Goal: Transaction & Acquisition: Subscribe to service/newsletter

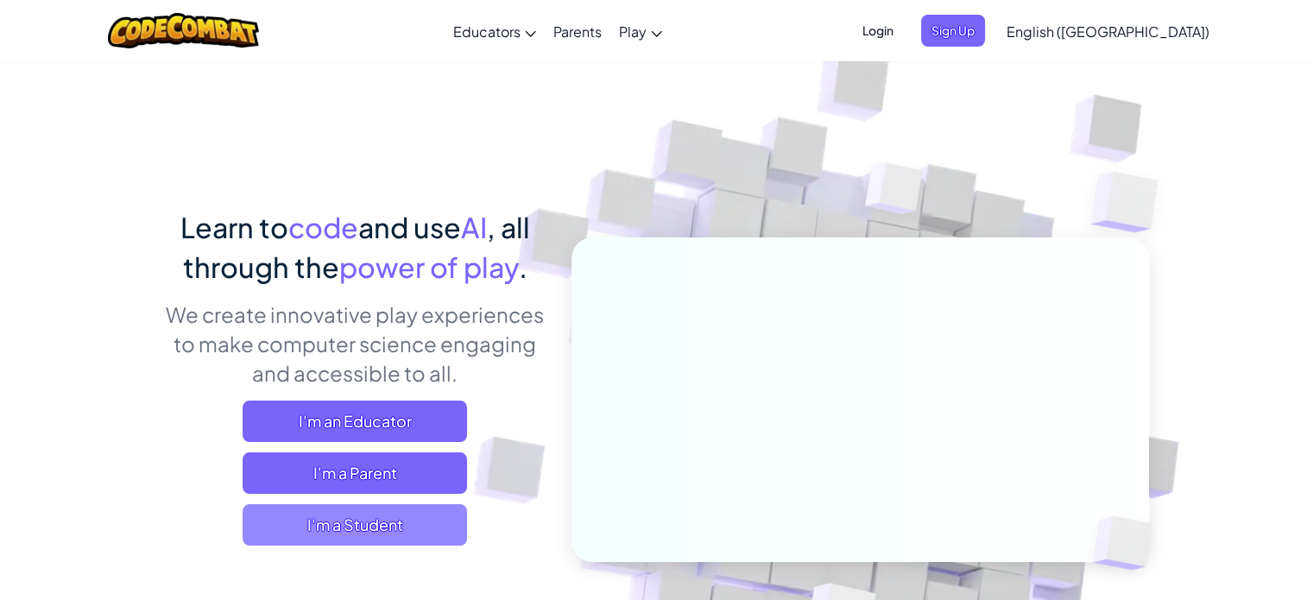
click at [411, 520] on span "I'm a Student" at bounding box center [355, 524] width 224 height 41
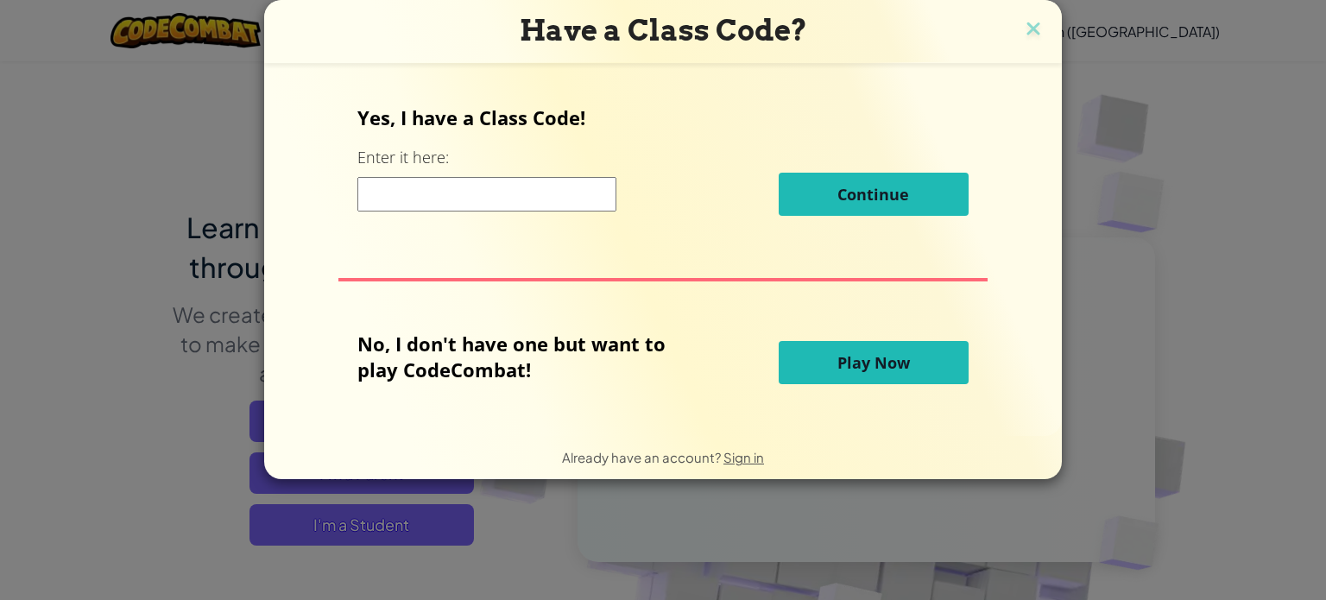
click at [544, 193] on input at bounding box center [486, 194] width 259 height 35
click at [865, 379] on button "Play Now" at bounding box center [874, 362] width 190 height 43
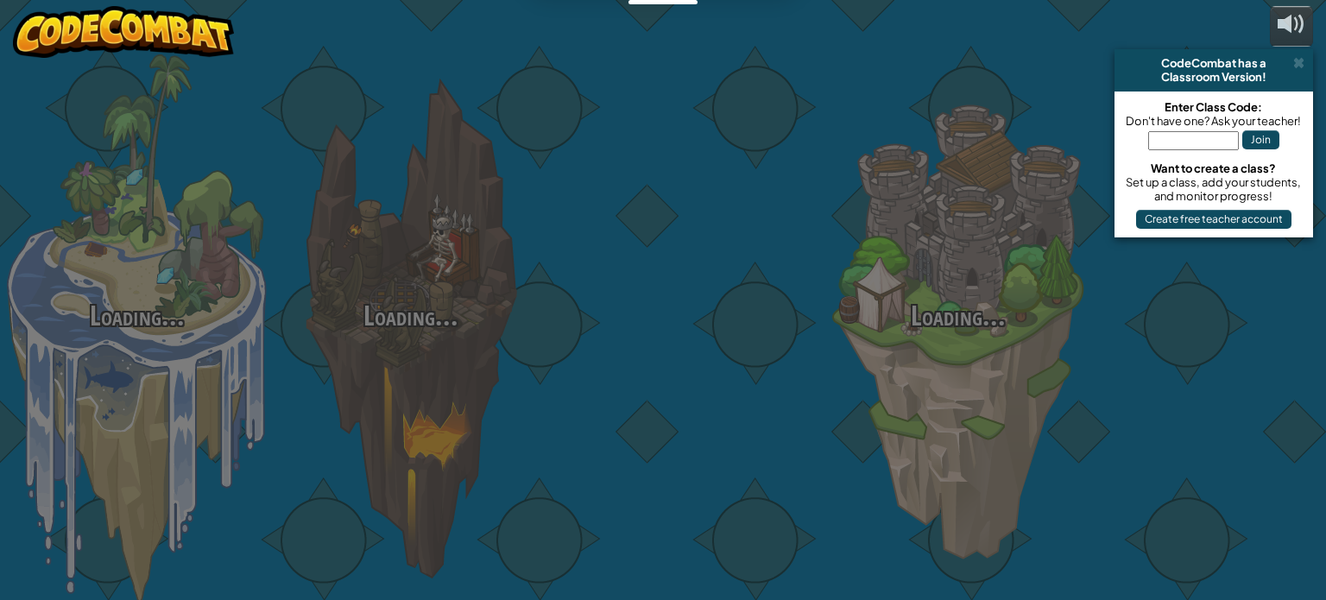
click at [855, 0] on body "Educators Create Free Account School & District Solutions Teacher Toolkit Previ…" at bounding box center [663, 0] width 1326 height 0
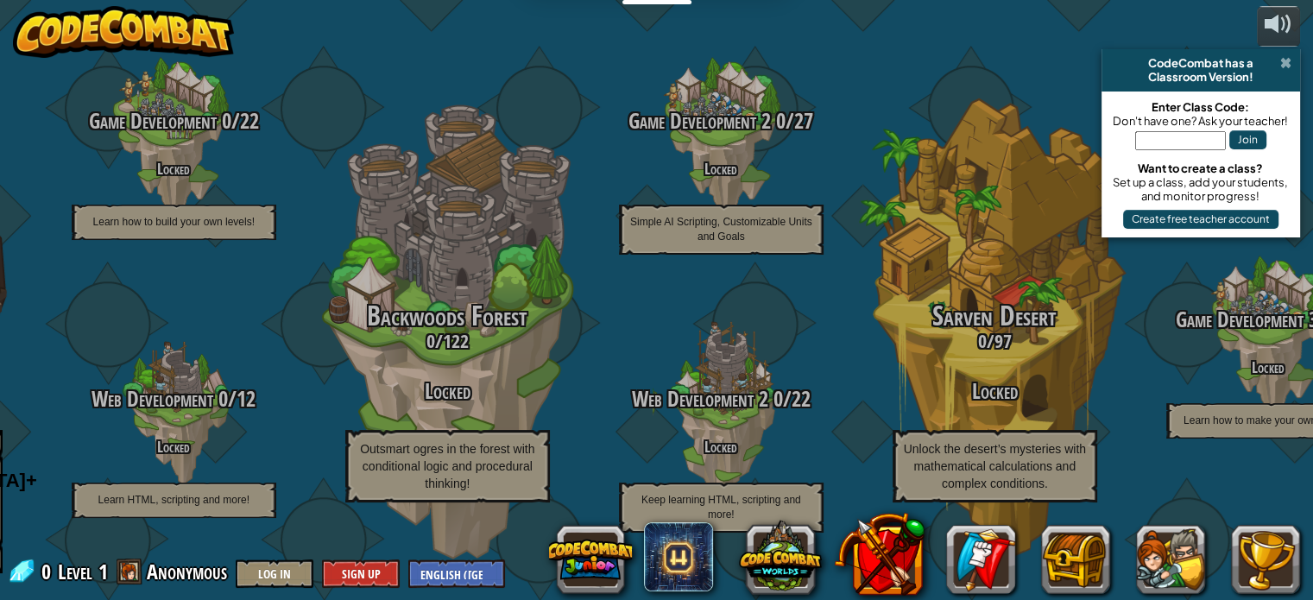
click at [1287, 61] on span at bounding box center [1285, 63] width 11 height 14
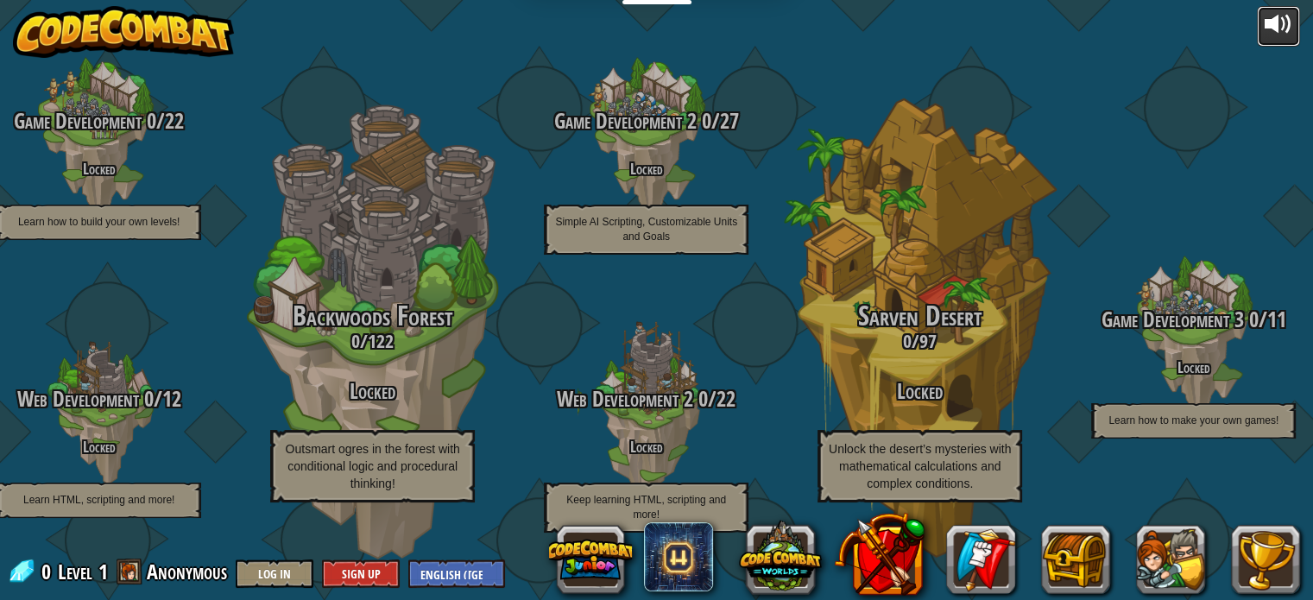
click at [1259, 22] on button at bounding box center [1278, 26] width 43 height 41
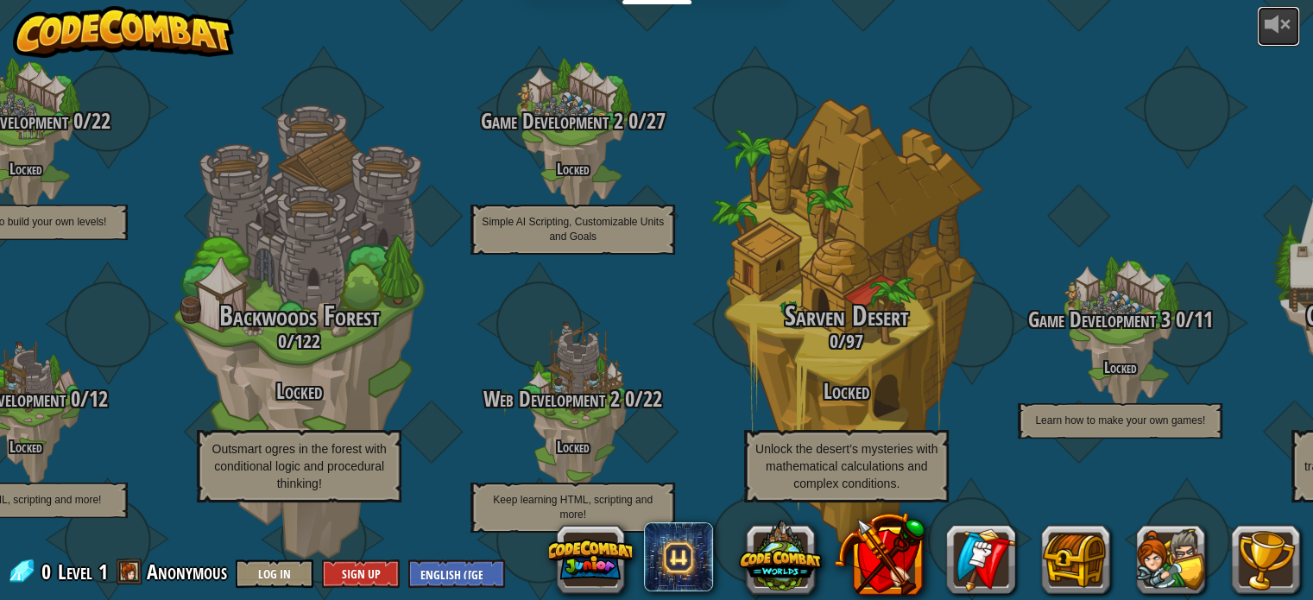
click at [1260, 21] on button at bounding box center [1278, 26] width 43 height 41
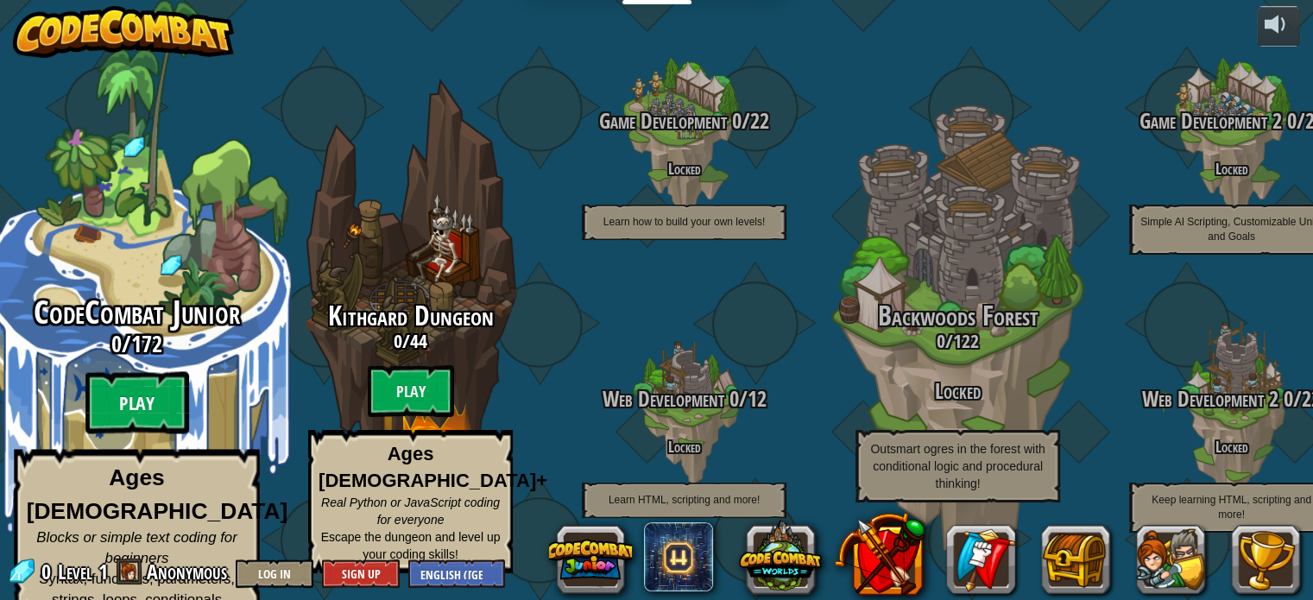
click at [123, 410] on btn "Play" at bounding box center [137, 403] width 104 height 62
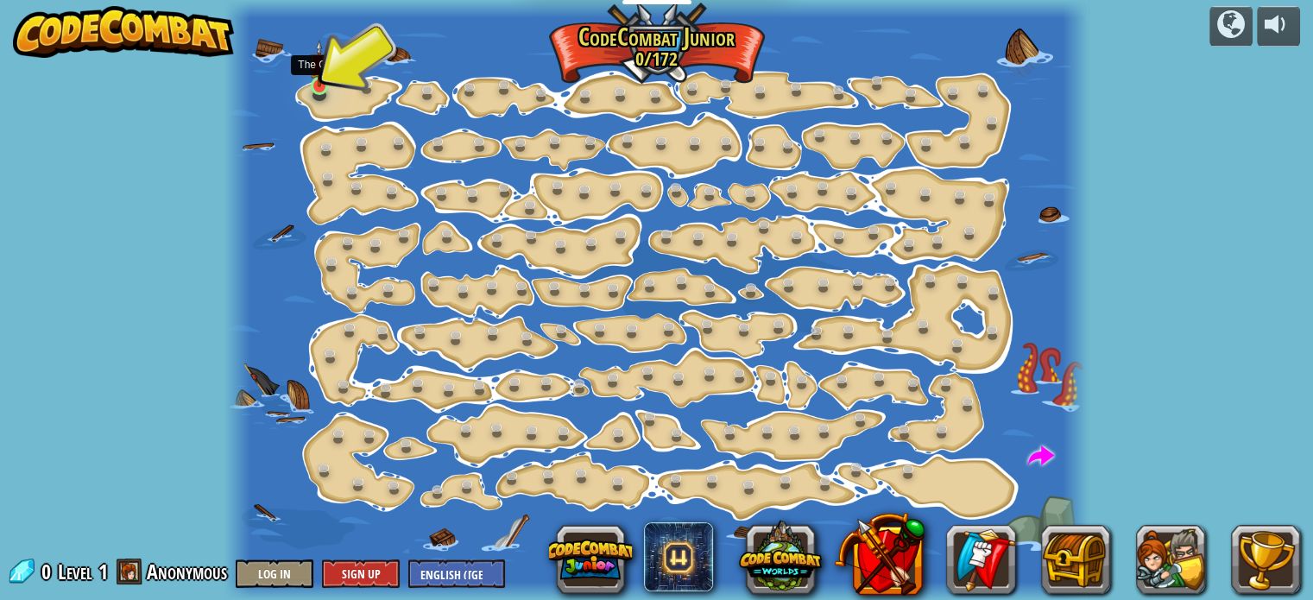
click at [319, 85] on img at bounding box center [319, 63] width 21 height 47
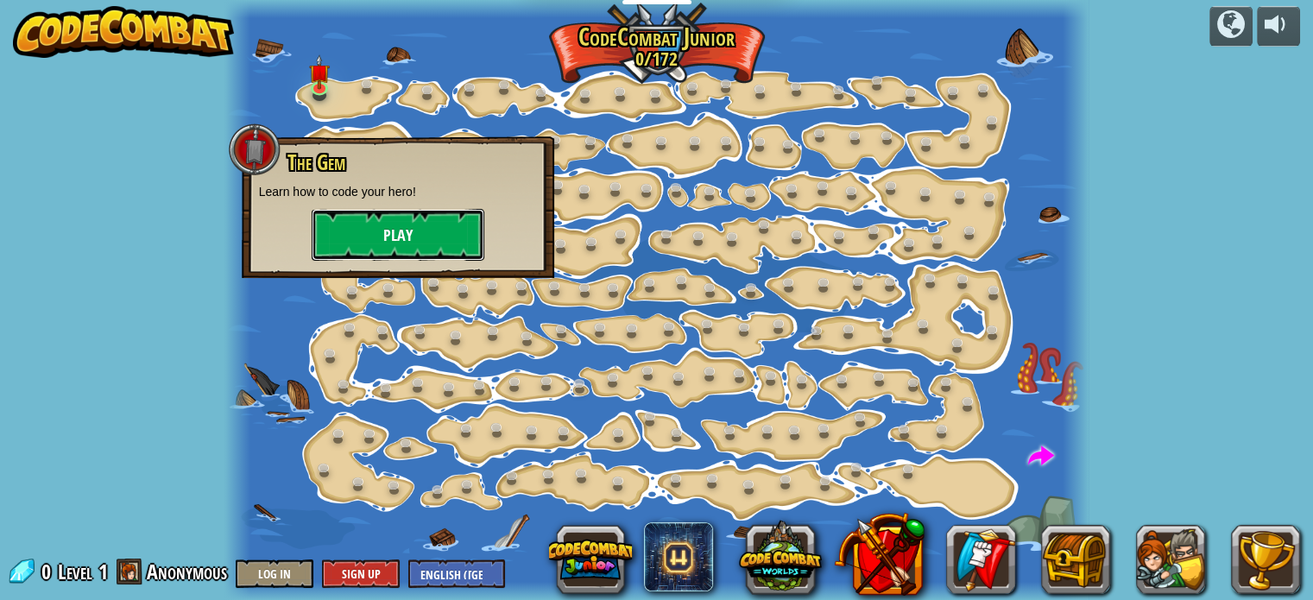
click at [392, 237] on button "Play" at bounding box center [398, 235] width 173 height 52
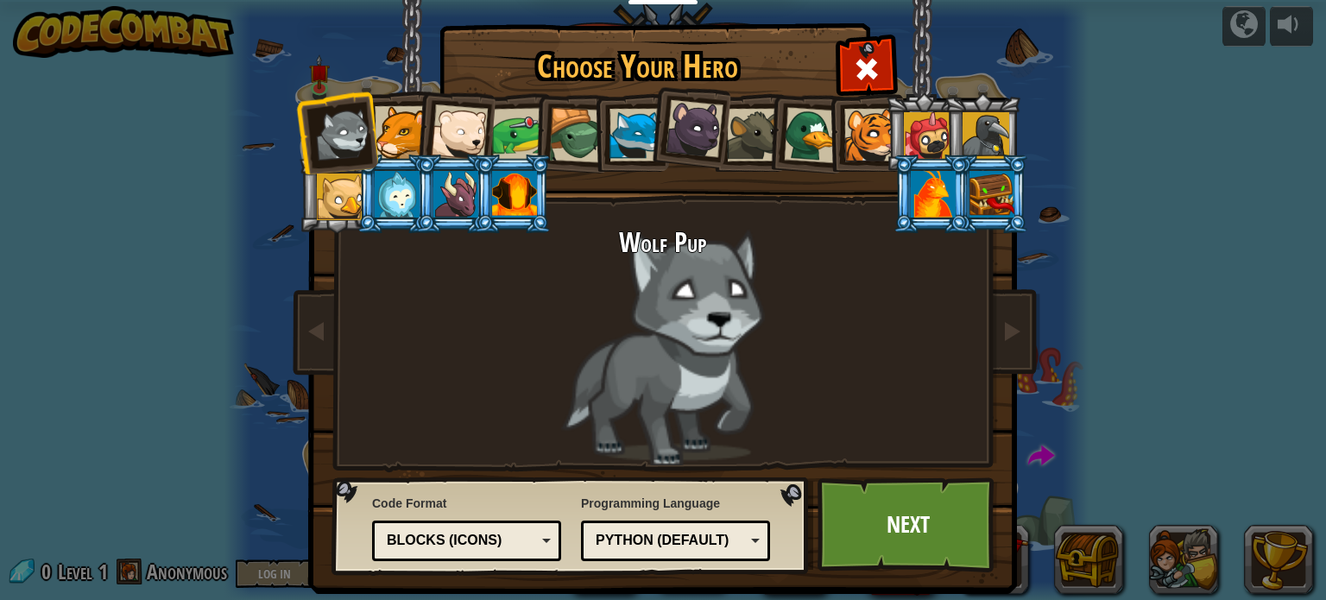
click at [394, 132] on div at bounding box center [401, 132] width 53 height 53
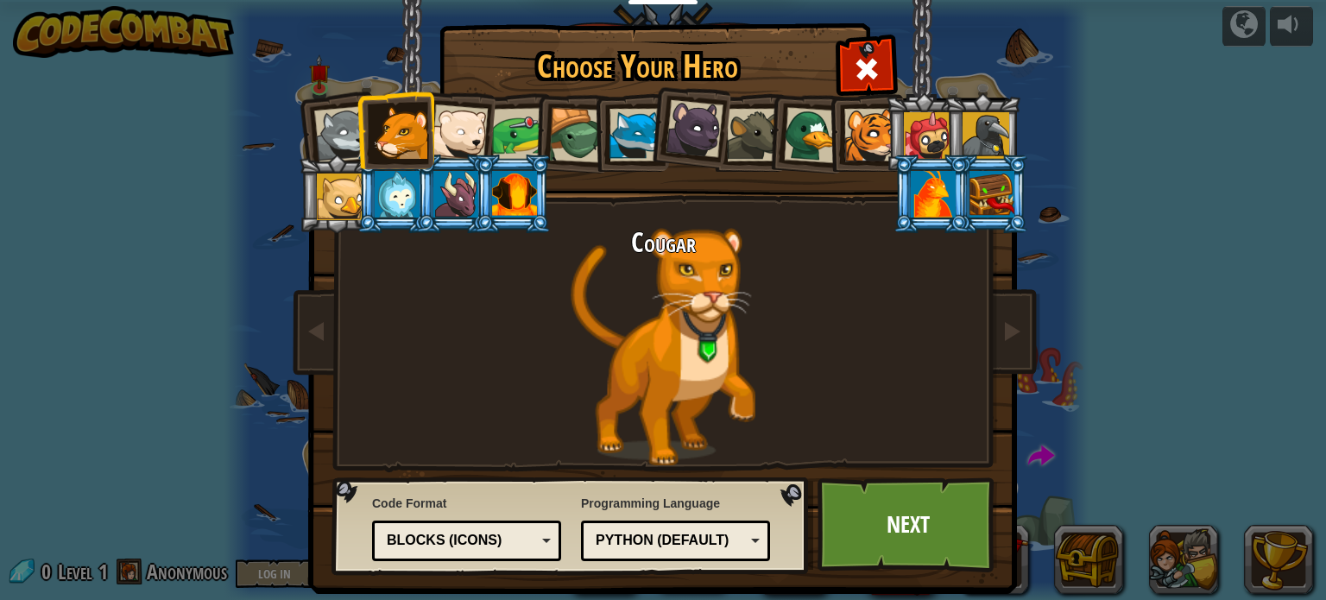
click at [445, 134] on div at bounding box center [459, 132] width 57 height 57
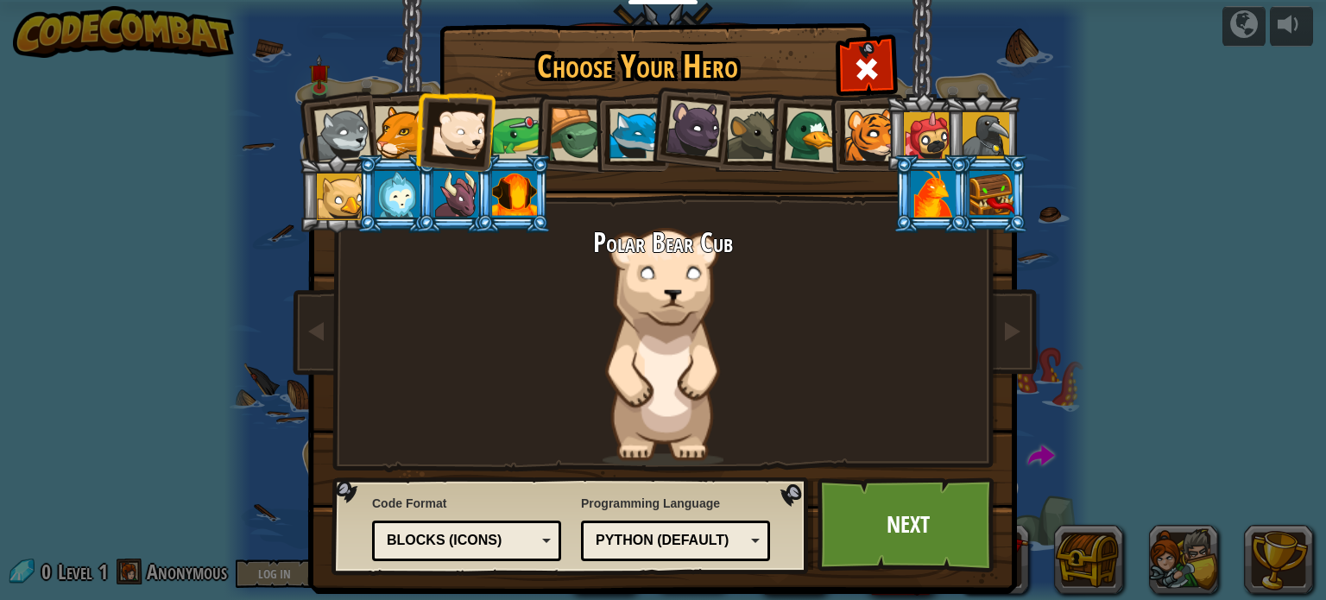
click at [511, 136] on div at bounding box center [519, 135] width 54 height 54
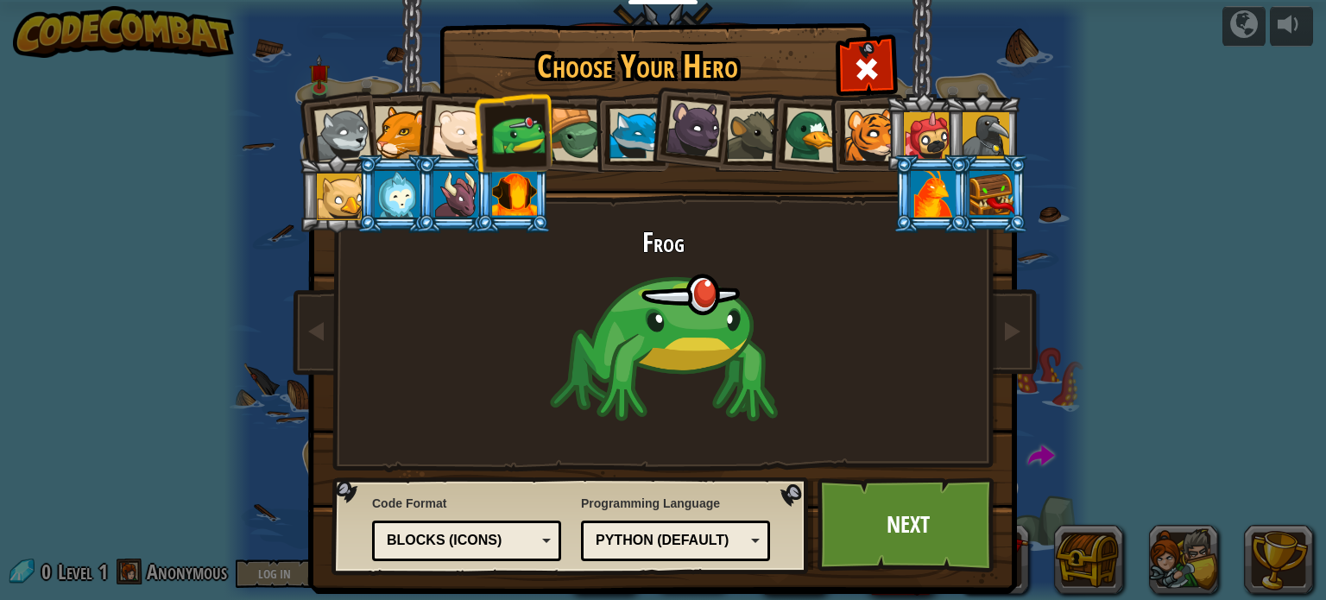
click at [571, 144] on div at bounding box center [576, 135] width 55 height 55
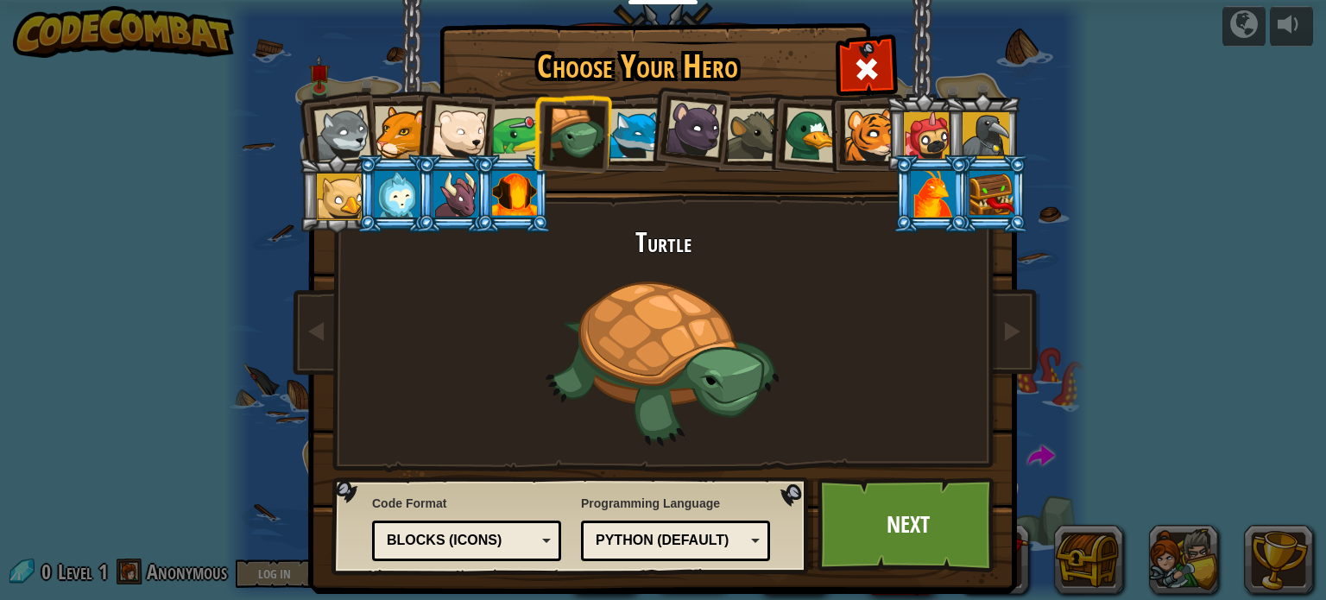
click at [626, 144] on div at bounding box center [635, 135] width 53 height 53
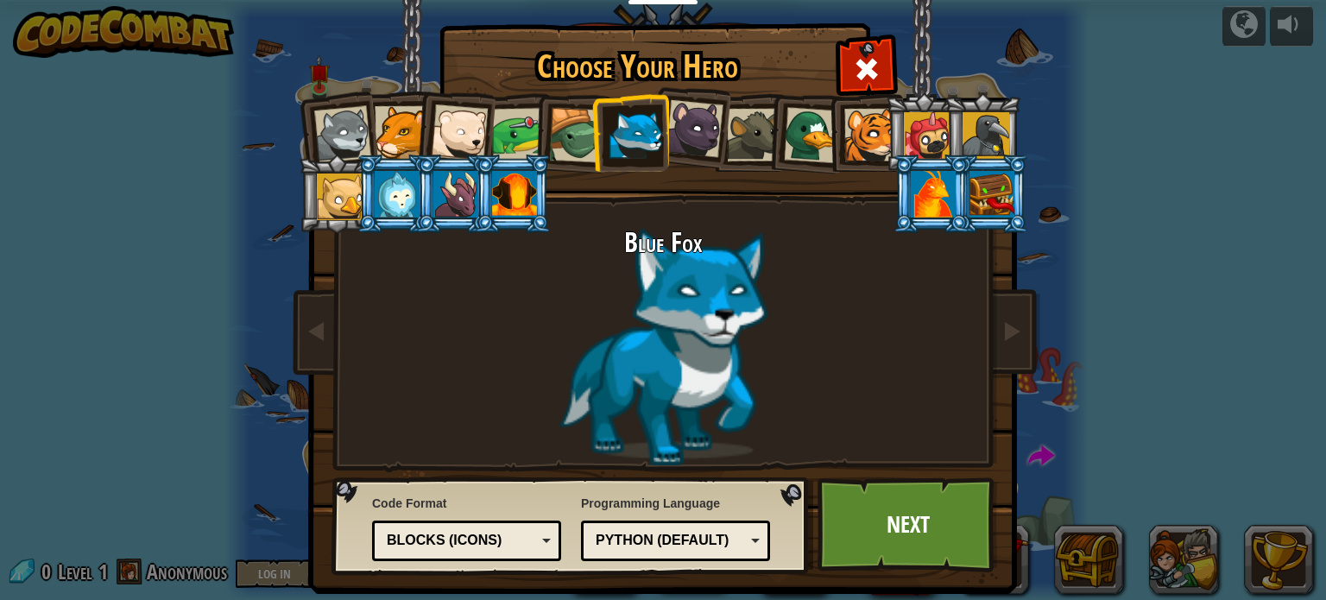
click at [694, 142] on div at bounding box center [694, 129] width 58 height 58
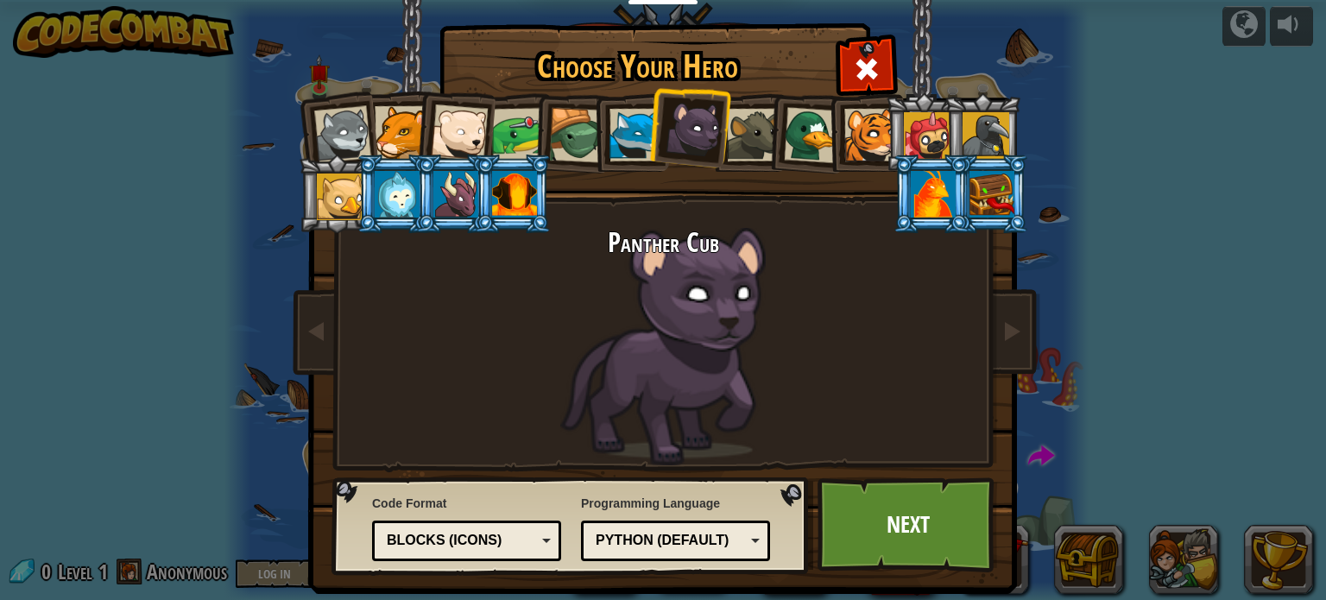
click at [745, 150] on div at bounding box center [753, 135] width 53 height 53
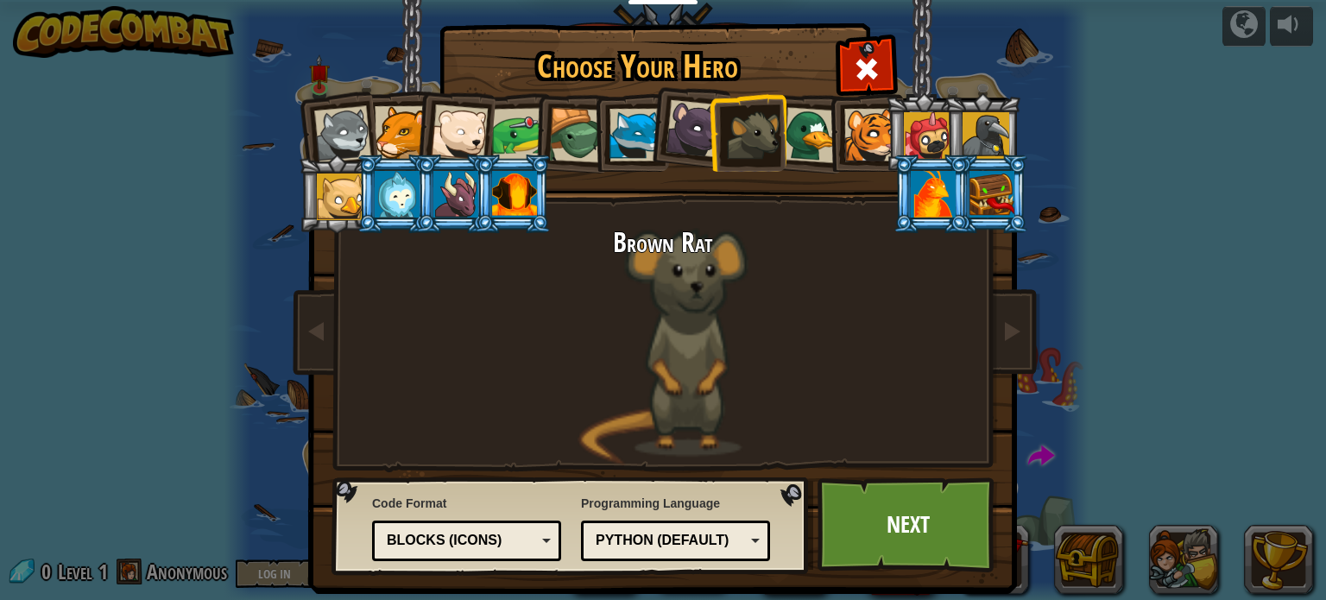
click at [792, 156] on div at bounding box center [812, 135] width 56 height 56
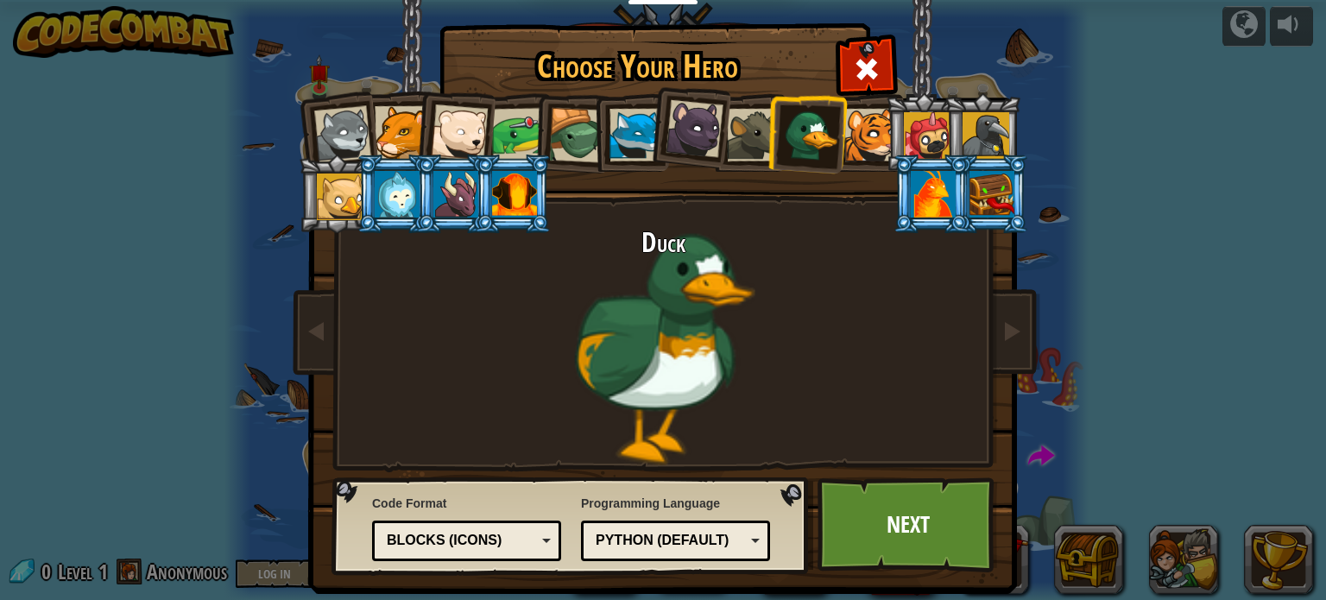
click at [863, 149] on div at bounding box center [870, 135] width 53 height 53
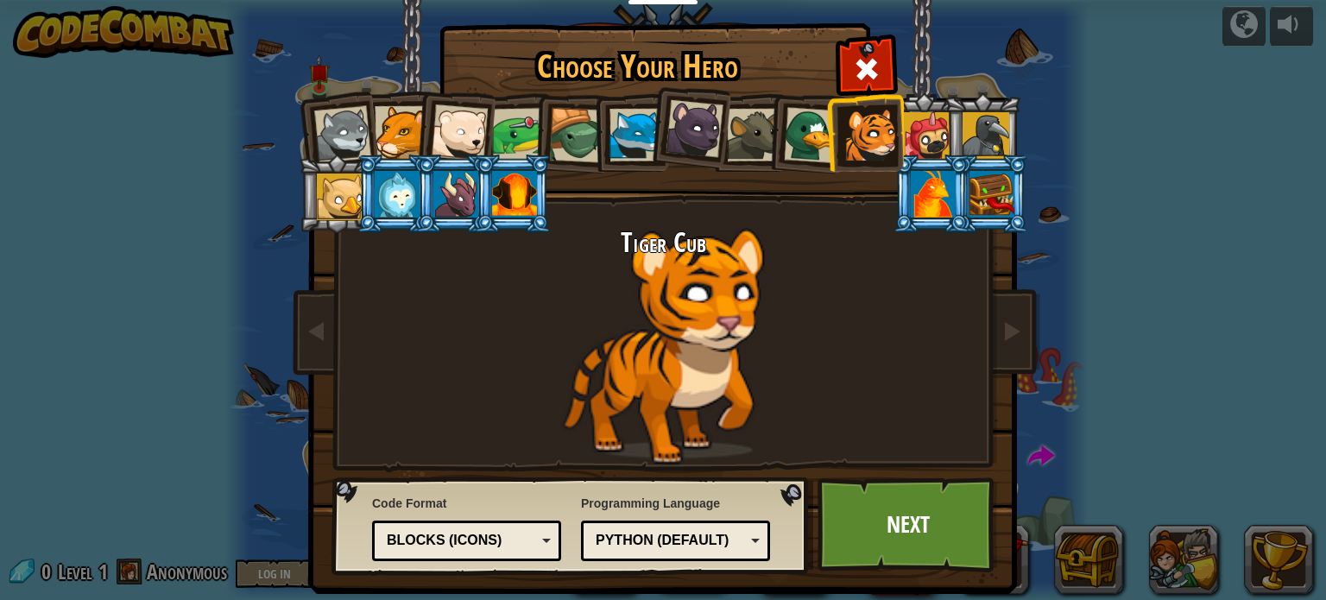
click at [921, 148] on div at bounding box center [927, 135] width 47 height 47
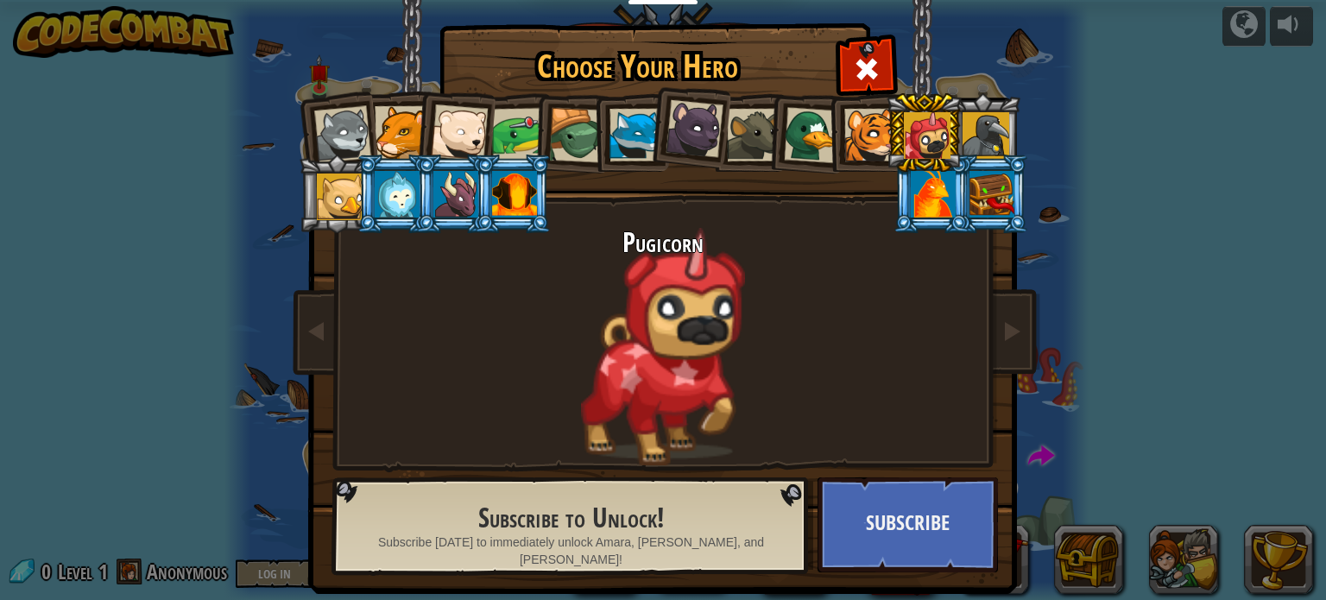
click at [962, 150] on div at bounding box center [985, 135] width 47 height 47
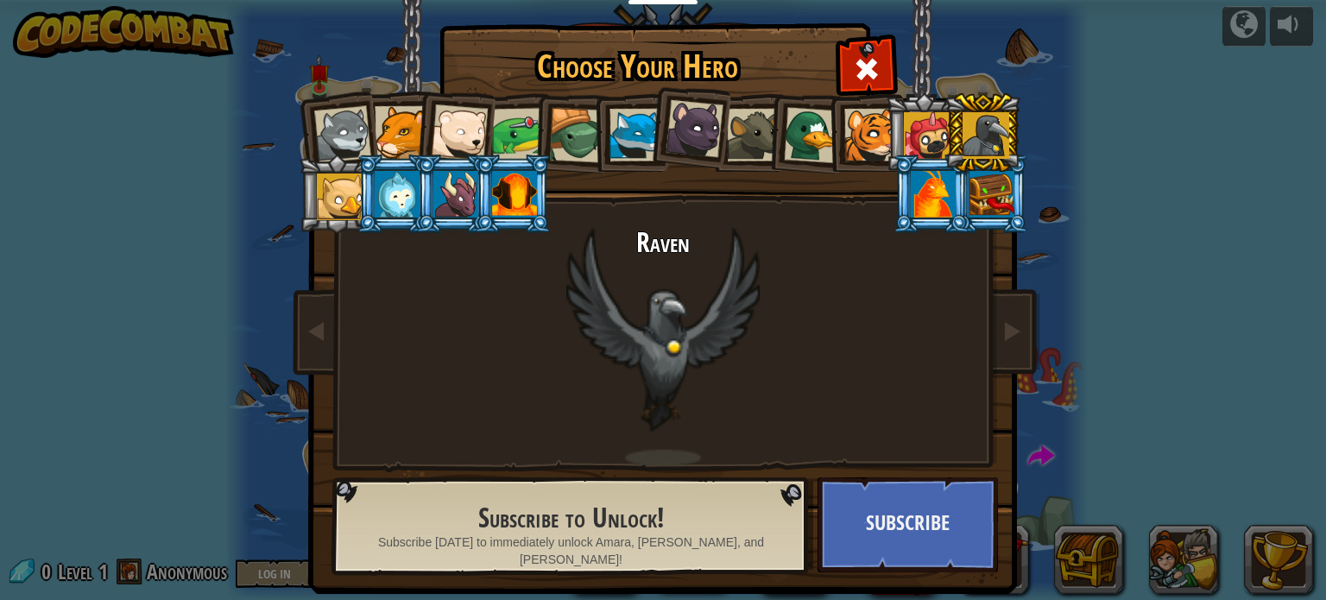
click at [984, 203] on div at bounding box center [991, 194] width 45 height 47
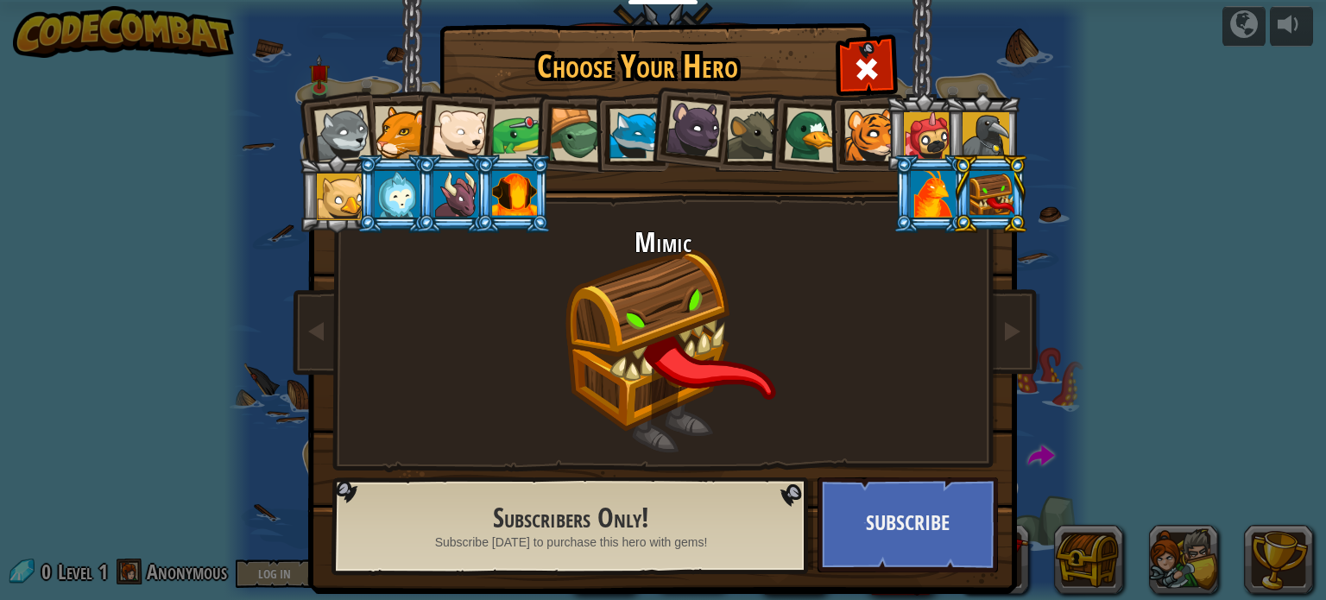
click at [937, 199] on div at bounding box center [933, 194] width 45 height 47
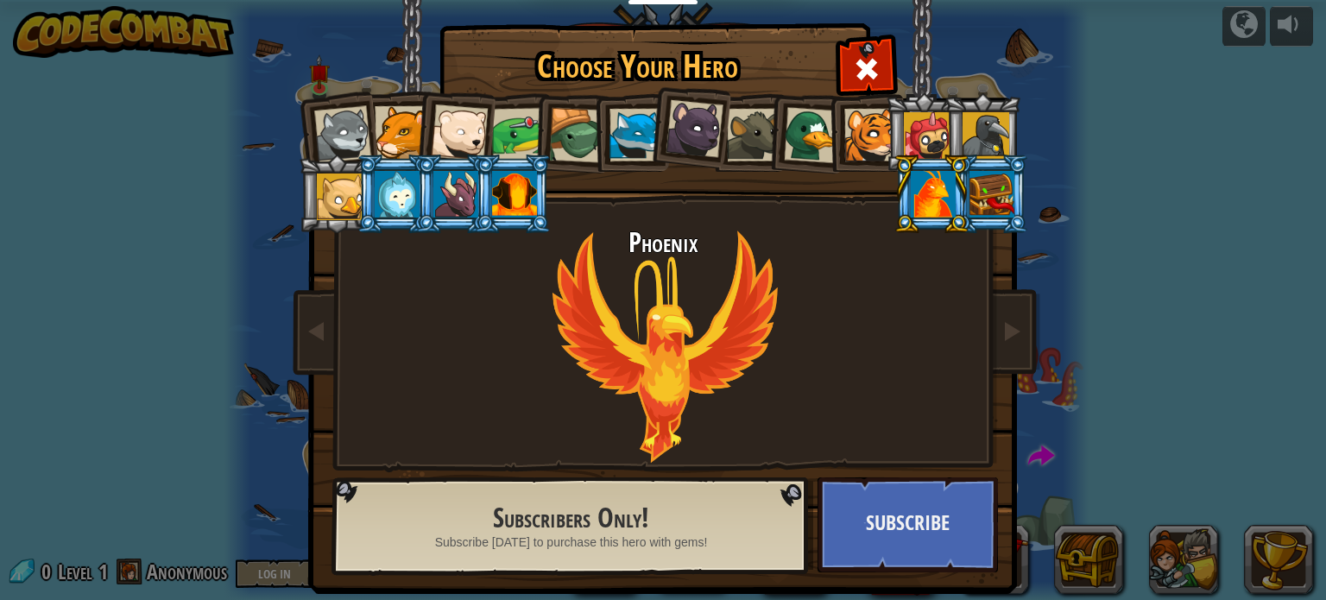
click at [527, 180] on div at bounding box center [514, 194] width 45 height 47
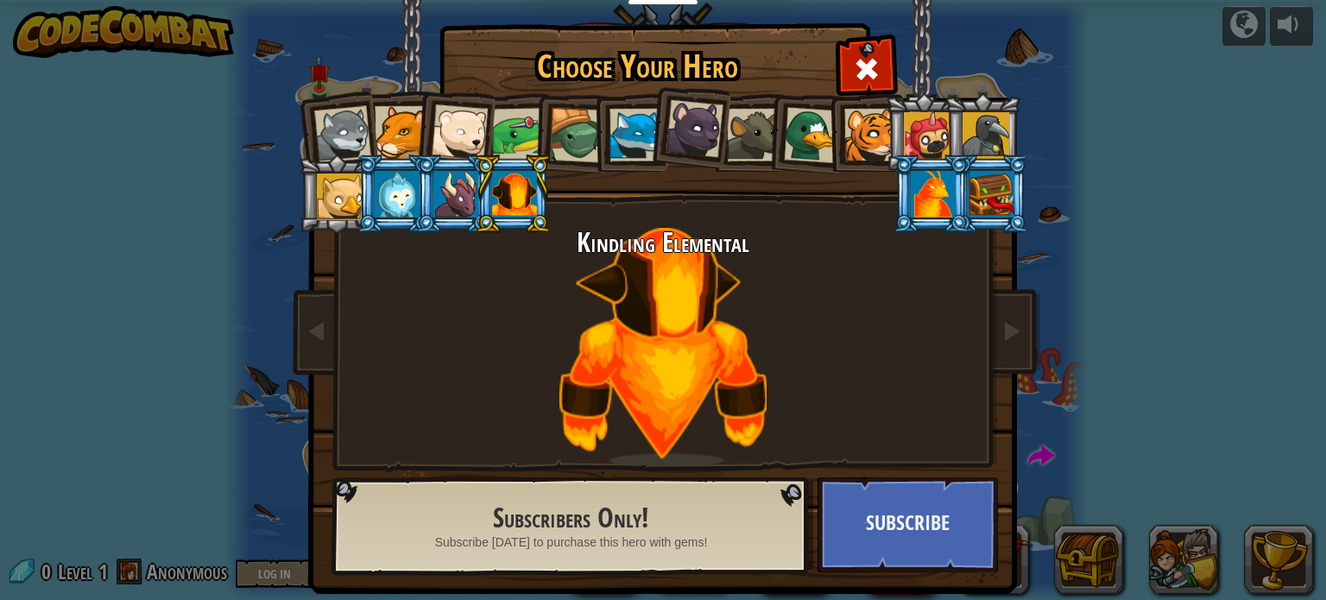
click at [433, 186] on div at bounding box center [455, 194] width 45 height 47
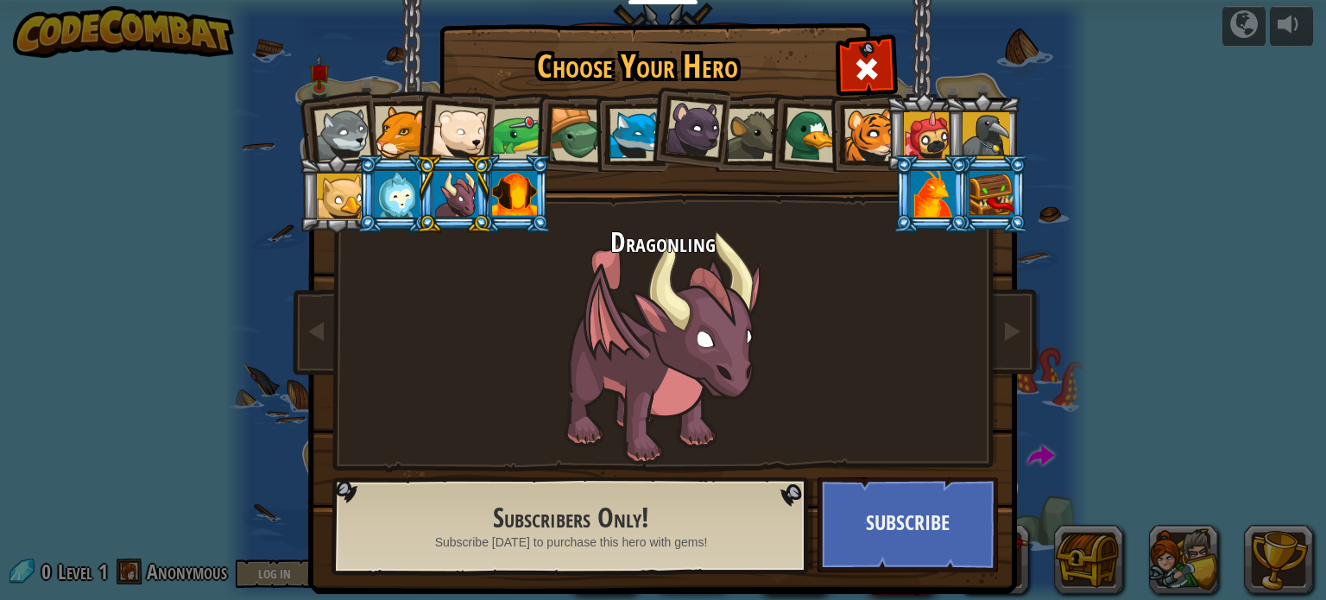
click at [398, 197] on div at bounding box center [397, 194] width 45 height 47
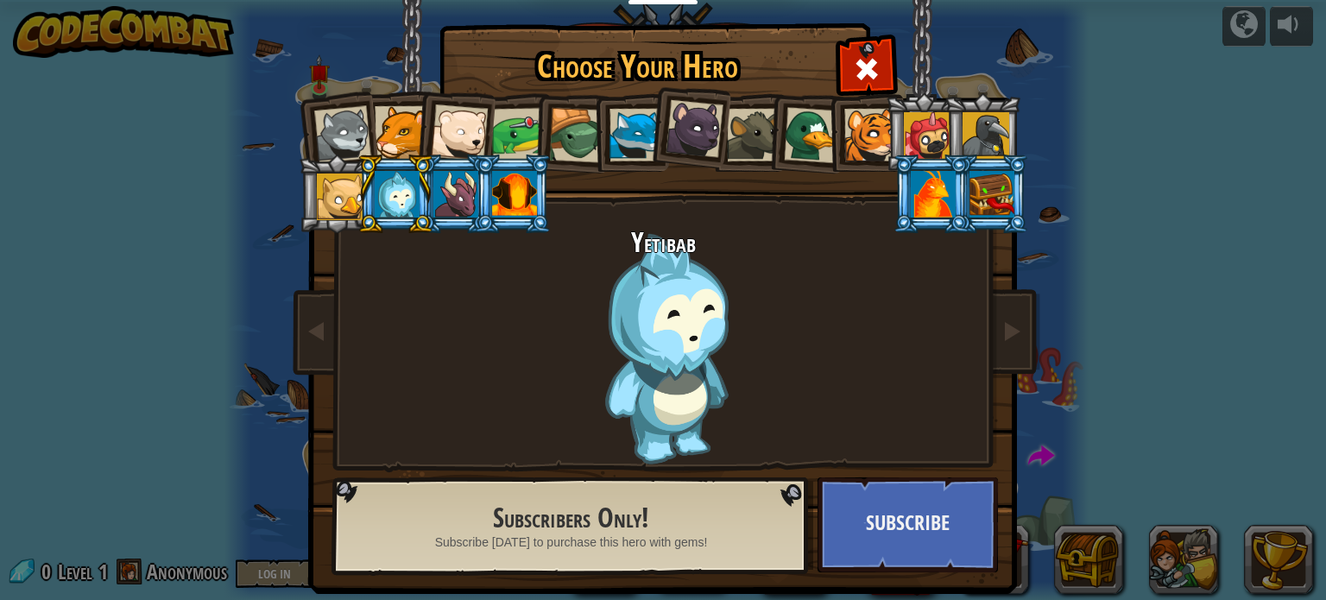
click at [317, 189] on div at bounding box center [340, 196] width 47 height 47
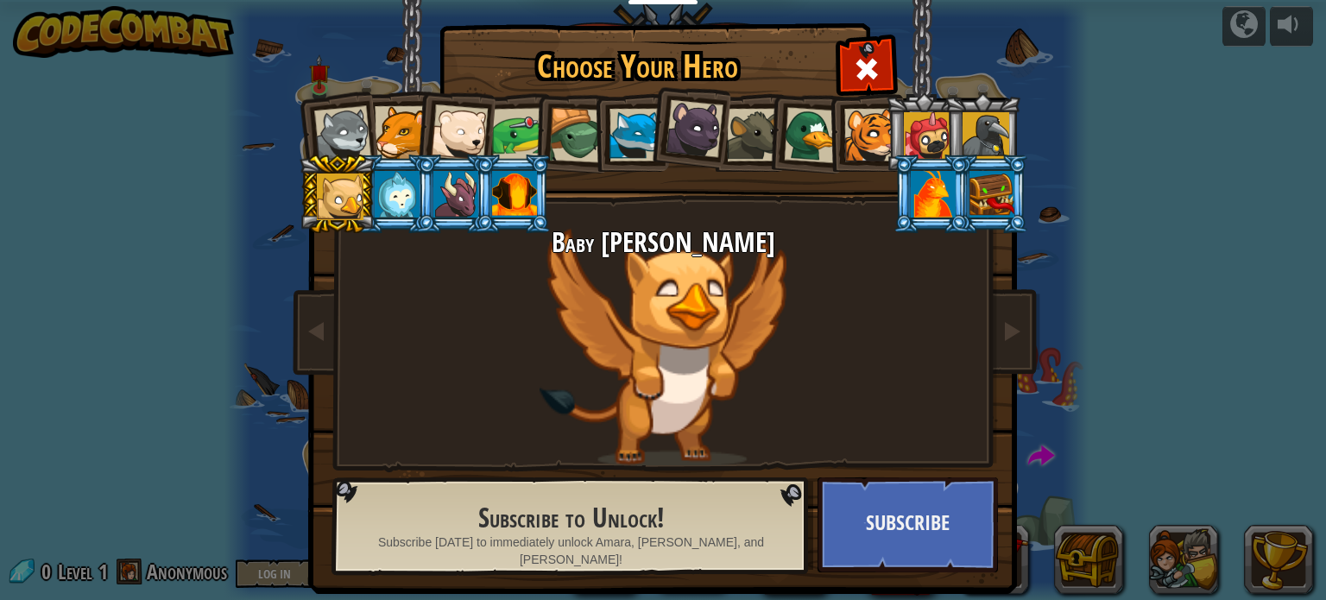
click at [375, 182] on div at bounding box center [397, 194] width 45 height 47
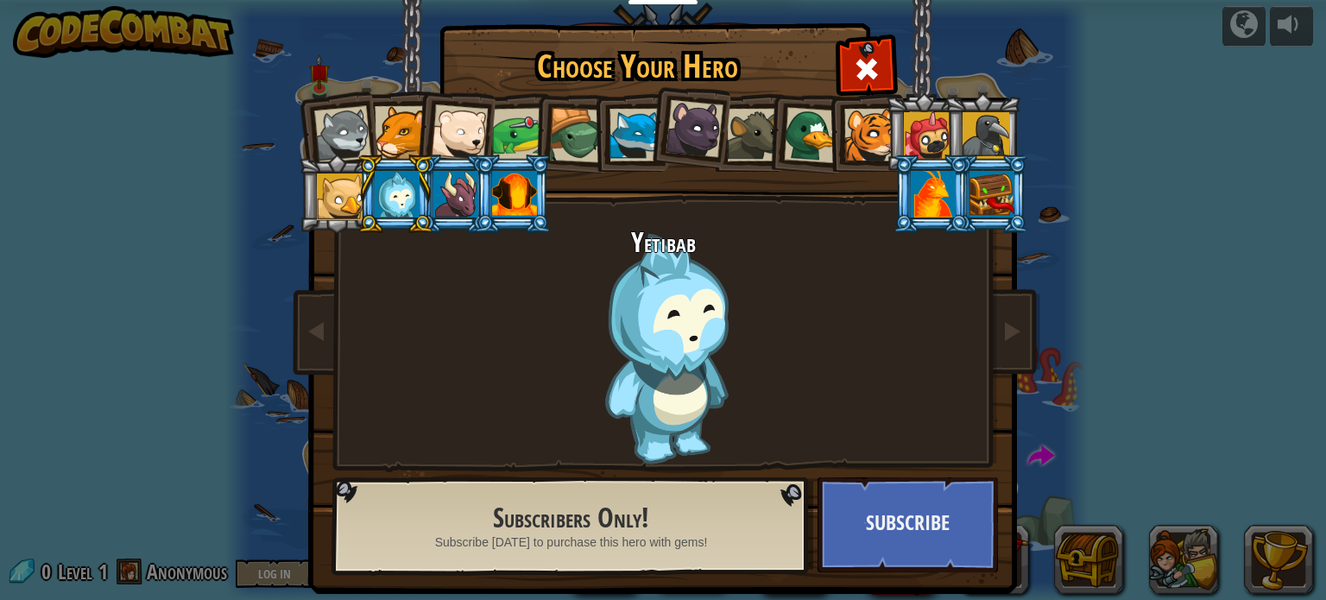
click at [433, 195] on div at bounding box center [455, 194] width 45 height 47
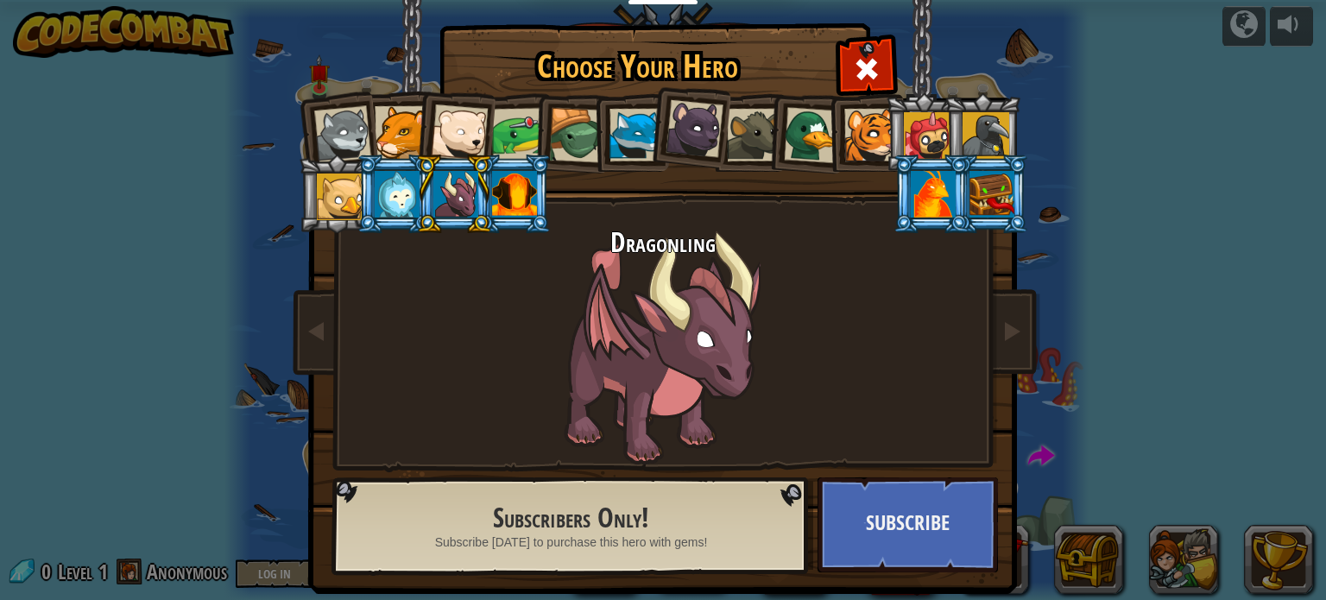
click at [325, 131] on div at bounding box center [342, 134] width 57 height 57
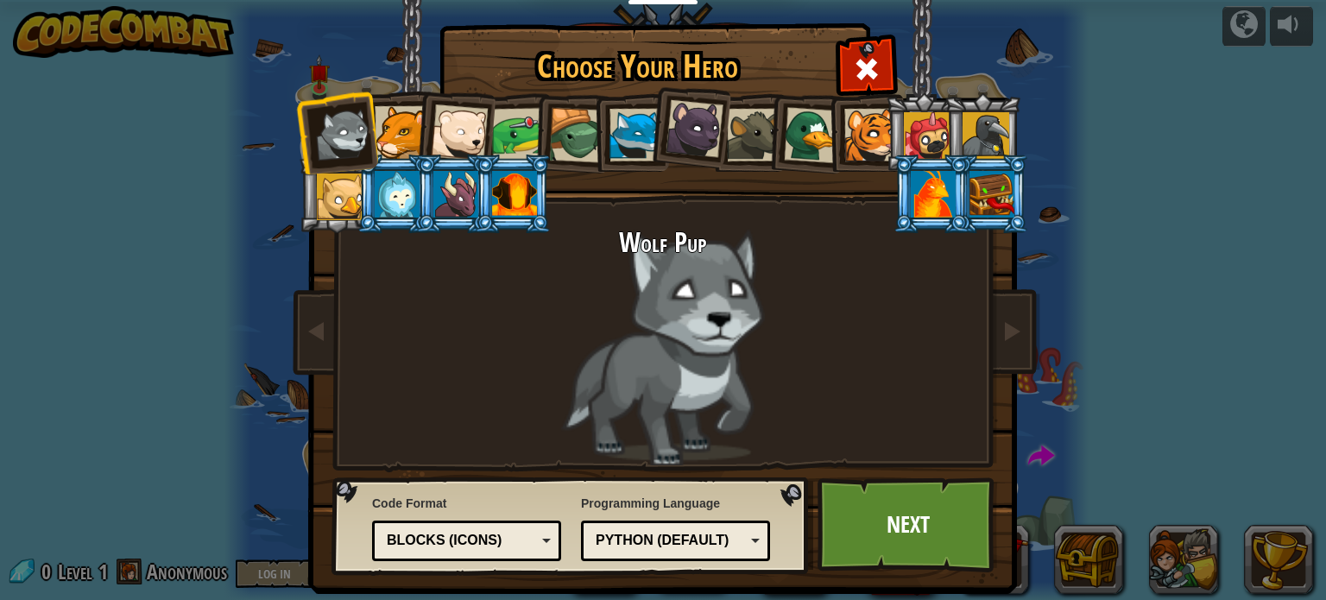
click at [851, 141] on div at bounding box center [870, 135] width 53 height 53
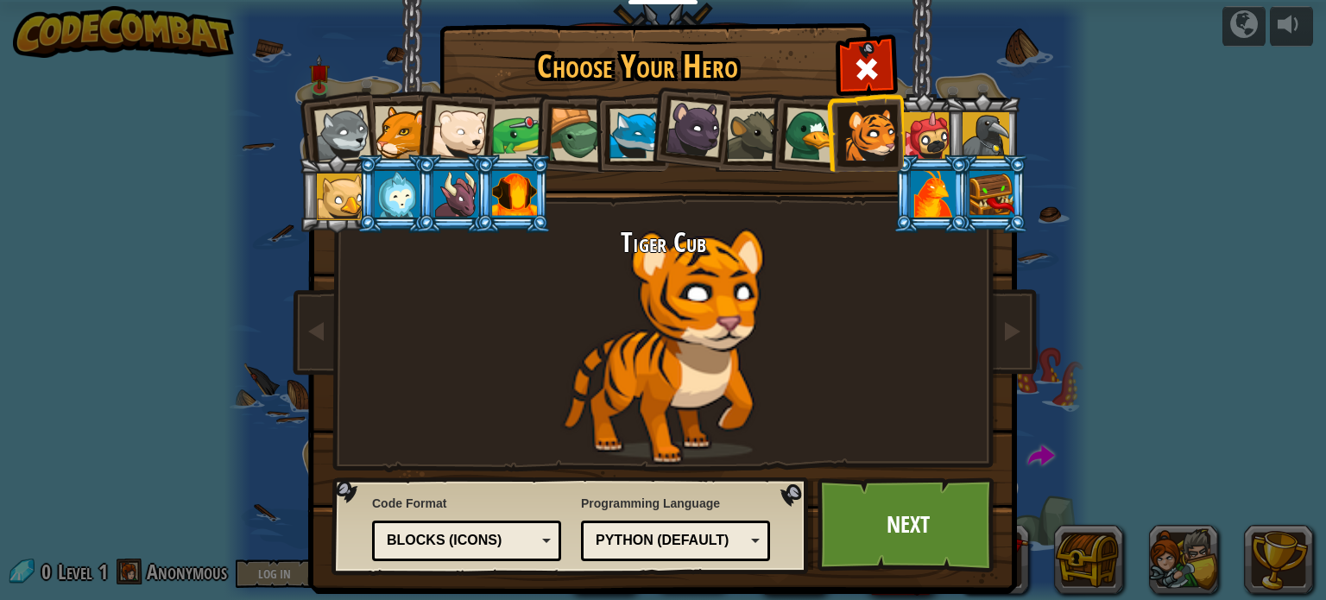
click at [921, 120] on div at bounding box center [927, 135] width 47 height 47
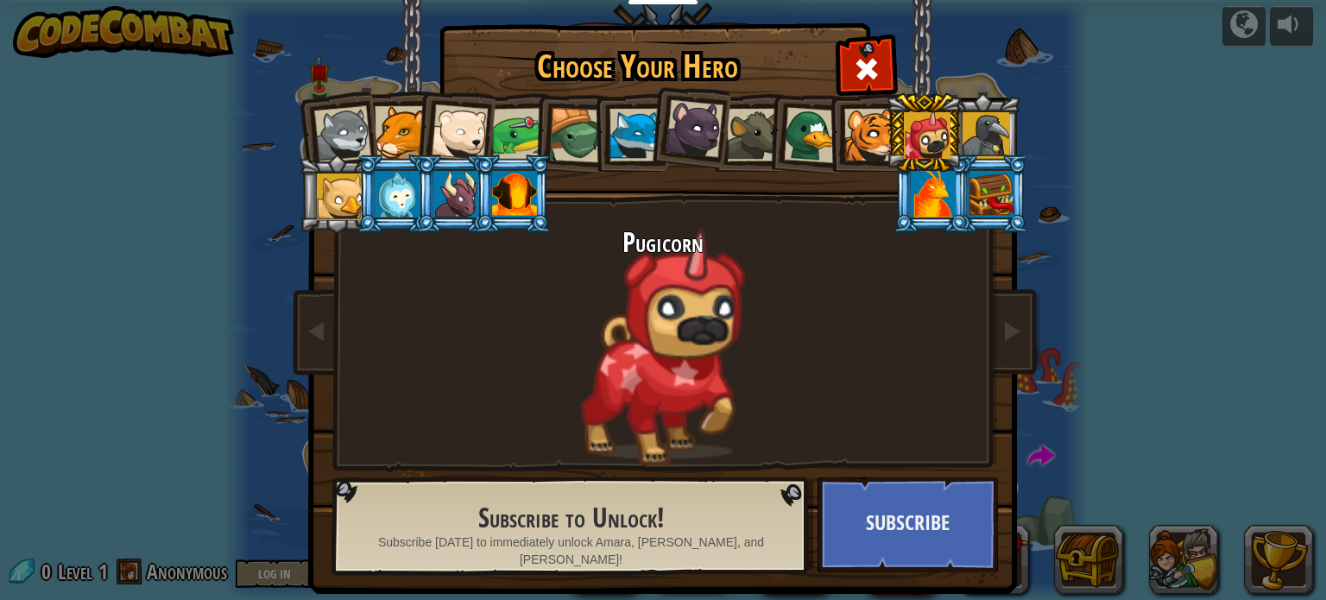
click at [969, 130] on div at bounding box center [985, 135] width 47 height 47
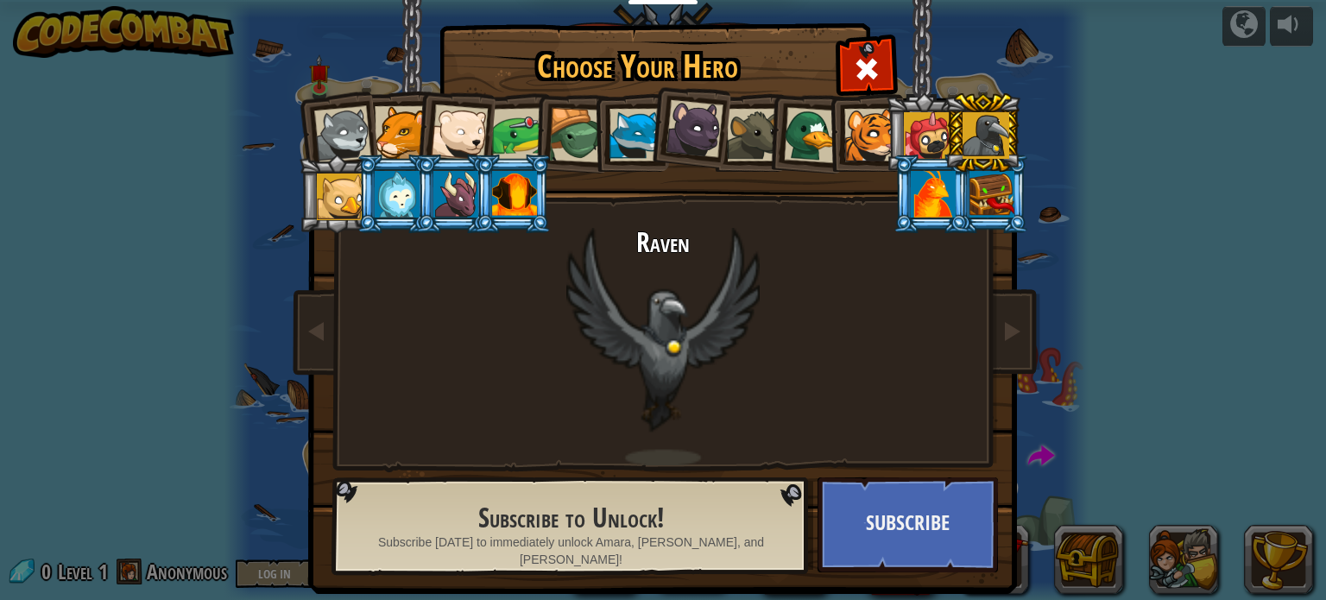
click at [866, 140] on div at bounding box center [870, 135] width 53 height 53
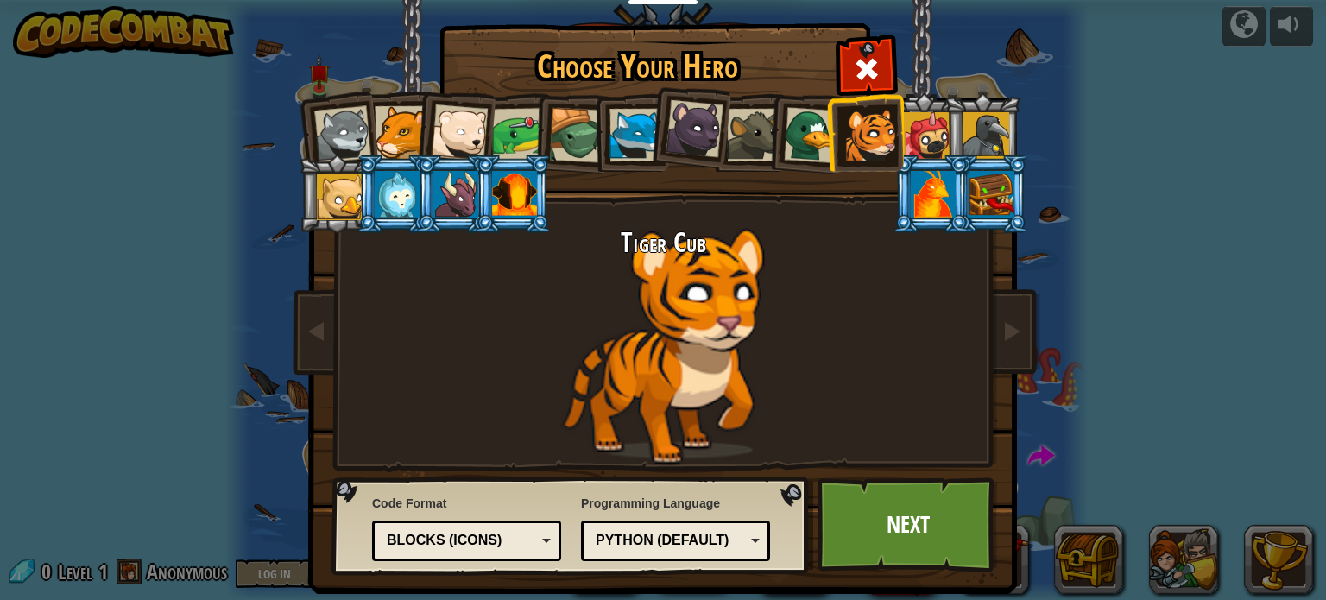
click at [392, 151] on div at bounding box center [401, 132] width 53 height 53
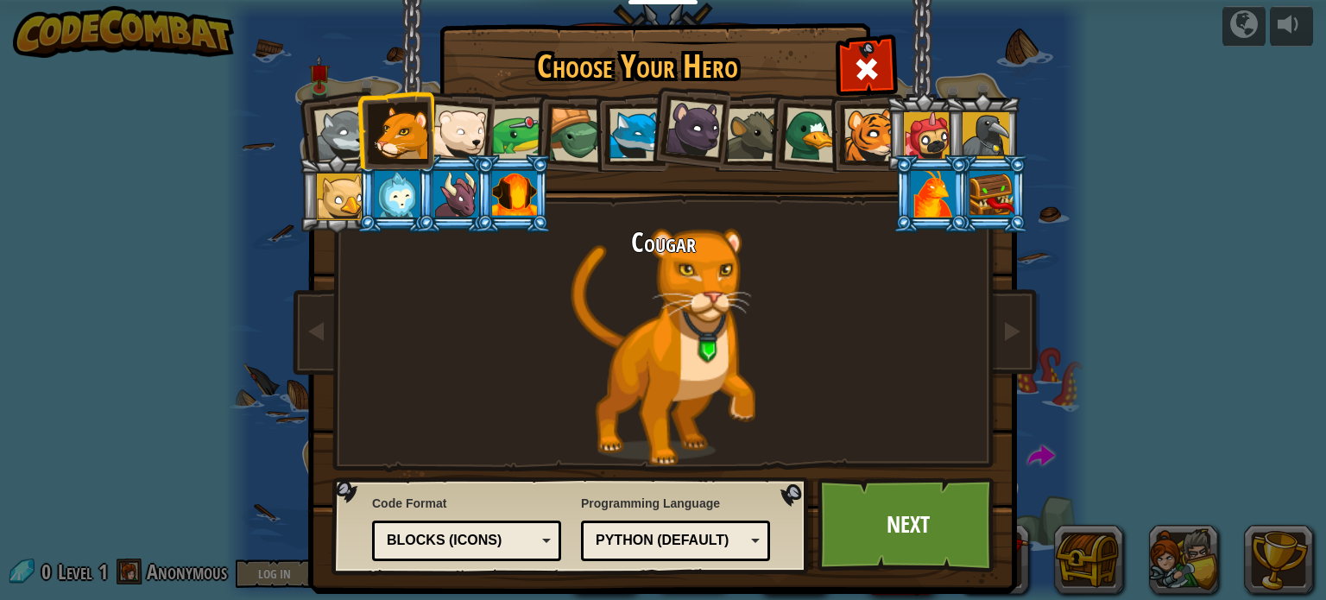
click at [552, 142] on div at bounding box center [576, 135] width 55 height 55
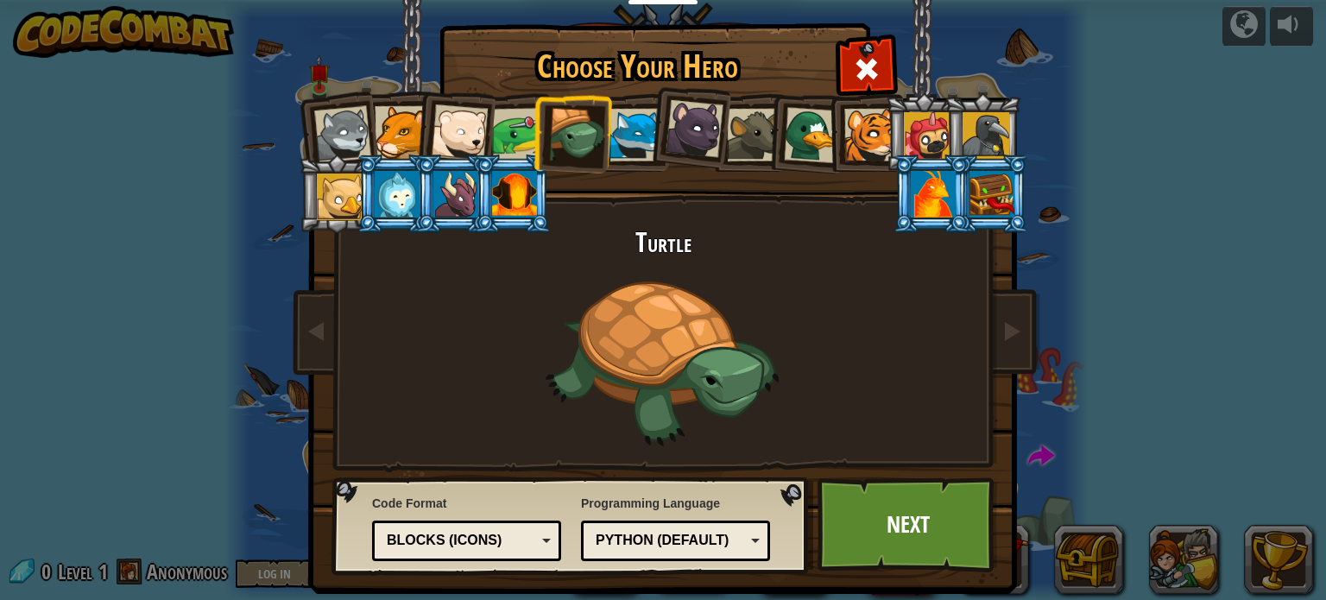
click at [656, 155] on li at bounding box center [688, 126] width 85 height 86
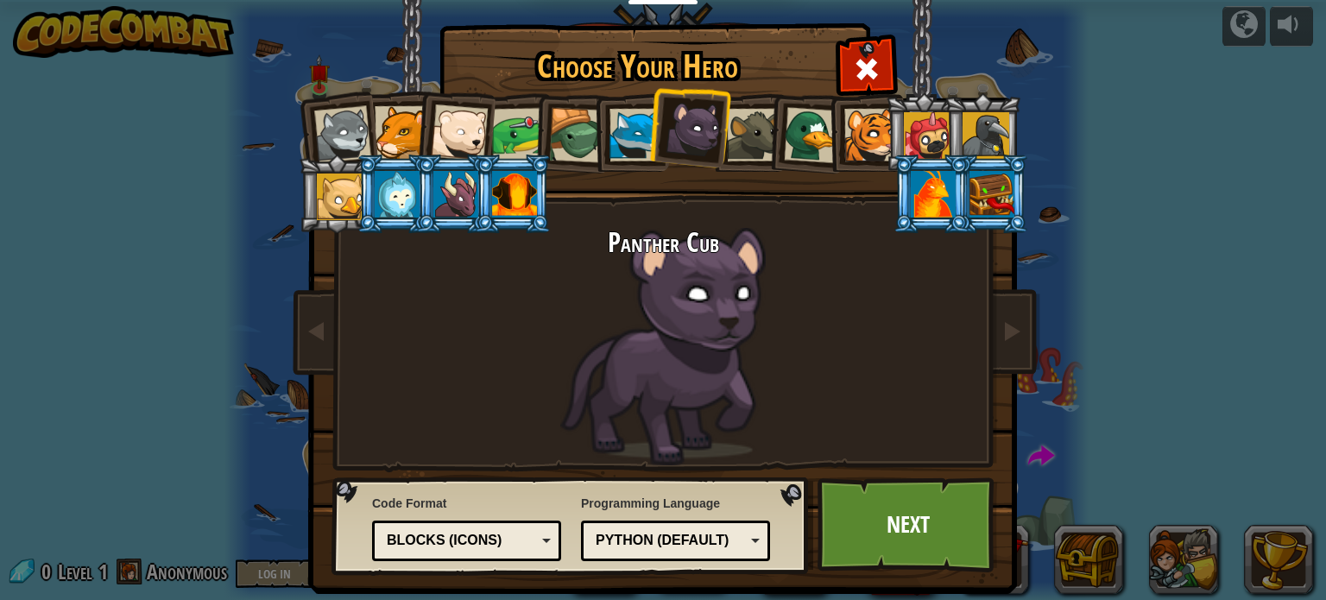
click at [741, 146] on div at bounding box center [753, 135] width 53 height 53
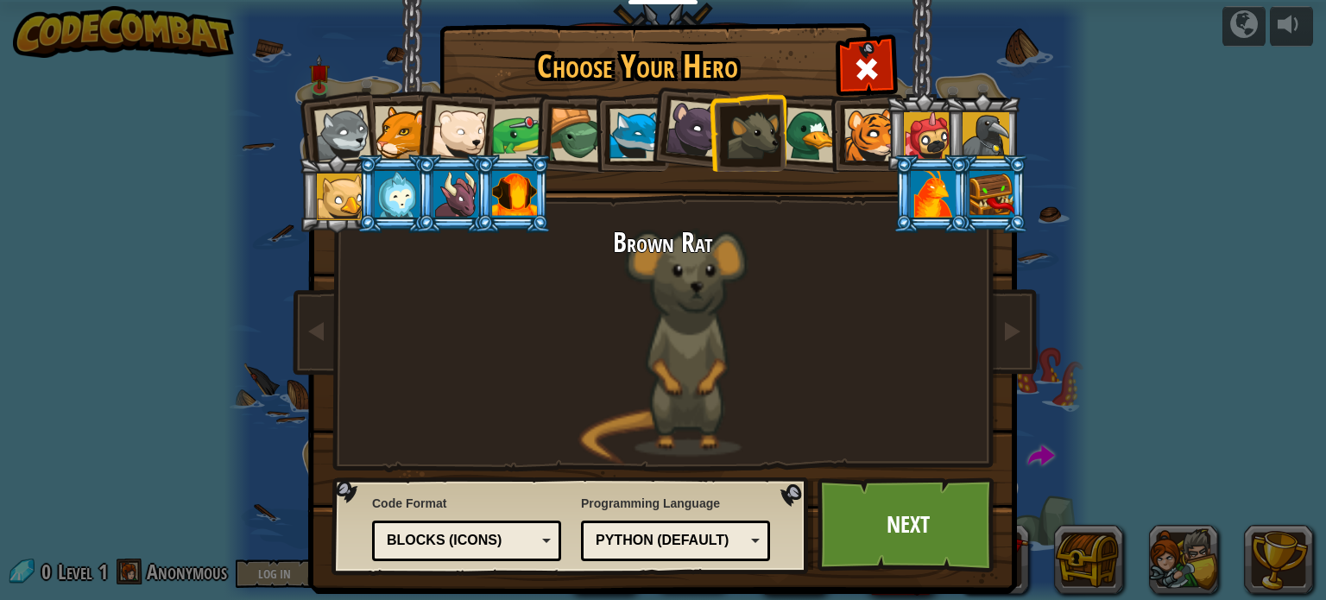
click at [798, 143] on div at bounding box center [812, 135] width 56 height 56
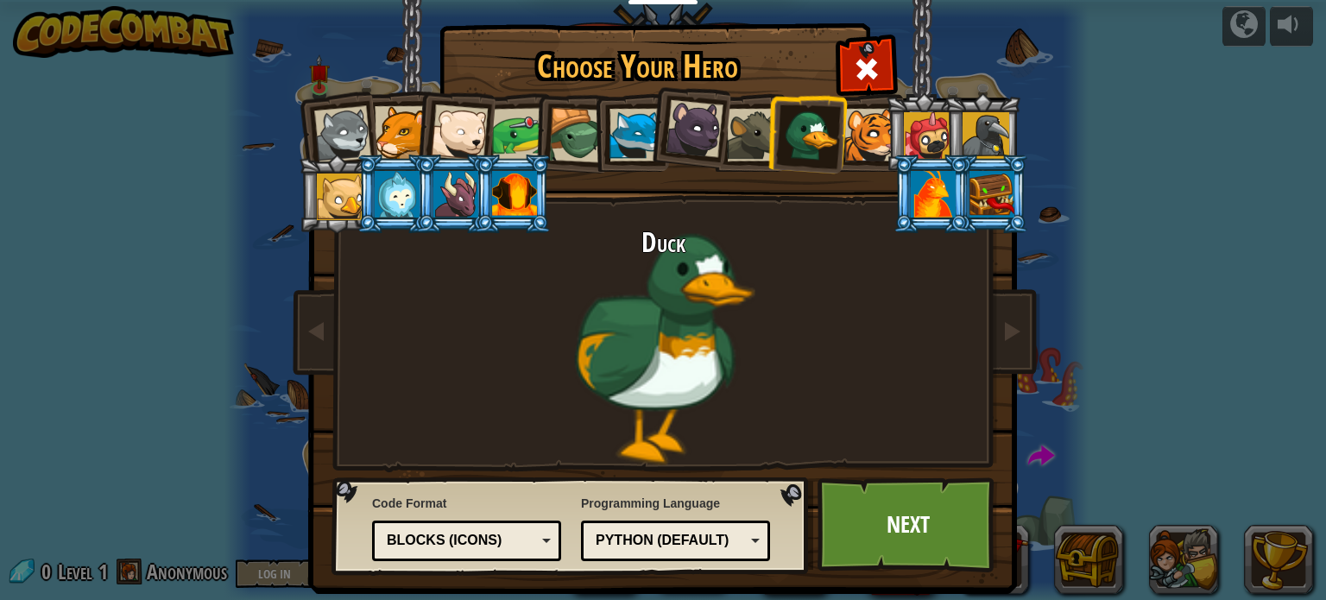
click at [872, 150] on div at bounding box center [870, 135] width 53 height 53
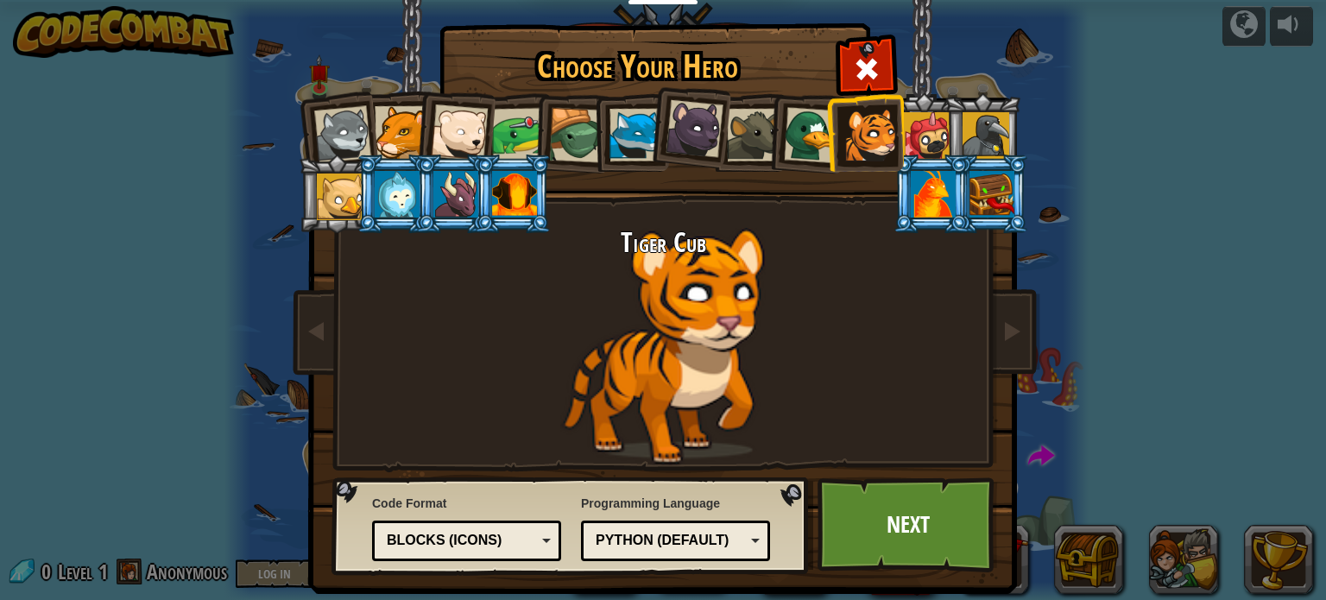
scroll to position [20, 0]
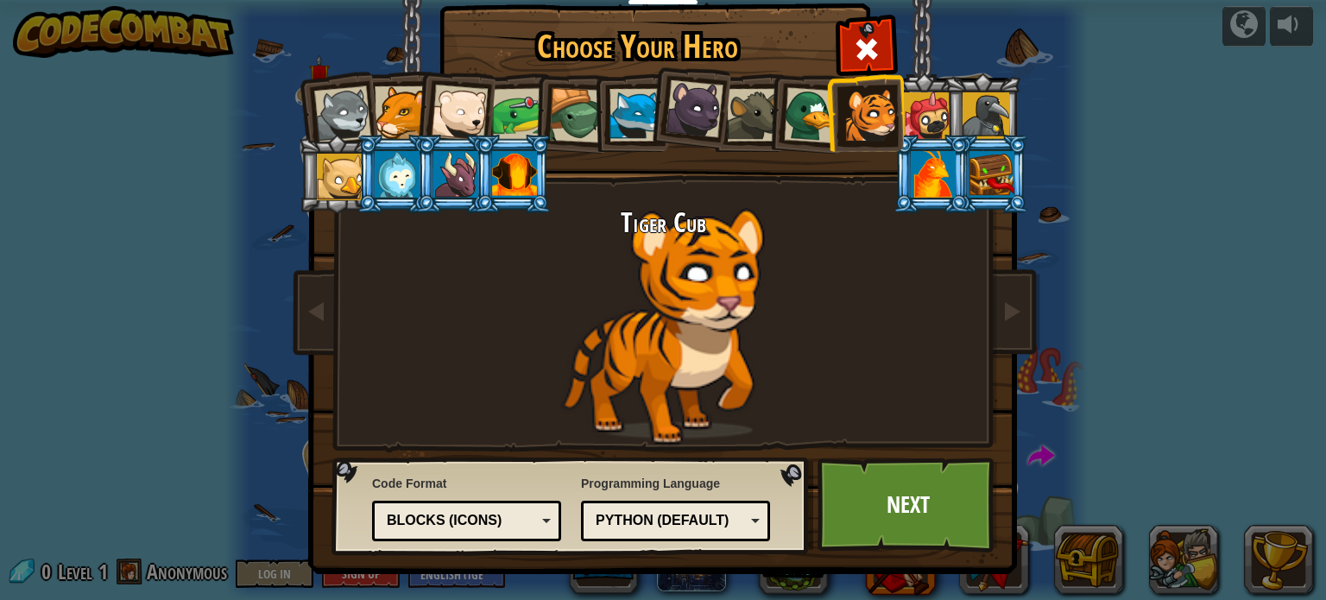
click at [462, 508] on div "Blocks (Icons)" at bounding box center [466, 521] width 167 height 27
click at [526, 417] on div "Tiger Cub" at bounding box center [662, 326] width 647 height 237
click at [880, 525] on link "Next" at bounding box center [907, 504] width 180 height 95
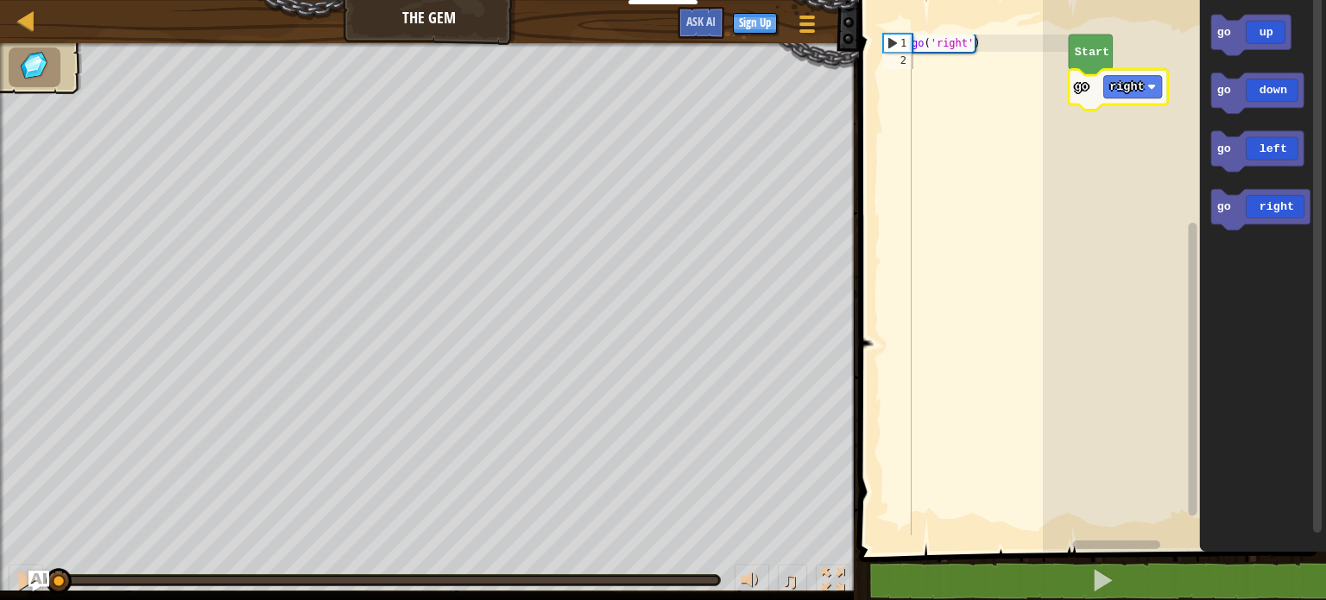
click at [1127, 85] on text "right" at bounding box center [1126, 86] width 35 height 13
click at [1025, 83] on div "go ( 'right' )" at bounding box center [988, 302] width 161 height 535
click at [1253, 221] on icon "Blockly Workspace" at bounding box center [1260, 209] width 99 height 41
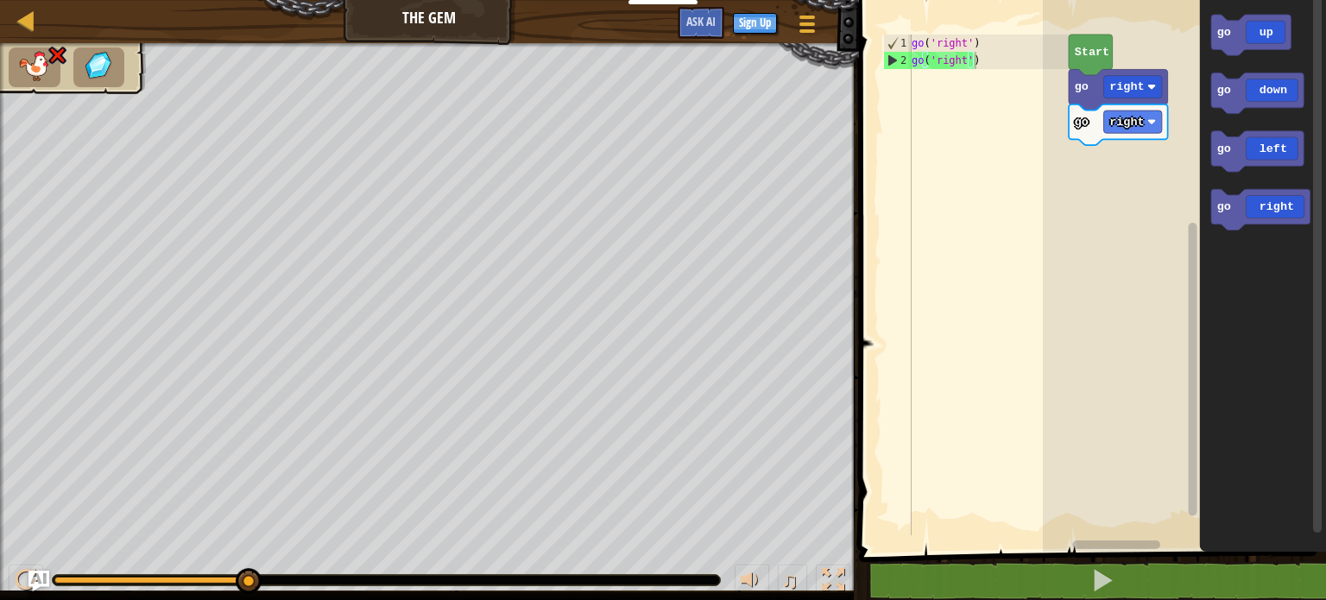
type textarea "go('right')"
drag, startPoint x: 976, startPoint y: 63, endPoint x: 878, endPoint y: 65, distance: 98.4
click at [878, 65] on div "go('right') 1 2 go ( 'right' ) go ( 'right' ) ההההההההההההההההההההההההההההההההה…" at bounding box center [1090, 313] width 472 height 609
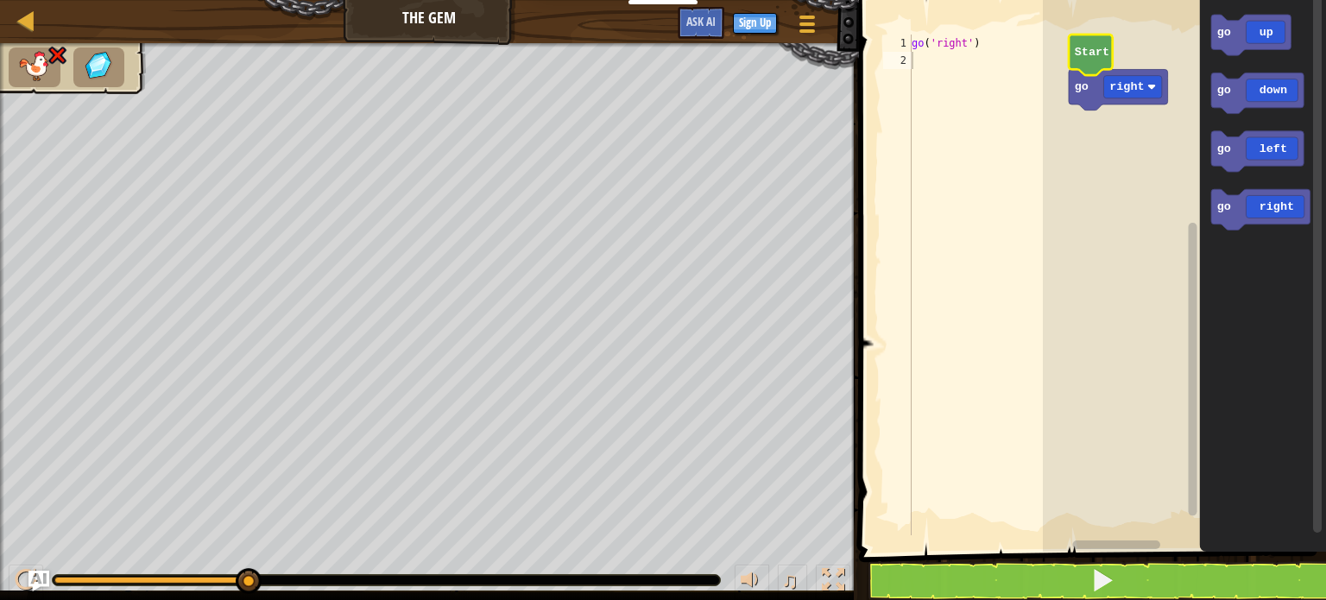
click at [1082, 51] on text "Start" at bounding box center [1092, 52] width 35 height 13
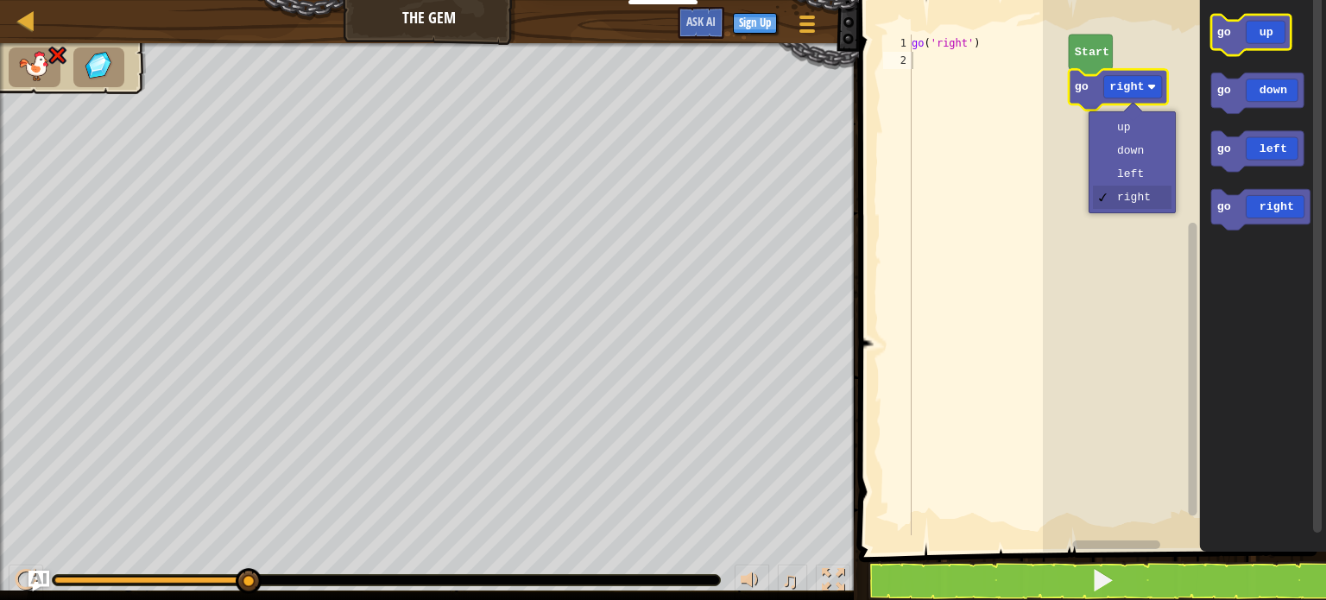
click at [1260, 40] on icon "Blockly Workspace" at bounding box center [1250, 35] width 79 height 41
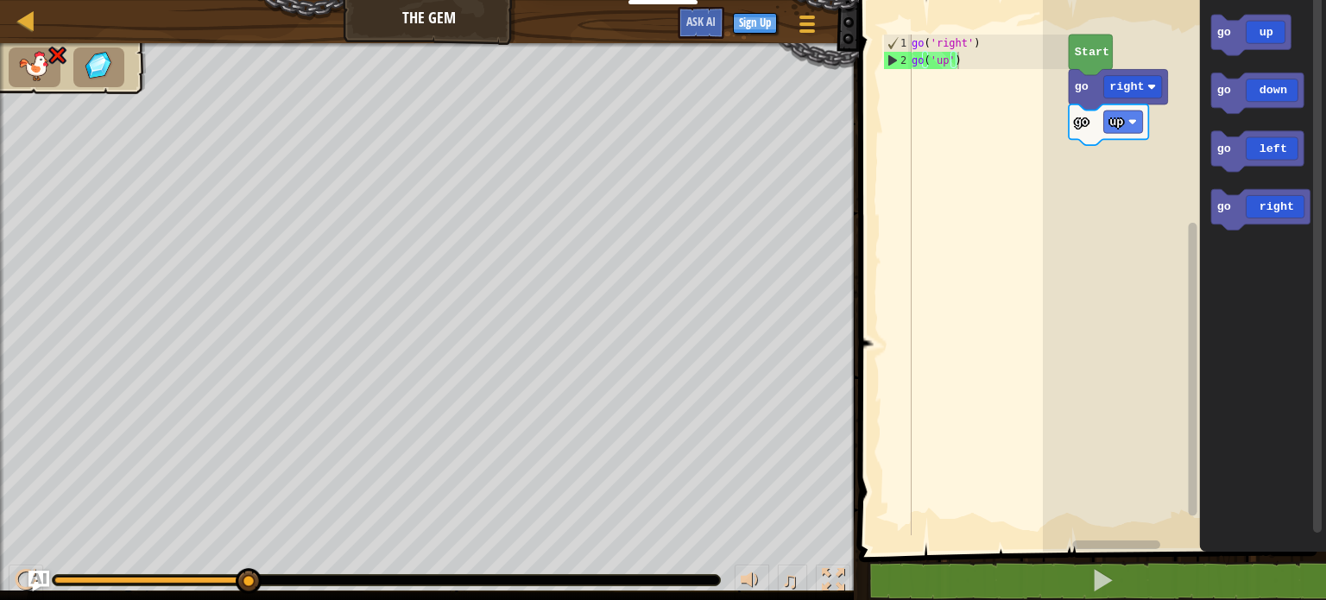
click at [1265, 117] on icon "Blockly Workspace" at bounding box center [1263, 271] width 126 height 560
click at [1261, 89] on icon "Blockly Workspace" at bounding box center [1257, 93] width 92 height 41
click at [1017, 55] on div "go ( 'right' ) go ( 'up' ) go ( 'down' )" at bounding box center [988, 302] width 161 height 535
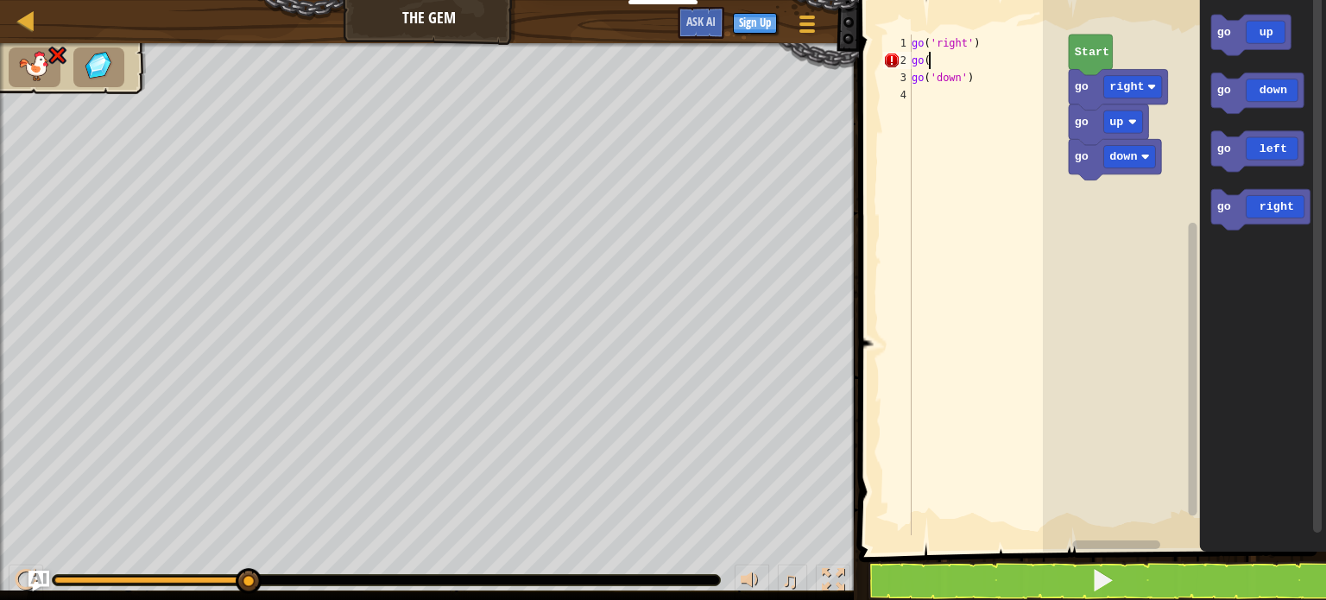
type textarea "g"
type textarea "go('down')"
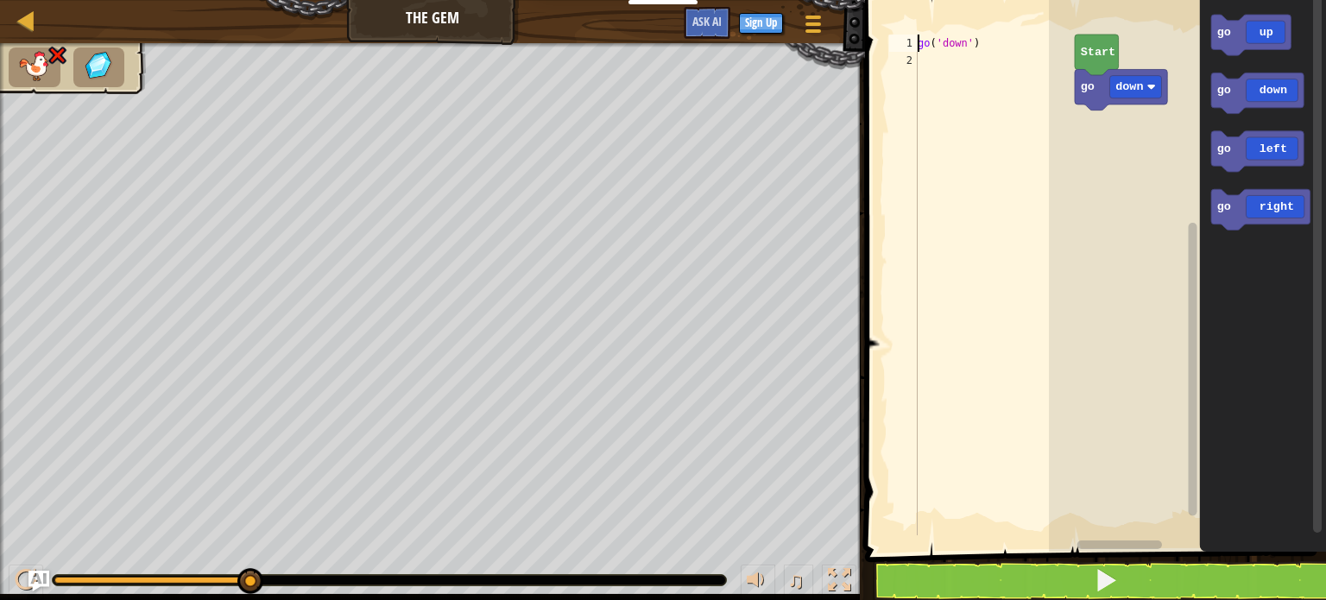
click at [1105, 51] on text "Start" at bounding box center [1098, 52] width 35 height 13
click at [1153, 189] on rect "Blockly Workspace" at bounding box center [1187, 271] width 277 height 560
click at [1106, 65] on icon "Blockly Workspace" at bounding box center [1097, 55] width 44 height 41
click at [1094, 192] on rect "Blockly Workspace" at bounding box center [1187, 271] width 277 height 560
click at [1094, 46] on text "Start" at bounding box center [1098, 52] width 35 height 13
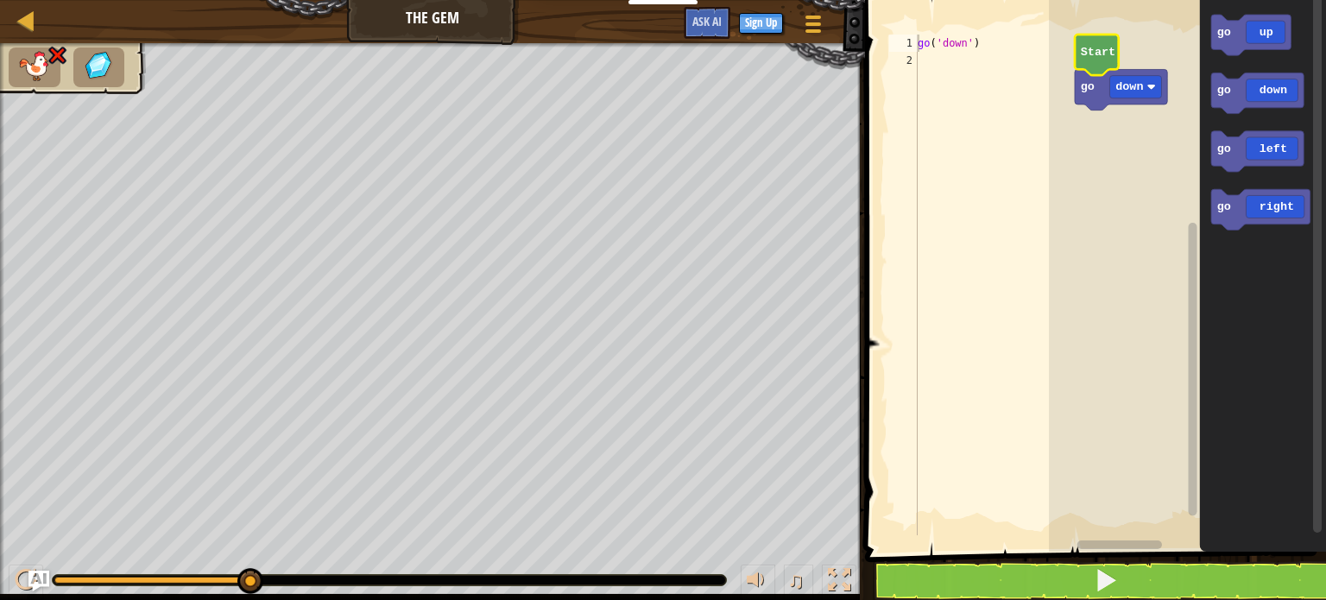
click at [1105, 51] on text "Start" at bounding box center [1098, 52] width 35 height 13
click at [987, 47] on div "go ( 'down' )" at bounding box center [994, 302] width 161 height 535
click at [920, 49] on div "go ( 'down' )" at bounding box center [994, 302] width 161 height 535
click at [929, 81] on div "go('down') 1 2 go ( 'down' ) go ( 'right' ) ההההההההההההההההההההההההההההההההההה…" at bounding box center [1093, 313] width 466 height 609
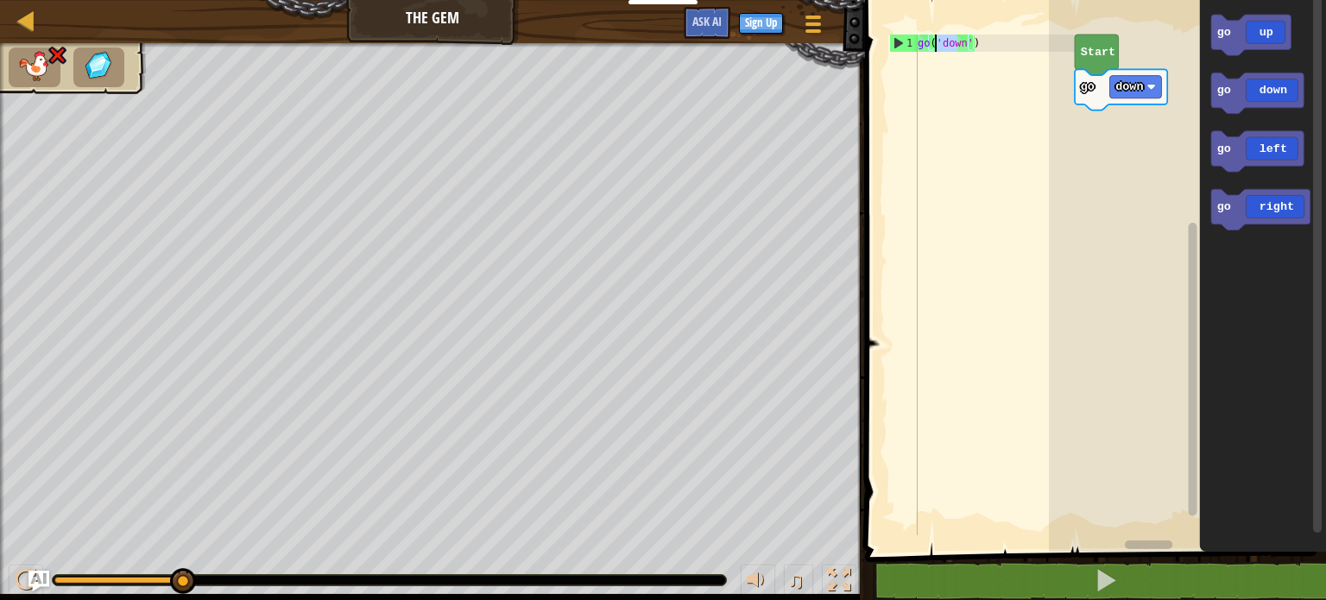
drag, startPoint x: 959, startPoint y: 44, endPoint x: 932, endPoint y: 51, distance: 27.6
click at [932, 51] on div "go ( 'down' )" at bounding box center [994, 302] width 161 height 535
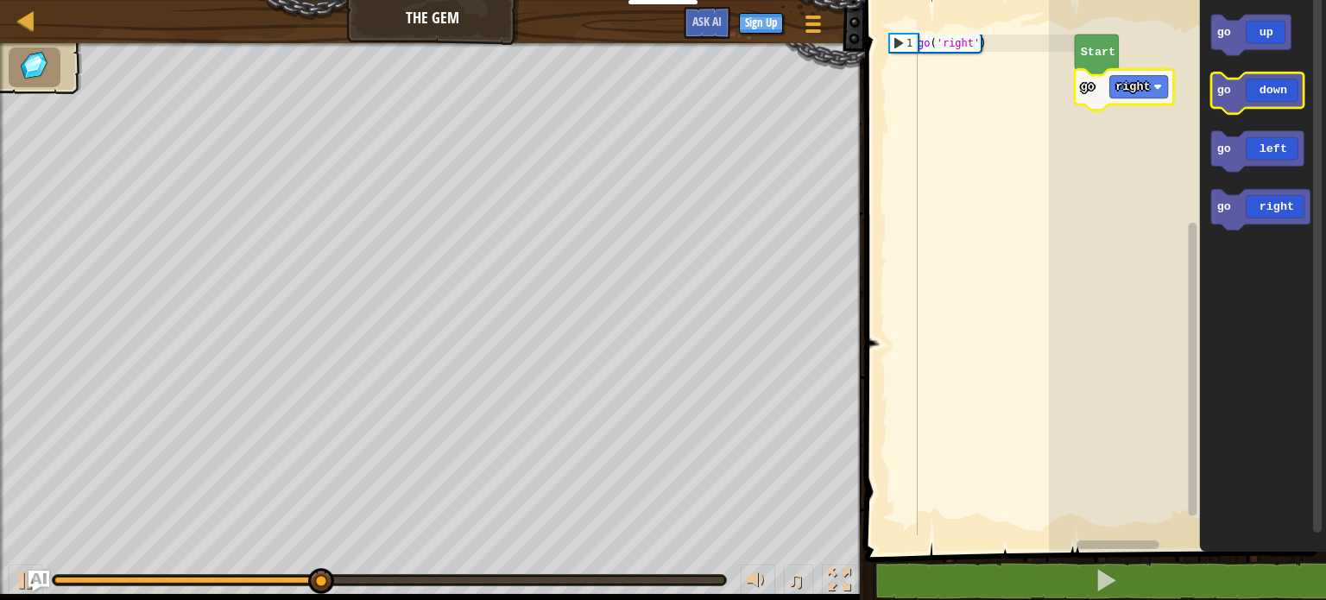
click at [1274, 100] on icon "Blockly Workspace" at bounding box center [1257, 93] width 92 height 41
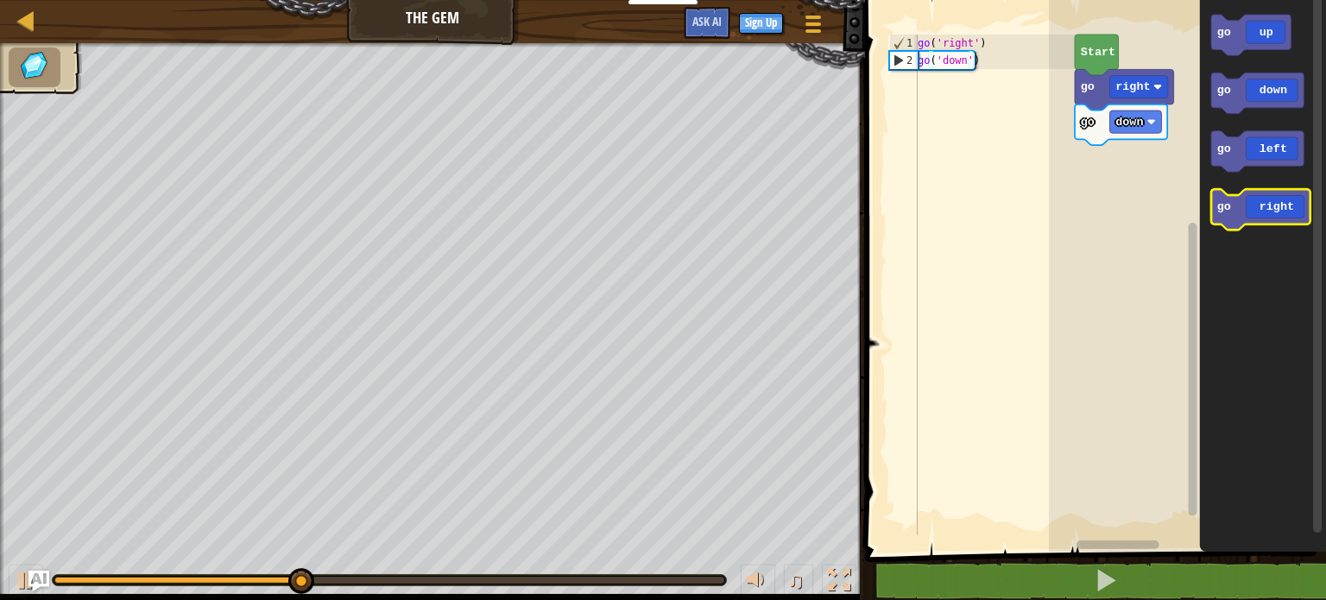
click at [1250, 211] on icon "Blockly Workspace" at bounding box center [1260, 209] width 99 height 41
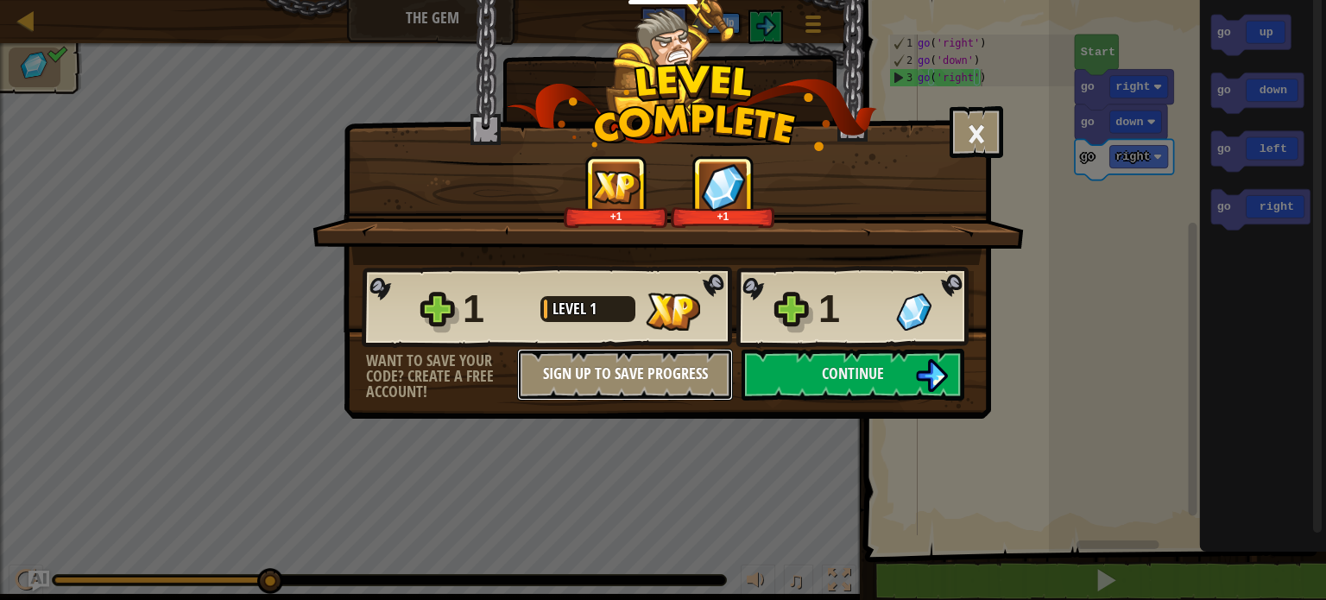
click at [608, 370] on button "Sign Up to Save Progress" at bounding box center [625, 375] width 216 height 52
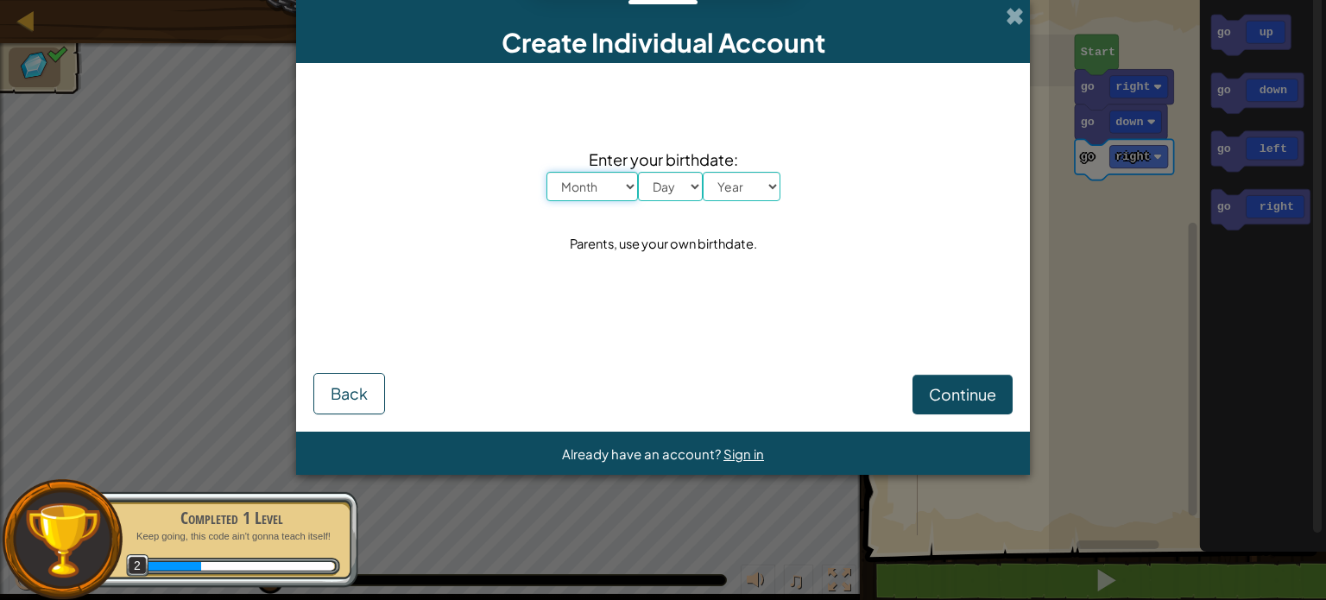
click at [580, 193] on select "Month January February March April May June July August September October Novem…" at bounding box center [591, 186] width 91 height 29
select select "10"
click at [546, 172] on select "Month January February March April May June July August September October Novem…" at bounding box center [591, 186] width 91 height 29
click at [667, 184] on select "Day 1 2 3 4 5 6 7 8 9 10 11 12 13 14 15 16 17 18 19 20 21 22 23 24 25 26 27 28 …" at bounding box center [670, 186] width 65 height 29
select select "17"
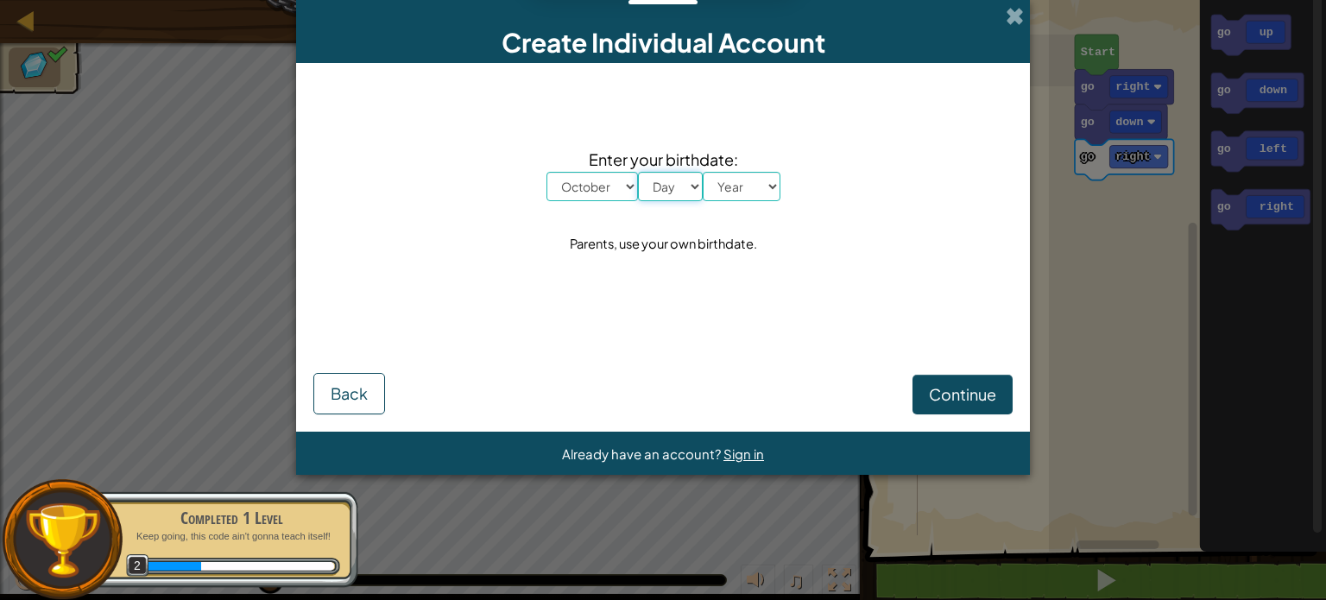
click at [638, 172] on select "Day 1 2 3 4 5 6 7 8 9 10 11 12 13 14 15 16 17 18 19 20 21 22 23 24 25 26 27 28 …" at bounding box center [670, 186] width 65 height 29
click at [762, 192] on select "Year 2025 2024 2023 2022 2021 2020 2019 2018 2017 2016 2015 2014 2013 2012 2011…" at bounding box center [742, 186] width 78 height 29
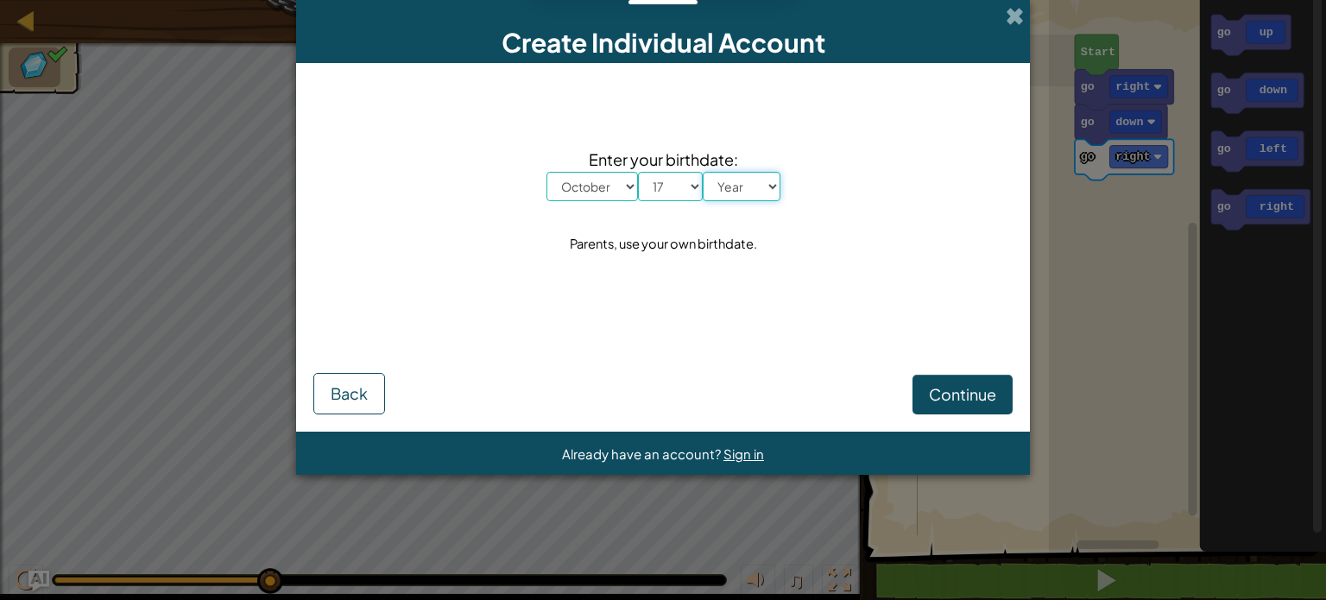
select select "2003"
click at [703, 172] on select "Year 2025 2024 2023 2022 2021 2020 2019 2018 2017 2016 2015 2014 2013 2012 2011…" at bounding box center [742, 186] width 78 height 29
click at [953, 404] on button "Continue" at bounding box center [962, 395] width 100 height 40
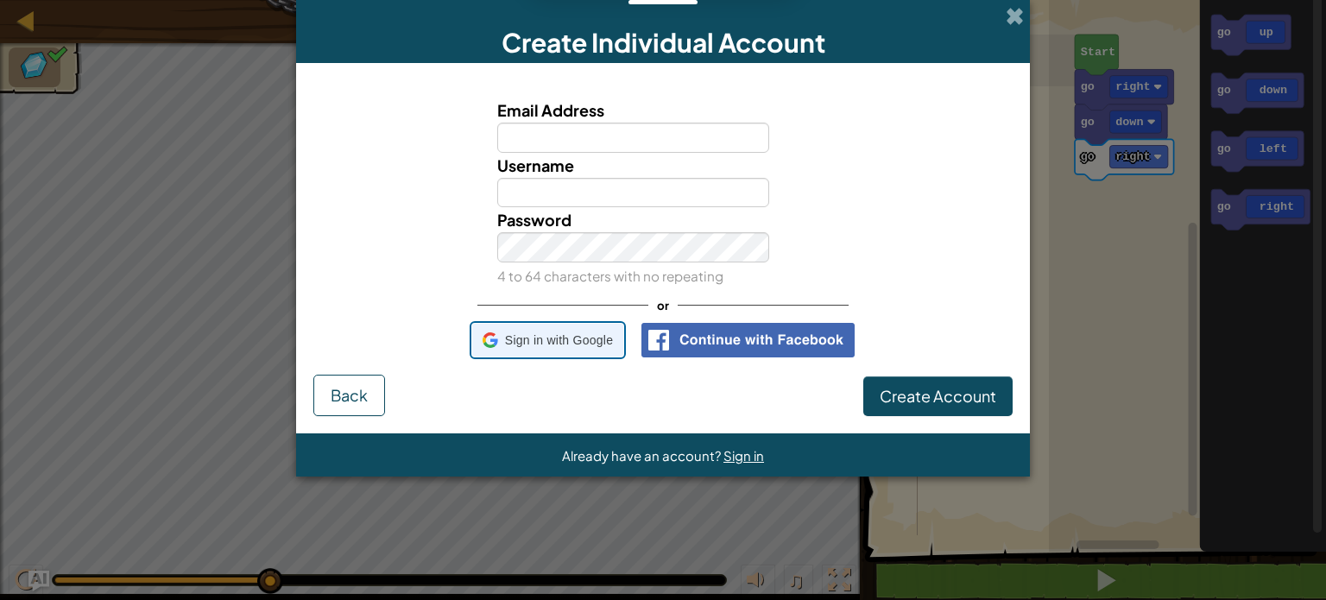
click at [586, 335] on span "Sign in with Google" at bounding box center [559, 340] width 108 height 25
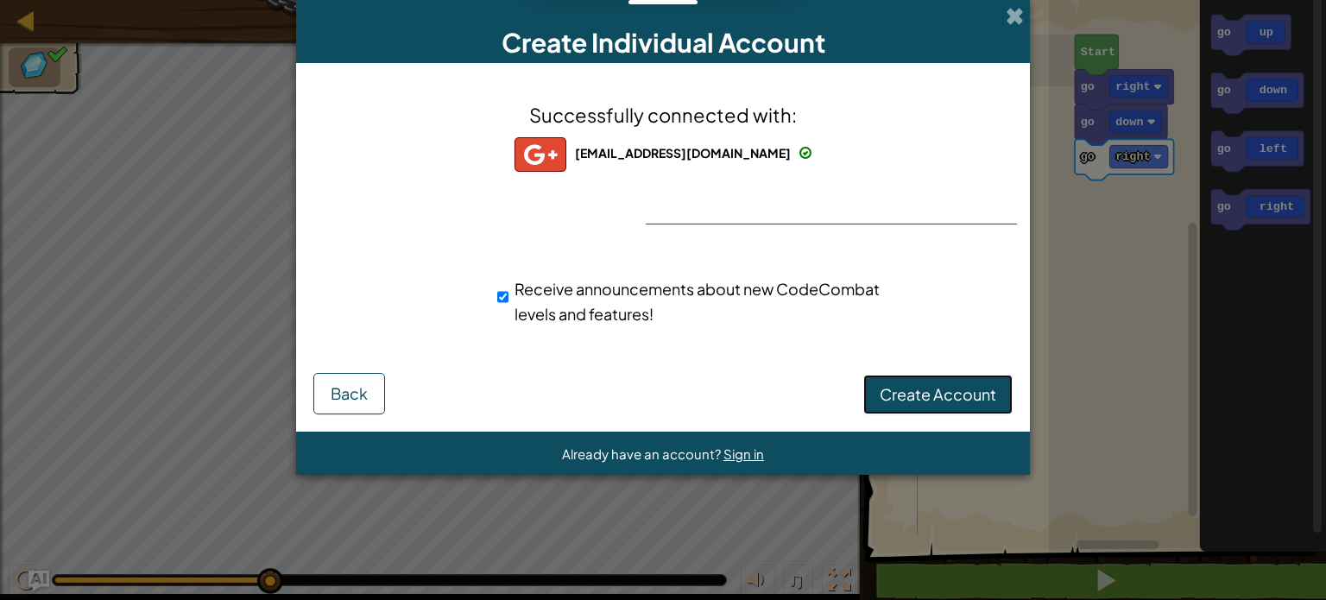
click at [905, 391] on span "Create Account" at bounding box center [938, 394] width 117 height 20
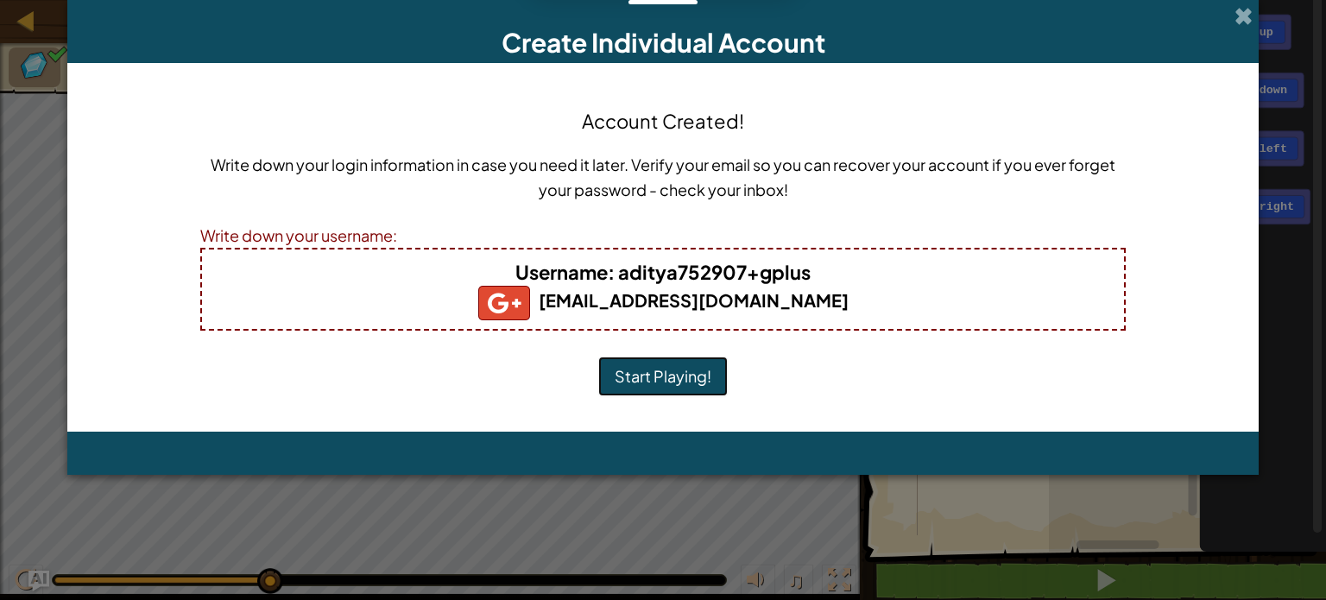
click at [677, 369] on button "Start Playing!" at bounding box center [662, 376] width 129 height 40
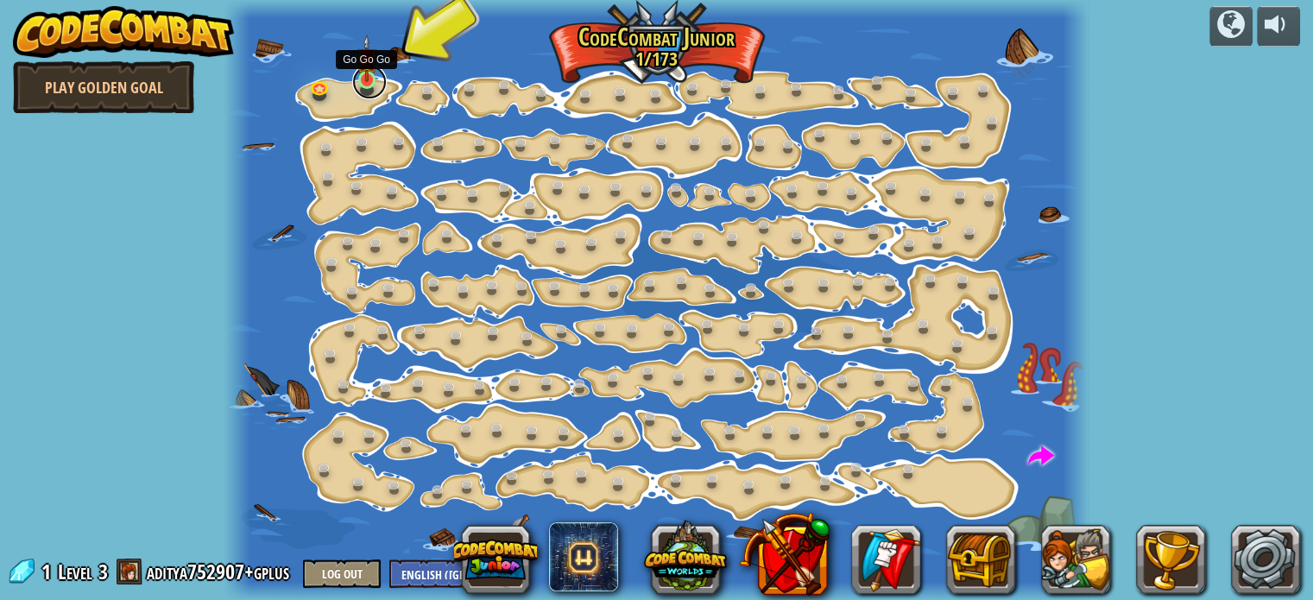
click at [363, 85] on link at bounding box center [369, 82] width 35 height 35
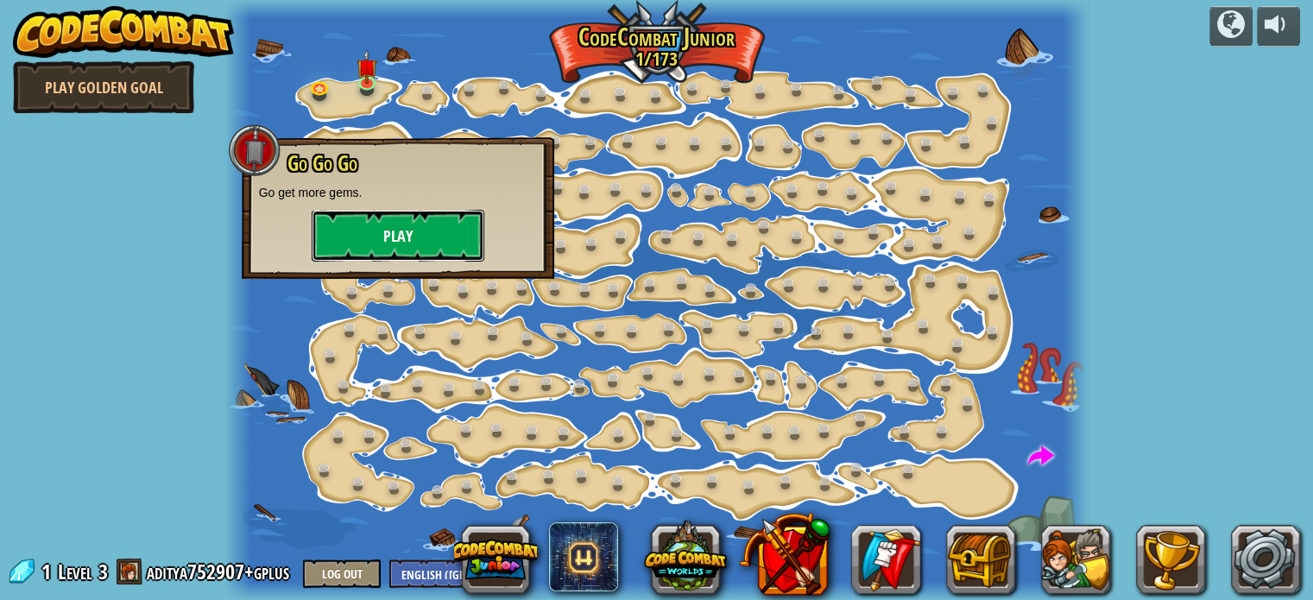
click at [375, 246] on button "Play" at bounding box center [398, 236] width 173 height 52
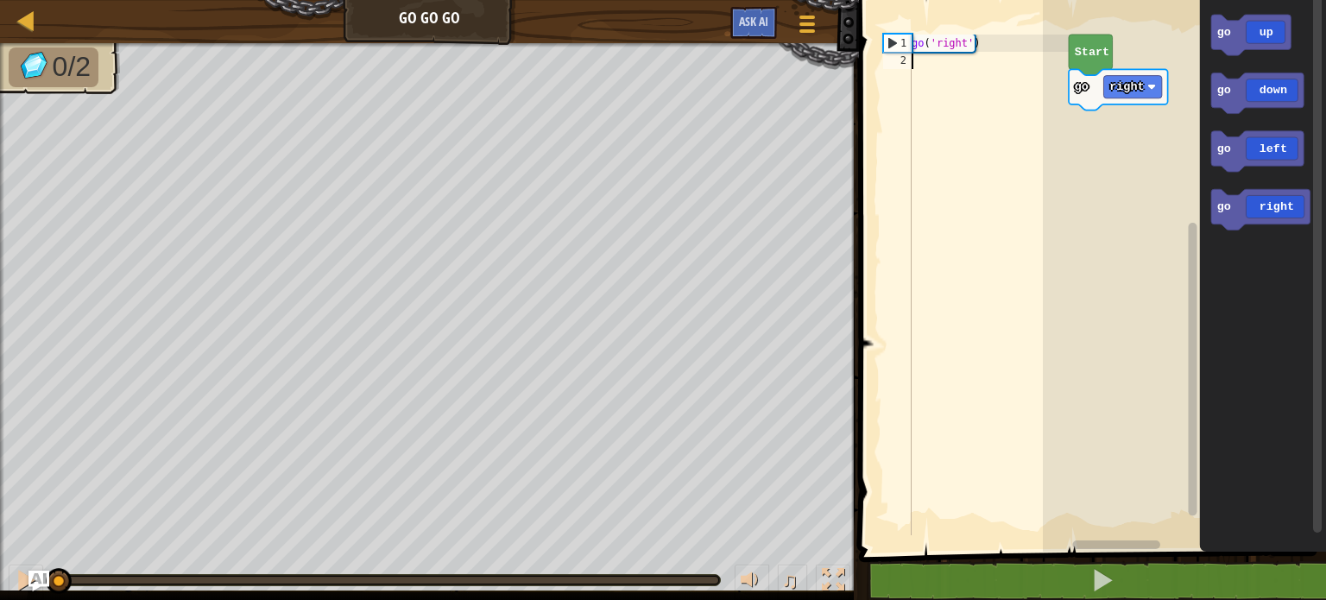
click at [1036, 61] on div "go ( 'right' )" at bounding box center [988, 302] width 161 height 535
click at [1271, 25] on icon "Blockly Workspace" at bounding box center [1250, 35] width 79 height 41
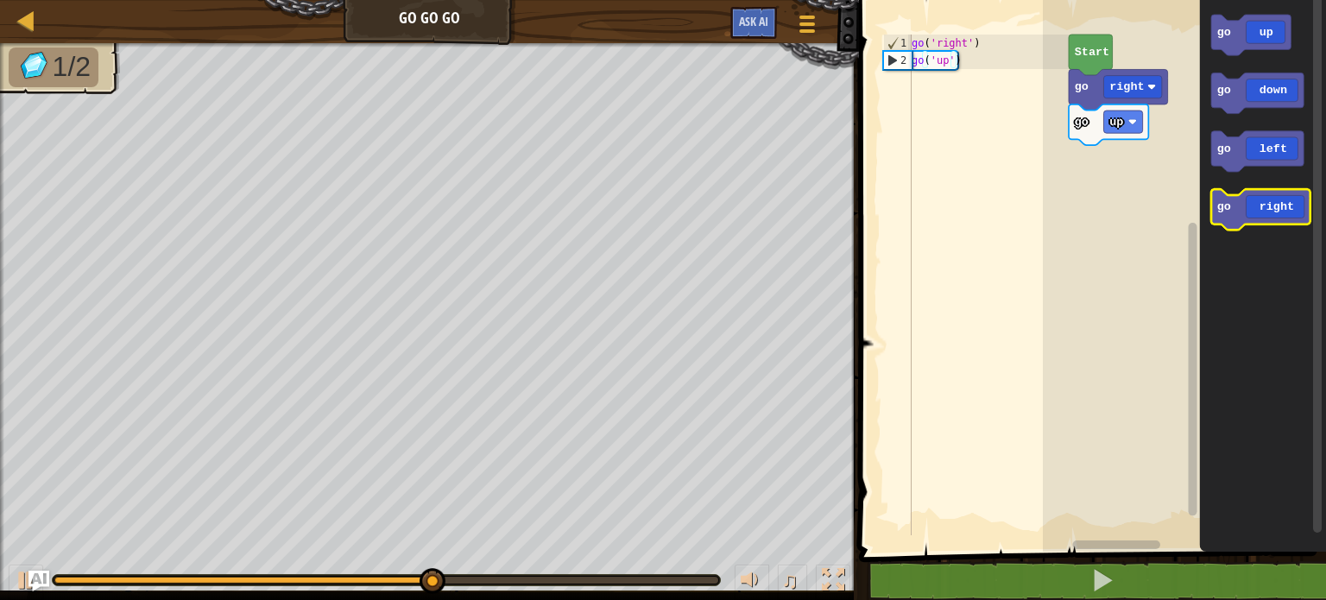
click at [1261, 203] on icon "Blockly Workspace" at bounding box center [1260, 209] width 99 height 41
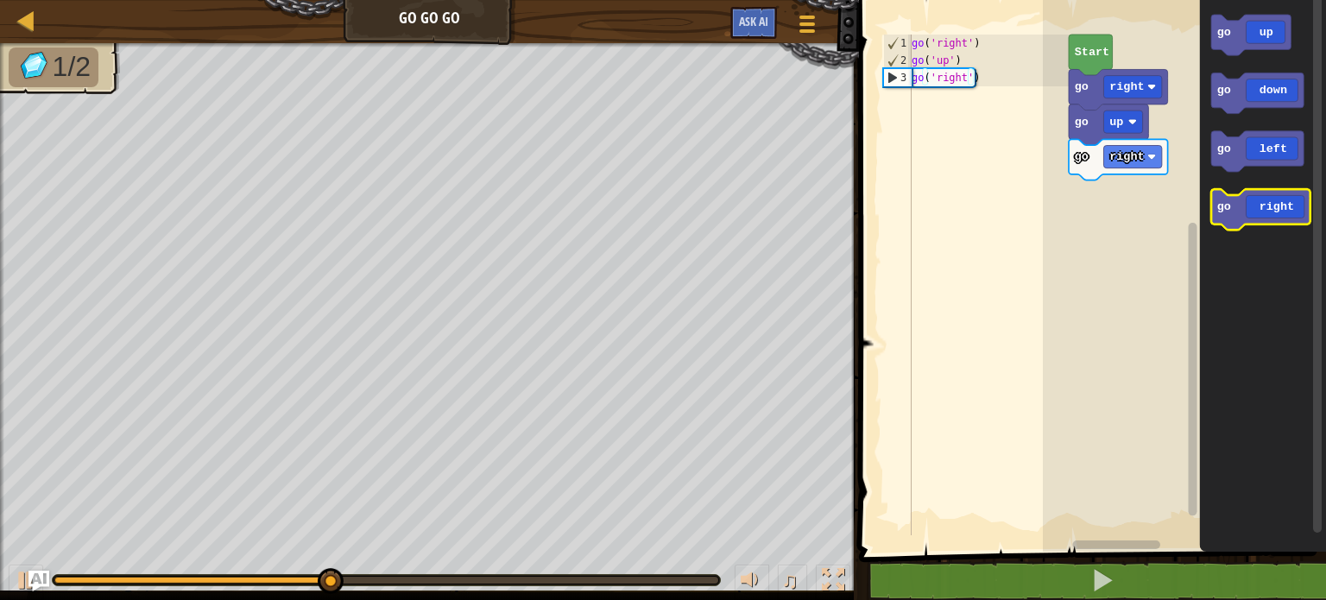
click at [1251, 205] on icon "Blockly Workspace" at bounding box center [1260, 209] width 99 height 41
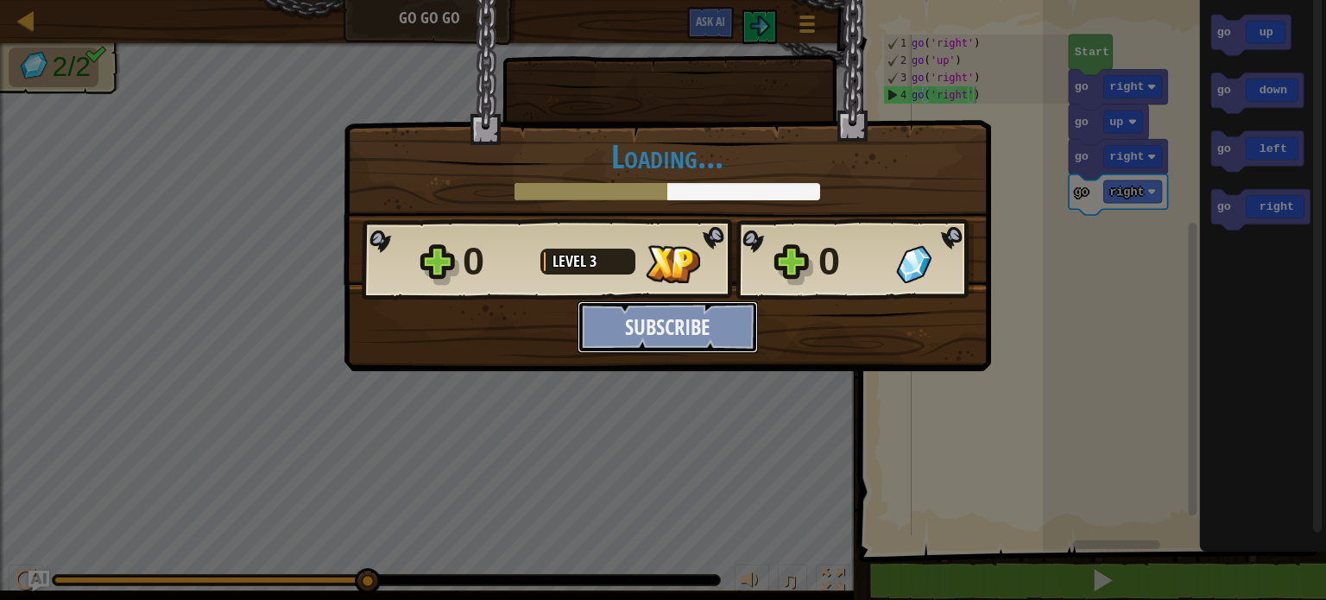
click at [613, 324] on button "Subscribe" at bounding box center [667, 327] width 180 height 52
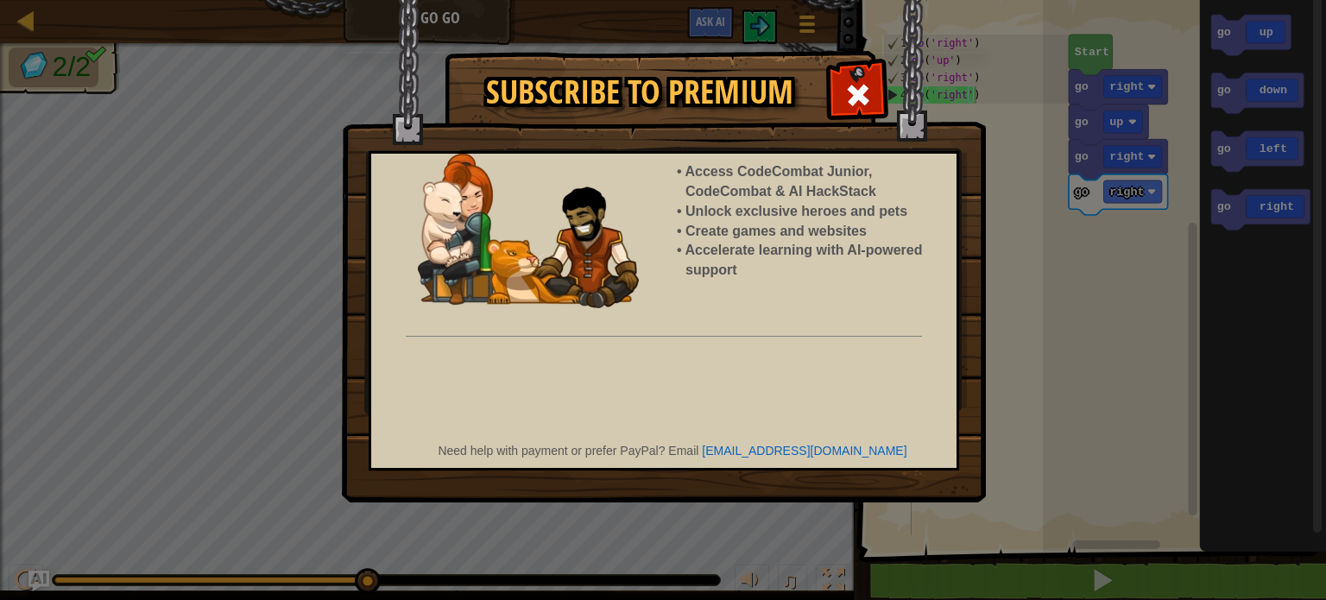
click at [613, 2] on body "Map Go Go Go Game Menu Ask AI 1 ההההההההההההההההההההההההההההההההההההההההההההההה…" at bounding box center [663, 1] width 1326 height 2
click at [867, 108] on span at bounding box center [858, 95] width 28 height 28
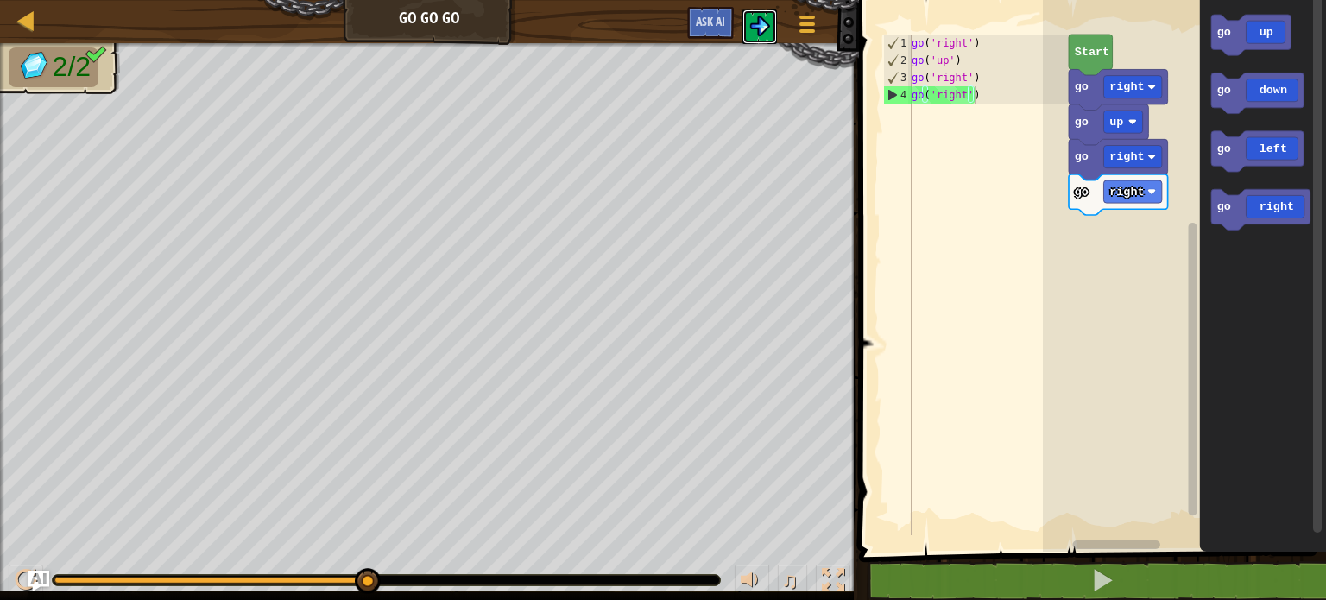
click at [747, 16] on button at bounding box center [759, 26] width 35 height 35
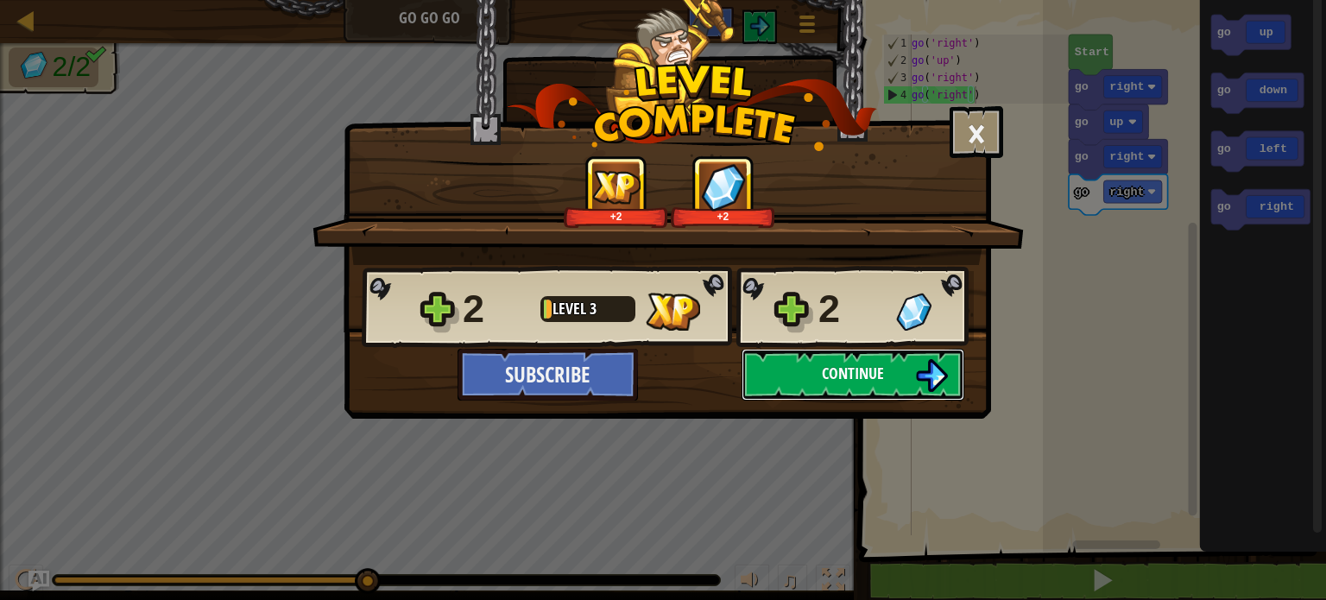
click at [853, 370] on span "Continue" at bounding box center [853, 374] width 62 height 22
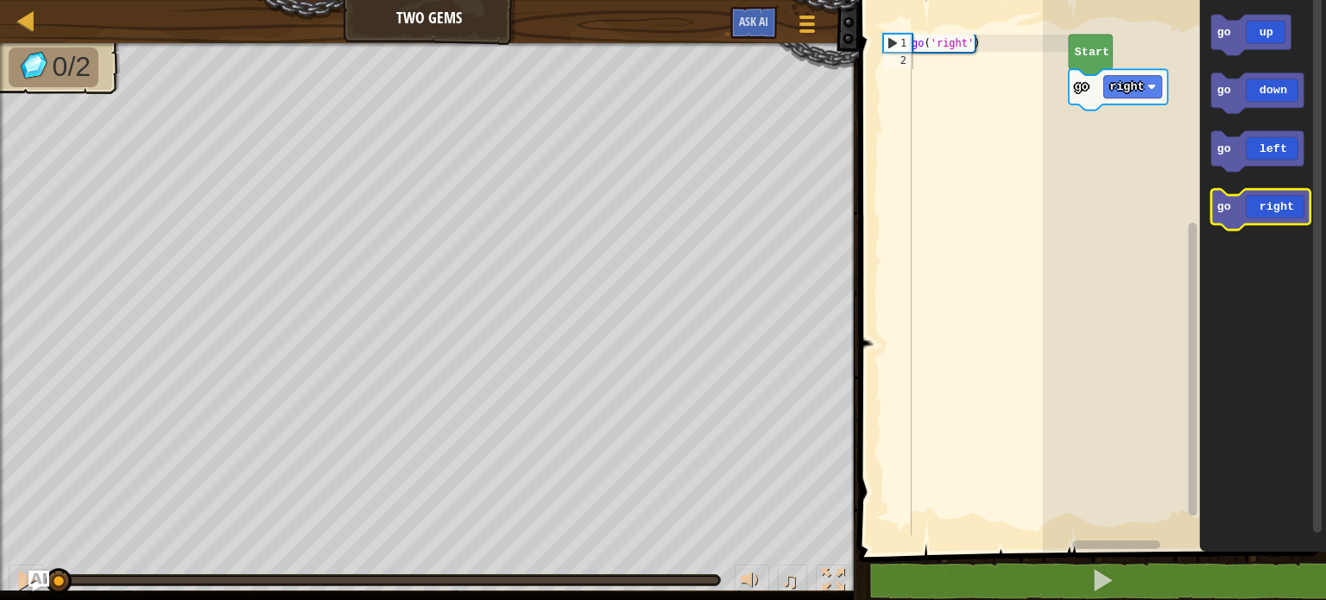
click at [1247, 208] on icon "Blockly Workspace" at bounding box center [1260, 209] width 99 height 41
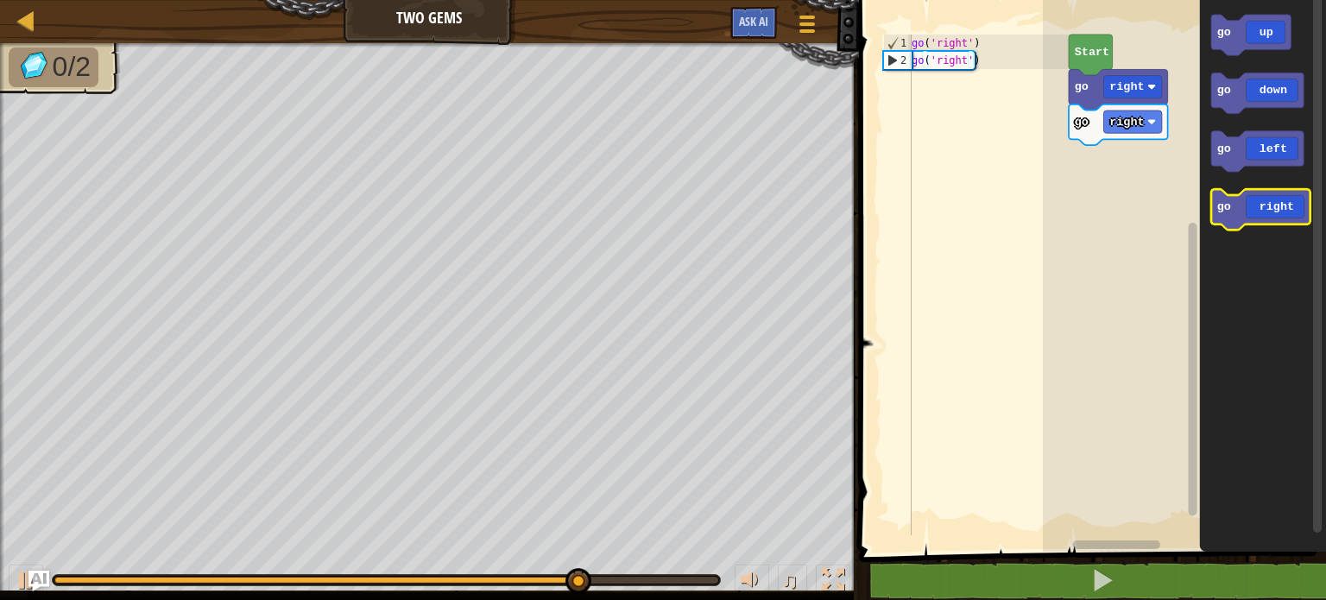
click at [1291, 210] on icon "Blockly Workspace" at bounding box center [1260, 209] width 99 height 41
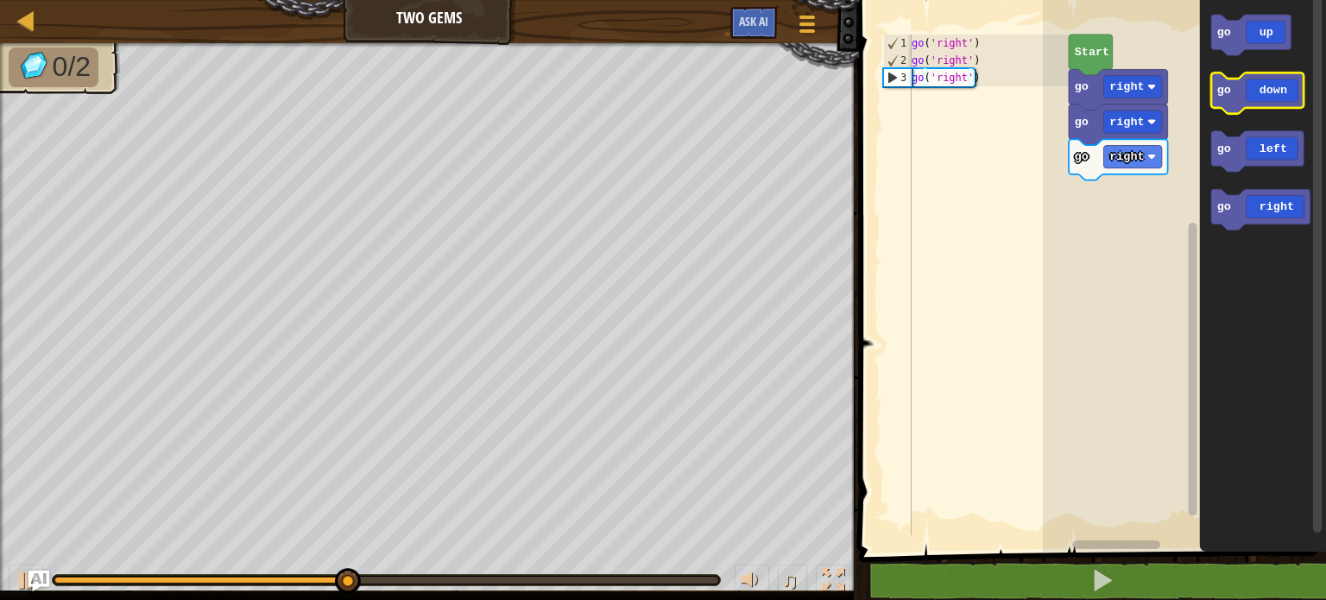
click at [1284, 90] on icon "Blockly Workspace" at bounding box center [1257, 93] width 92 height 41
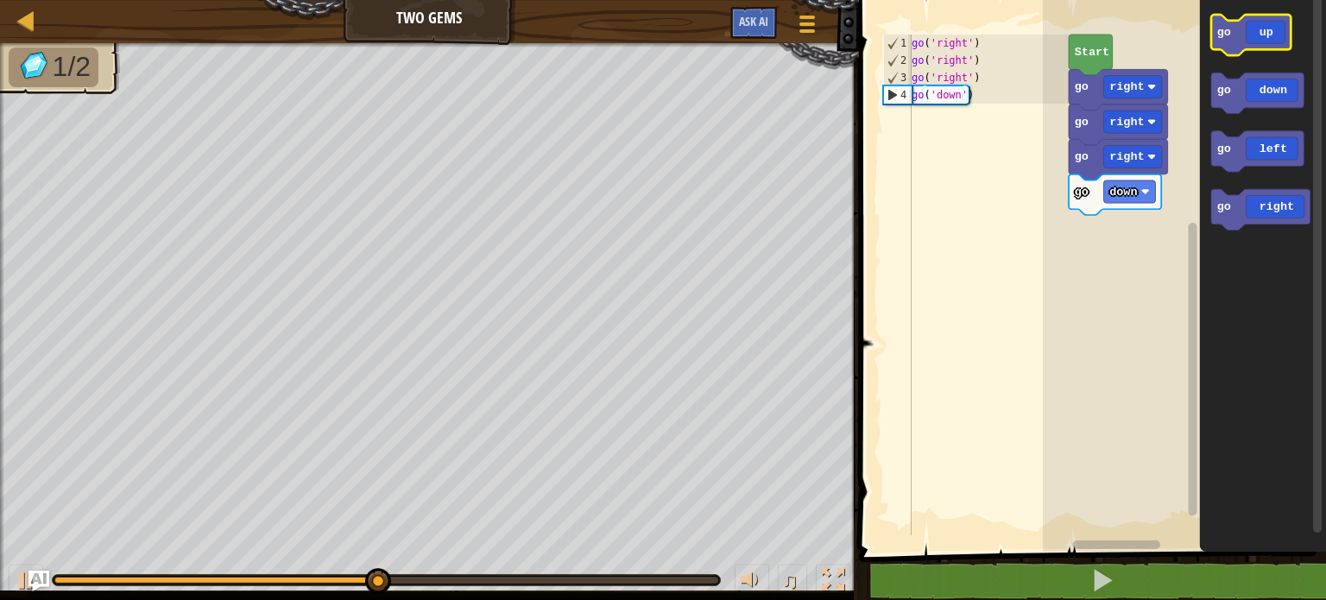
click at [1259, 43] on icon "Blockly Workspace" at bounding box center [1250, 35] width 79 height 41
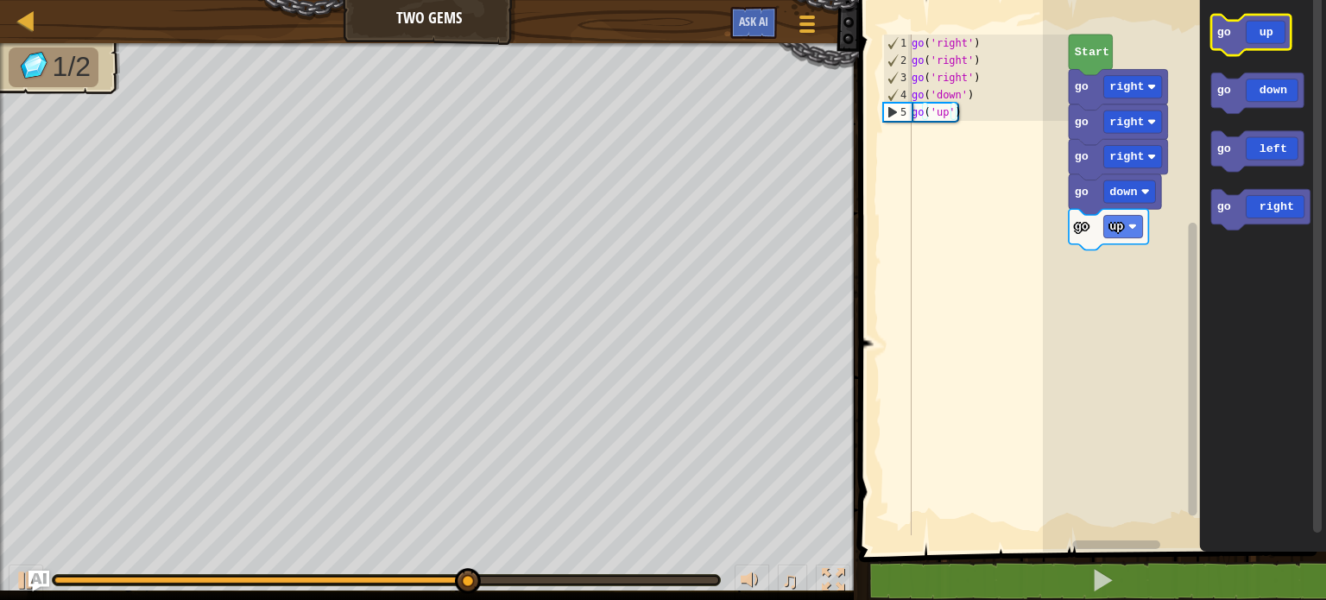
click at [1259, 43] on icon "Blockly Workspace" at bounding box center [1250, 35] width 79 height 41
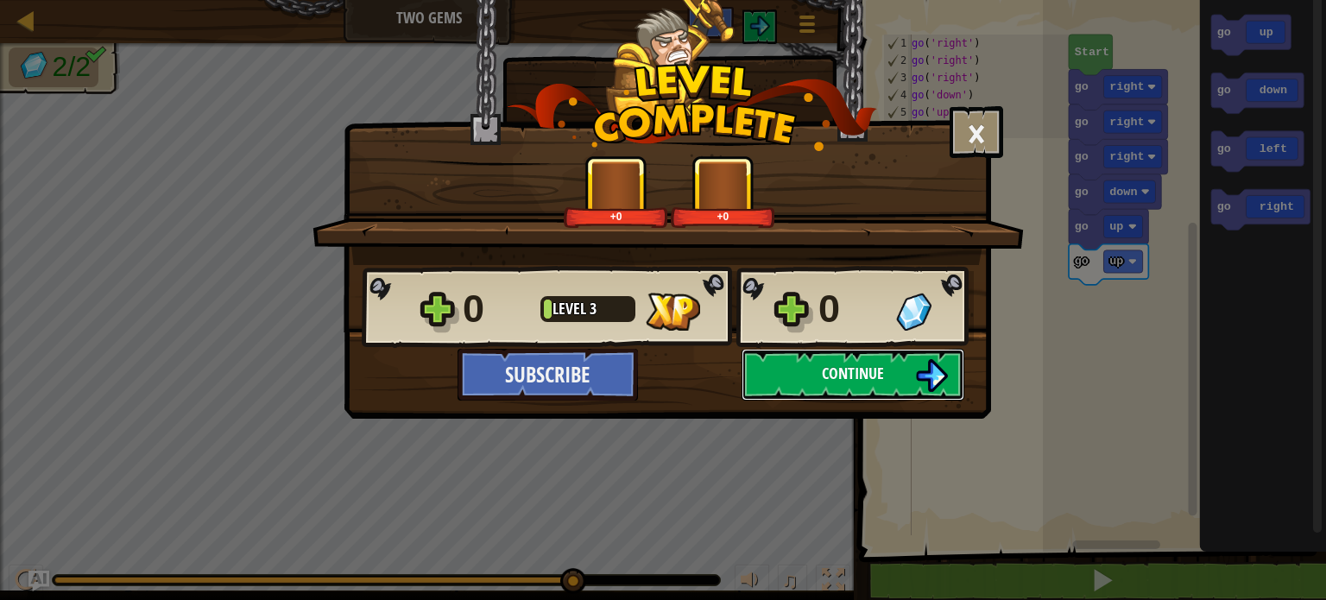
click at [810, 369] on button "Continue" at bounding box center [852, 375] width 223 height 52
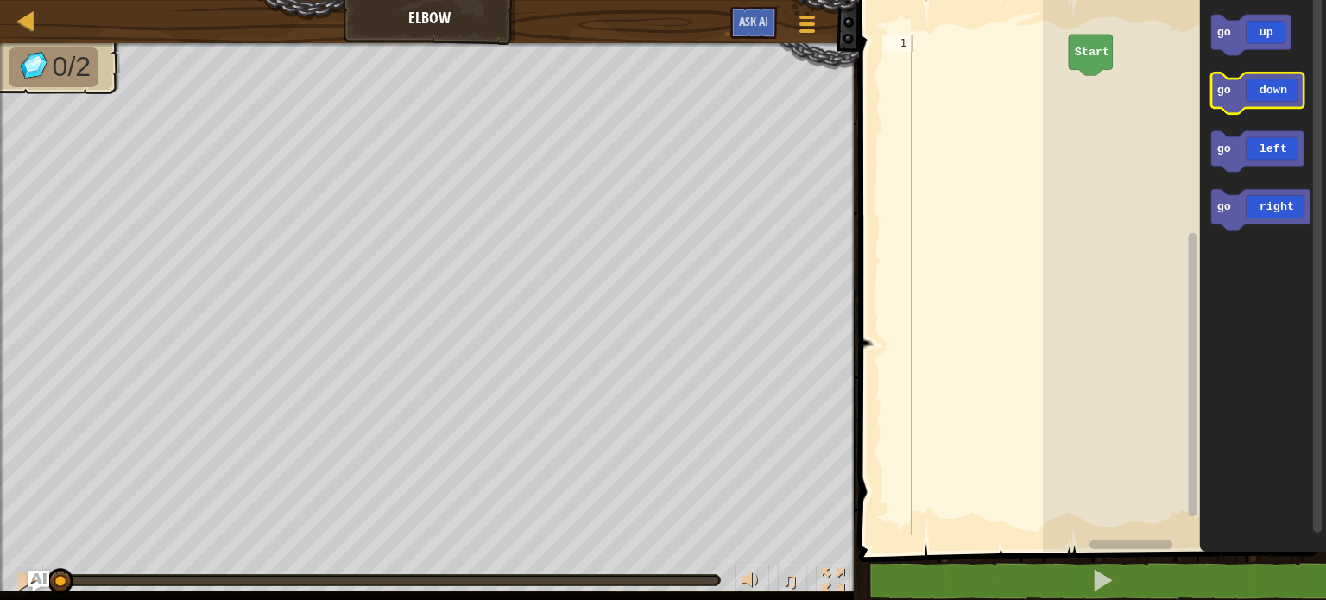
click at [1277, 106] on icon "Blockly Workspace" at bounding box center [1257, 93] width 92 height 41
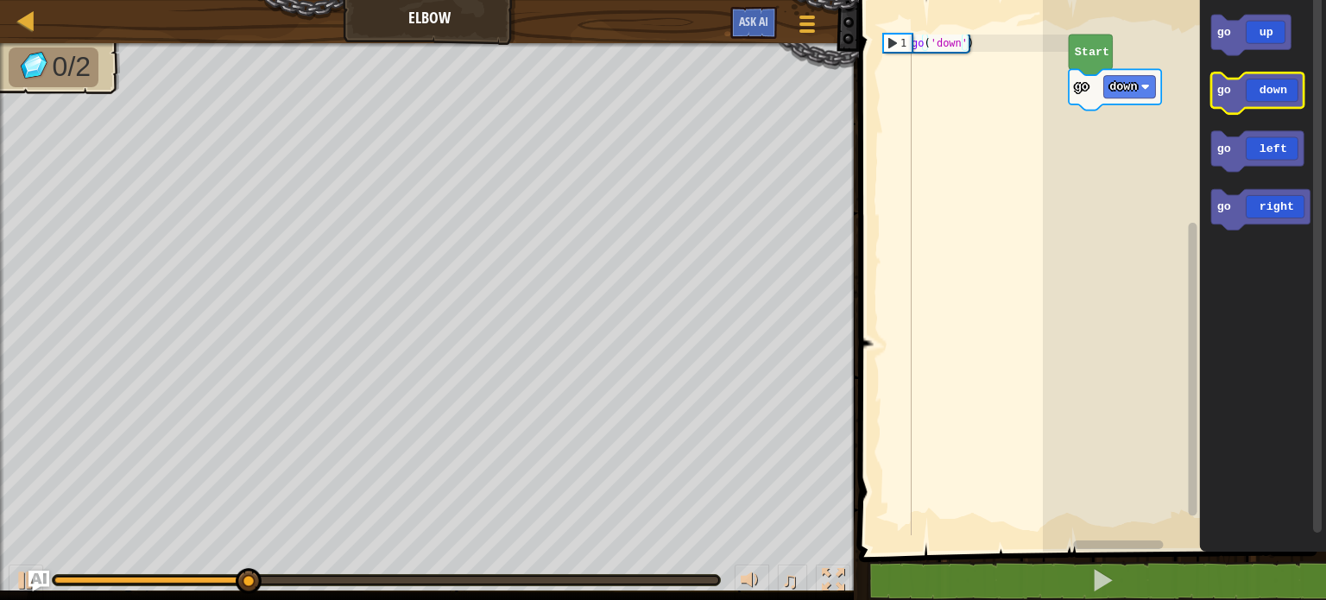
click at [1270, 94] on icon "Blockly Workspace" at bounding box center [1257, 93] width 92 height 41
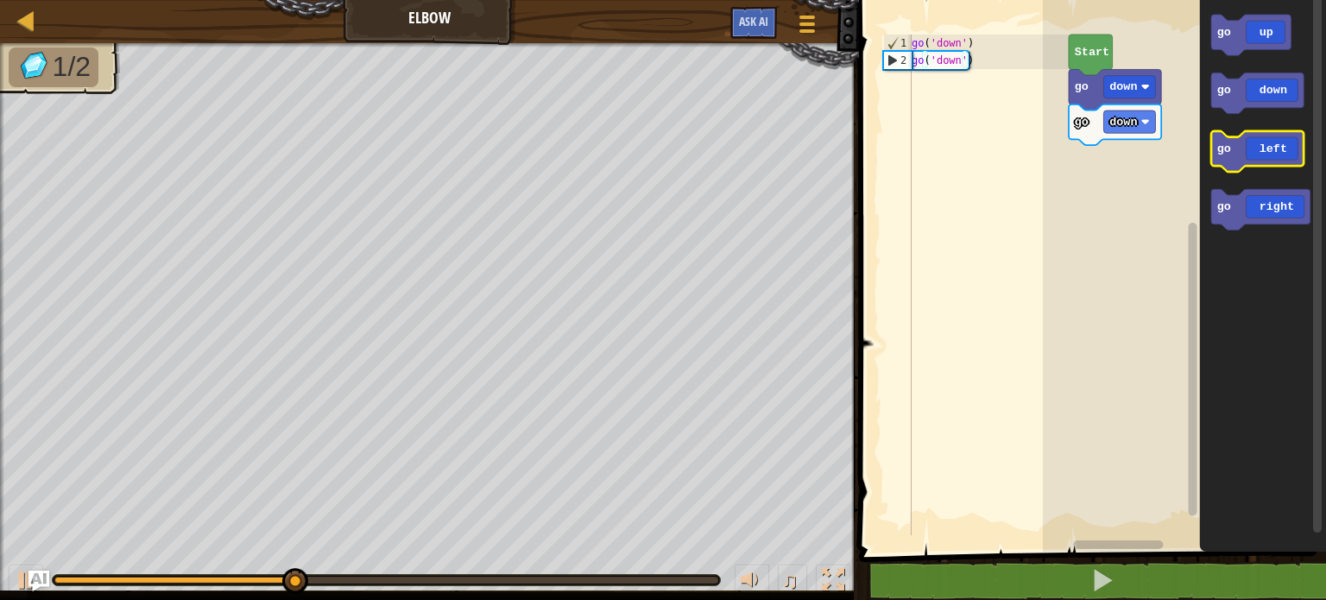
click at [1281, 157] on icon "Blockly Workspace" at bounding box center [1257, 151] width 92 height 41
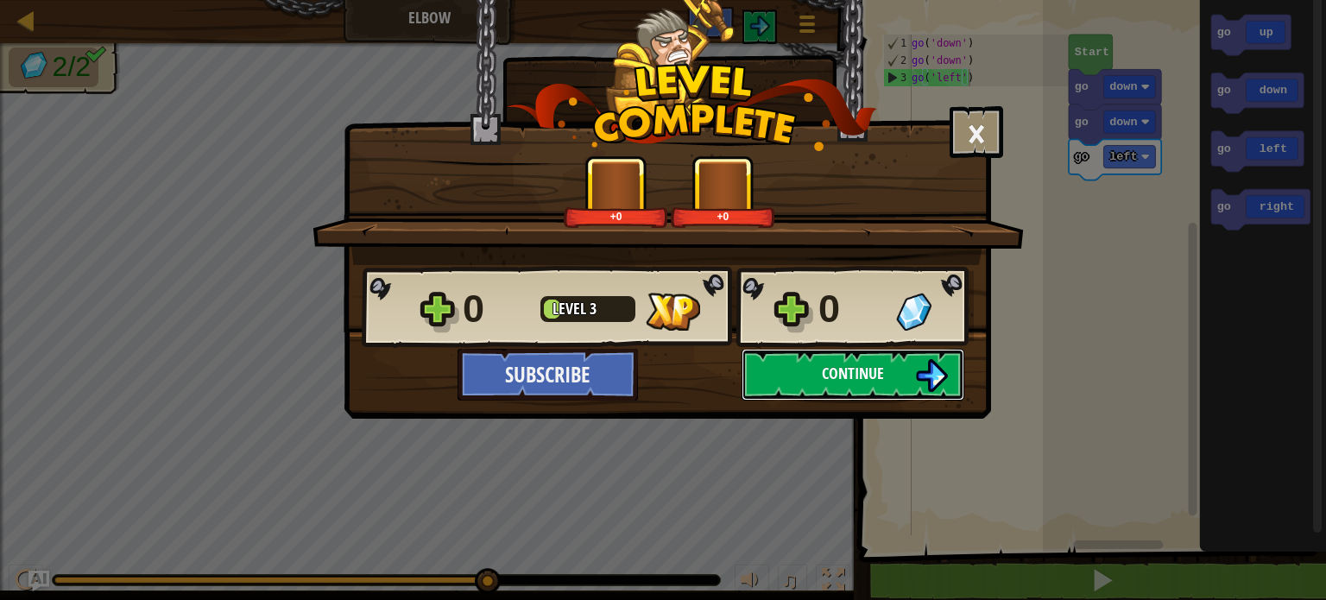
click at [852, 377] on span "Continue" at bounding box center [853, 374] width 62 height 22
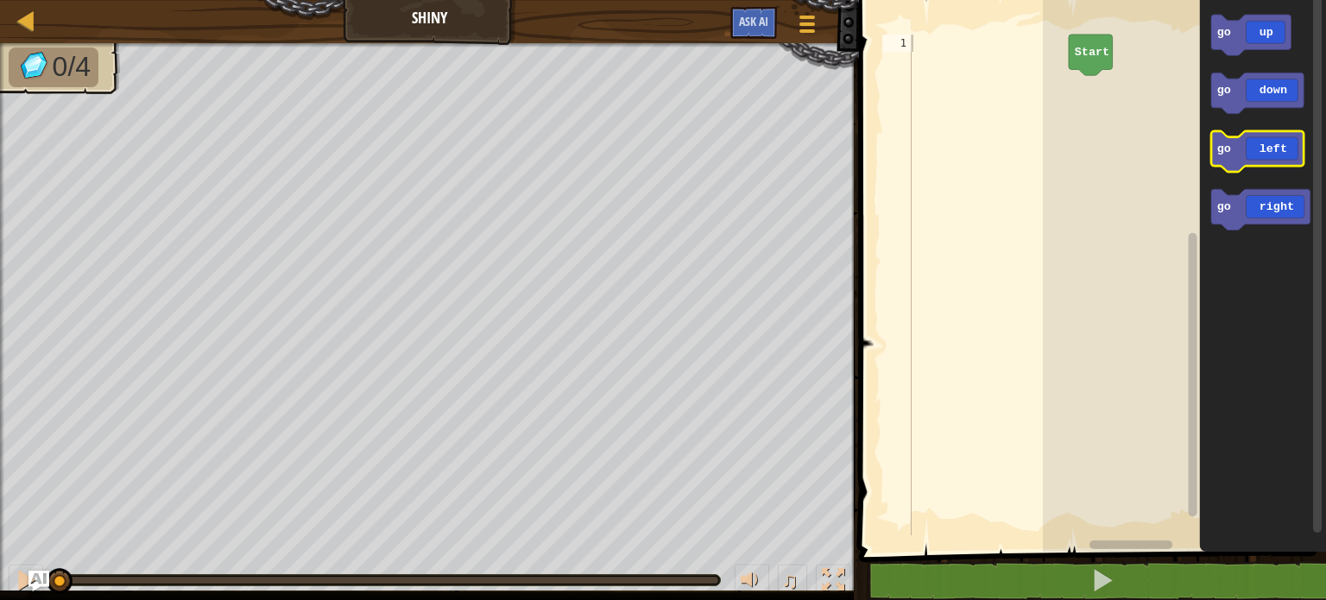
click at [1285, 163] on icon "Blockly Workspace" at bounding box center [1257, 151] width 92 height 41
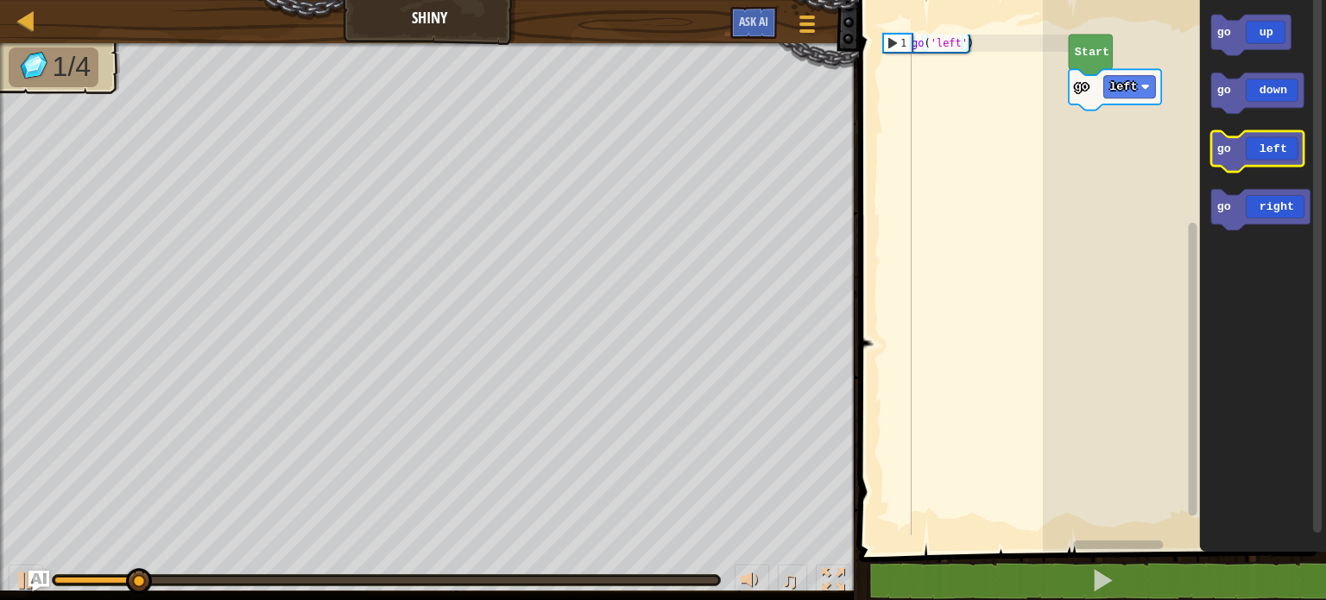
click at [1285, 163] on icon "Blockly Workspace" at bounding box center [1257, 151] width 92 height 41
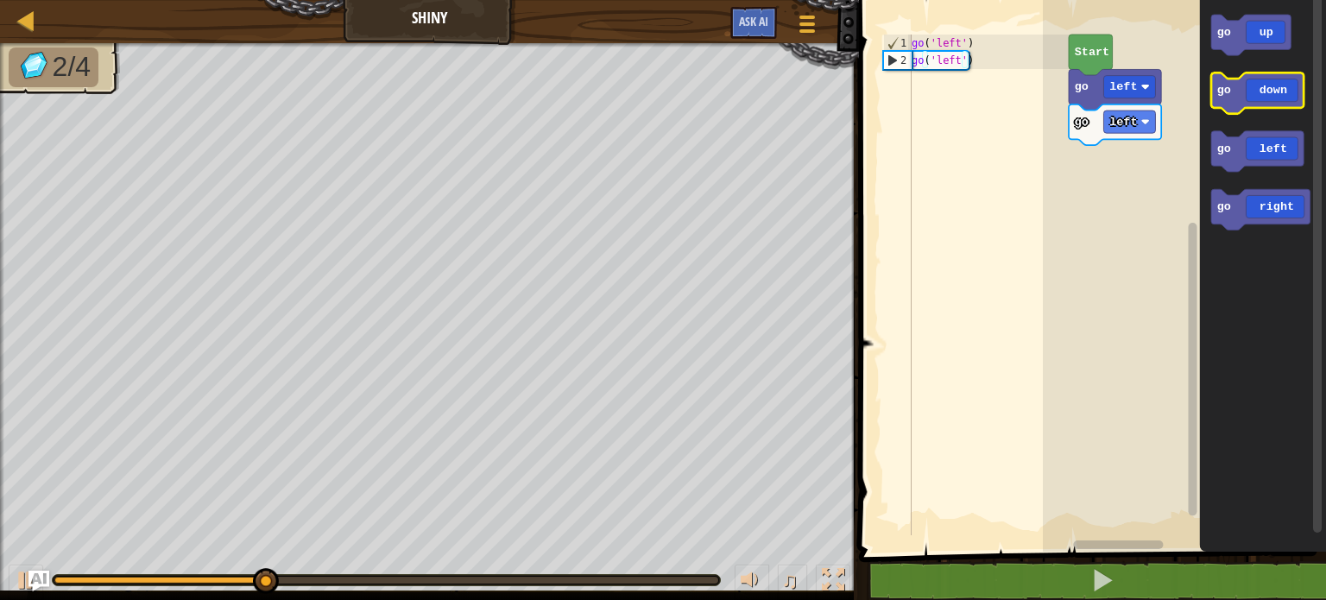
click at [1260, 96] on icon "Blockly Workspace" at bounding box center [1257, 93] width 92 height 41
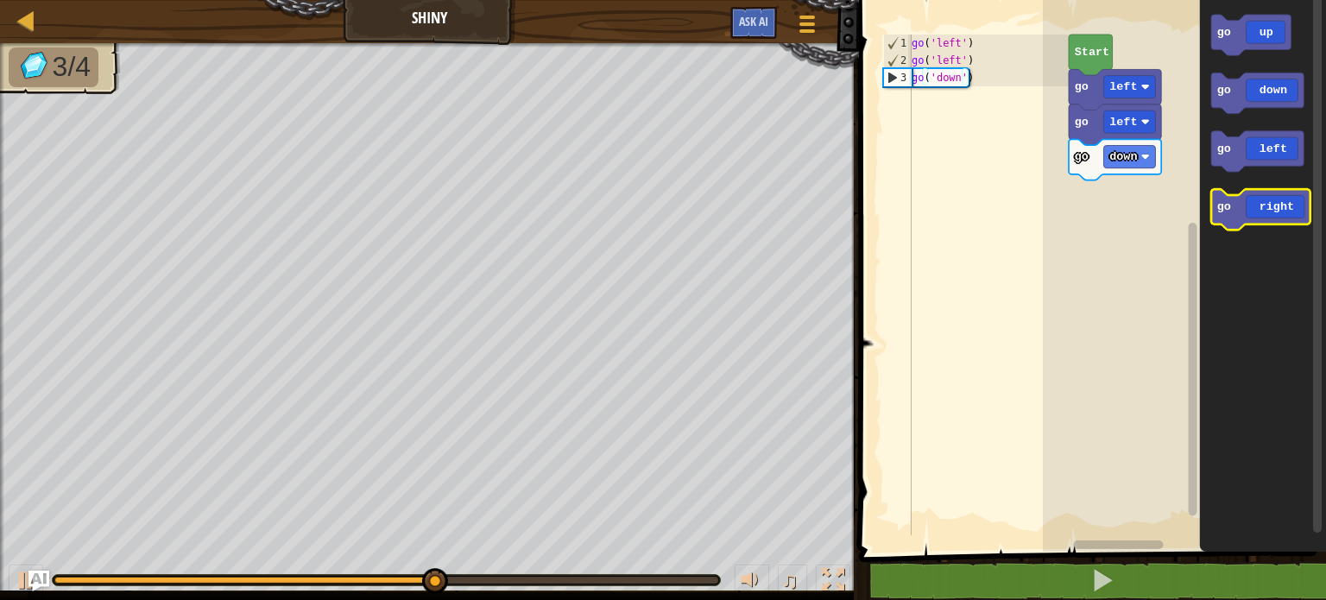
click at [1295, 211] on icon "Blockly Workspace" at bounding box center [1260, 209] width 99 height 41
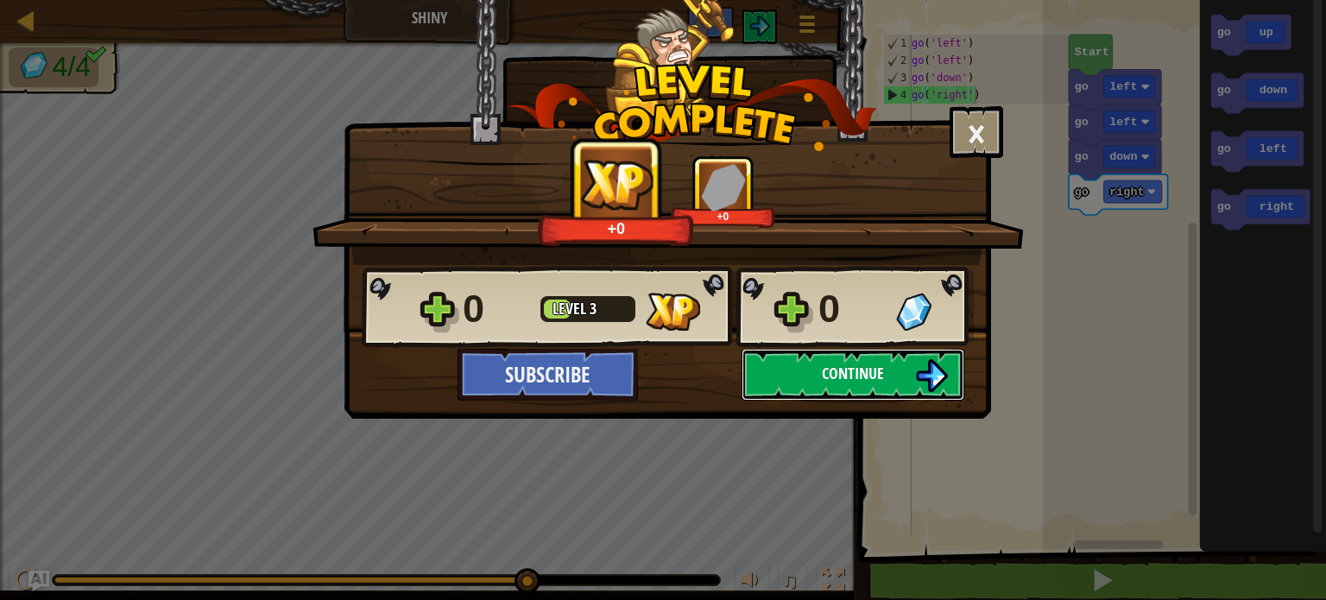
click at [841, 360] on button "Continue" at bounding box center [852, 375] width 223 height 52
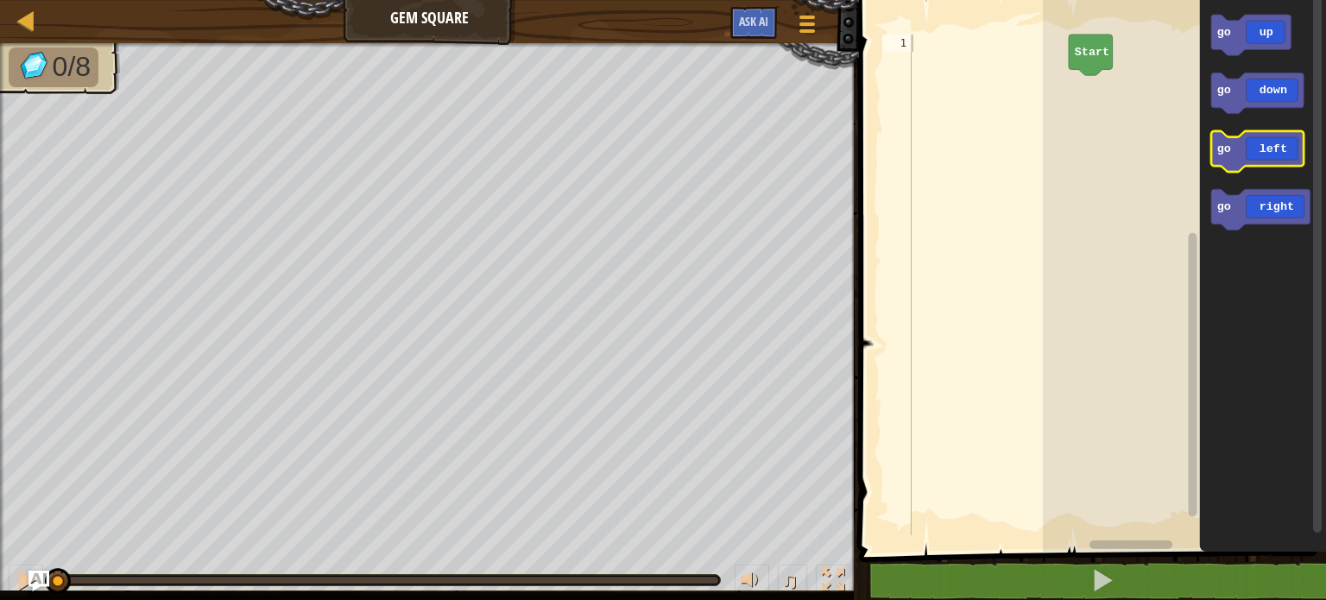
click at [1286, 158] on icon "Blockly Workspace" at bounding box center [1257, 151] width 92 height 41
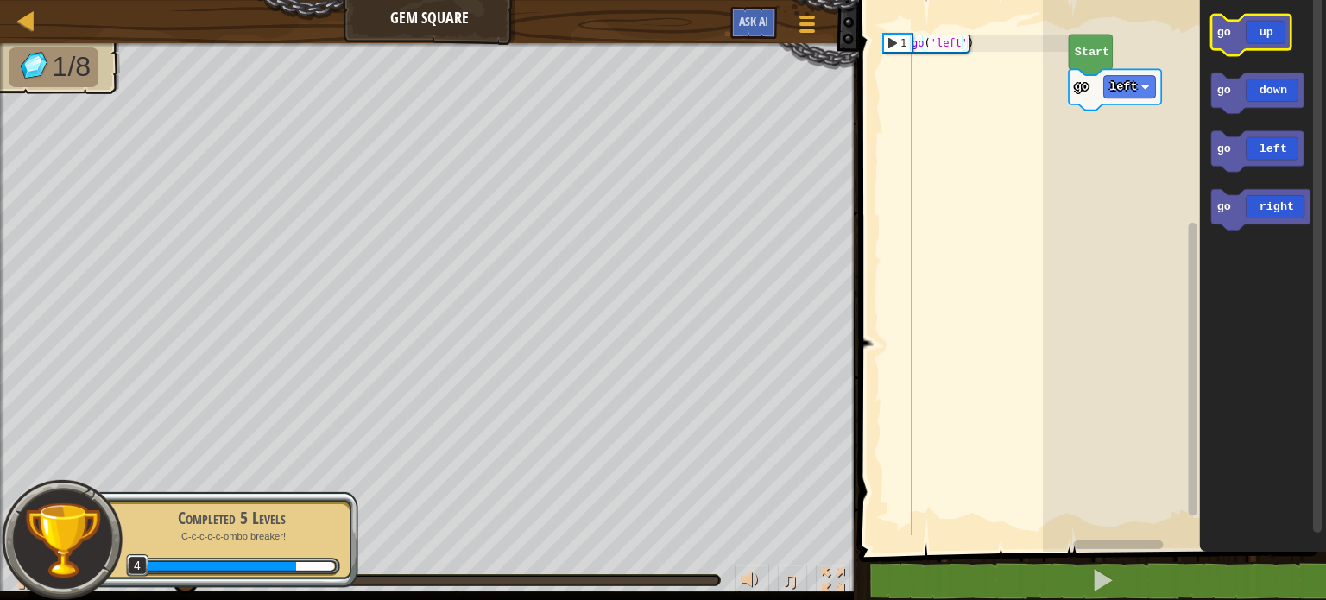
click at [1272, 34] on icon "Blockly Workspace" at bounding box center [1250, 35] width 79 height 41
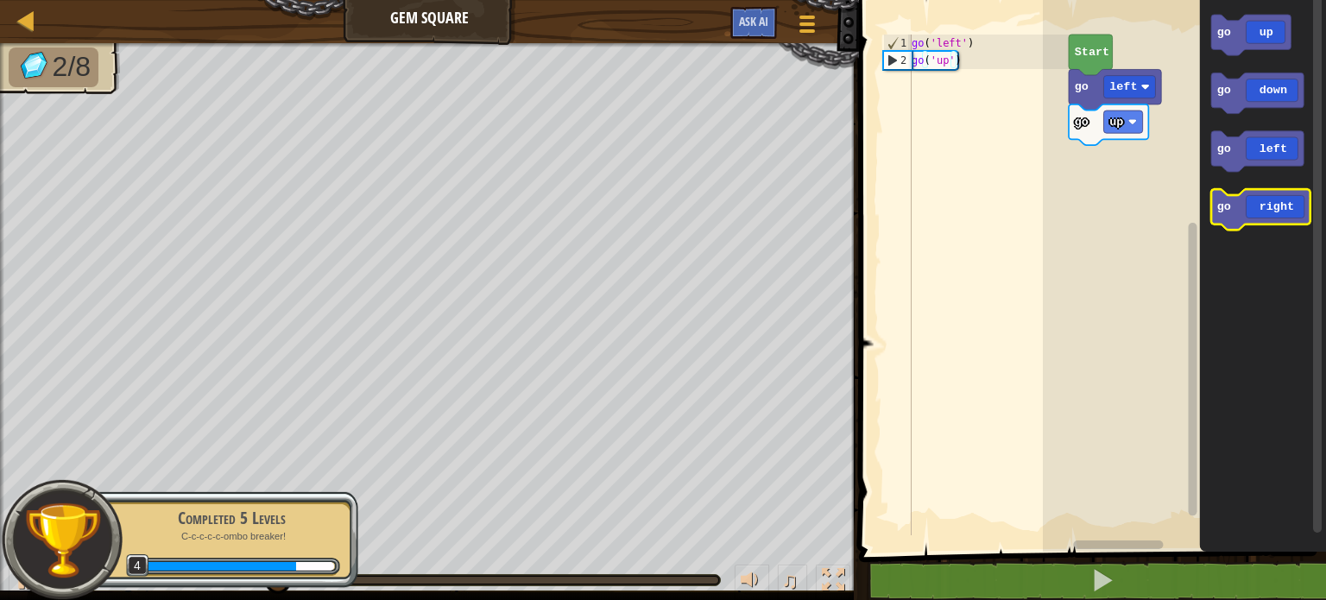
click at [1301, 200] on icon "Blockly Workspace" at bounding box center [1260, 209] width 99 height 41
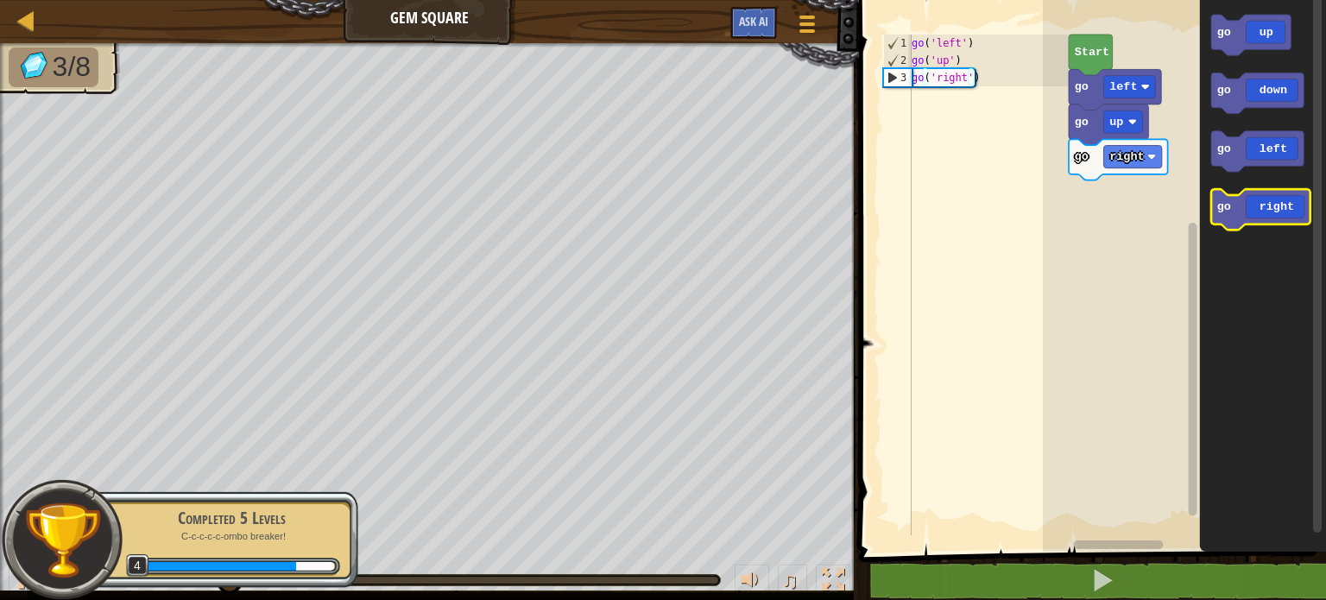
click at [1290, 208] on icon "Blockly Workspace" at bounding box center [1260, 209] width 99 height 41
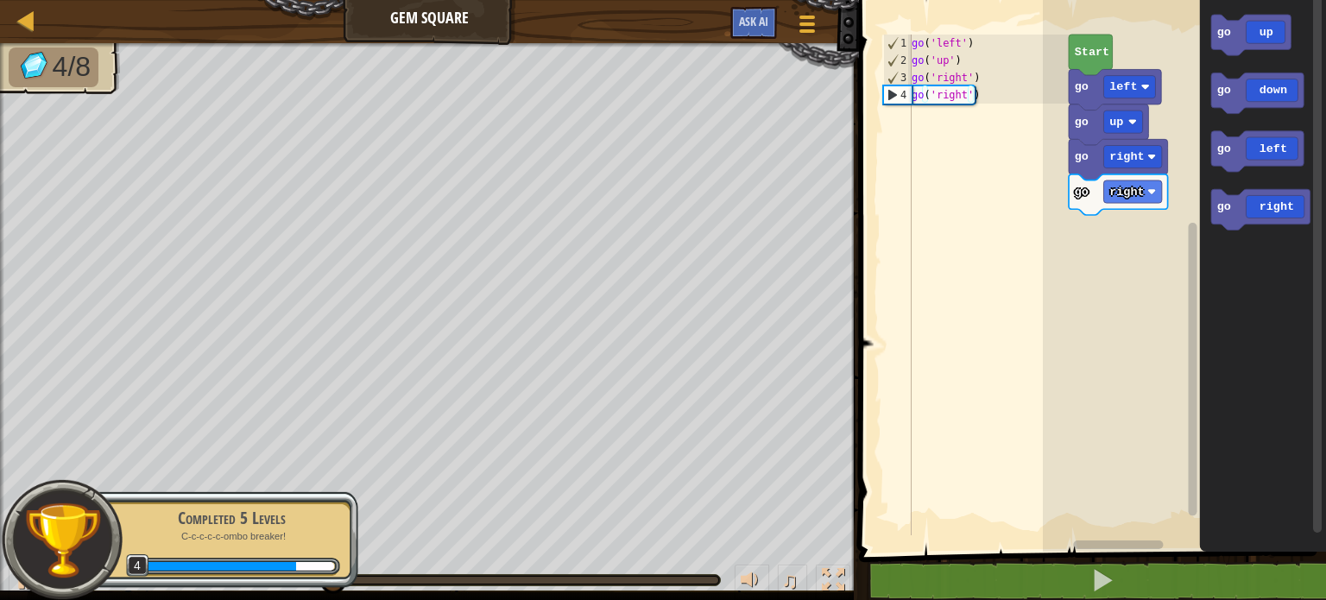
click at [1287, 117] on icon "Blockly Workspace" at bounding box center [1263, 271] width 126 height 560
click at [1267, 90] on icon "Blockly Workspace" at bounding box center [1257, 93] width 92 height 41
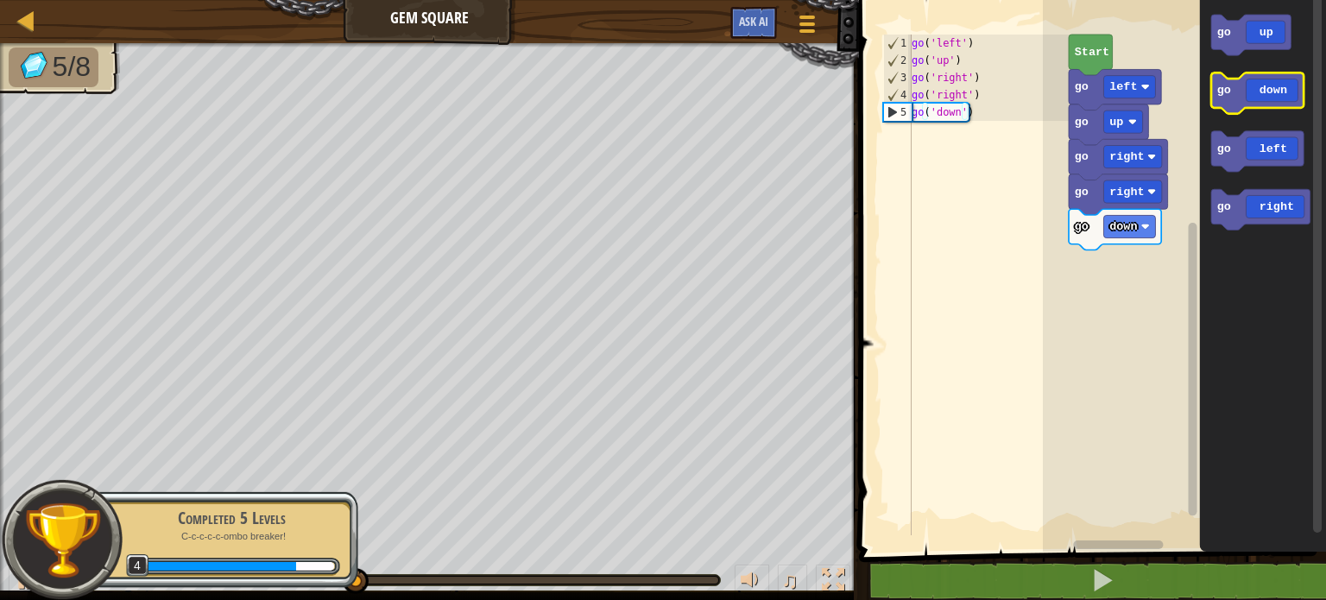
click at [1267, 90] on icon "Blockly Workspace" at bounding box center [1257, 93] width 92 height 41
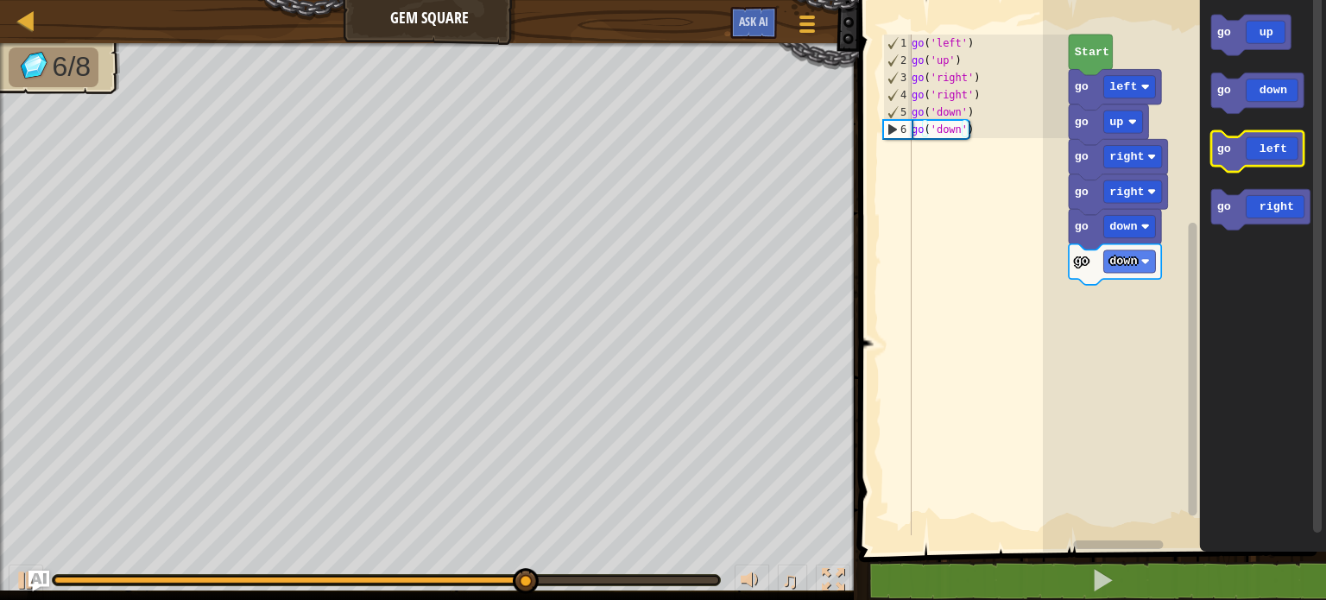
click at [1279, 160] on icon "Blockly Workspace" at bounding box center [1257, 151] width 92 height 41
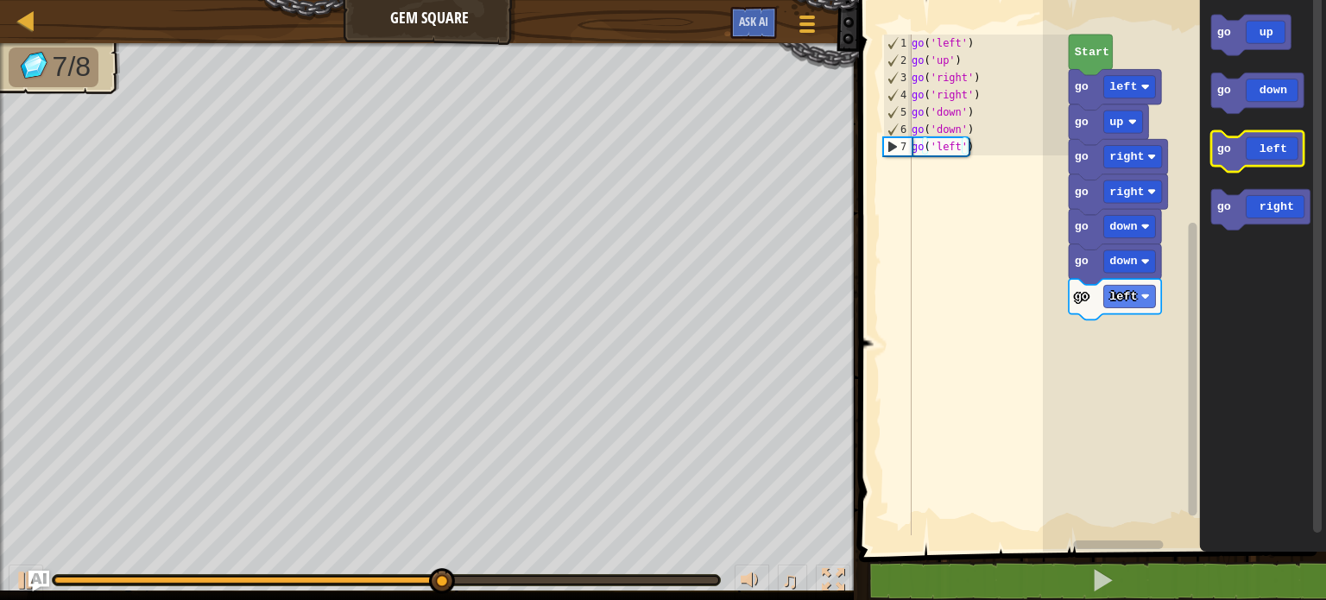
click at [1279, 160] on icon "Blockly Workspace" at bounding box center [1257, 151] width 92 height 41
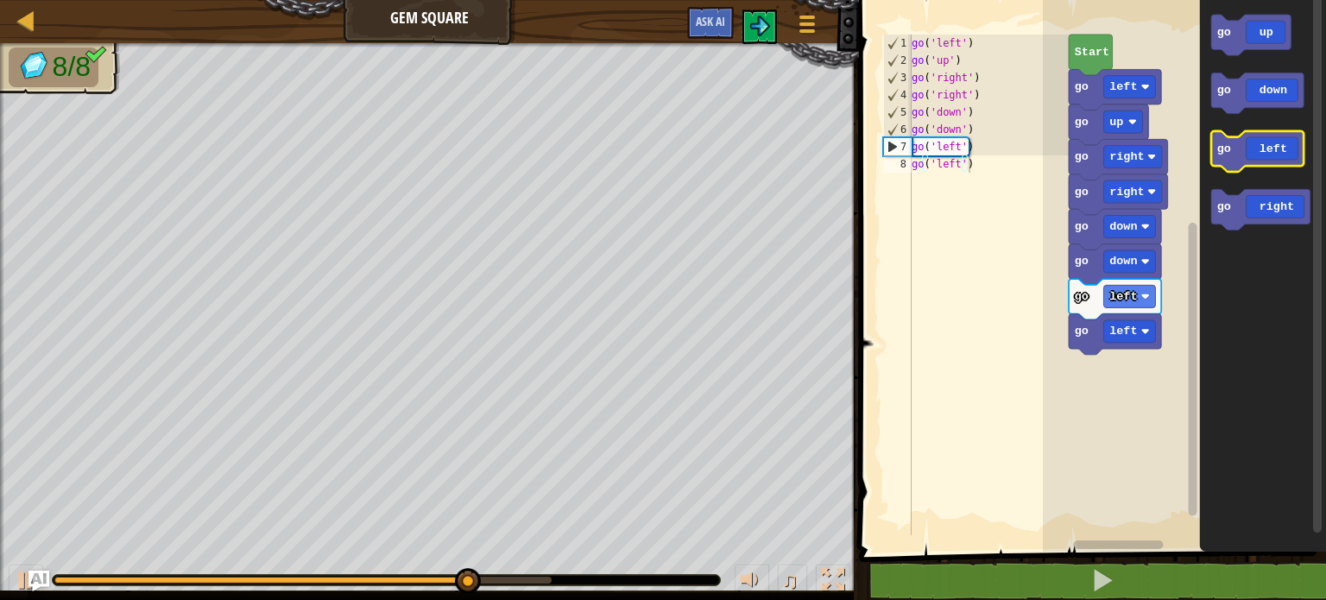
click at [1279, 160] on icon "Blockly Workspace" at bounding box center [1257, 151] width 92 height 41
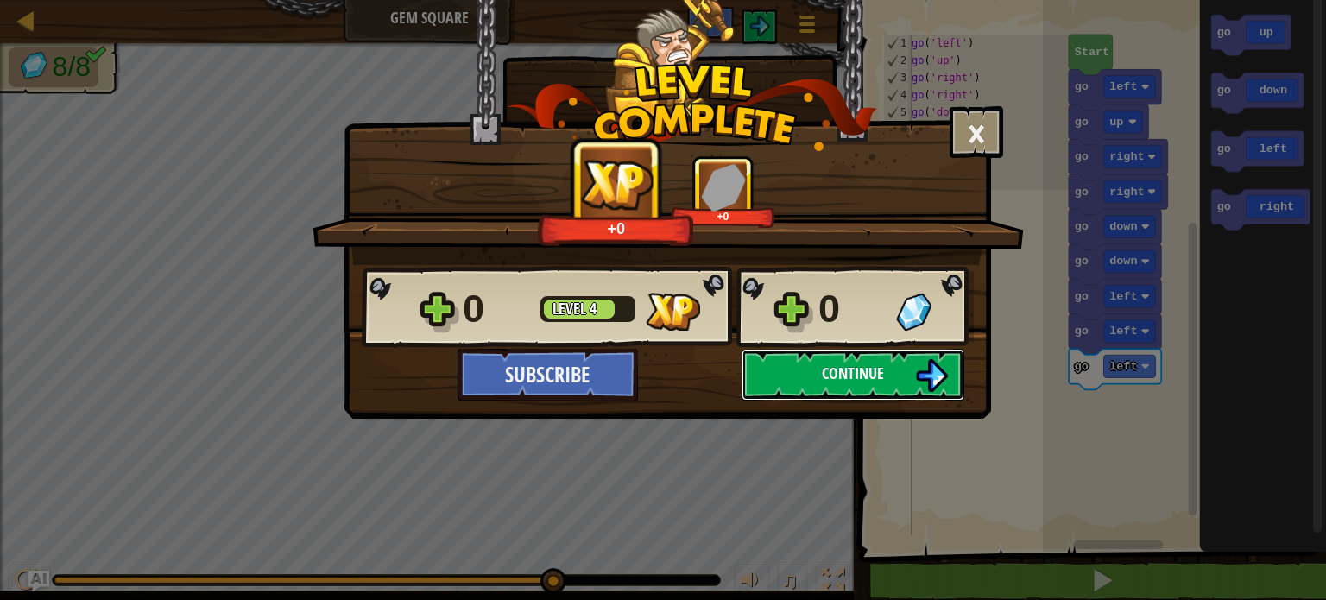
click at [839, 380] on span "Continue" at bounding box center [853, 374] width 62 height 22
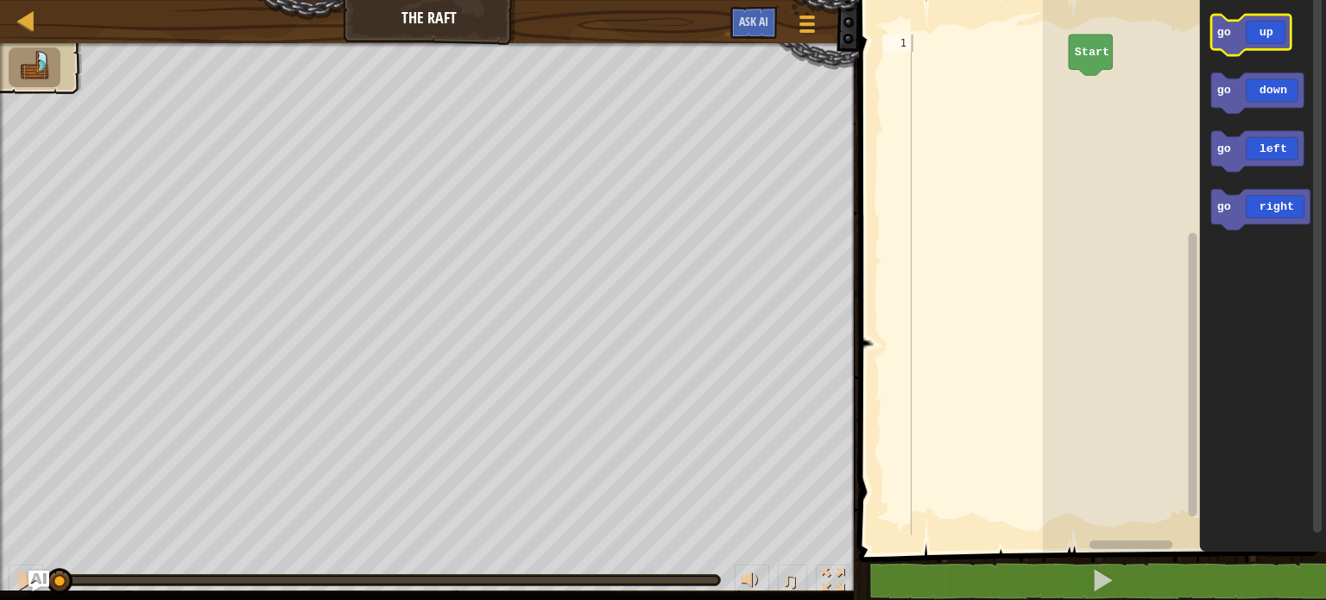
click at [1270, 37] on icon "Blockly Workspace" at bounding box center [1250, 35] width 79 height 41
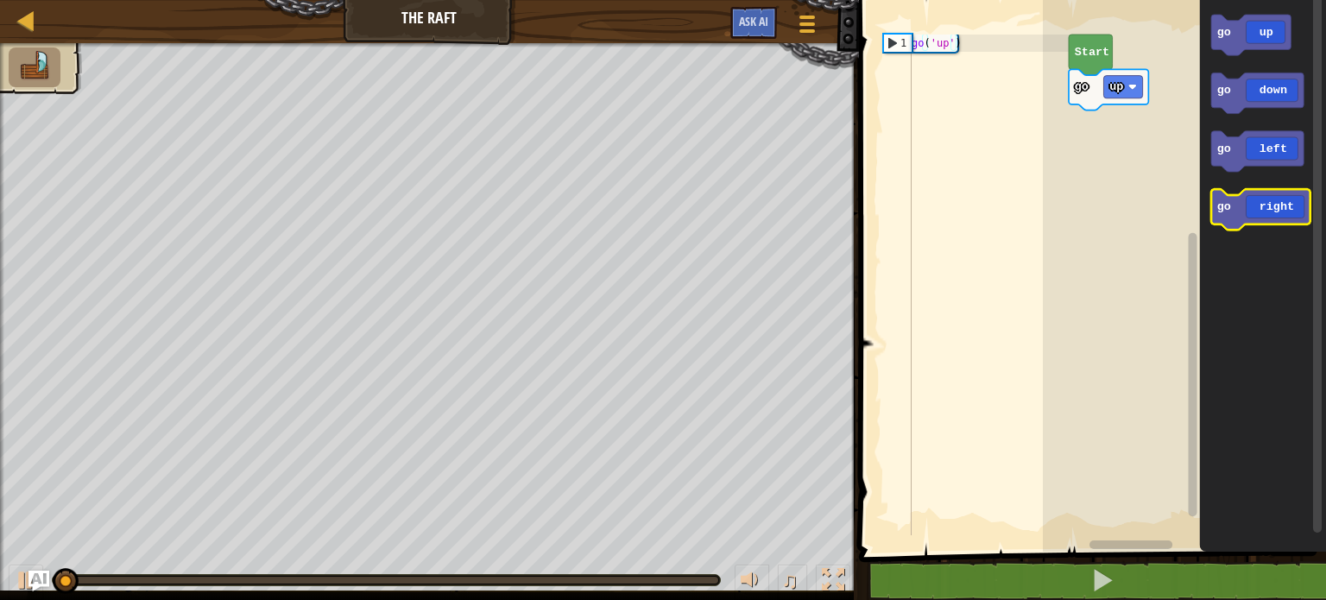
click at [1284, 195] on icon "Blockly Workspace" at bounding box center [1260, 209] width 99 height 41
click at [1278, 202] on icon "Blockly Workspace" at bounding box center [1260, 209] width 99 height 41
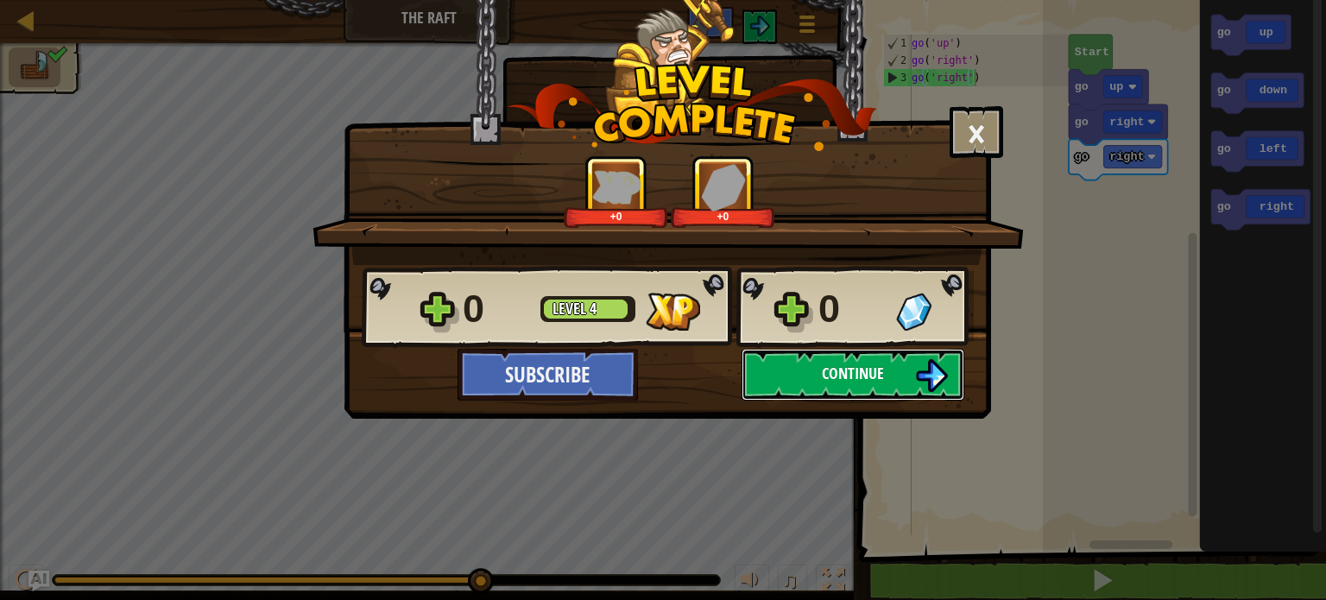
click at [794, 375] on button "Continue" at bounding box center [852, 375] width 223 height 52
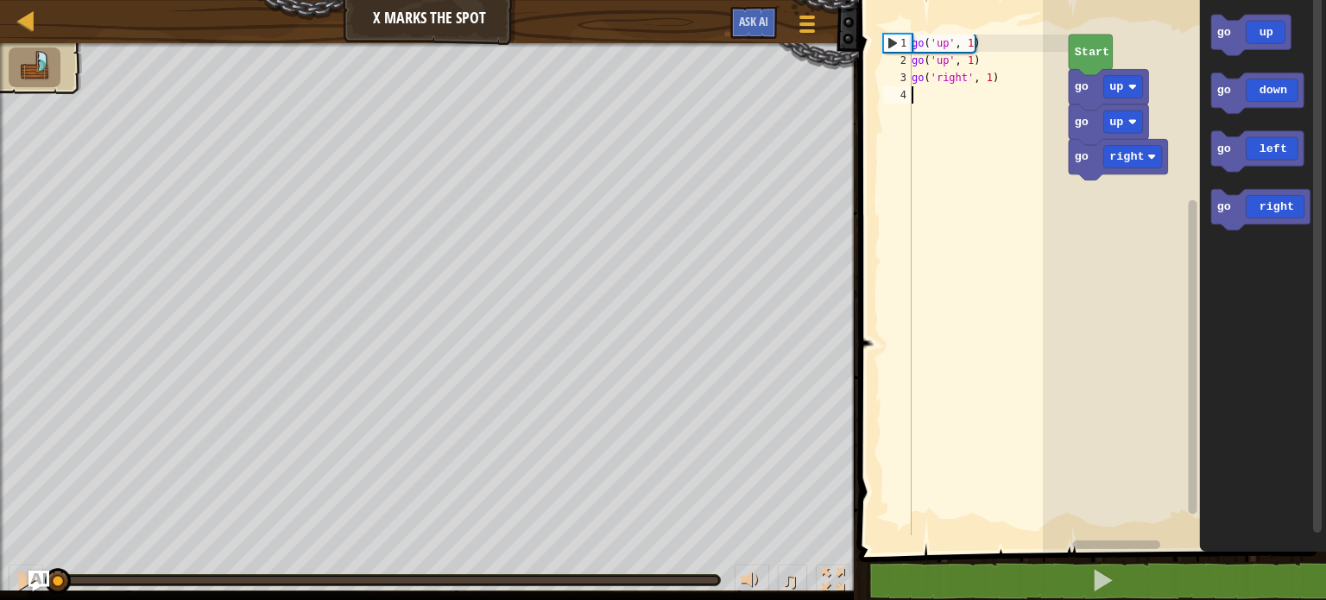
click at [1025, 134] on div "go ( 'up' , 1 ) go ( 'up' , 1 ) go ( 'right' , 1 )" at bounding box center [988, 302] width 161 height 535
click at [1282, 207] on icon "Blockly Workspace" at bounding box center [1260, 209] width 99 height 41
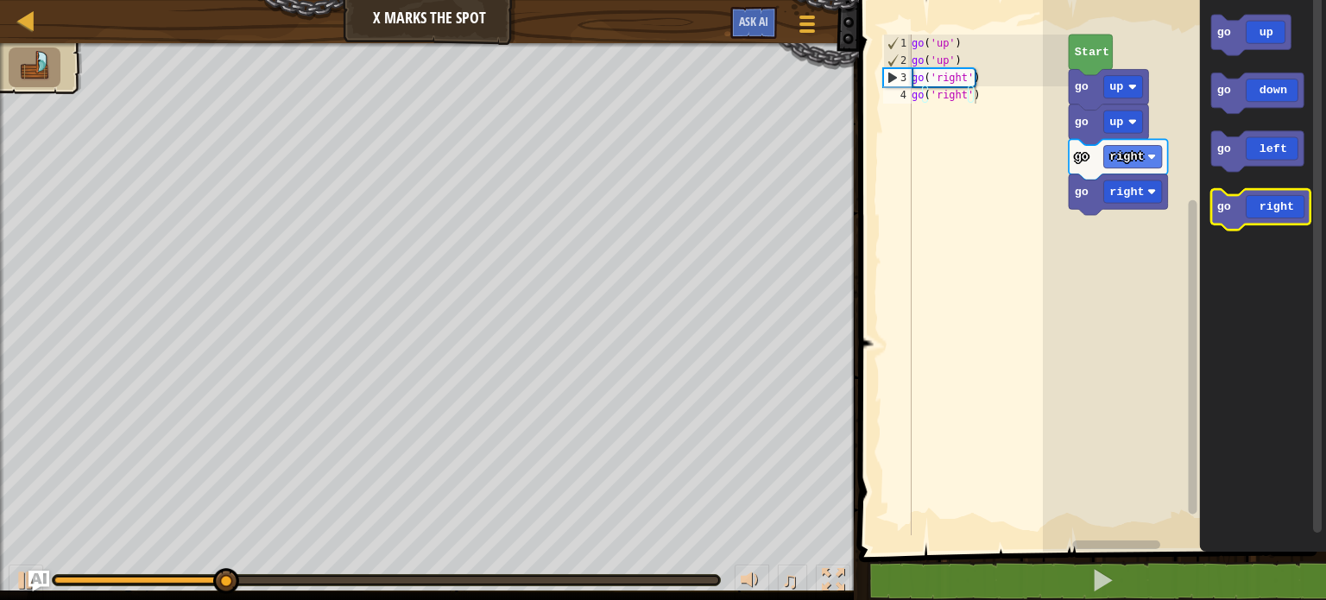
click at [1281, 203] on icon "Blockly Workspace" at bounding box center [1260, 209] width 99 height 41
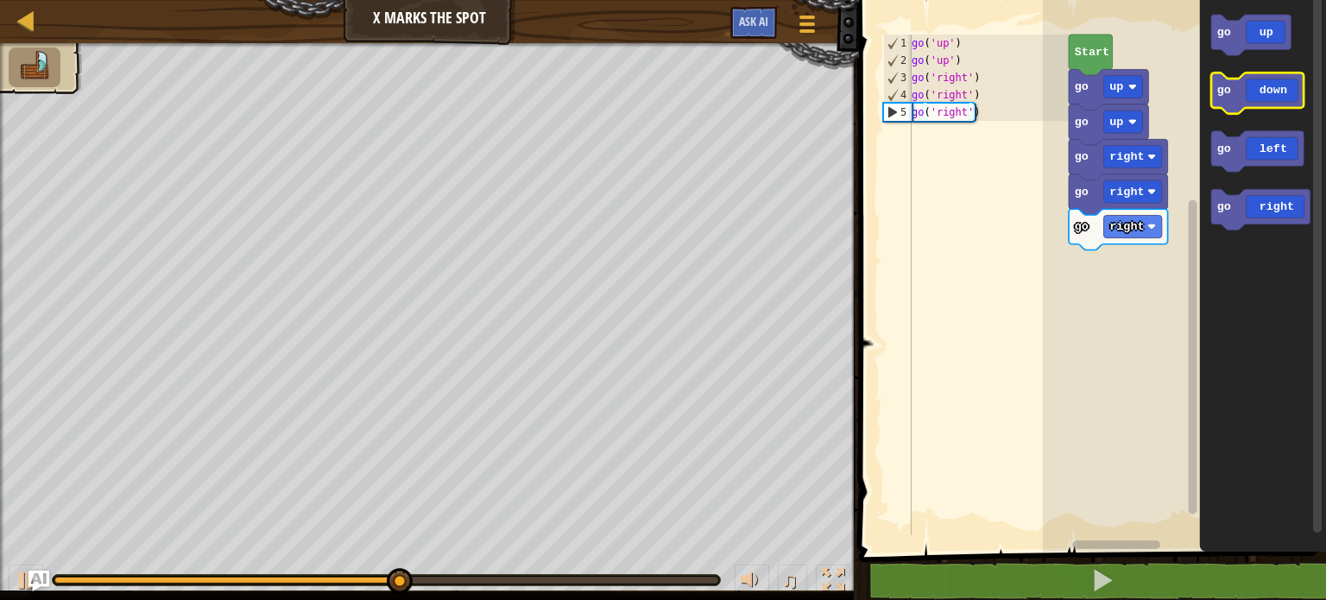
click at [1286, 80] on icon "Blockly Workspace" at bounding box center [1257, 93] width 92 height 41
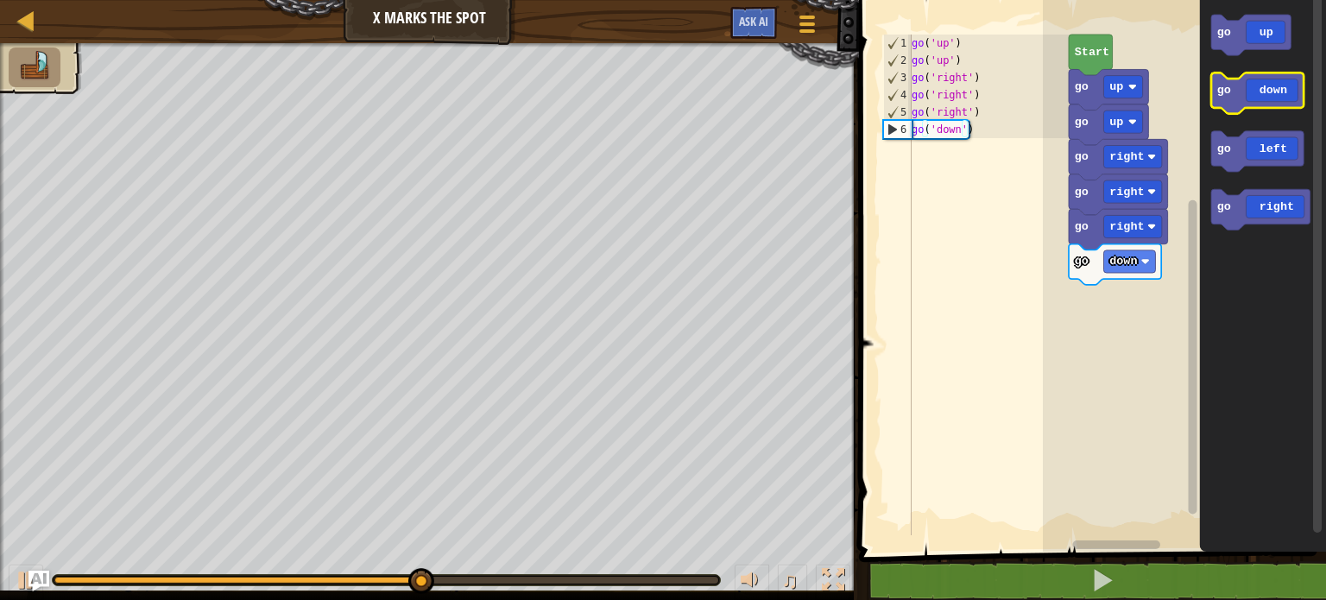
click at [1286, 80] on icon "Blockly Workspace" at bounding box center [1257, 93] width 92 height 41
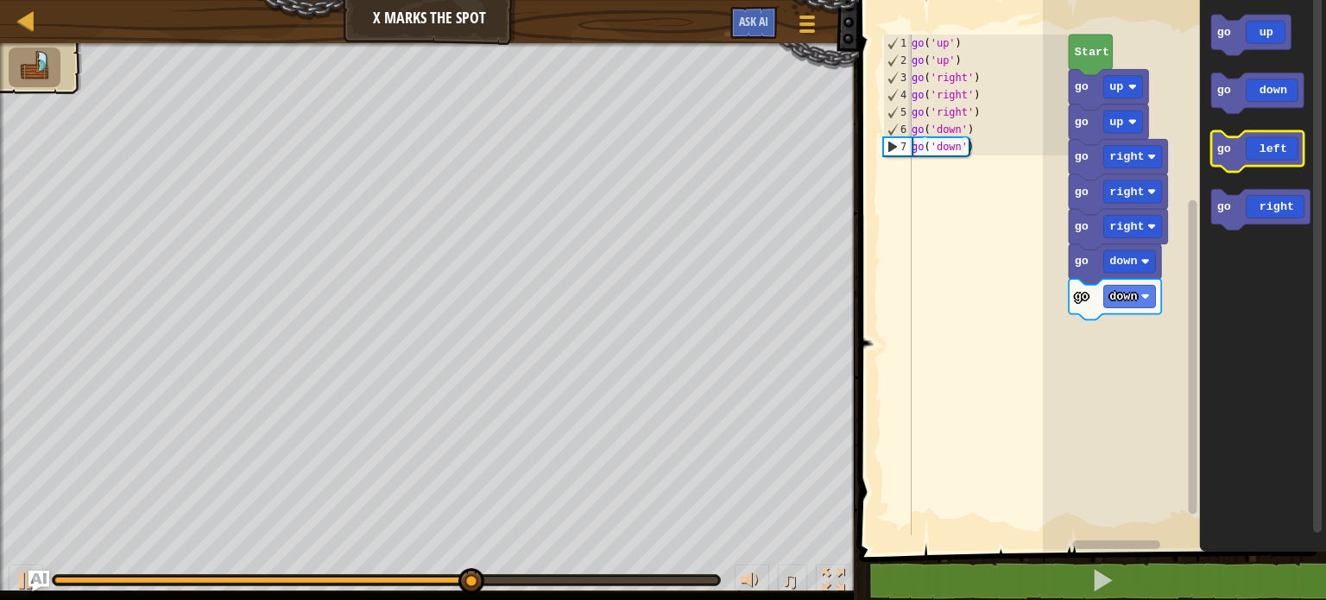
click at [1269, 141] on icon "Blockly Workspace" at bounding box center [1257, 151] width 92 height 41
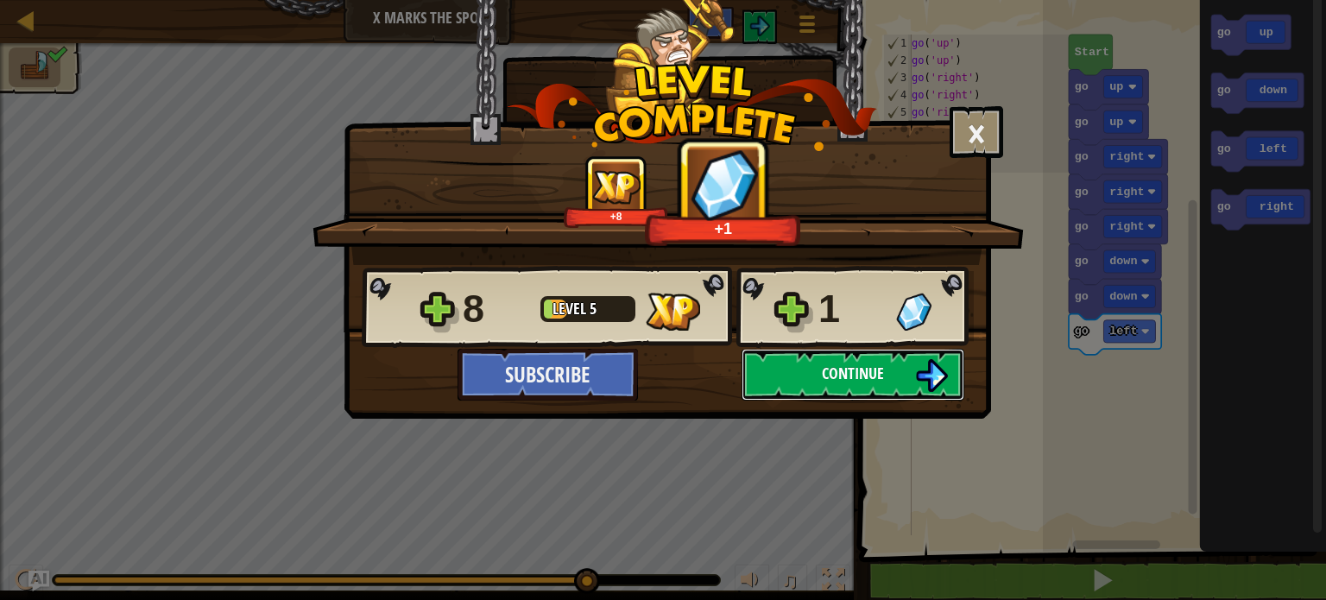
click at [828, 369] on span "Continue" at bounding box center [853, 374] width 62 height 22
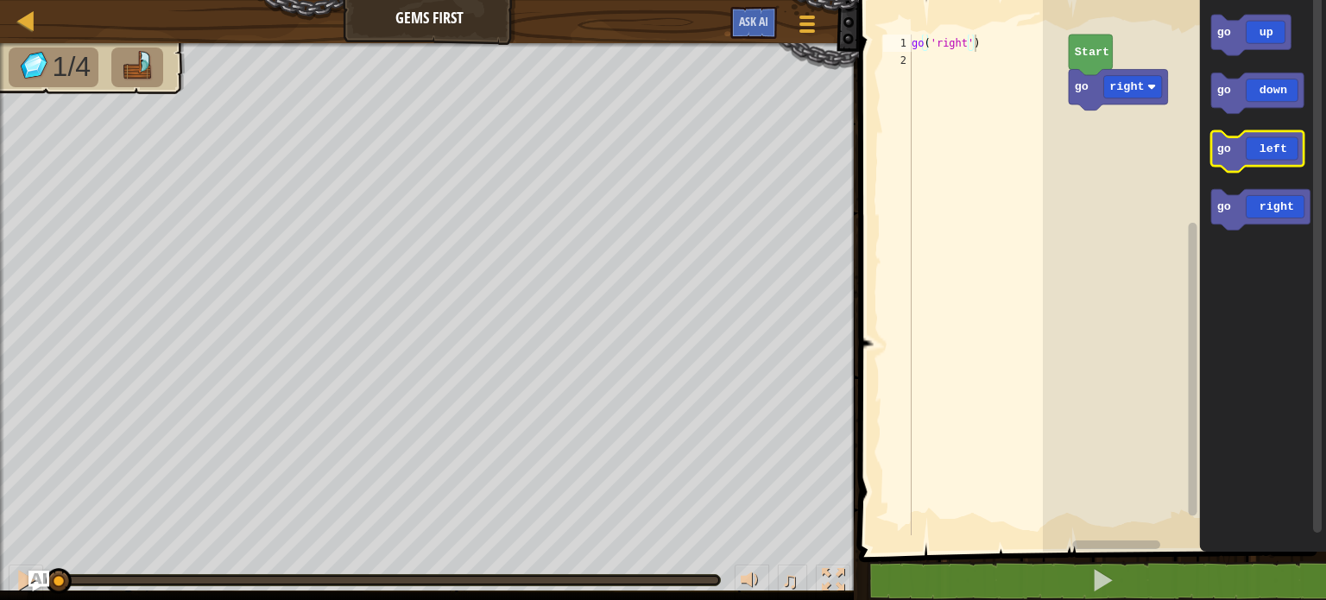
click at [1279, 167] on rect "Blockly Workspace" at bounding box center [1257, 151] width 92 height 41
click at [1281, 155] on icon "Blockly Workspace" at bounding box center [1257, 151] width 92 height 41
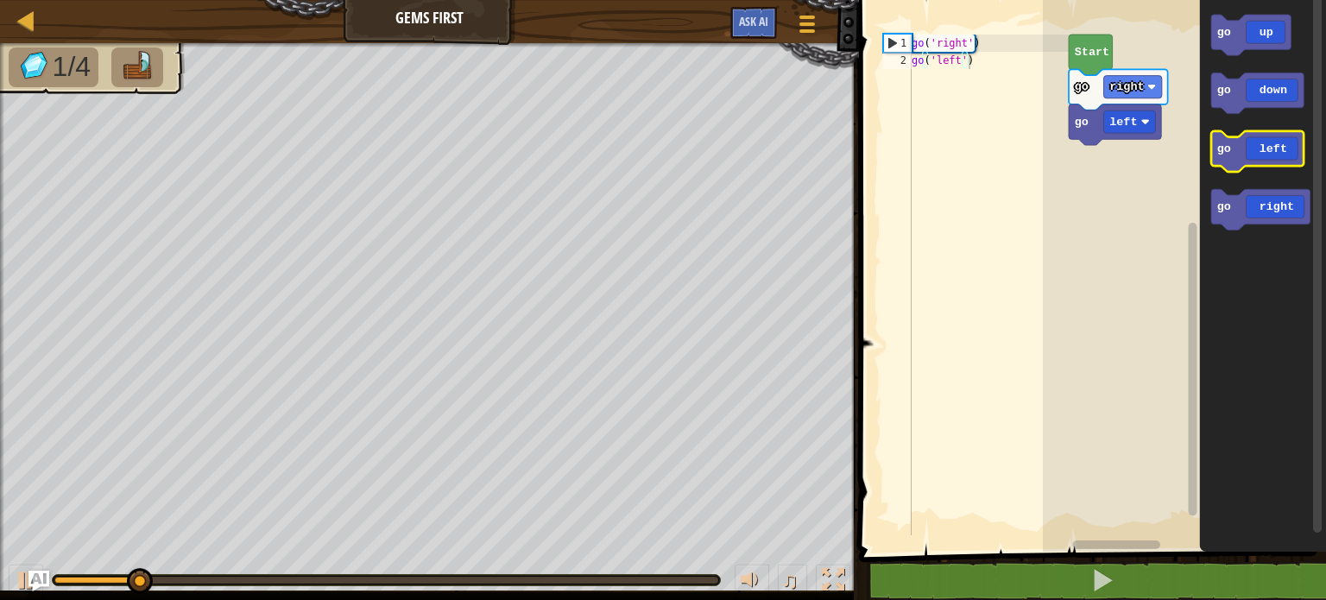
click at [1281, 155] on icon "Blockly Workspace" at bounding box center [1257, 151] width 92 height 41
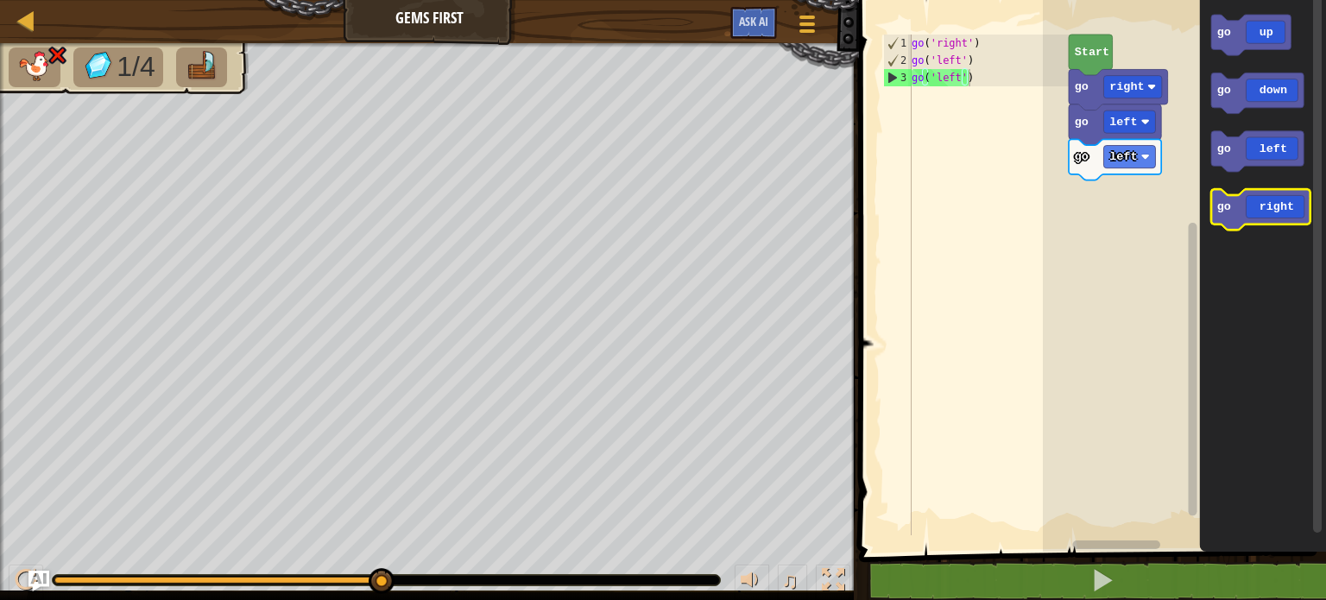
click at [1271, 203] on icon "Blockly Workspace" at bounding box center [1260, 209] width 99 height 41
click at [1270, 208] on icon "Blockly Workspace" at bounding box center [1260, 209] width 99 height 41
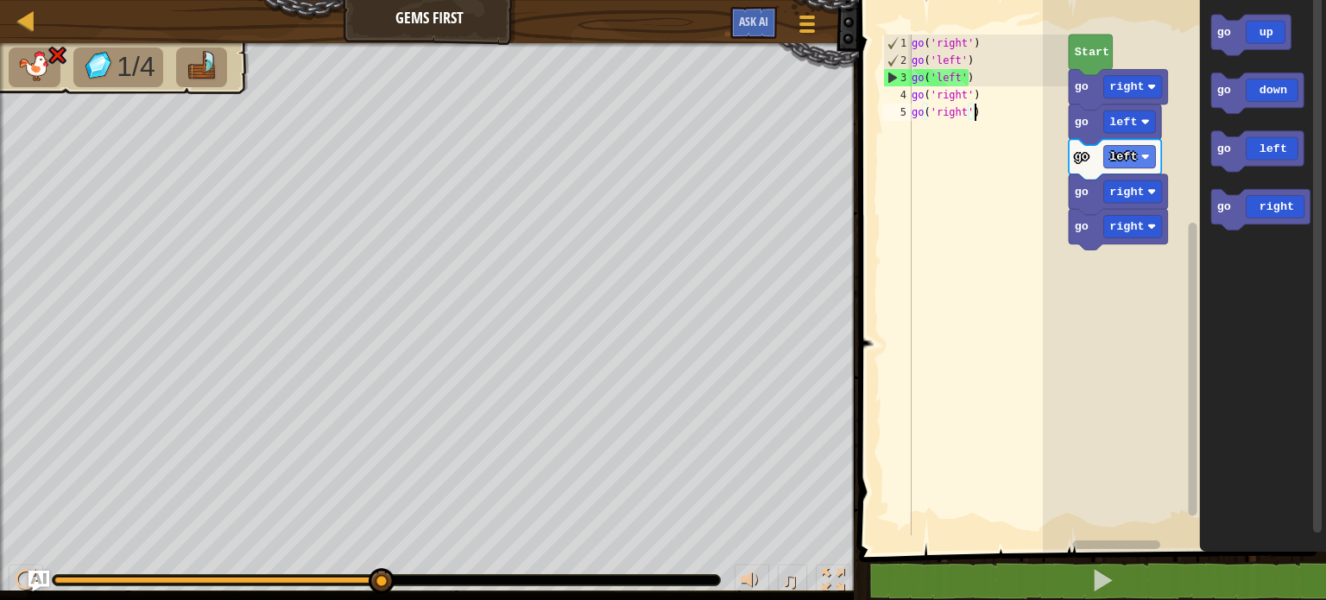
click at [982, 118] on div "go ( 'right' ) go ( 'left' ) go ( 'left' ) go ( 'right' ) go ( 'right' )" at bounding box center [988, 302] width 161 height 535
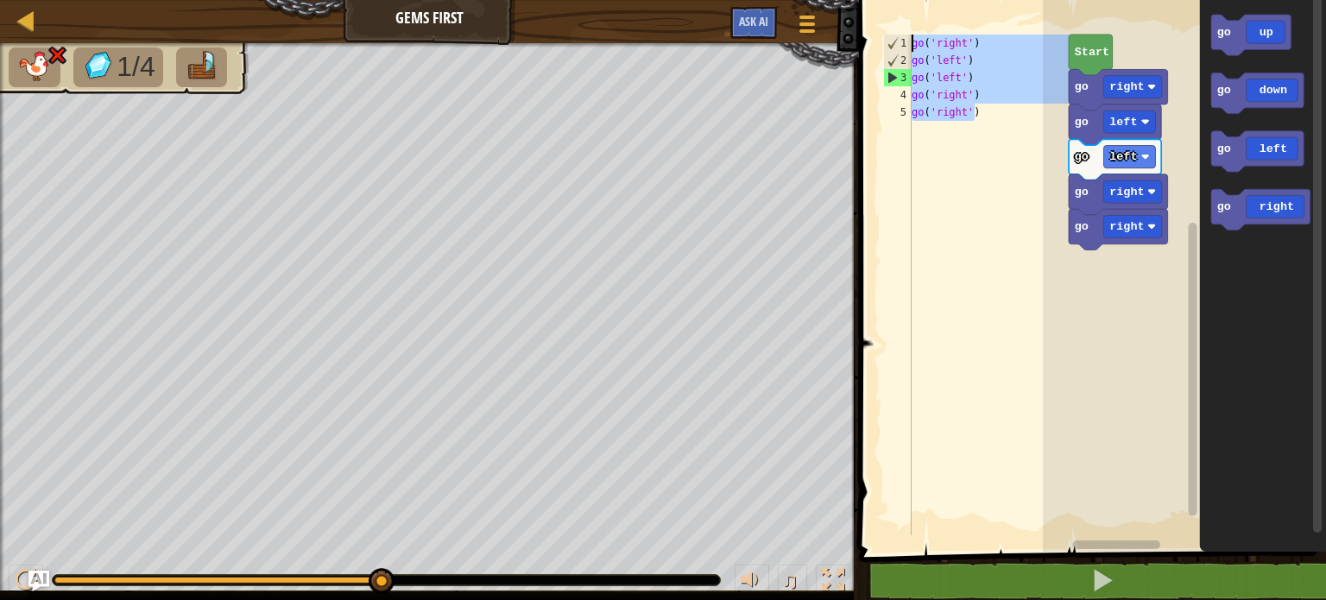
drag, startPoint x: 1008, startPoint y: 112, endPoint x: 888, endPoint y: 34, distance: 143.4
click at [888, 35] on div "go('right') 1 2 3 4 5 go ( 'right' ) go ( 'left' ) go ( 'left' ) go ( 'right' )…" at bounding box center [975, 285] width 190 height 501
type textarea "go('right') go('left')"
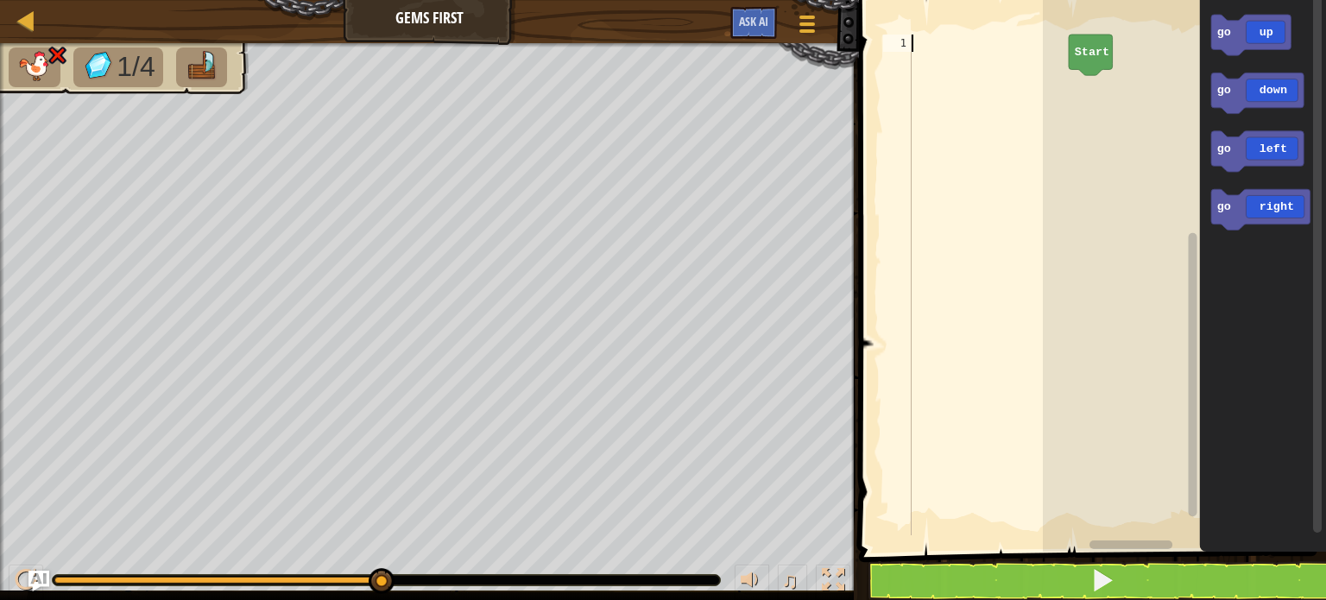
click at [1108, 59] on icon "Blockly Workspace" at bounding box center [1091, 55] width 44 height 41
click at [1292, 205] on icon "Blockly Workspace" at bounding box center [1260, 209] width 99 height 41
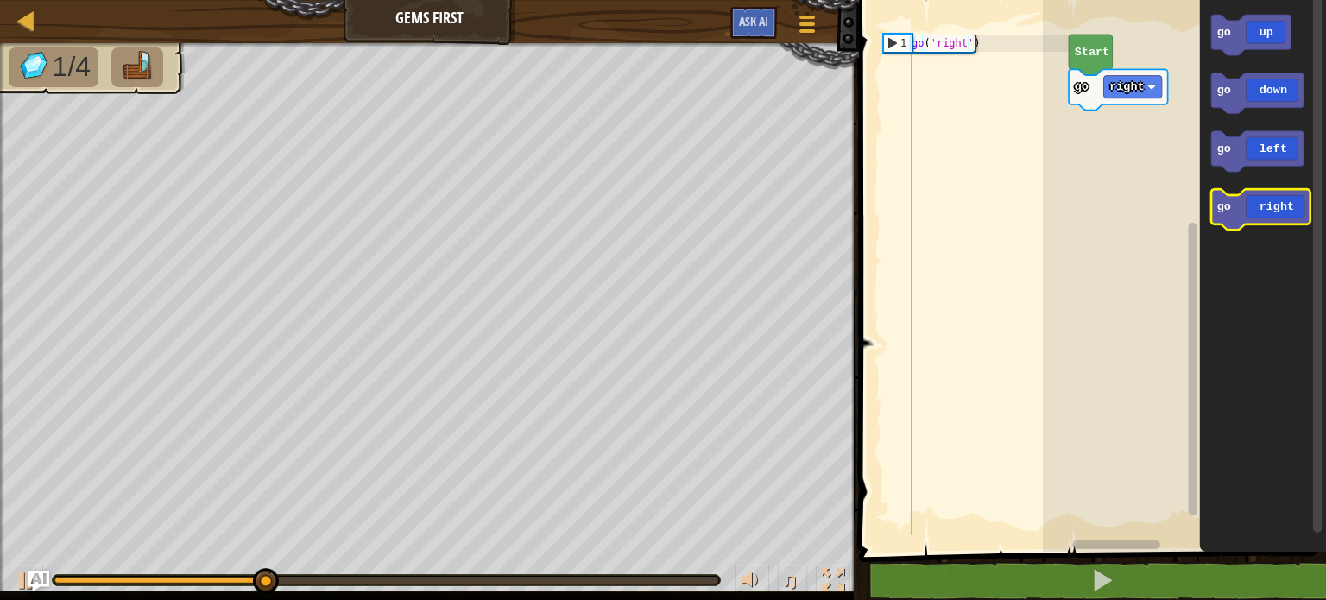
click at [1287, 201] on icon "Blockly Workspace" at bounding box center [1260, 209] width 99 height 41
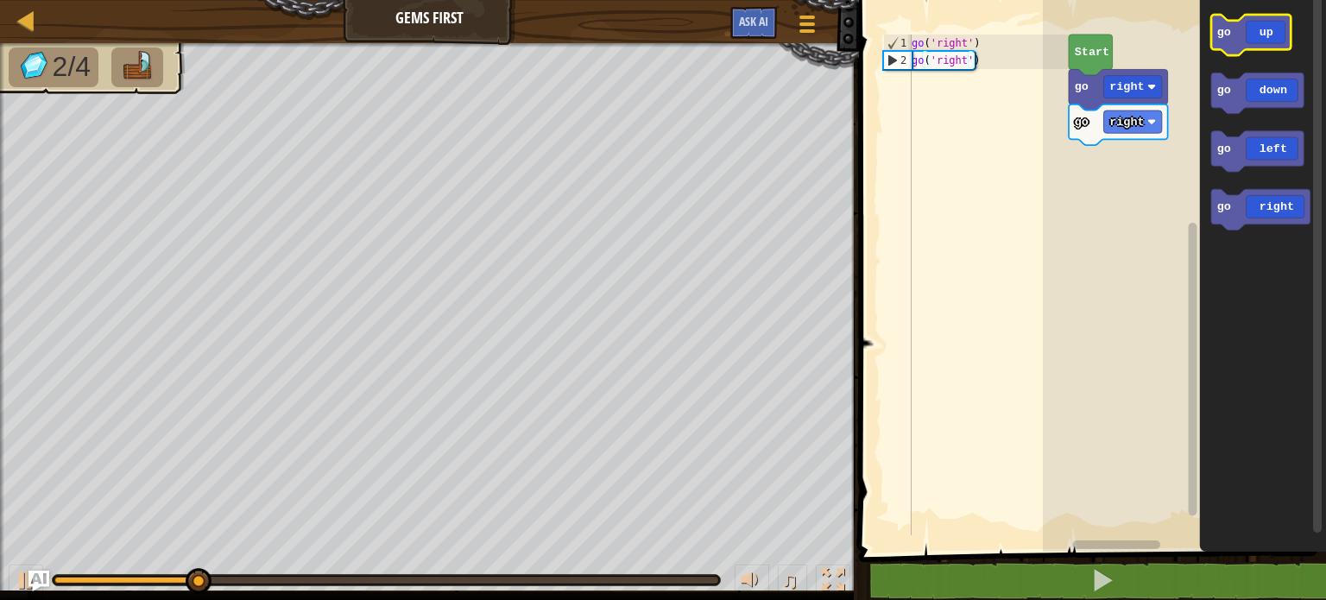
click at [1274, 41] on icon "Blockly Workspace" at bounding box center [1250, 35] width 79 height 41
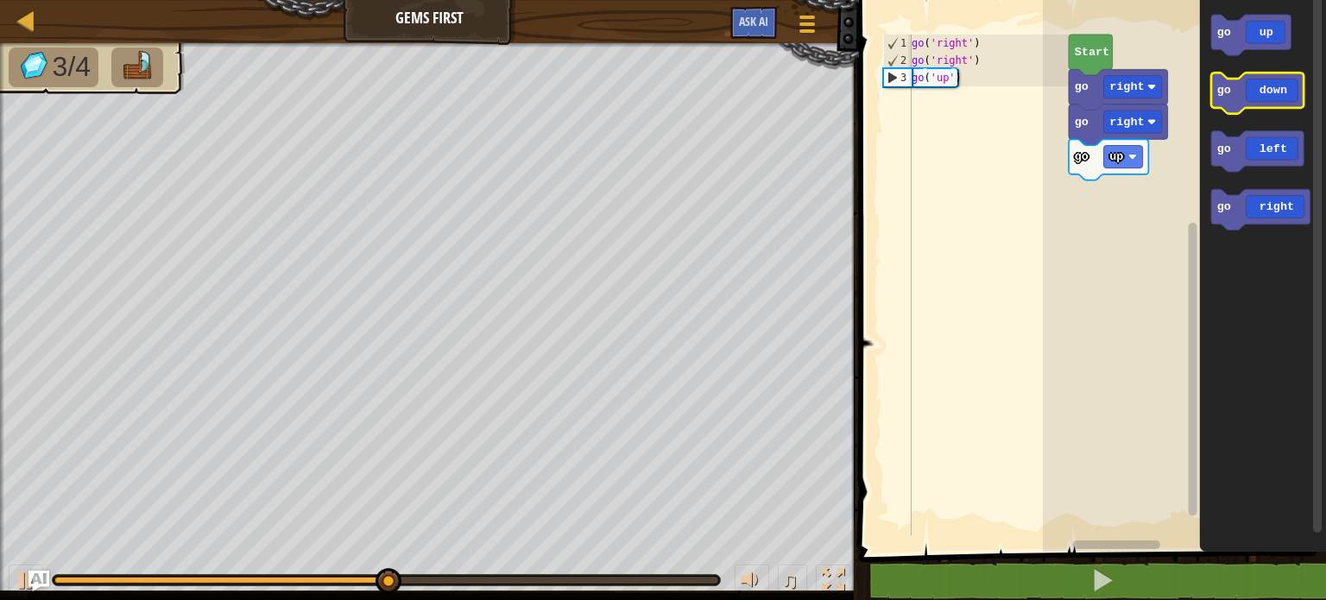
click at [1284, 103] on icon "Blockly Workspace" at bounding box center [1257, 93] width 92 height 41
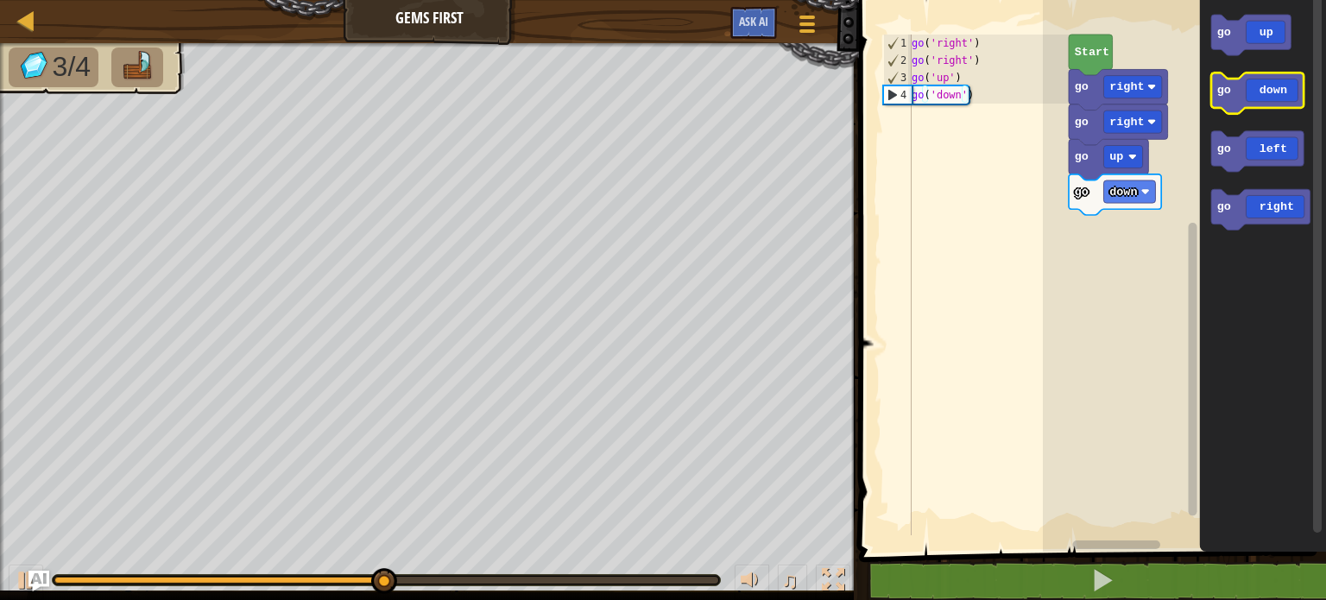
click at [1284, 103] on icon "Blockly Workspace" at bounding box center [1257, 93] width 92 height 41
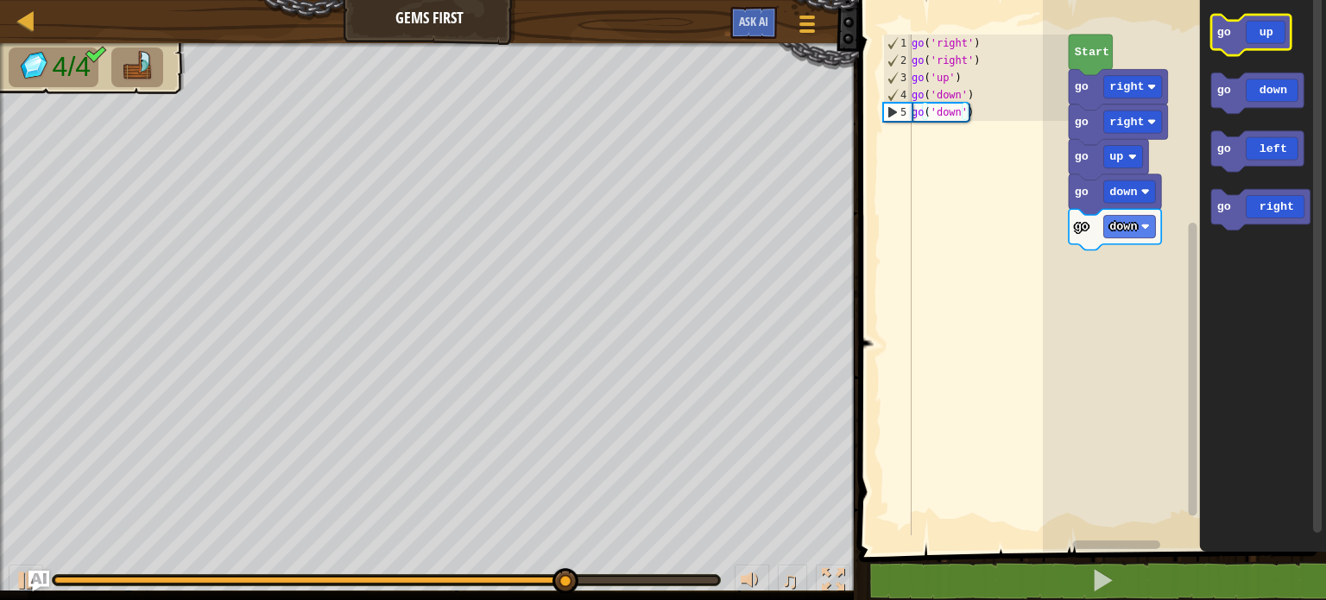
click at [1263, 16] on icon "Blockly Workspace" at bounding box center [1250, 35] width 79 height 41
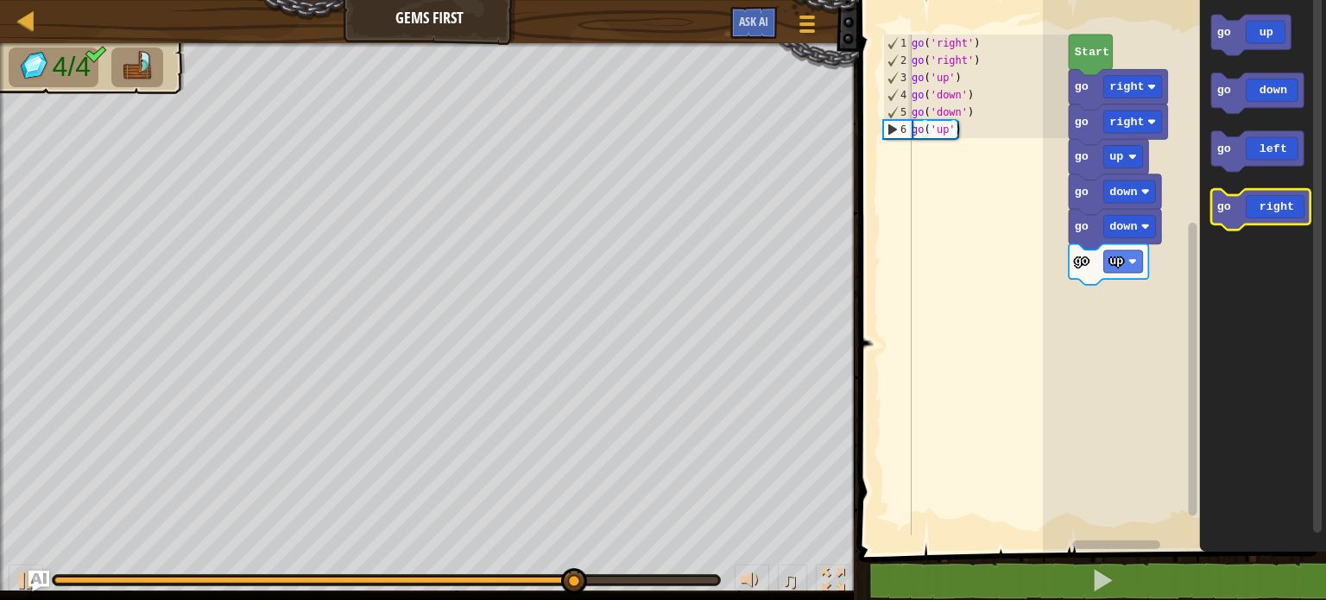
click at [1290, 207] on icon "Blockly Workspace" at bounding box center [1260, 209] width 99 height 41
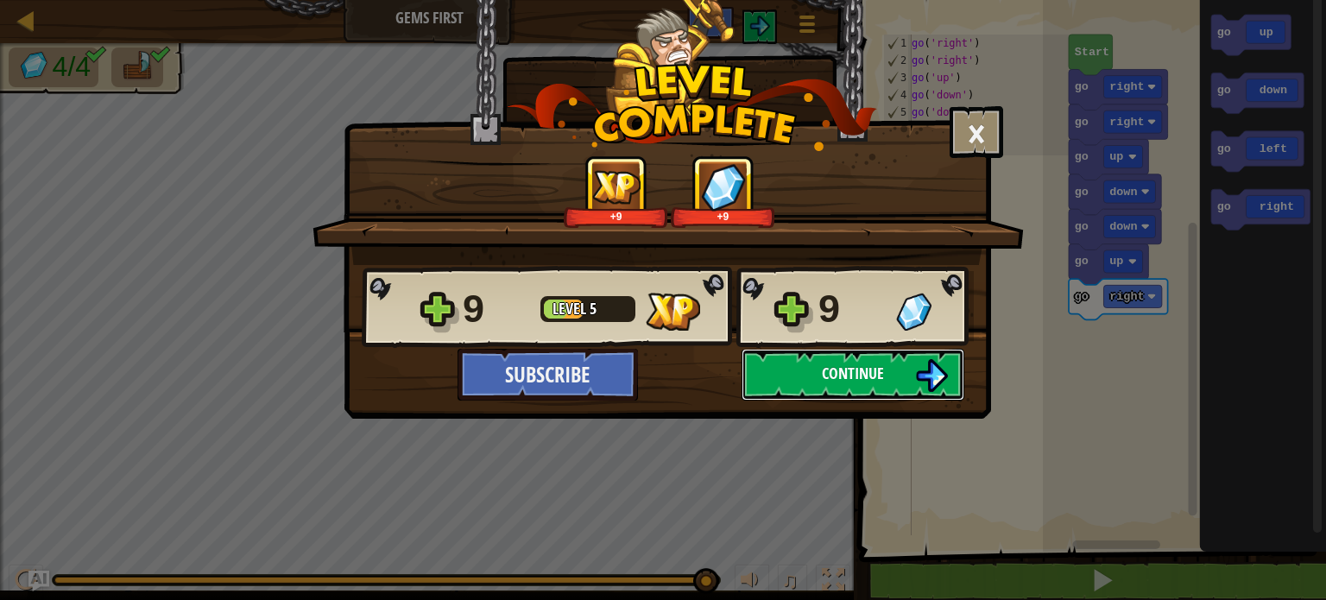
click at [861, 369] on span "Continue" at bounding box center [853, 374] width 62 height 22
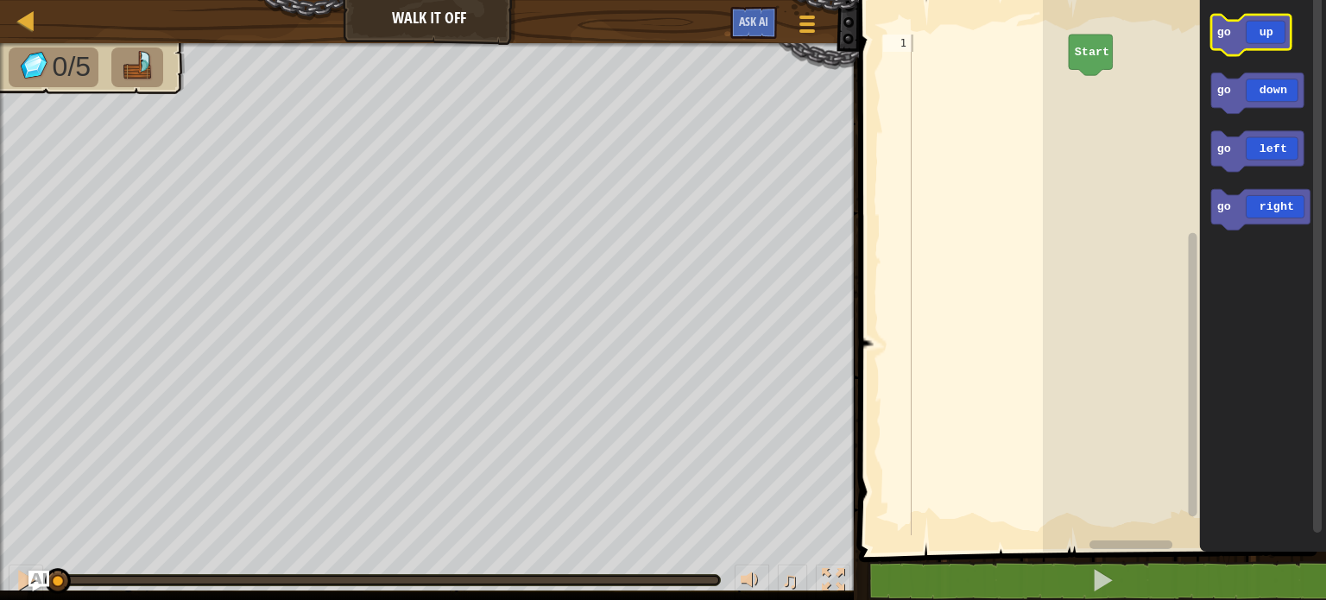
click at [1268, 26] on icon "Blockly Workspace" at bounding box center [1250, 35] width 79 height 41
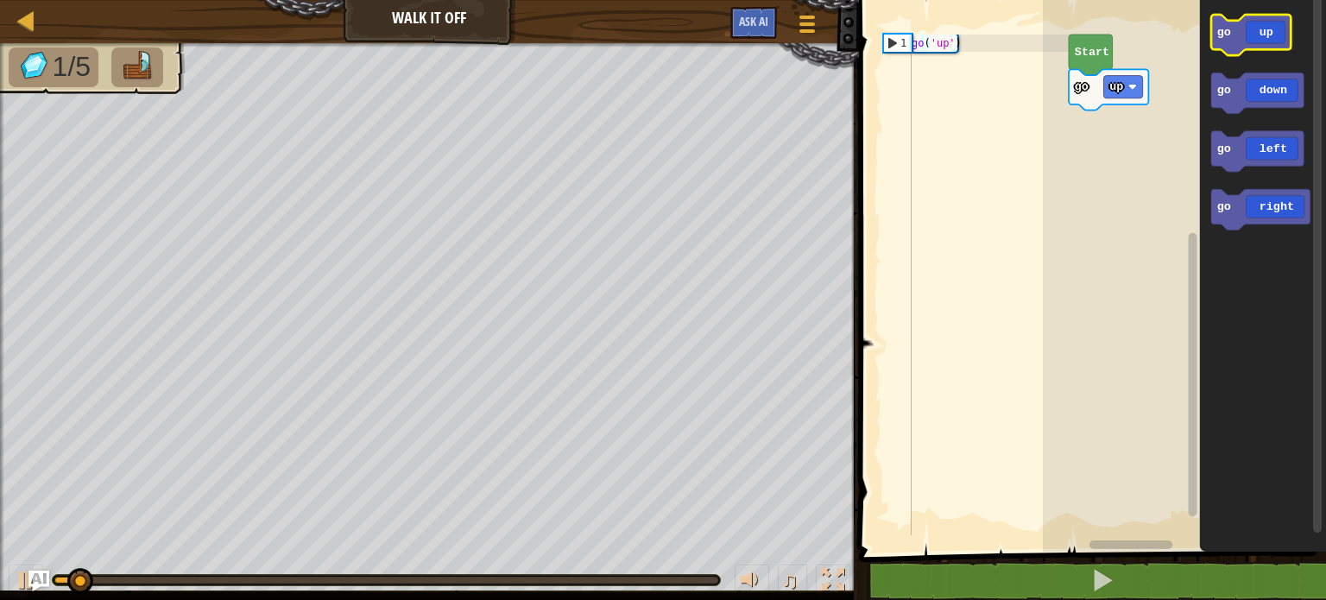
click at [1268, 26] on icon "Blockly Workspace" at bounding box center [1250, 35] width 79 height 41
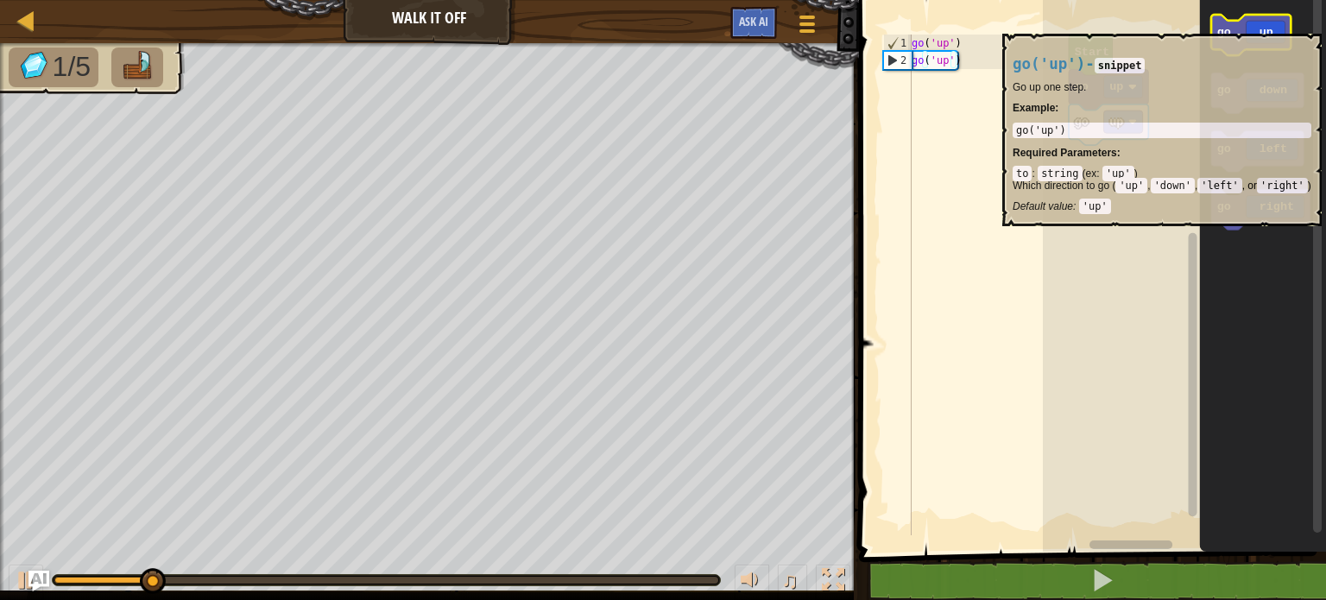
click at [1267, 24] on icon "Blockly Workspace" at bounding box center [1250, 35] width 79 height 41
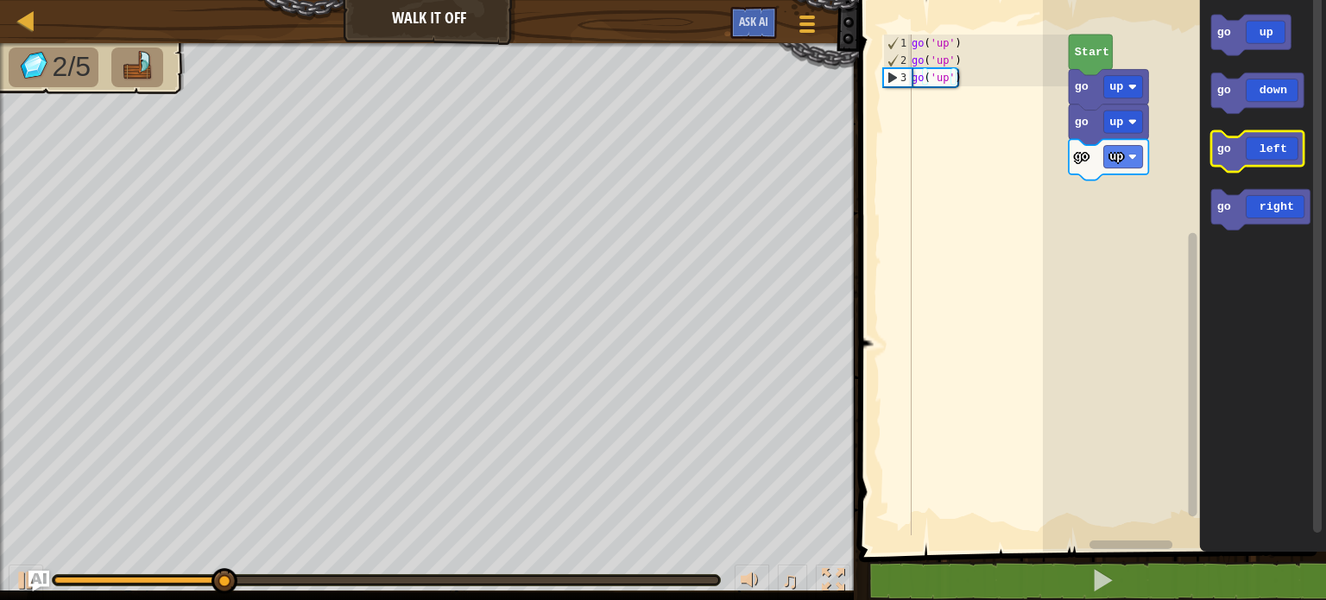
click at [1275, 163] on icon "Blockly Workspace" at bounding box center [1257, 151] width 92 height 41
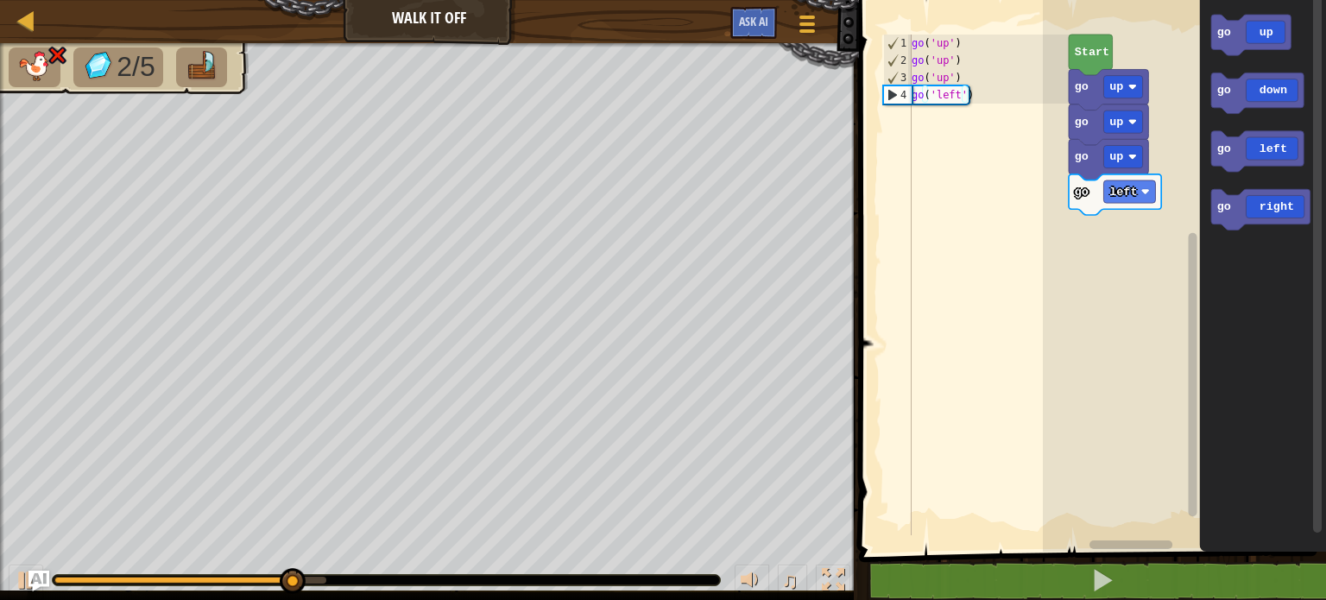
type textarea "go('left')"
click at [949, 97] on div "go ( 'up' ) go ( 'up' ) go ( 'up' ) go ( 'left' )" at bounding box center [988, 302] width 161 height 535
click at [1137, 182] on rect "Blockly Workspace" at bounding box center [1130, 191] width 52 height 22
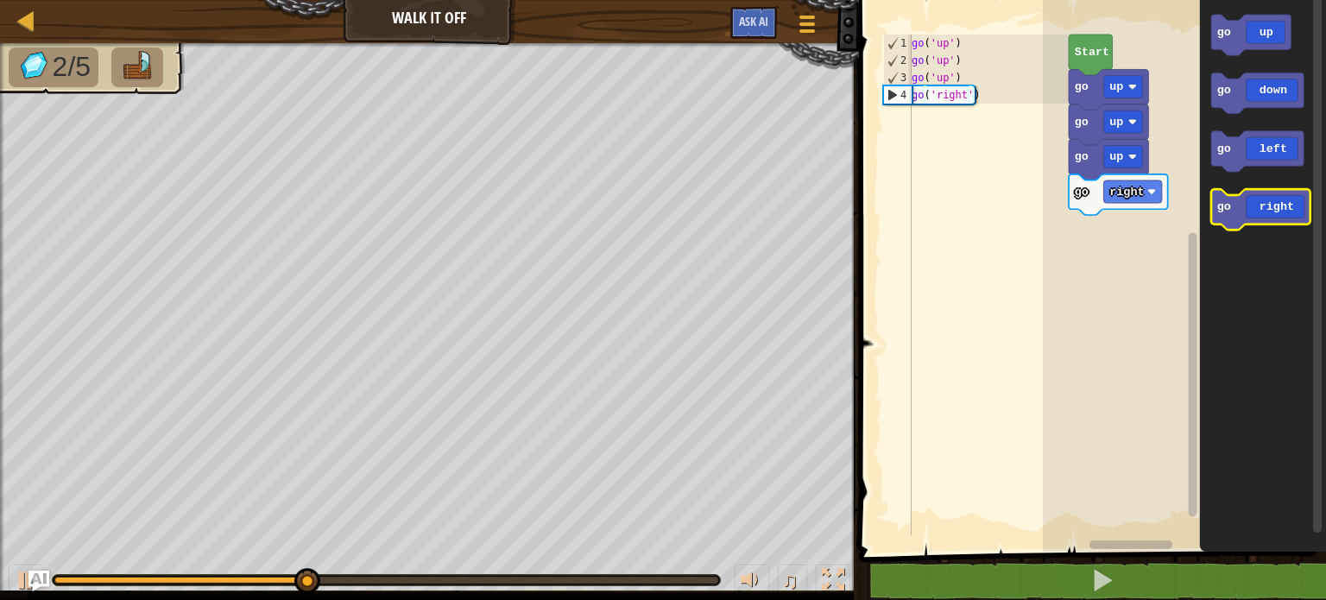
click at [1271, 217] on icon "Blockly Workspace" at bounding box center [1260, 209] width 99 height 41
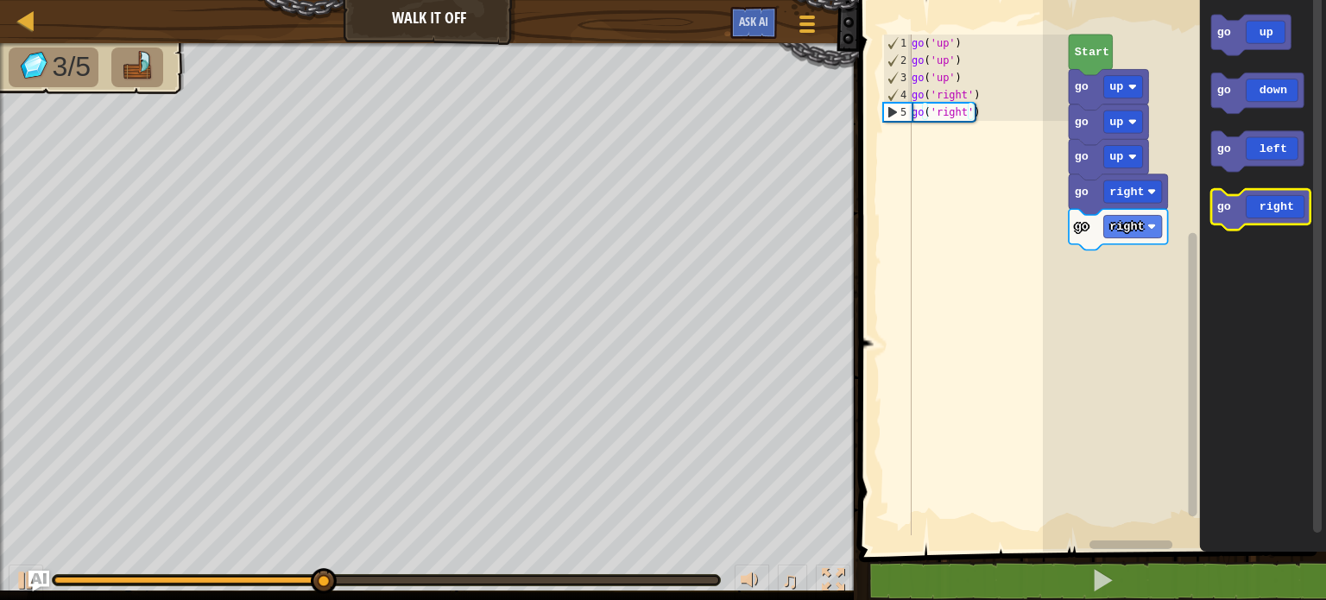
click at [1271, 217] on icon "Blockly Workspace" at bounding box center [1260, 209] width 99 height 41
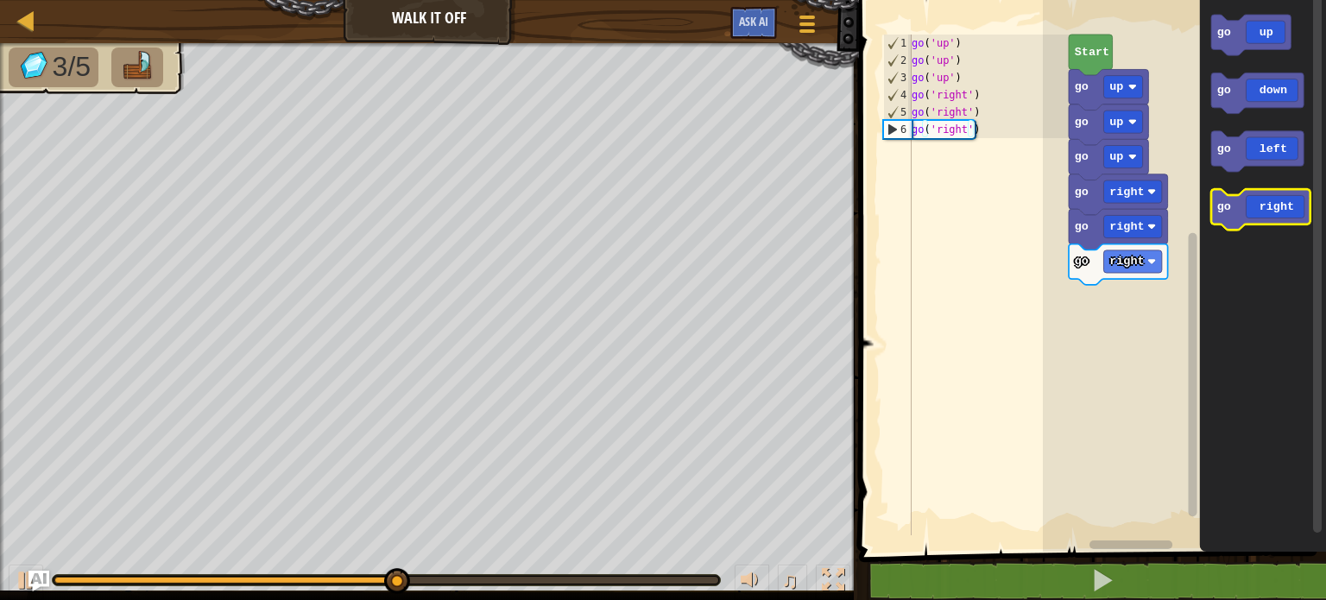
click at [1271, 217] on icon "Blockly Workspace" at bounding box center [1260, 209] width 99 height 41
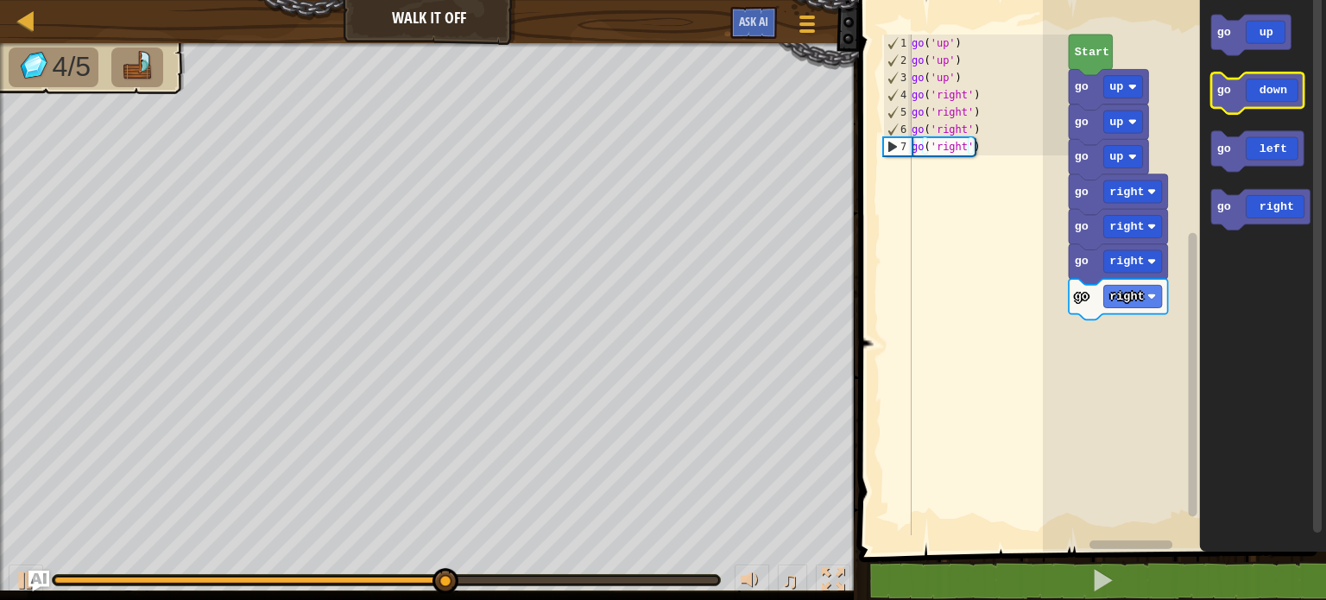
click at [1277, 79] on icon "Blockly Workspace" at bounding box center [1257, 93] width 92 height 41
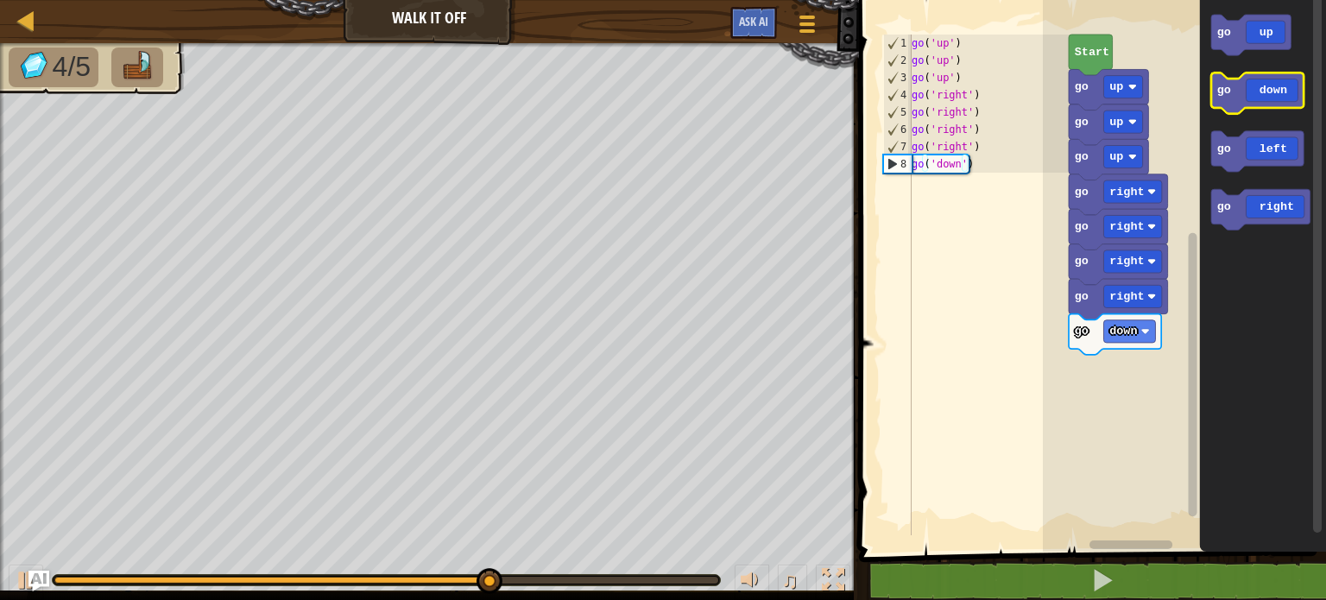
click at [1277, 79] on icon "Blockly Workspace" at bounding box center [1257, 93] width 92 height 41
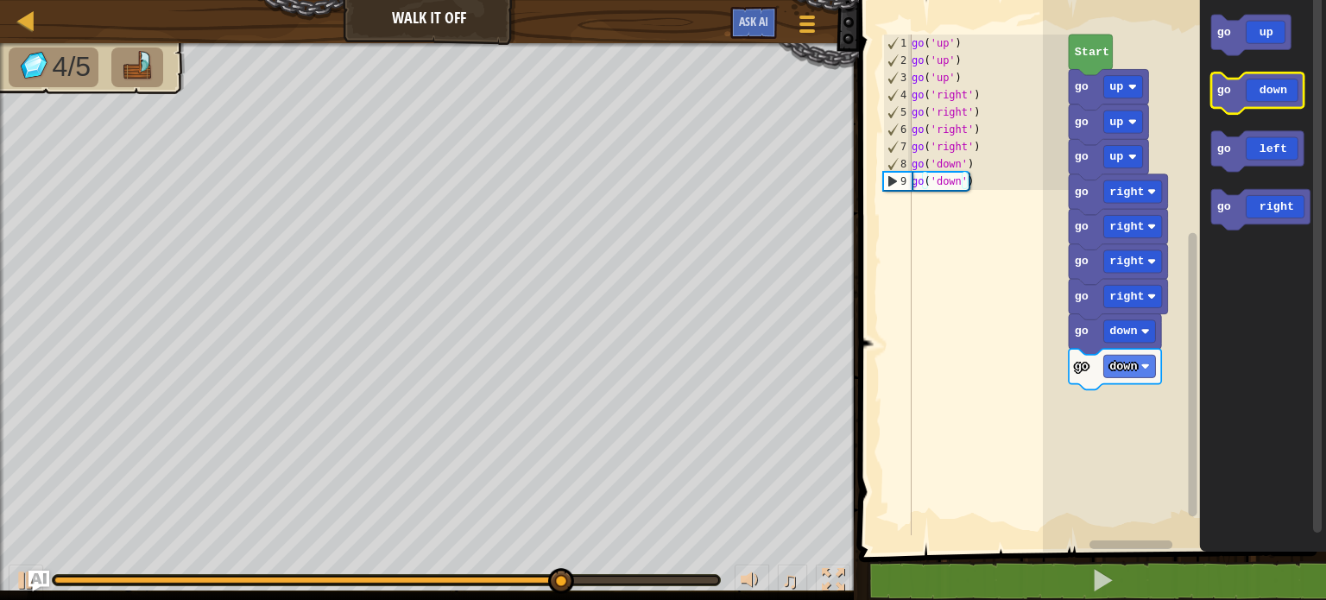
click at [1277, 79] on icon "Blockly Workspace" at bounding box center [1257, 93] width 92 height 41
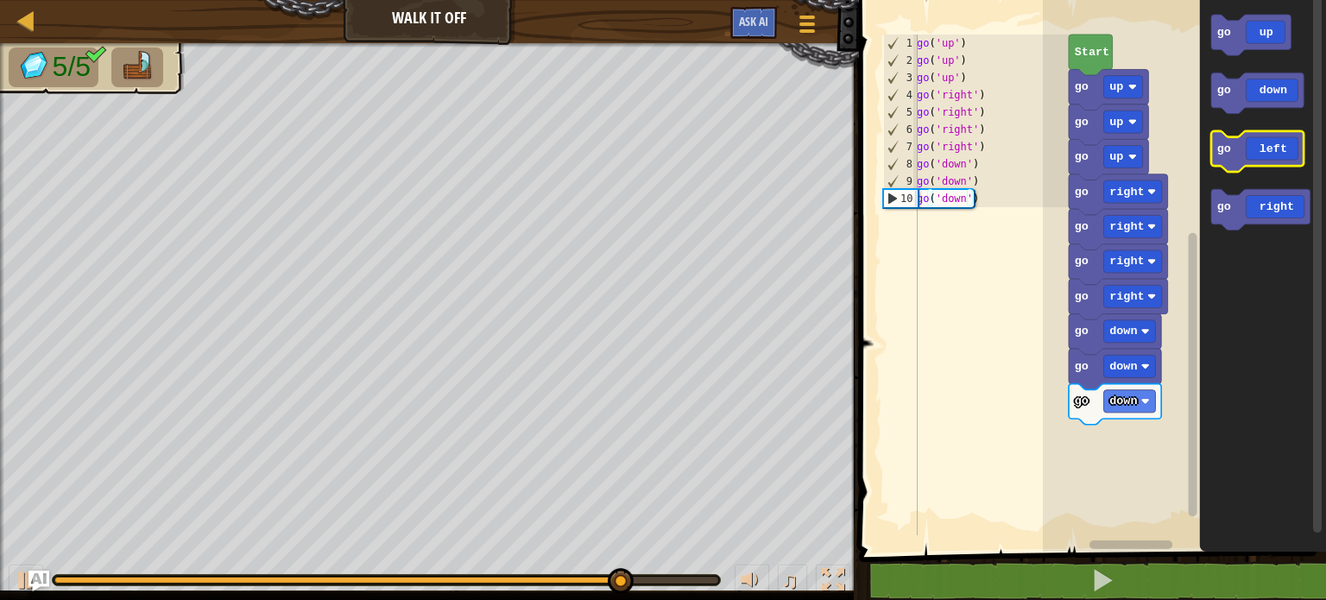
click at [1289, 151] on icon "Blockly Workspace" at bounding box center [1257, 151] width 92 height 41
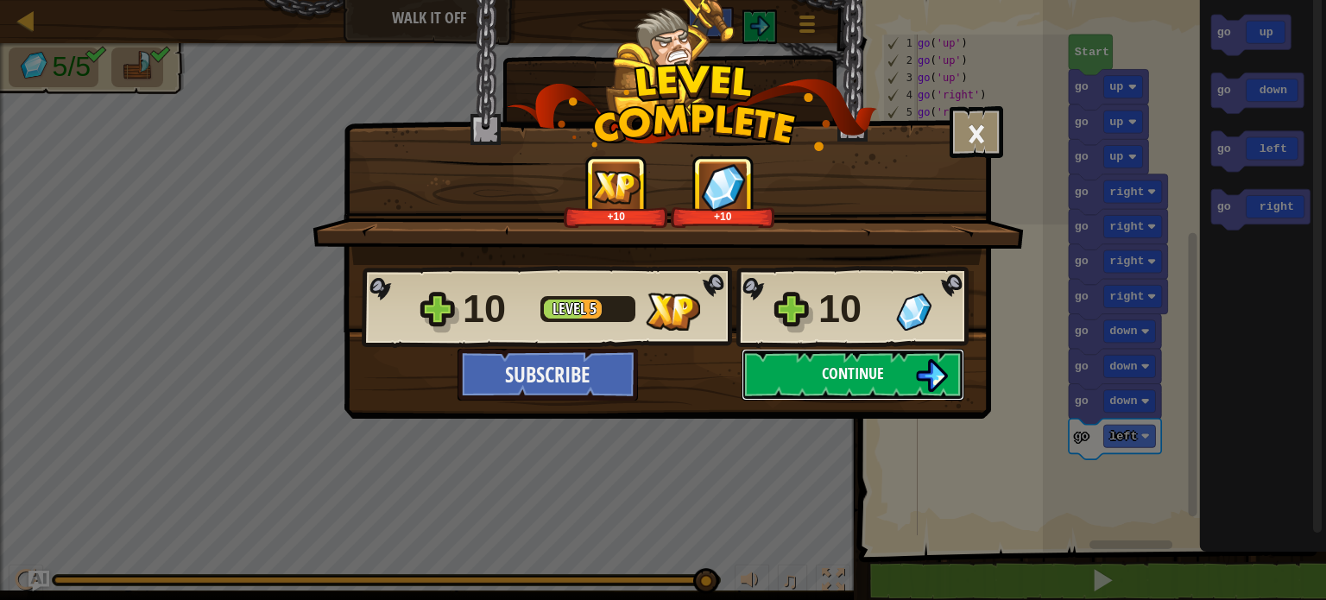
click at [829, 375] on span "Continue" at bounding box center [853, 374] width 62 height 22
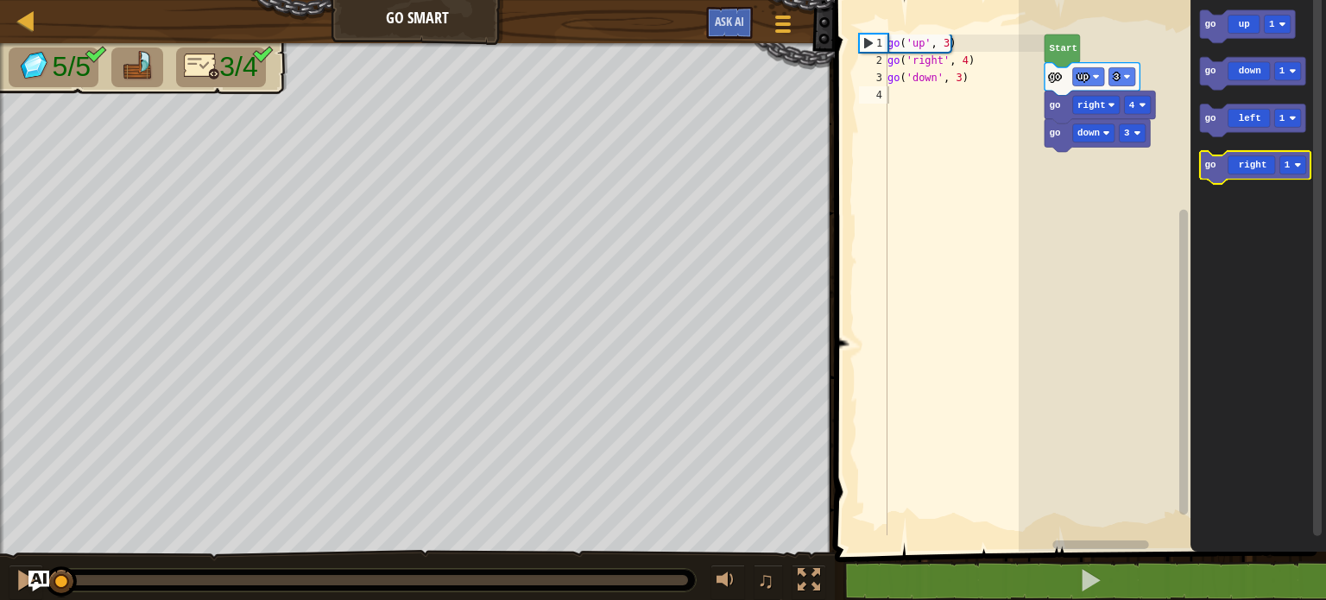
click at [1246, 160] on icon "Blockly Workspace" at bounding box center [1255, 167] width 110 height 33
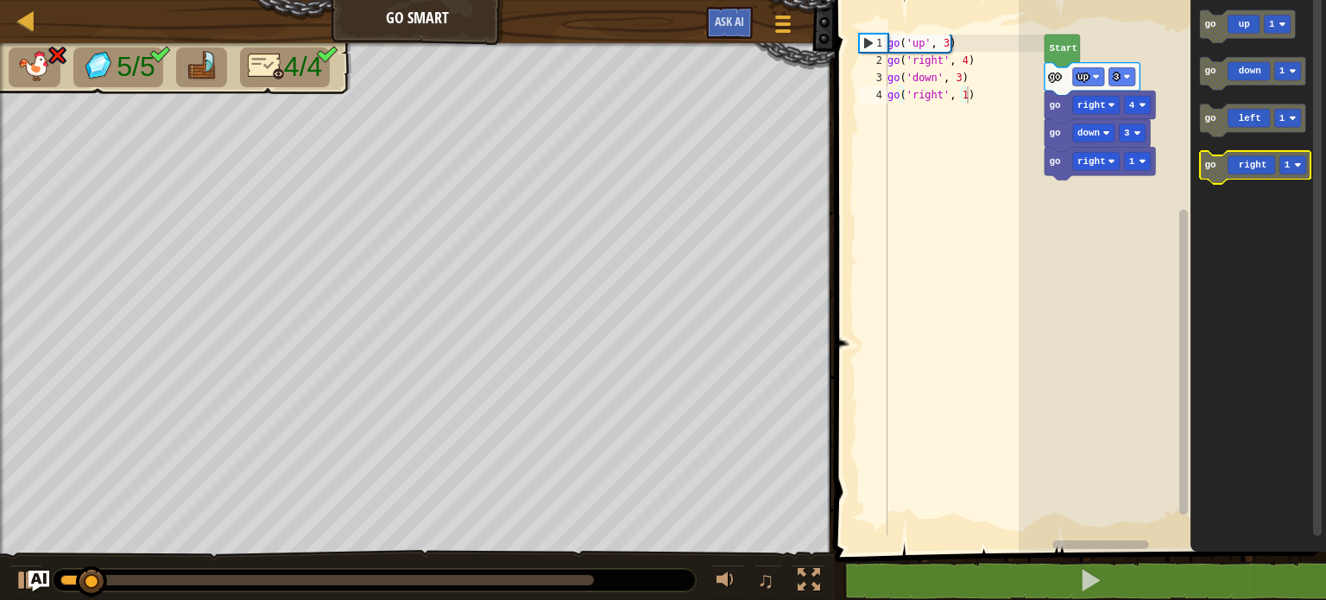
click at [1243, 160] on icon "Blockly Workspace" at bounding box center [1255, 167] width 110 height 33
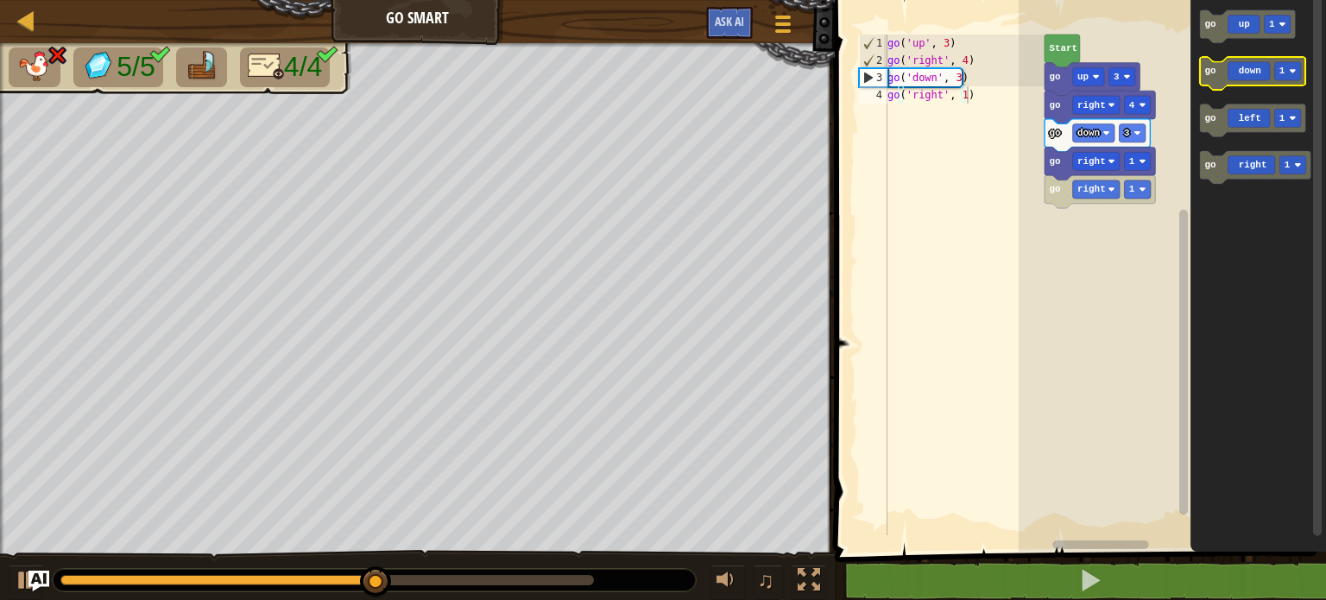
click at [1250, 73] on icon "Blockly Workspace" at bounding box center [1252, 73] width 105 height 33
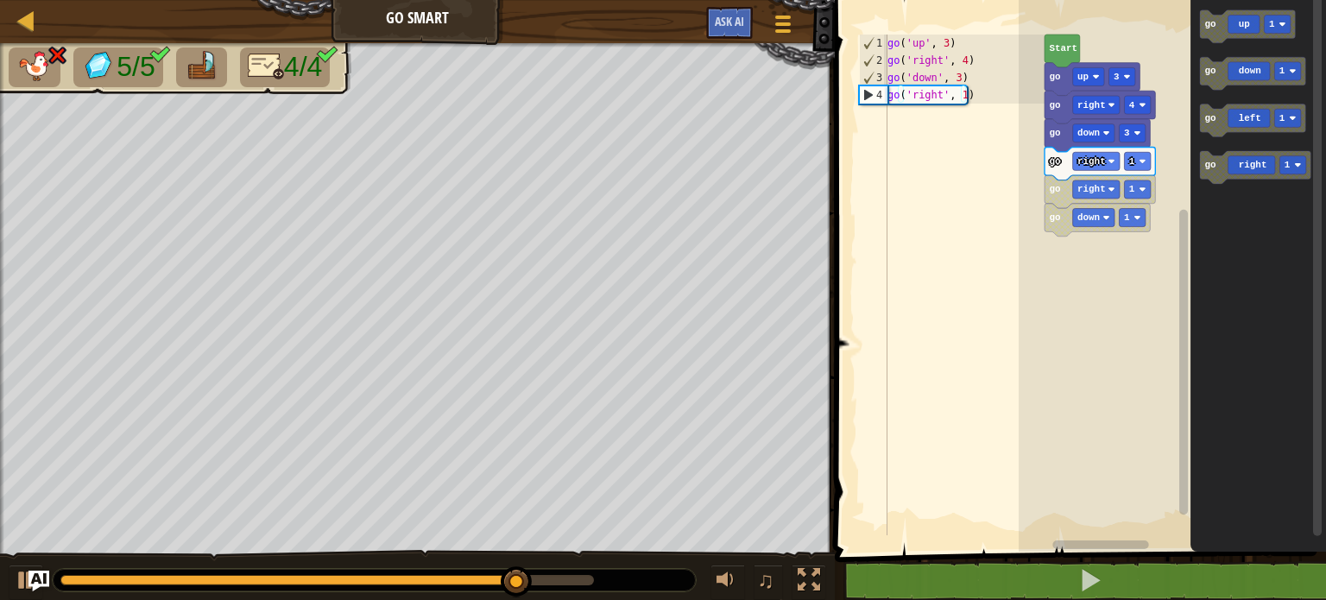
click at [1133, 297] on rect "Blockly Workspace" at bounding box center [1172, 271] width 307 height 560
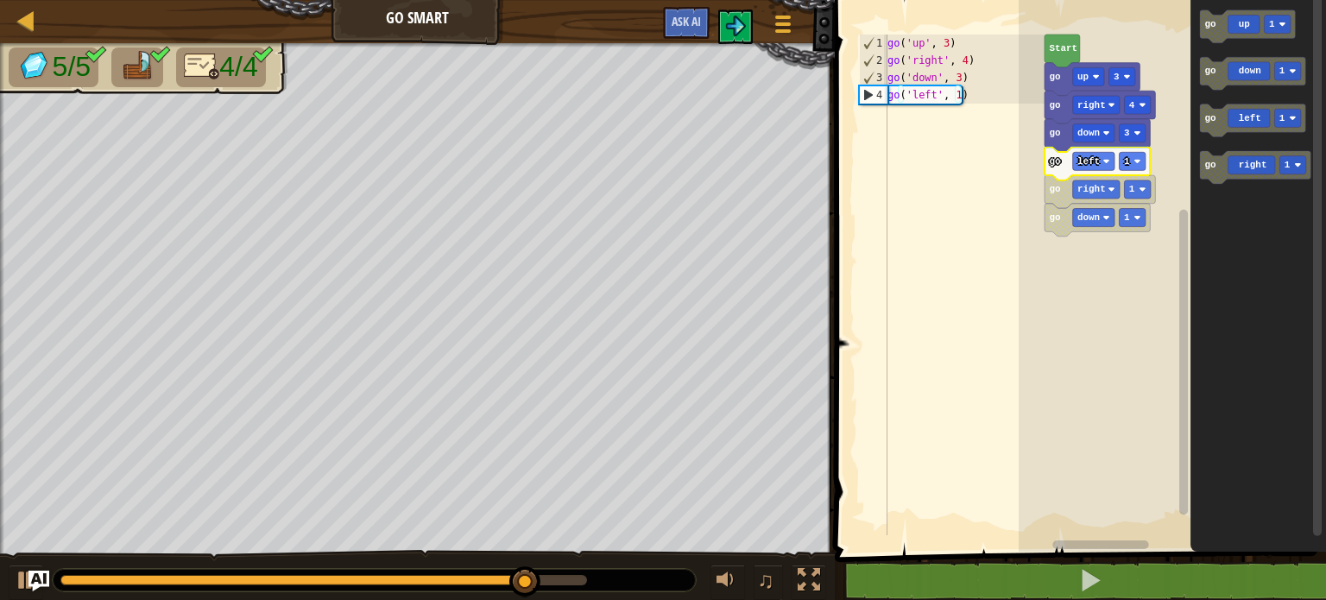
click at [1066, 268] on rect "Blockly Workspace" at bounding box center [1172, 271] width 307 height 560
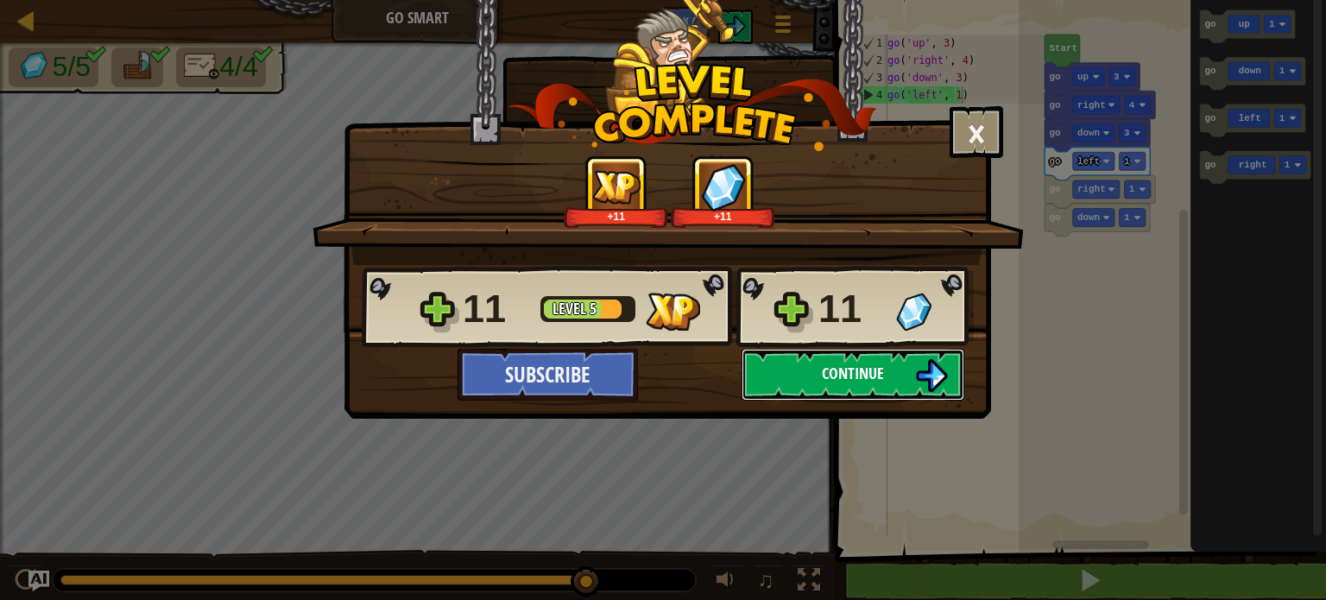
click at [884, 369] on span "Continue" at bounding box center [853, 374] width 62 height 22
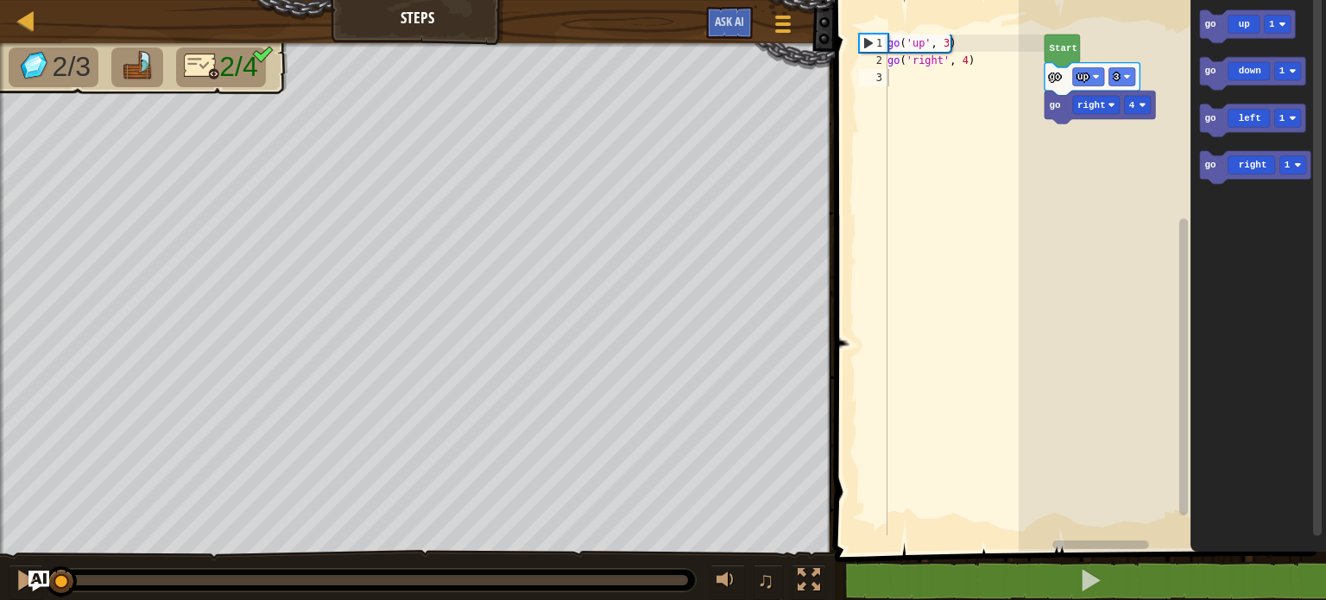
click at [959, 105] on div "go ( 'up' , 3 ) go ( 'right' , 4 )" at bounding box center [964, 302] width 161 height 535
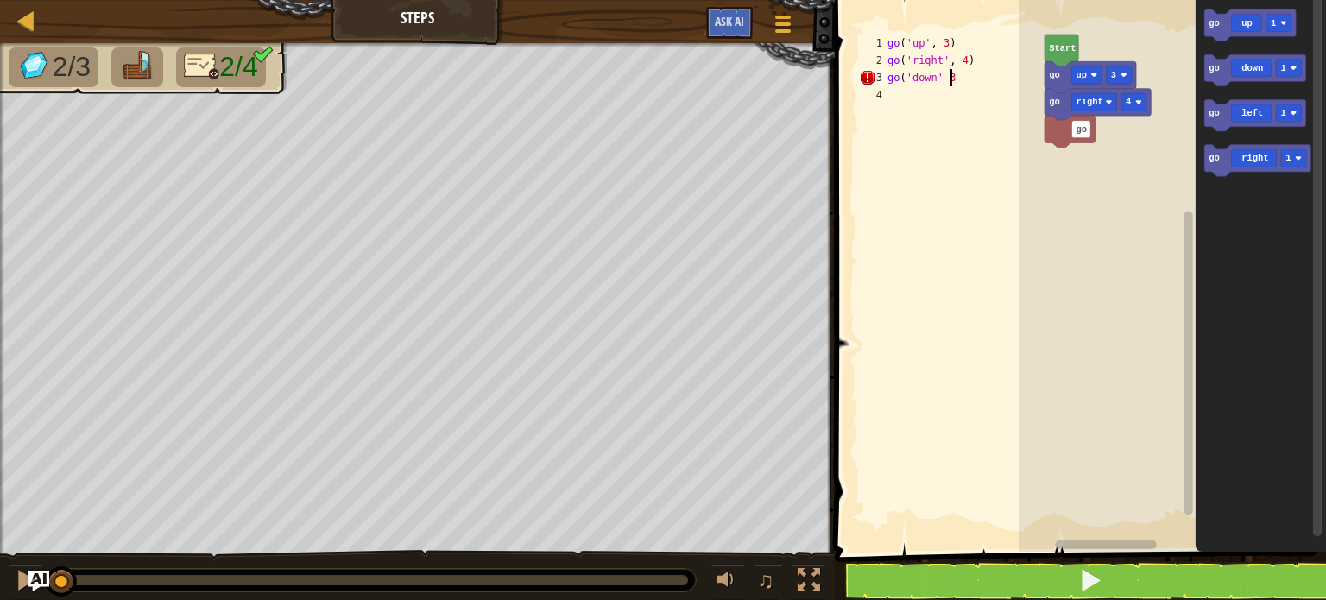
scroll to position [8, 4]
type textarea "go('down' , 3)"
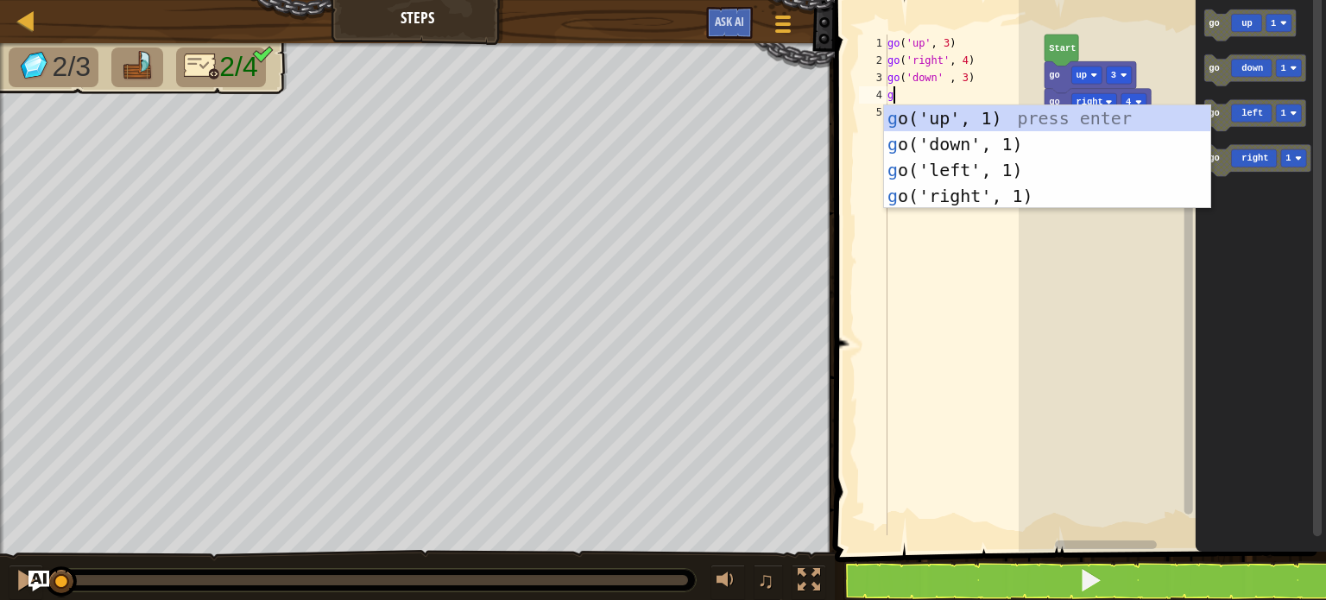
type textarea "go"
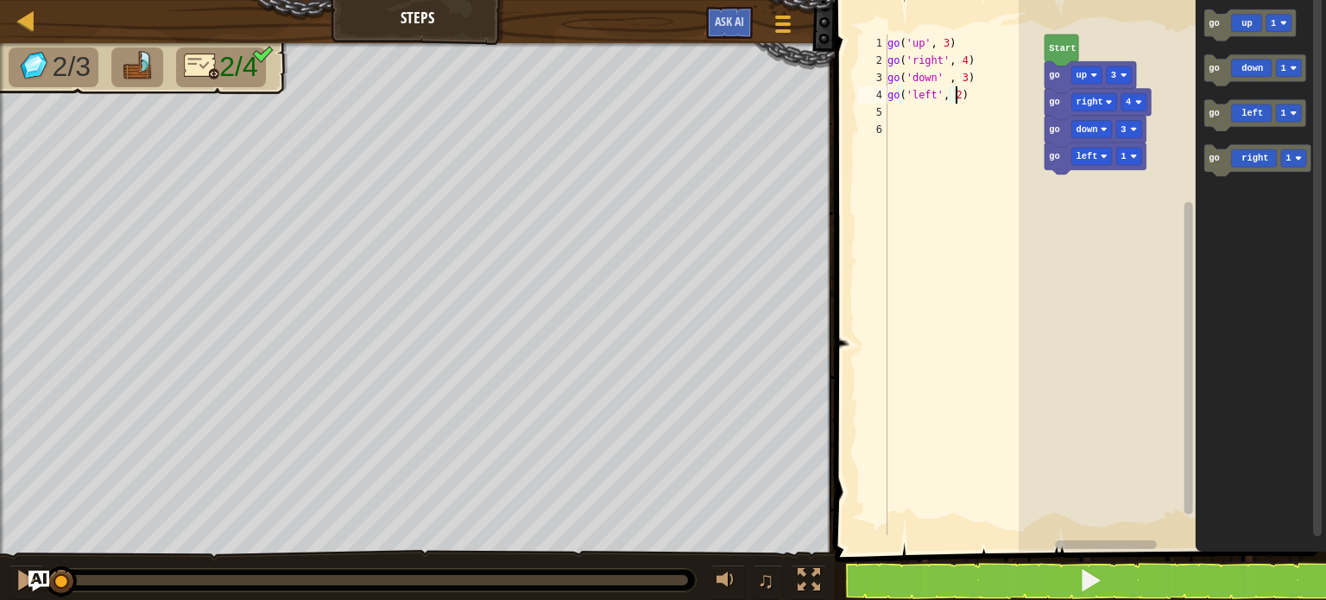
scroll to position [8, 4]
type textarea "go('left', 2)"
click at [1066, 49] on text "Start" at bounding box center [1062, 48] width 27 height 10
click at [1000, 136] on div "go ( 'up' , 3 ) go ( 'right' , 4 ) go ( 'down' , 3 ) go ( 'left' , 2 )" at bounding box center [964, 302] width 161 height 535
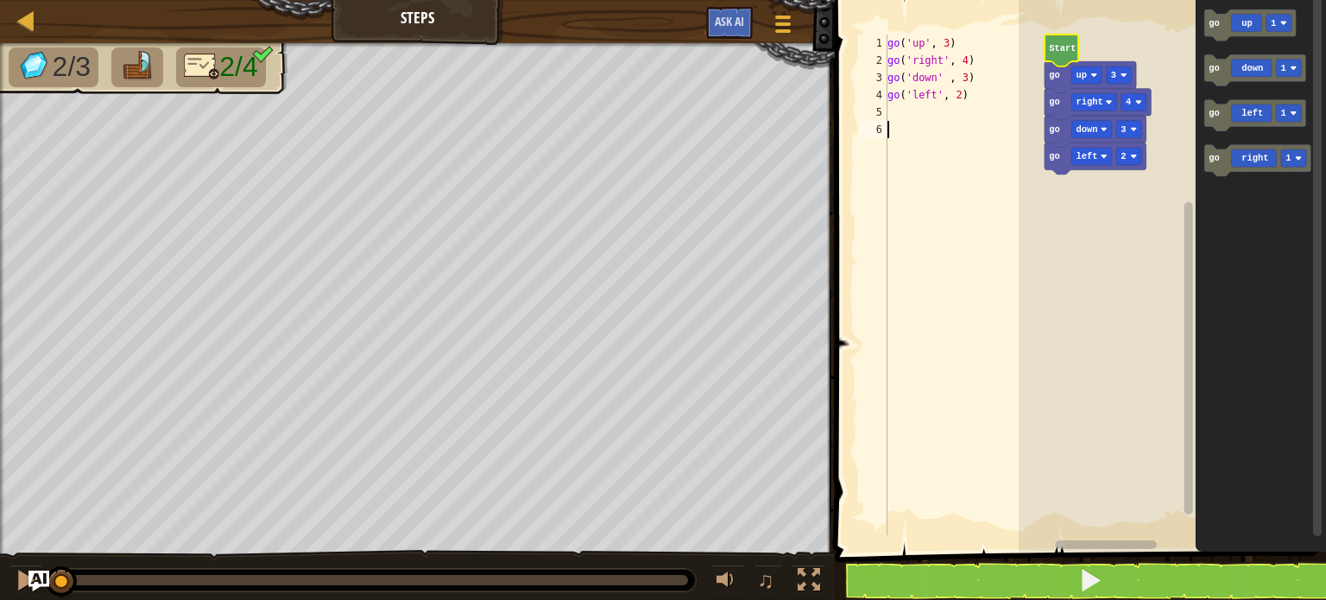
click at [922, 124] on div "go ( 'up' , 3 ) go ( 'right' , 4 ) go ( 'down' , 3 ) go ( 'left' , 2 )" at bounding box center [964, 302] width 161 height 535
click at [1098, 44] on rect "Blockly Workspace" at bounding box center [1172, 271] width 307 height 560
click at [1055, 43] on text "Start" at bounding box center [1062, 48] width 27 height 10
type textarea "go('up', 3)"
click at [962, 41] on div "go ( 'up' , 3 ) go ( 'right' , 4 ) go ( 'down' , 3 ) go ( 'left' , 2 )" at bounding box center [964, 302] width 161 height 535
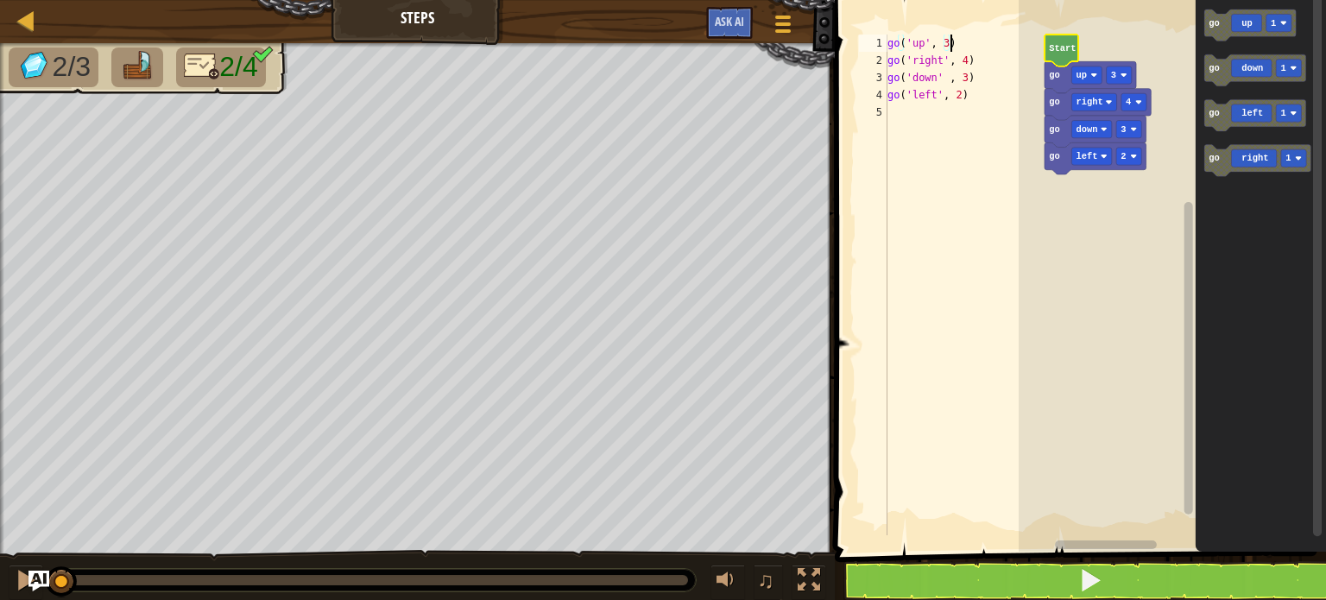
click at [963, 110] on div "go ( 'up' , 3 ) go ( 'right' , 4 ) go ( 'down' , 3 ) go ( 'left' , 2 )" at bounding box center [964, 302] width 161 height 535
click at [1252, 117] on icon "Blockly Workspace" at bounding box center [1255, 115] width 102 height 32
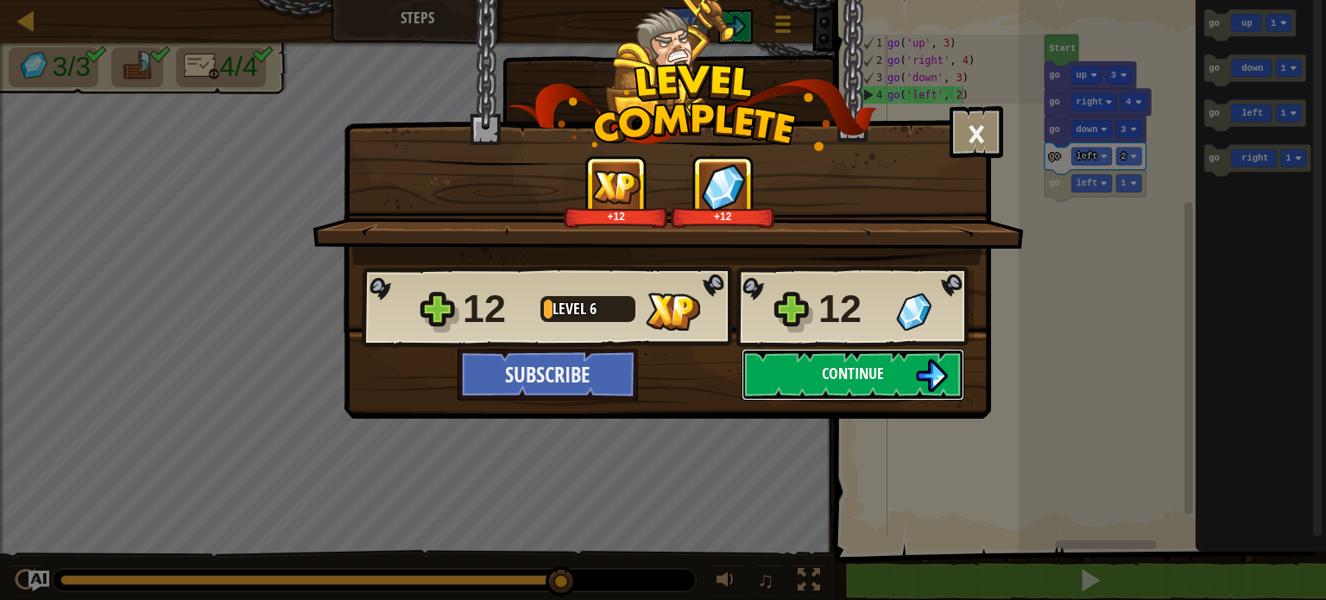
click at [863, 365] on span "Continue" at bounding box center [853, 374] width 62 height 22
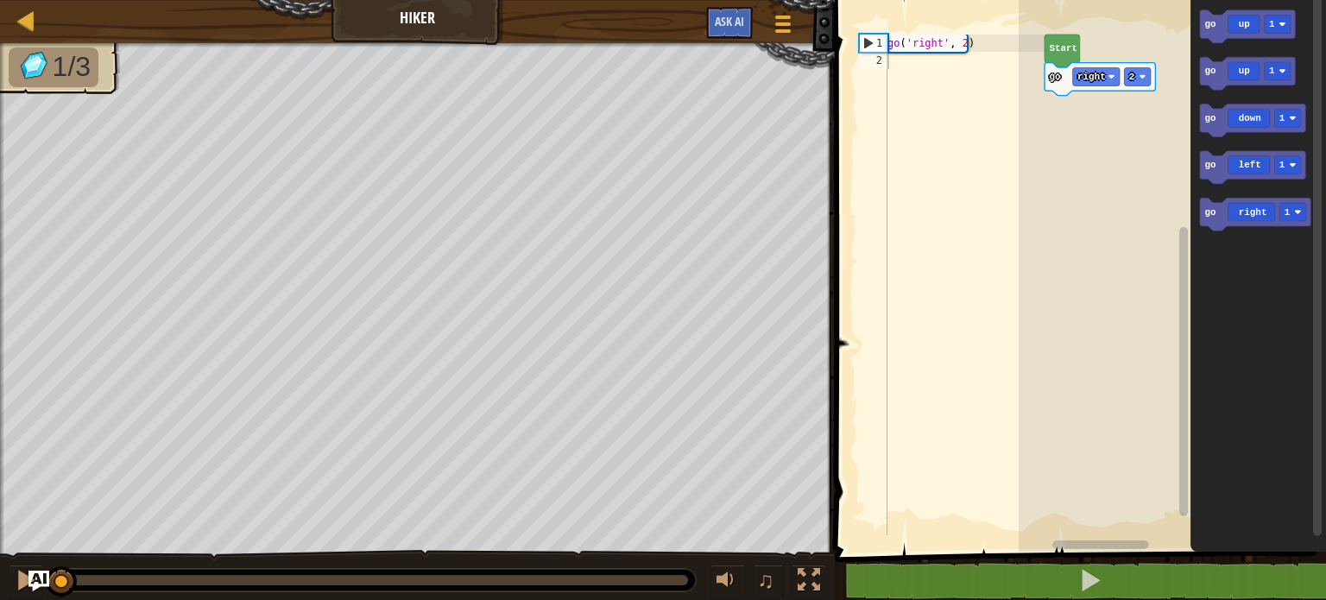
click at [1002, 59] on div "go ( 'right' , 2 )" at bounding box center [964, 302] width 161 height 535
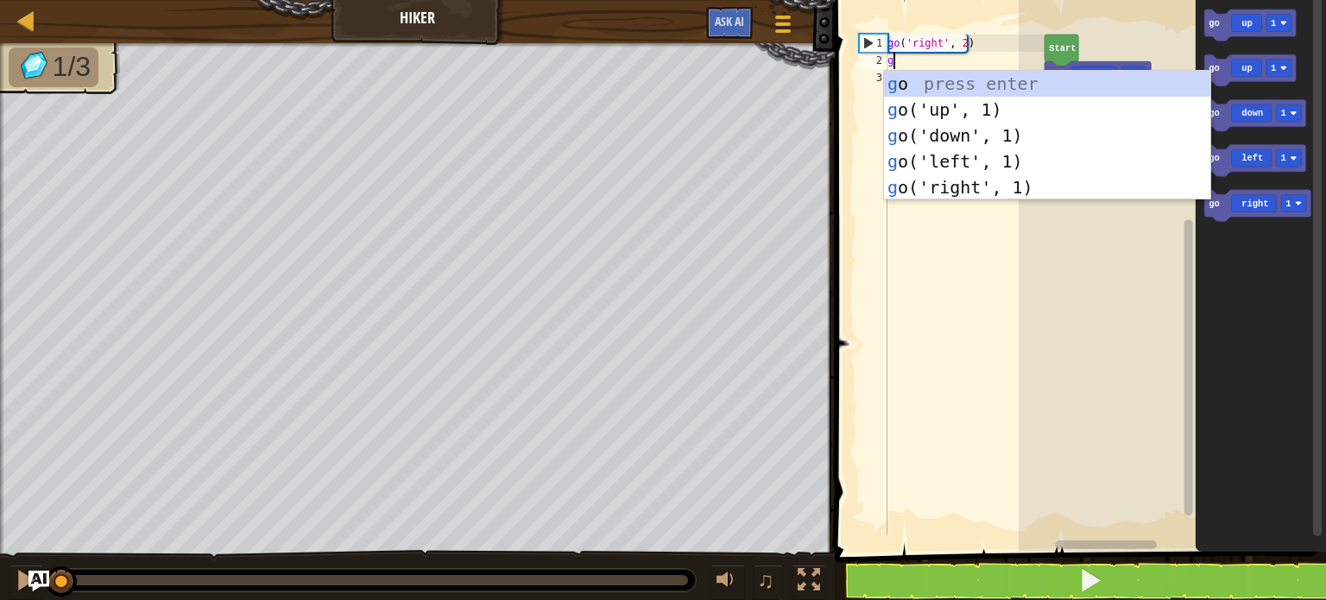
type textarea "go"
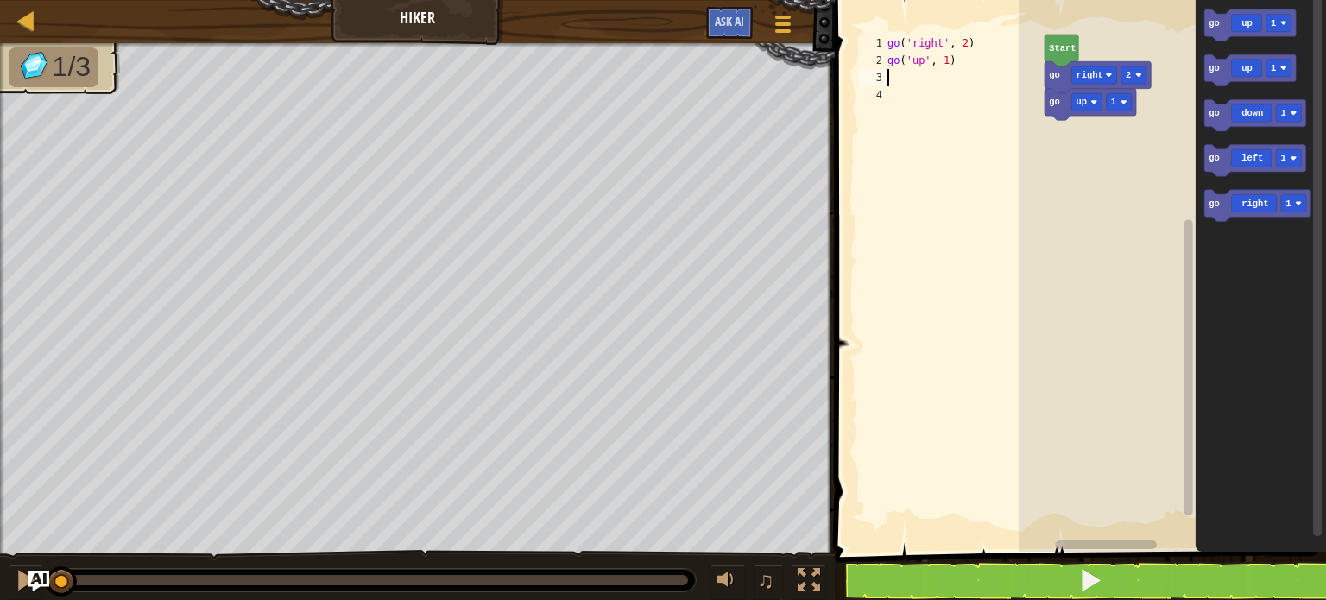
type textarea "go('up', 1)"
type textarea "go('up', 3)"
click at [1243, 214] on icon "Blockly Workspace" at bounding box center [1257, 206] width 106 height 32
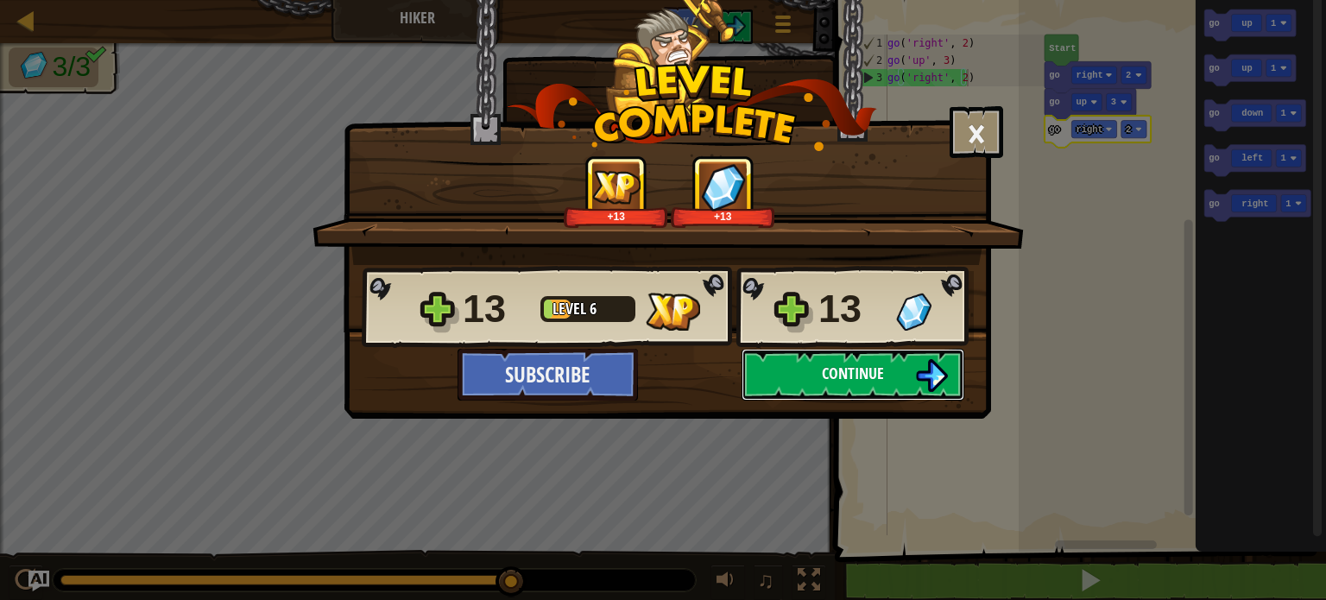
click at [842, 373] on span "Continue" at bounding box center [853, 374] width 62 height 22
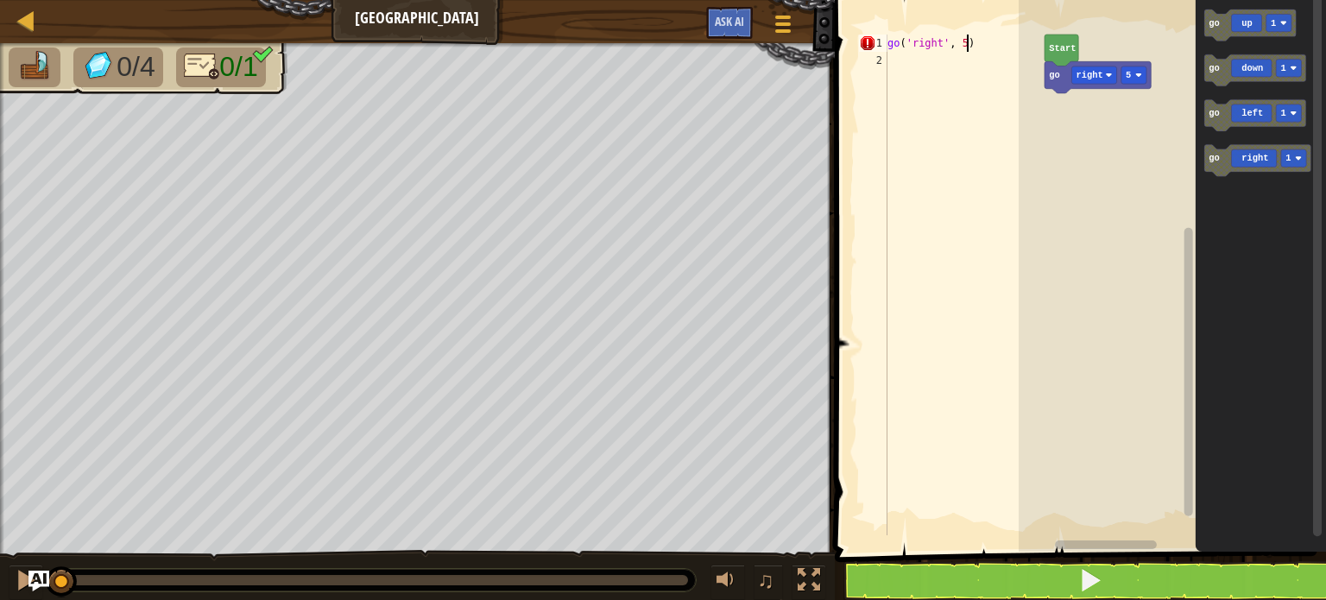
scroll to position [8, 5]
type textarea "go('right', 5)"
click at [1060, 47] on text "Start" at bounding box center [1062, 48] width 27 height 10
click at [1233, 161] on icon "Blockly Workspace" at bounding box center [1257, 161] width 106 height 32
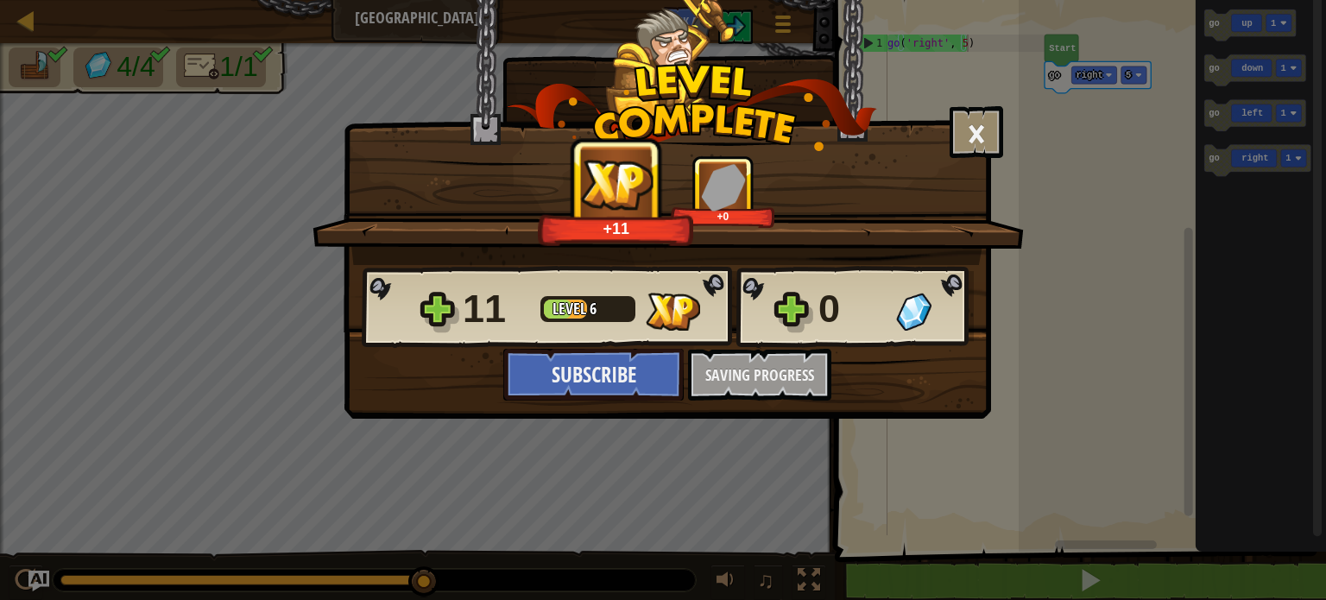
click at [756, 351] on div "11 Level 6 0 Subscribe Saving Progress Continue" at bounding box center [667, 333] width 646 height 136
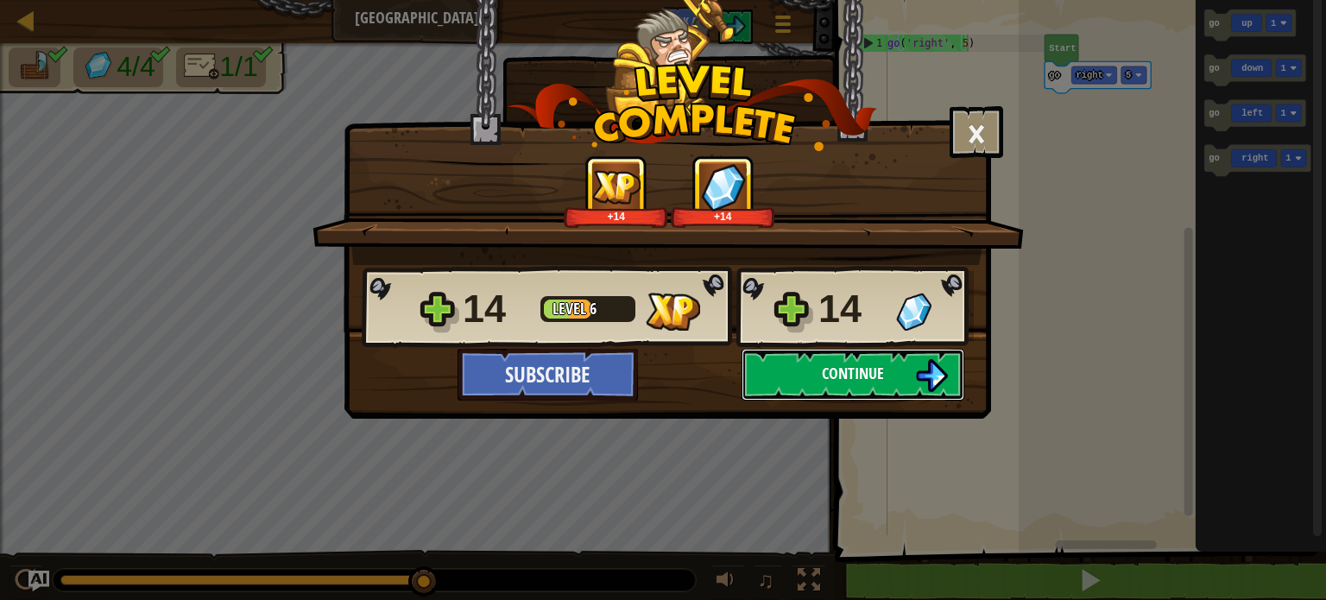
click at [793, 354] on button "Continue" at bounding box center [852, 375] width 223 height 52
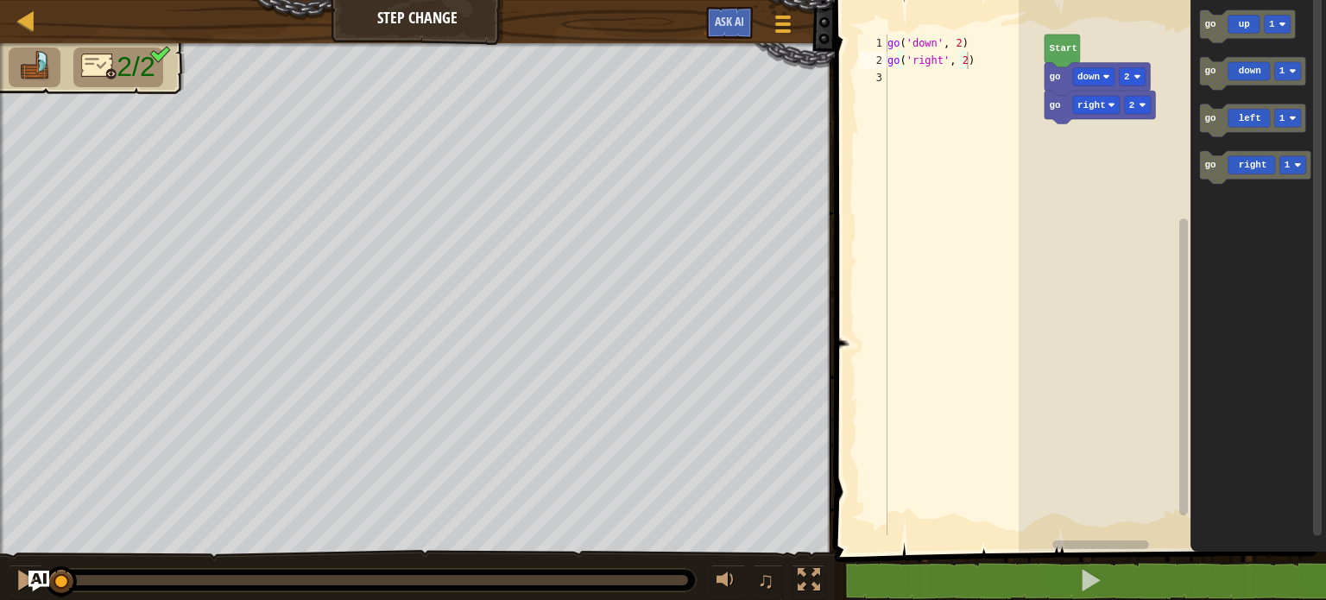
click at [1129, 165] on rect "Blockly Workspace" at bounding box center [1172, 271] width 307 height 560
click at [938, 66] on div "go ( 'down' , 2 ) go ( 'right' , 2 )" at bounding box center [964, 302] width 161 height 535
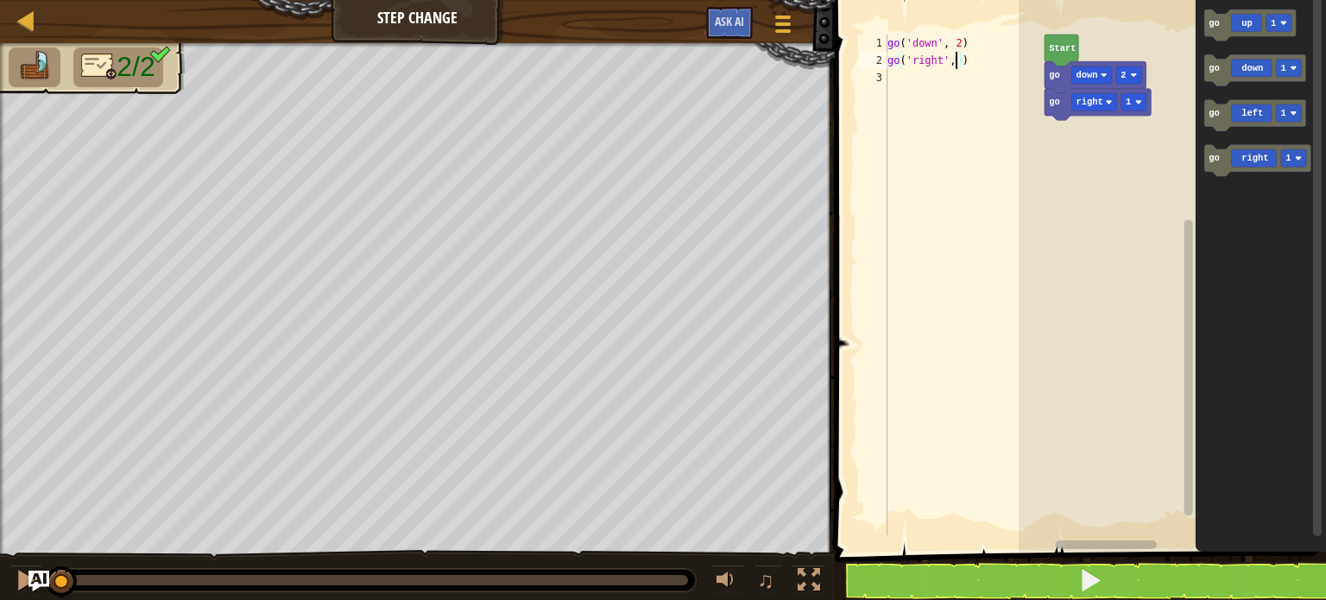
scroll to position [8, 5]
type textarea "go('right', 5)"
click at [981, 573] on button at bounding box center [1090, 581] width 496 height 40
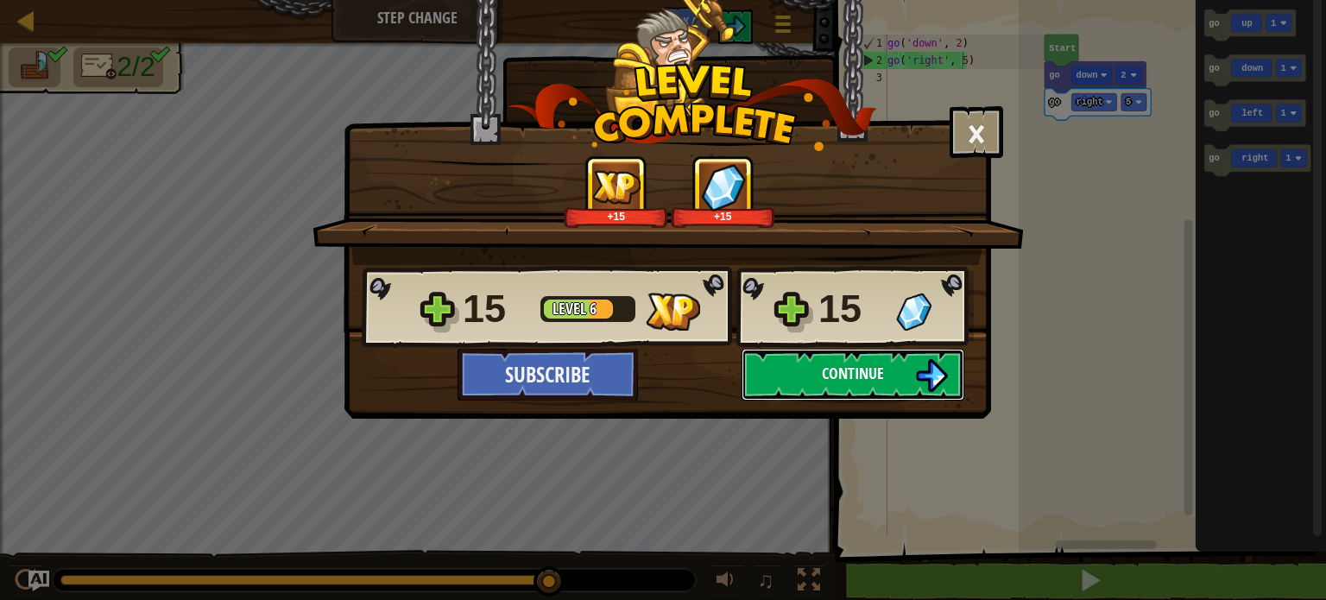
click at [849, 365] on span "Continue" at bounding box center [853, 374] width 62 height 22
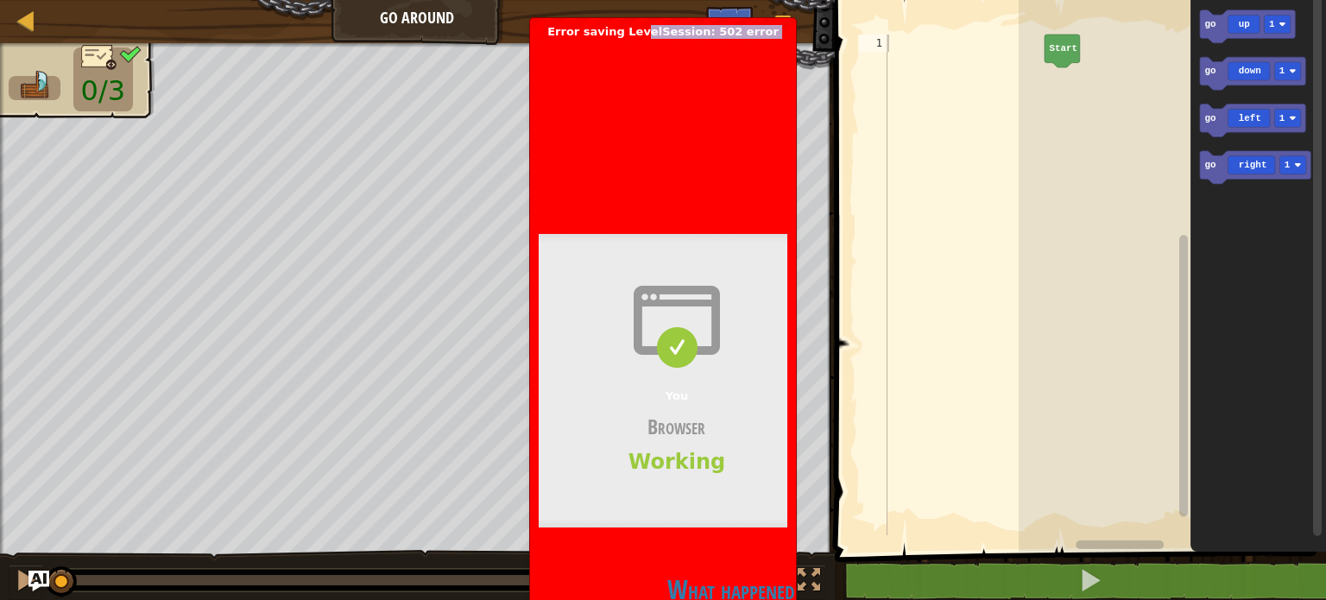
drag, startPoint x: 656, startPoint y: 30, endPoint x: 629, endPoint y: 61, distance: 41.0
click at [629, 61] on span "Error saving LevelSession: 502 error codecombat.com | 502: Bad gateway Bad gate…" at bounding box center [663, 402] width 249 height 754
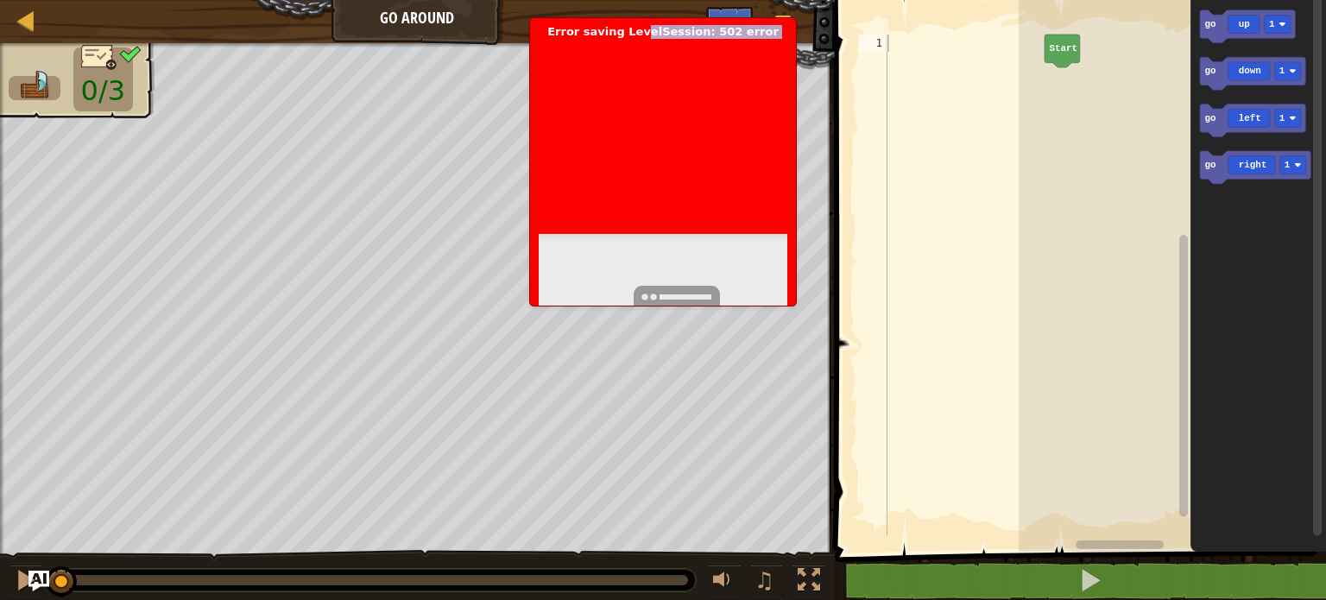
click at [635, 0] on body "Map Go Around Game Menu Ask AI 1 הההההההההההההההההההההההההההההההההההההההההההההה…" at bounding box center [663, 0] width 1326 height 0
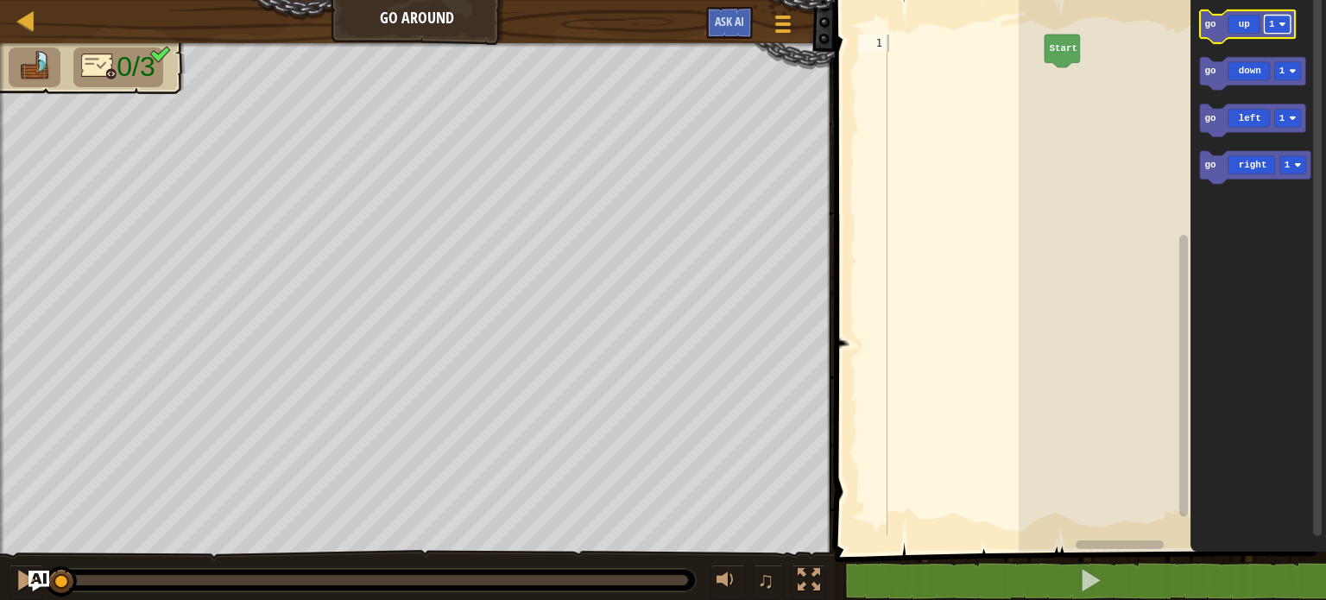
click at [1287, 33] on rect "Blockly Workspace" at bounding box center [1278, 25] width 26 height 18
click at [1238, 34] on icon "Blockly Workspace" at bounding box center [1247, 26] width 95 height 33
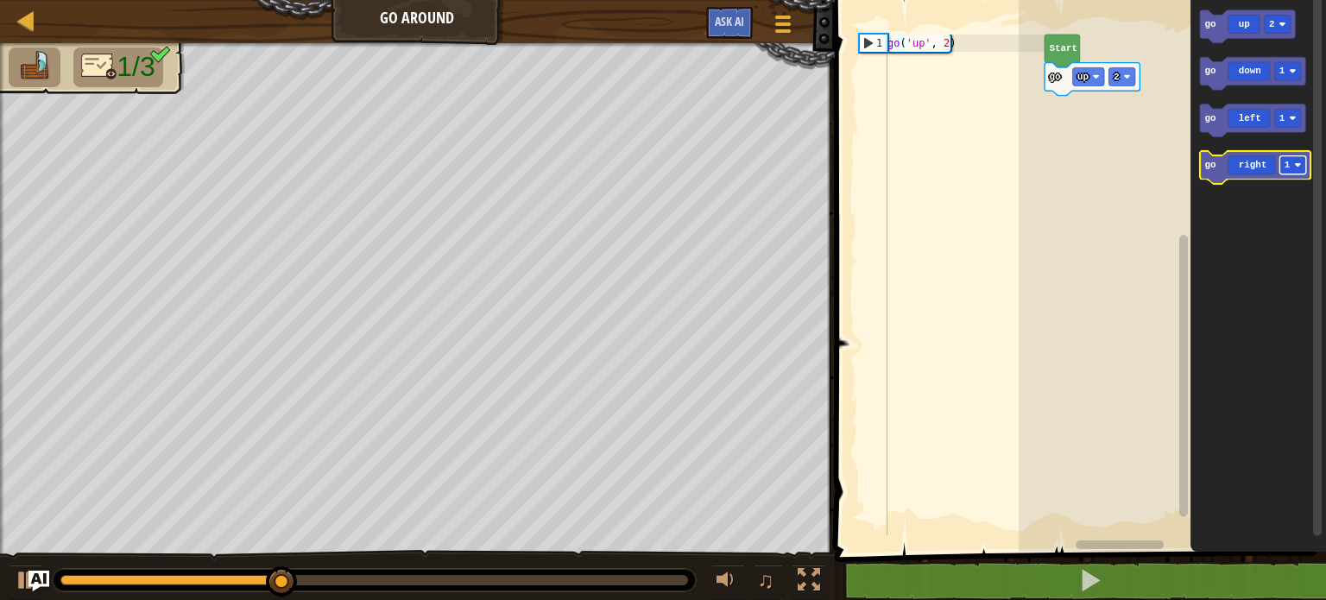
click at [1292, 161] on rect "Blockly Workspace" at bounding box center [1293, 165] width 26 height 18
click at [1233, 163] on icon "Blockly Workspace" at bounding box center [1255, 167] width 110 height 33
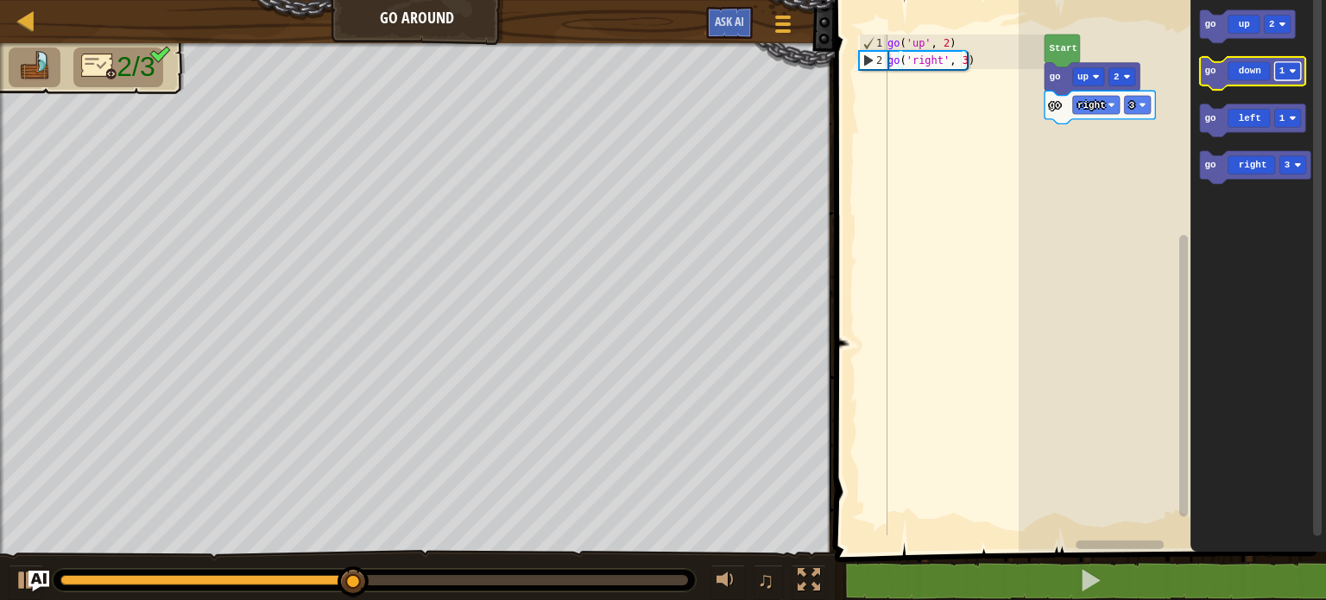
click at [1294, 74] on image "Blockly Workspace" at bounding box center [1292, 70] width 7 height 7
click at [1253, 66] on icon "Blockly Workspace" at bounding box center [1252, 73] width 105 height 33
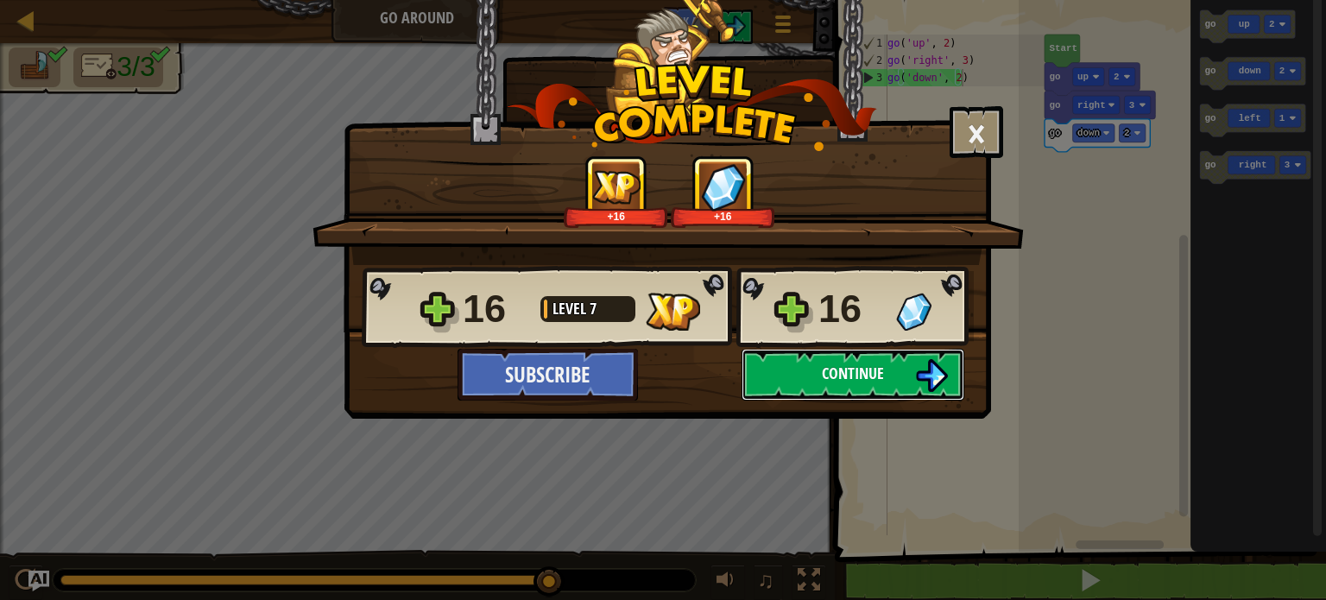
click at [860, 381] on span "Continue" at bounding box center [853, 374] width 62 height 22
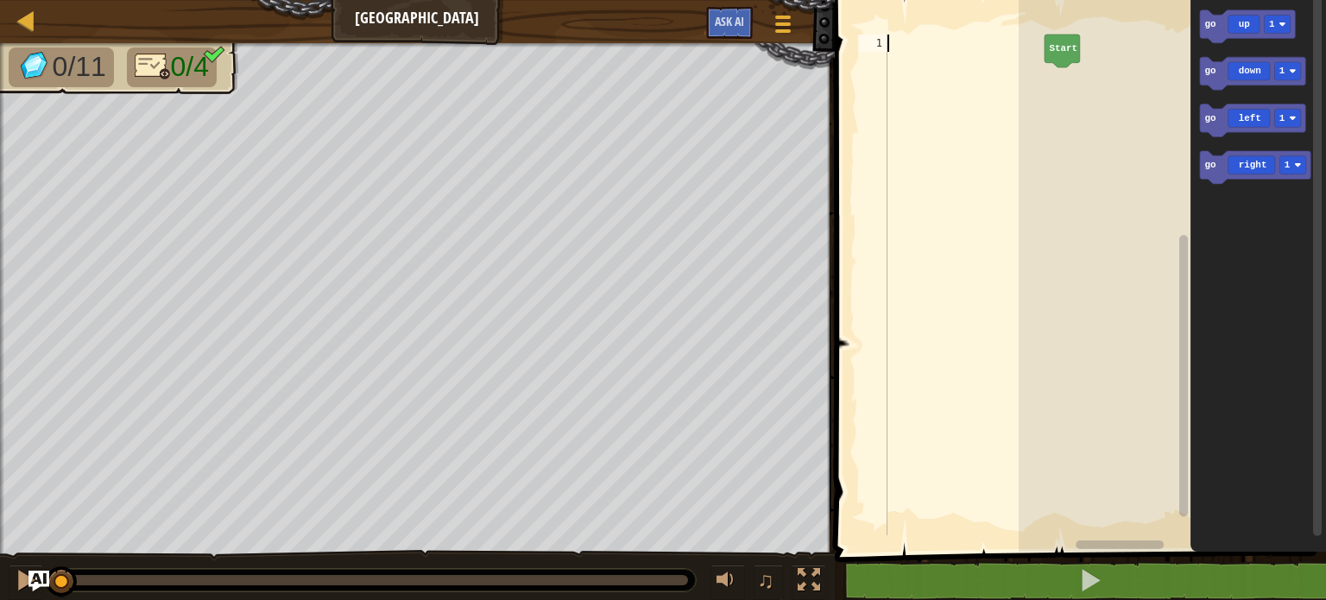
click at [908, 47] on div at bounding box center [964, 302] width 161 height 535
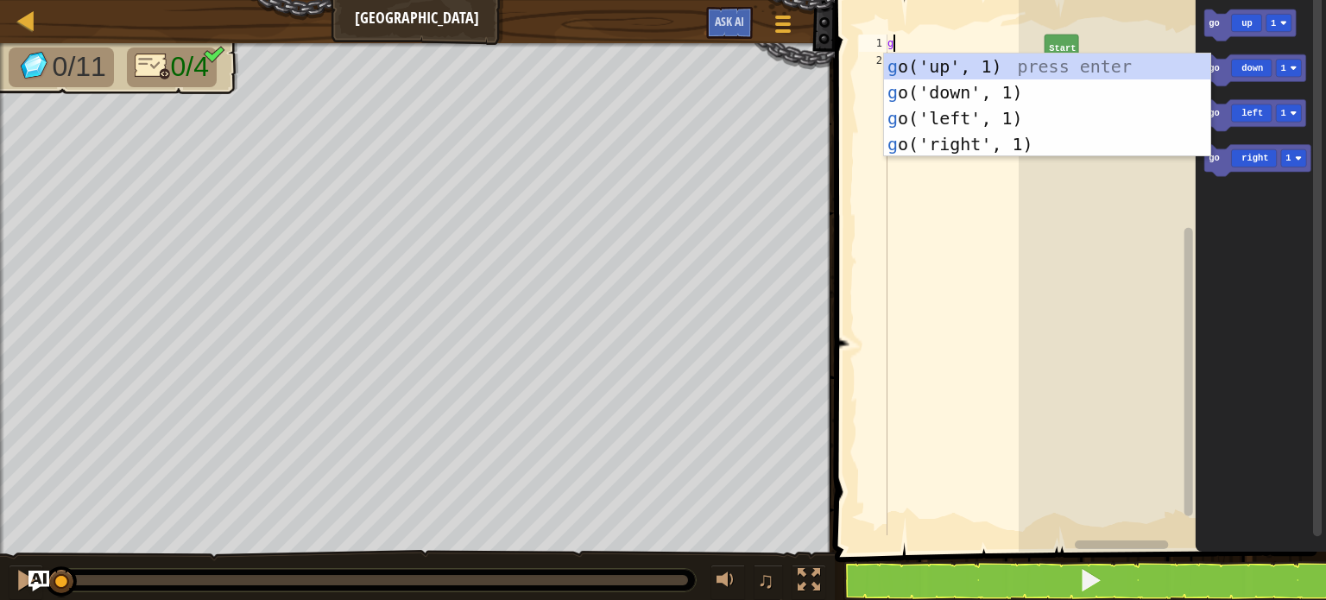
type textarea "go"
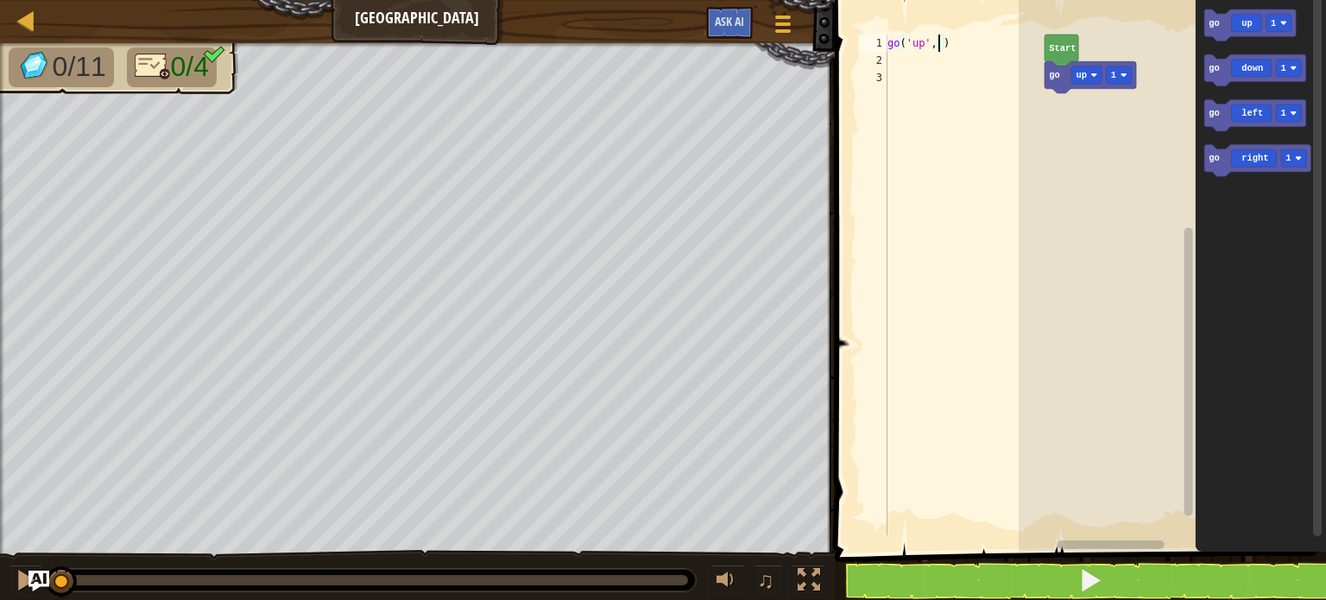
type textarea "go('up', 3)"
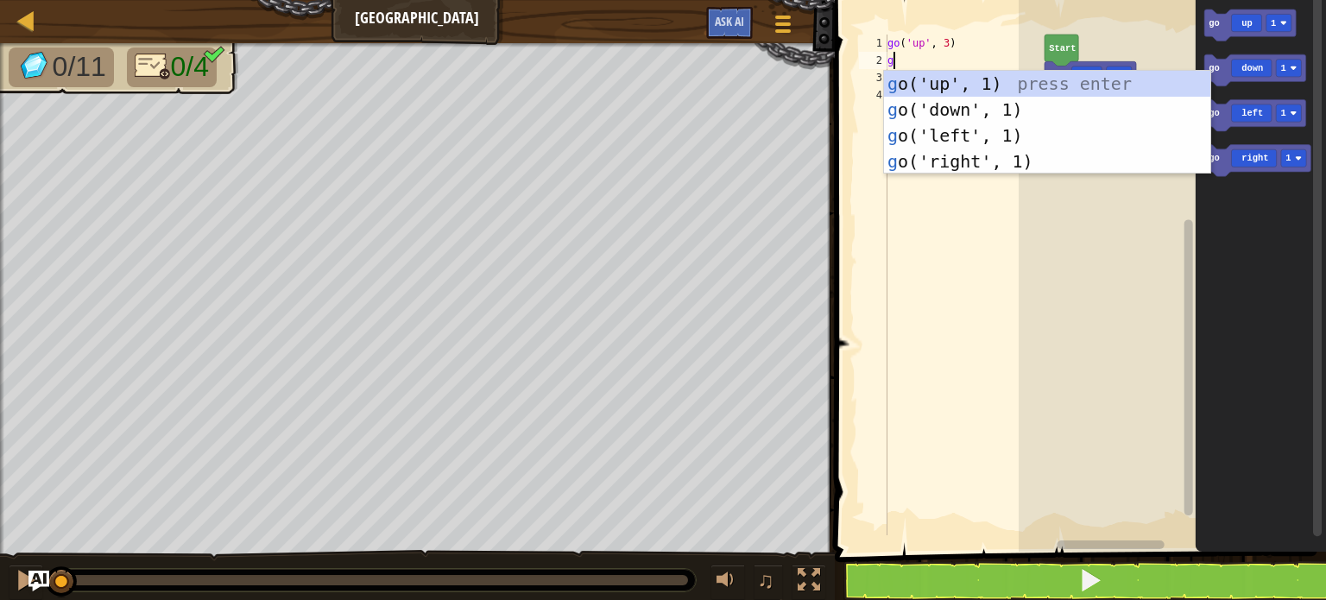
type textarea "go"
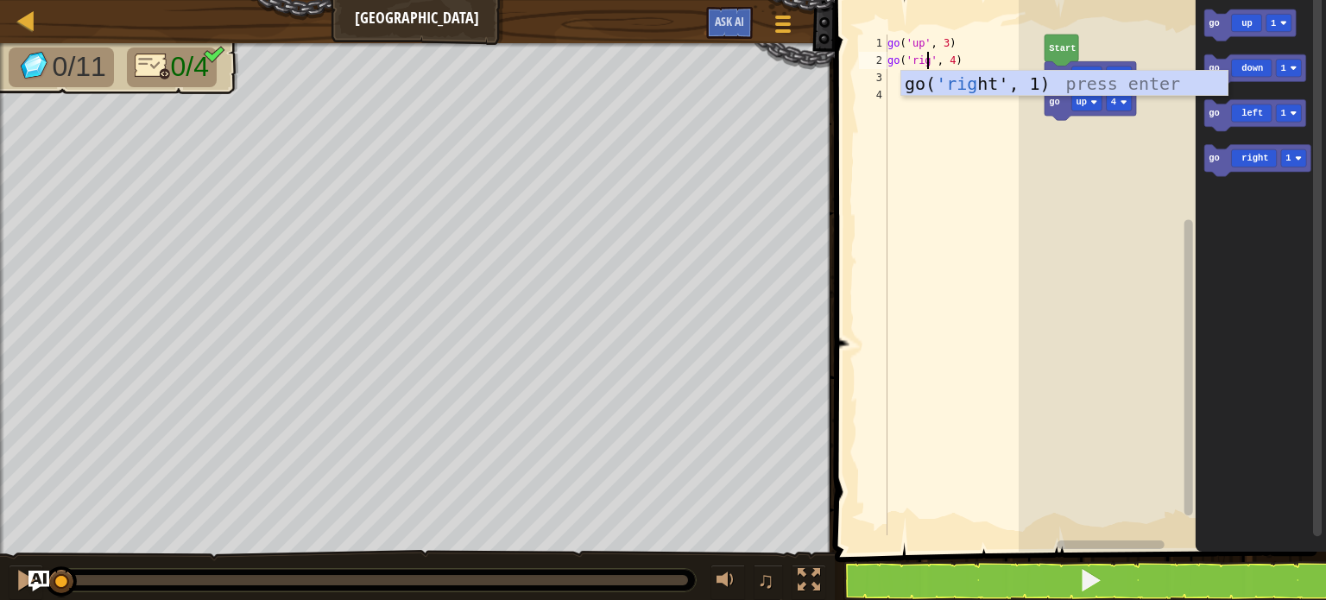
scroll to position [8, 3]
type textarea "go('right', 4)"
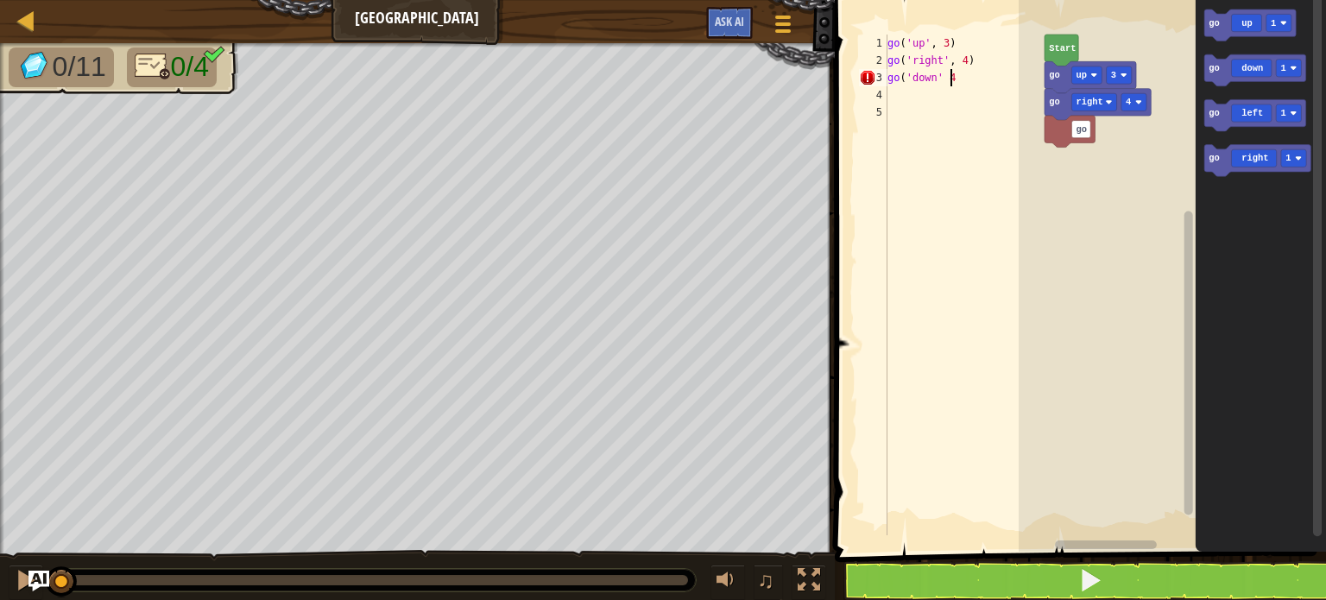
type textarea "go('down' 4)"
type textarea "go('down' ,4)"
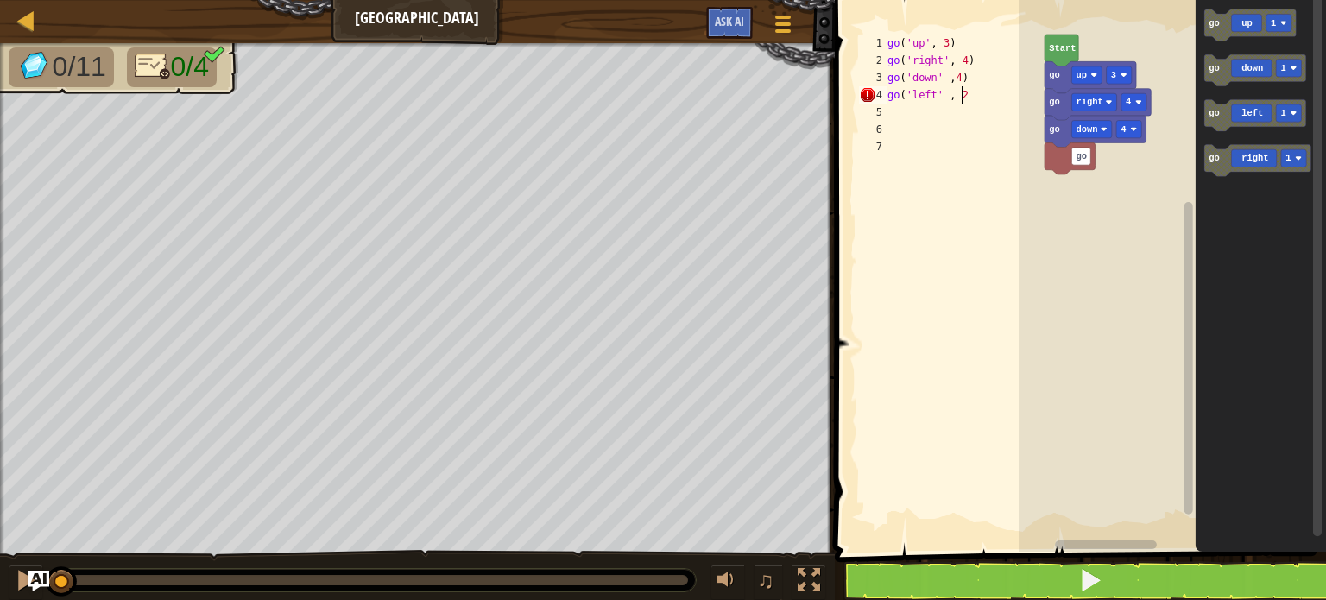
scroll to position [8, 5]
type textarea "go('left' , 2)"
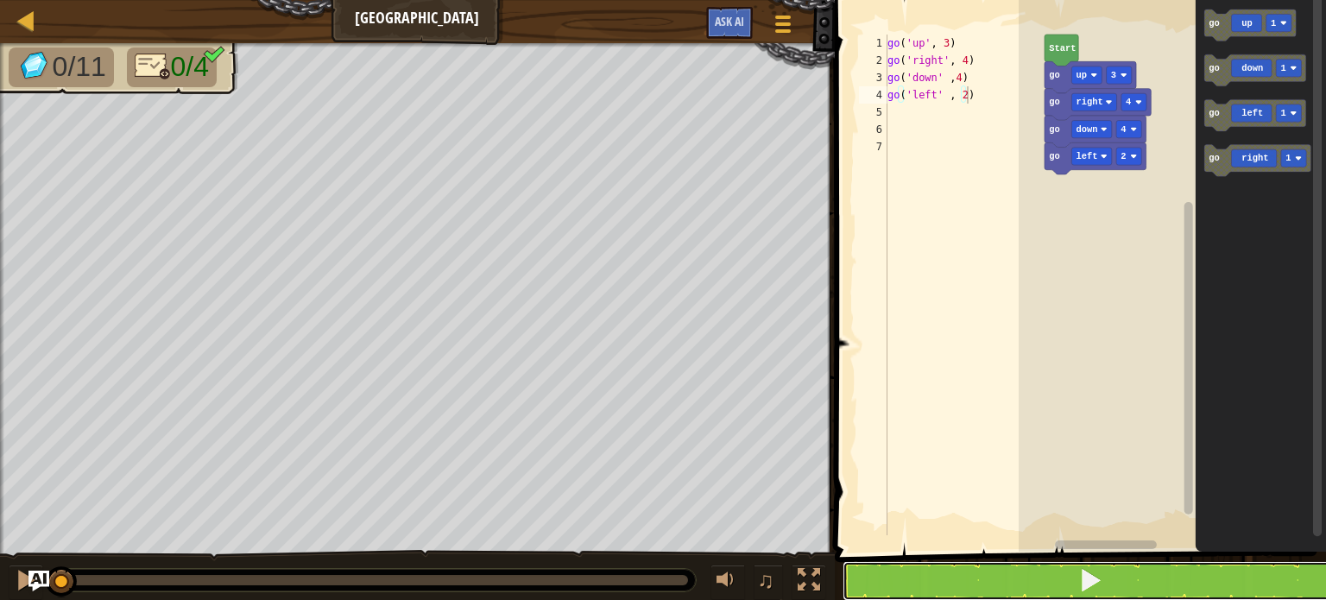
click at [992, 591] on button at bounding box center [1090, 581] width 496 height 40
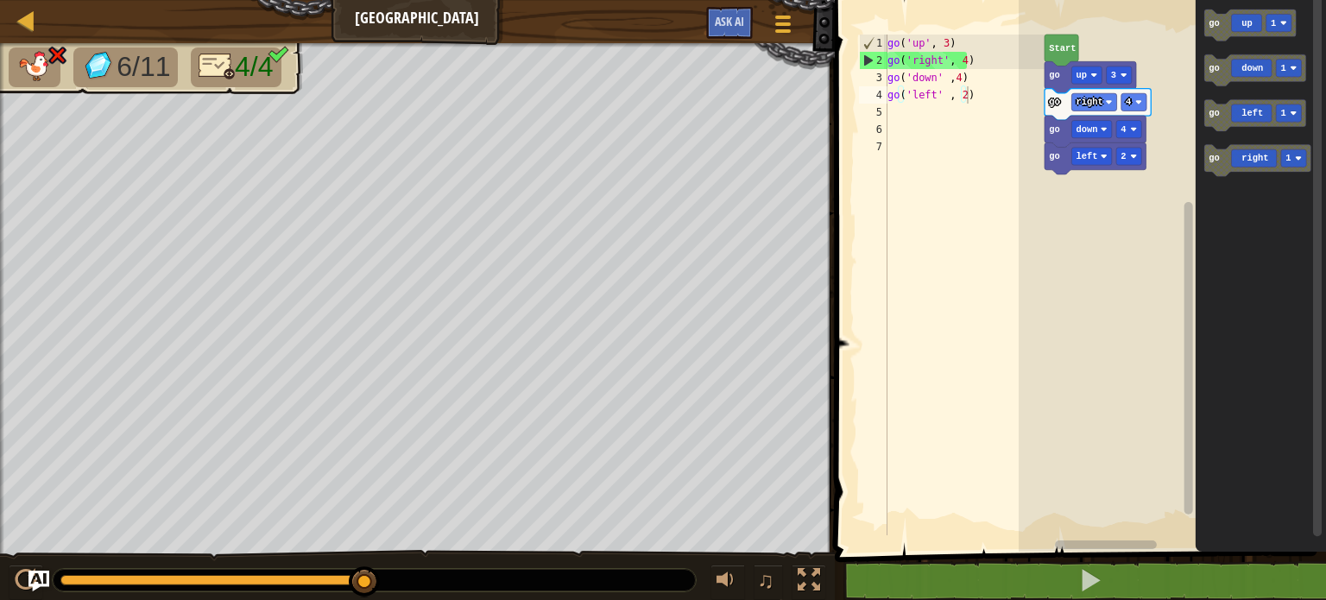
click at [957, 75] on div "go ( 'up' , 3 ) go ( 'right' , 4 ) go ( 'down' , 4 ) go ( 'left' , 2 )" at bounding box center [964, 302] width 161 height 535
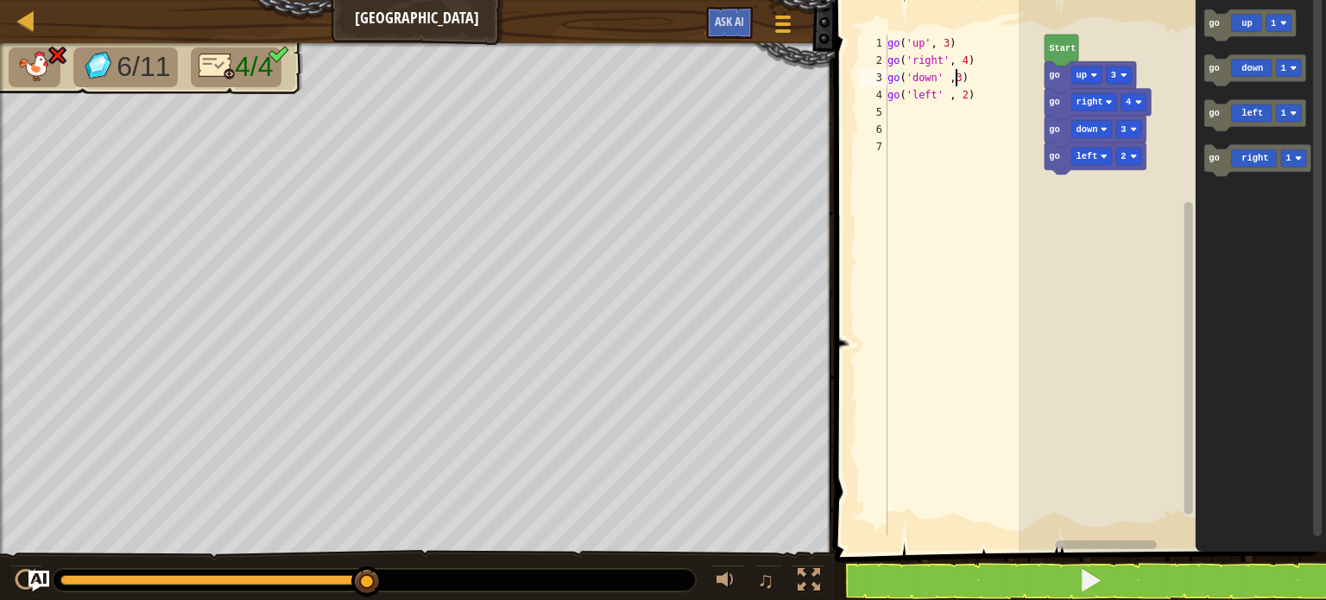
type textarea "go('down' ,3)"
click at [1030, 577] on button at bounding box center [1090, 581] width 496 height 40
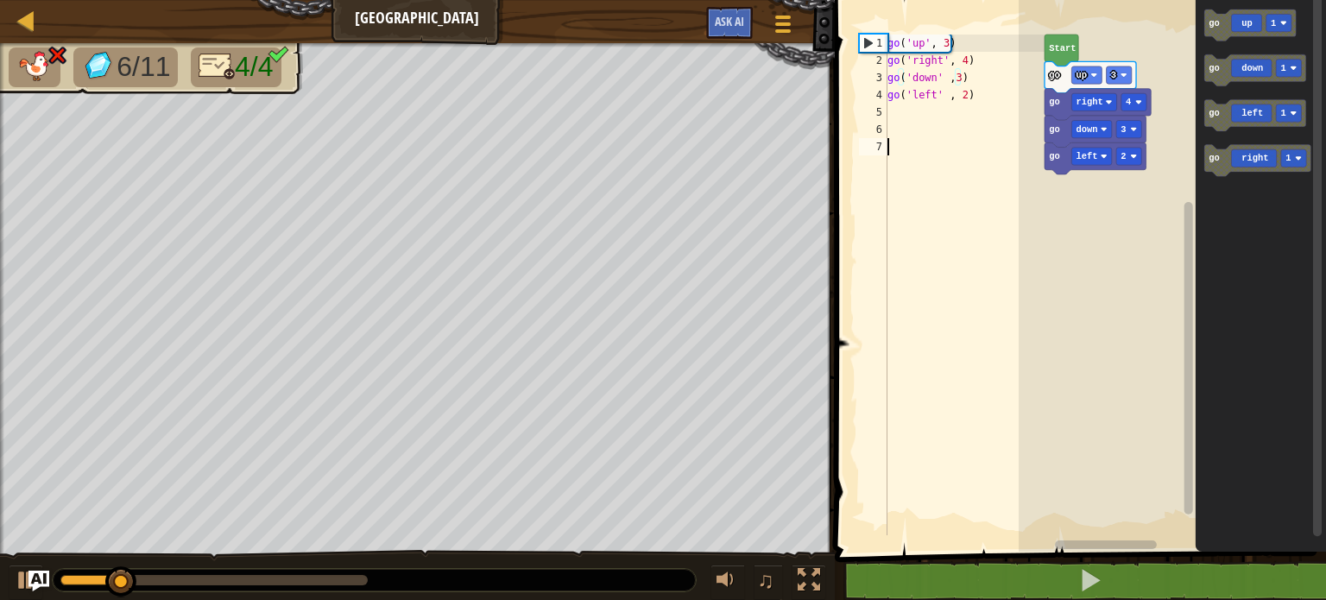
scroll to position [8, 0]
click at [987, 237] on div "go ( 'up' , 3 ) go ( 'right' , 4 ) go ( 'down' , 3 ) go ( 'left' , 2 )" at bounding box center [964, 302] width 161 height 535
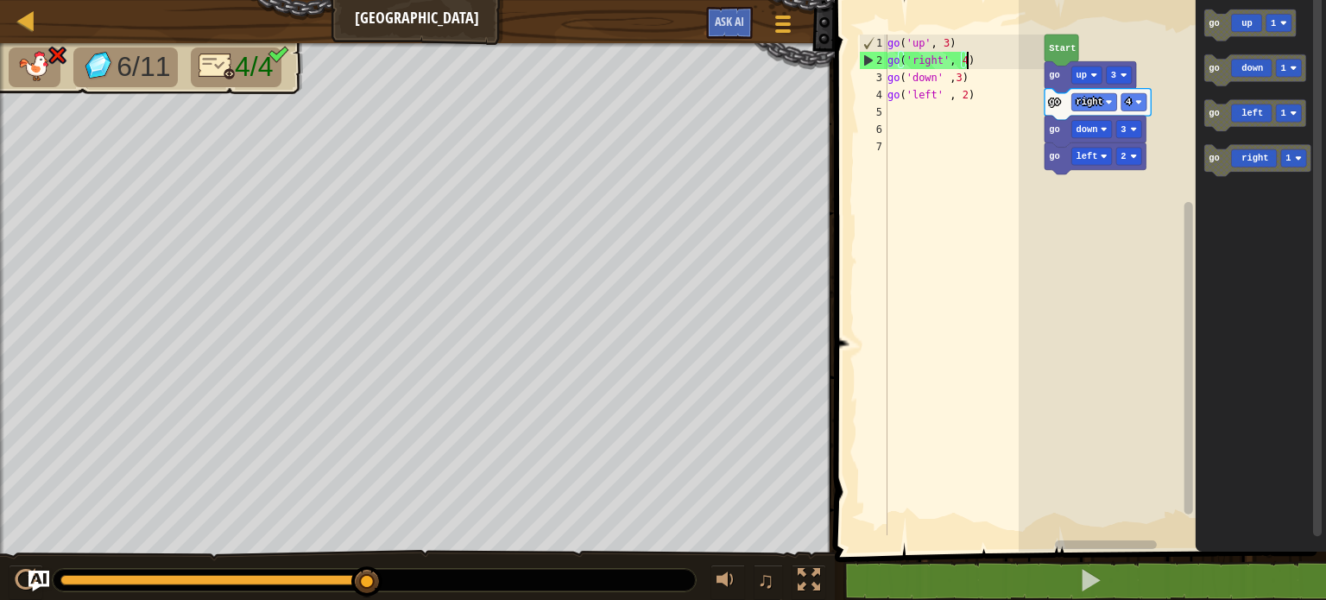
click at [966, 59] on div "go ( 'up' , 3 ) go ( 'right' , 4 ) go ( 'down' , 3 ) go ( 'left' , 2 )" at bounding box center [964, 302] width 161 height 535
click at [960, 59] on div "go ( 'up' , 3 ) go ( 'right' , 4 ) go ( 'down' , 3 ) go ( 'left' , 2 )" at bounding box center [964, 302] width 161 height 535
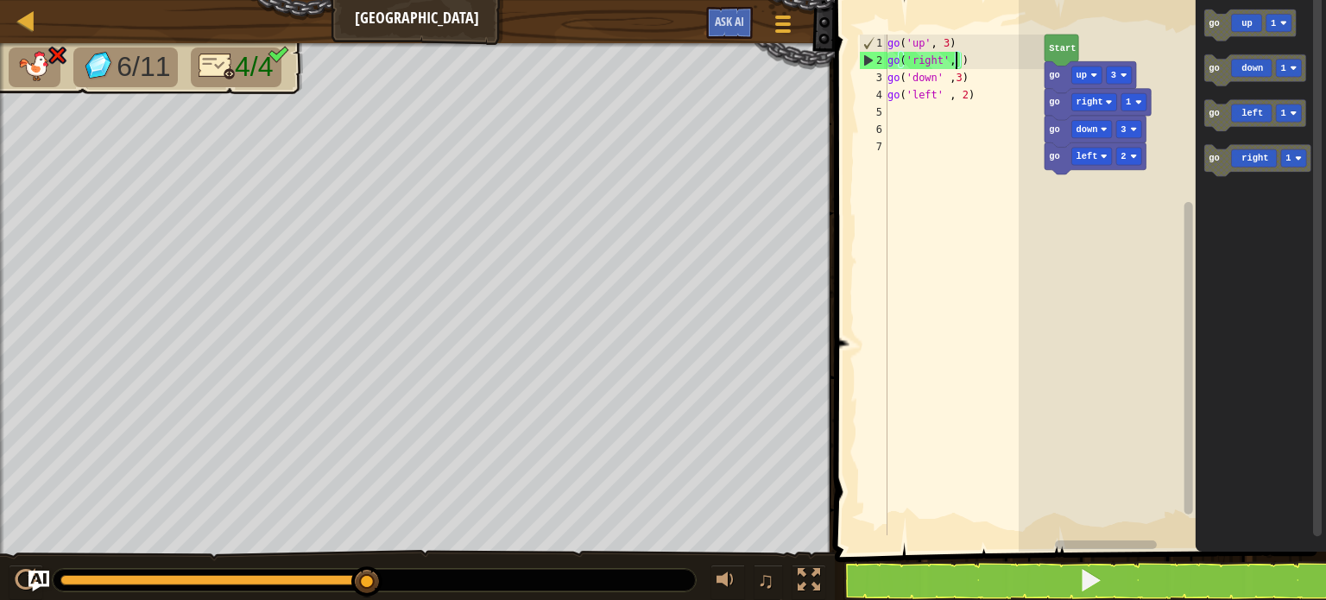
scroll to position [8, 5]
type textarea "go('right', 3)"
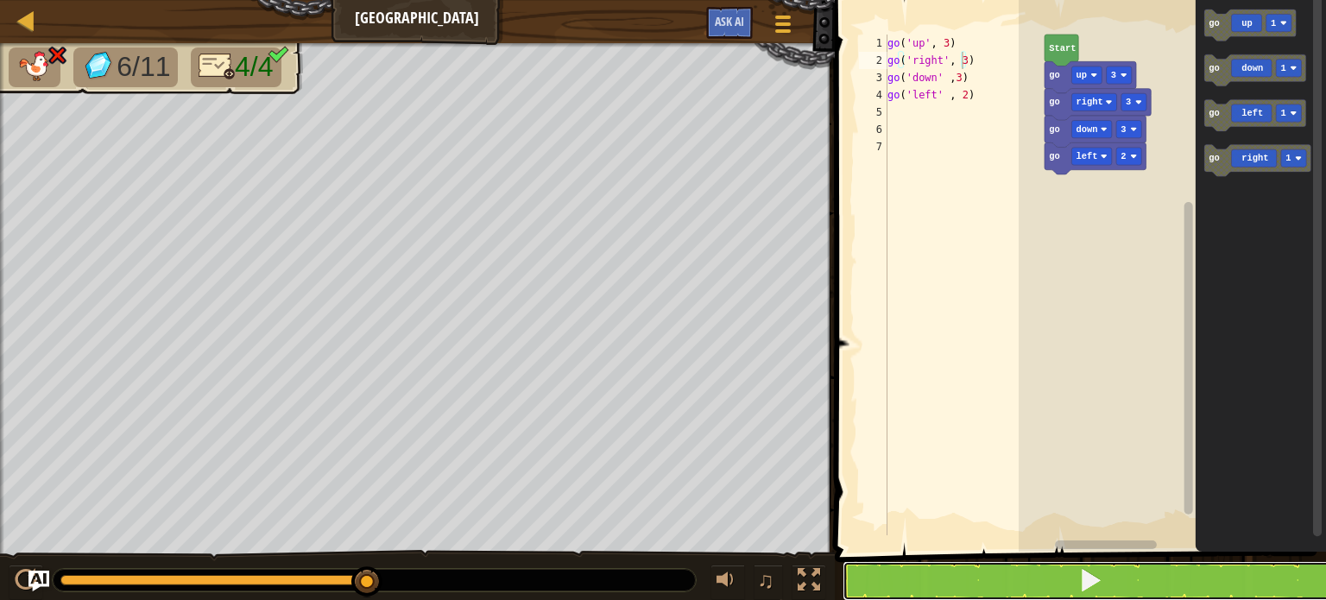
click at [975, 566] on button at bounding box center [1090, 581] width 496 height 40
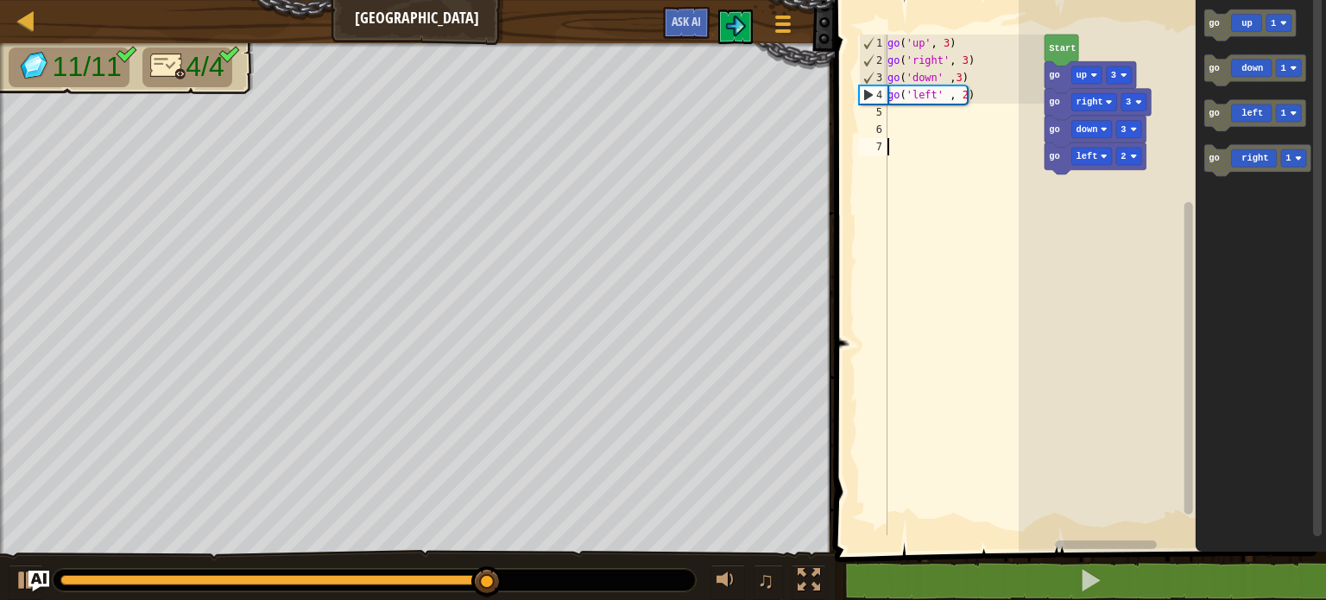
scroll to position [8, 0]
click at [970, 206] on div "go ( 'up' , 3 ) go ( 'right' , 3 ) go ( 'down' , 3 ) go ( 'left' , 2 )" at bounding box center [964, 302] width 161 height 535
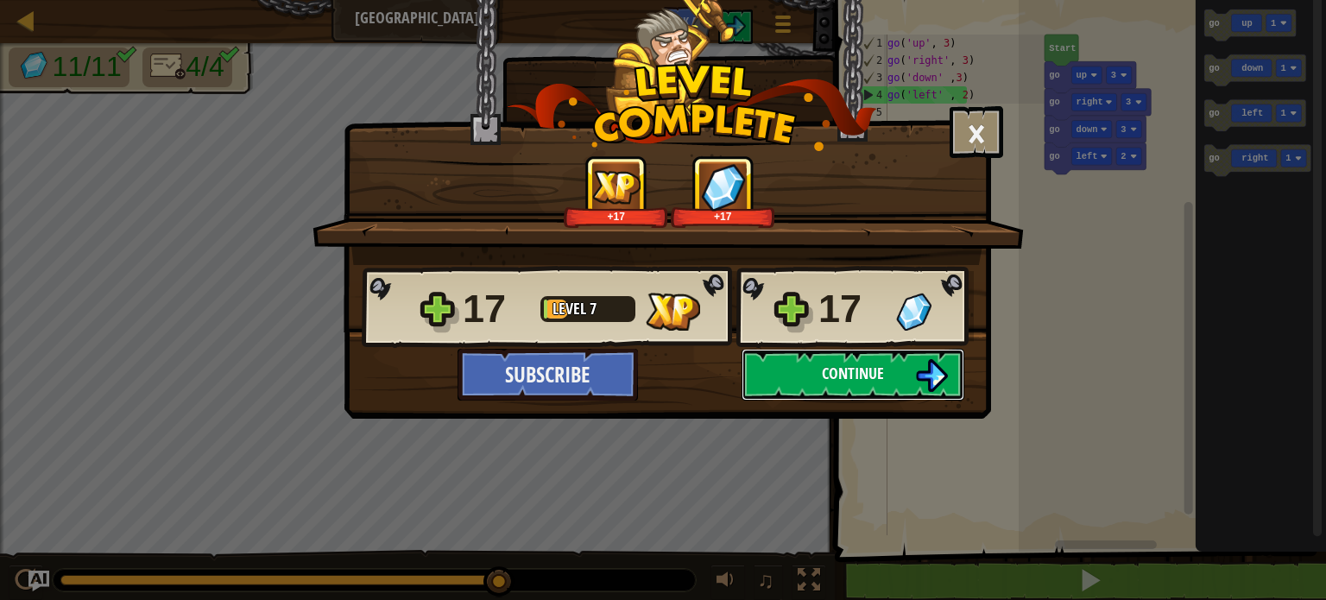
click at [894, 379] on button "Continue" at bounding box center [852, 375] width 223 height 52
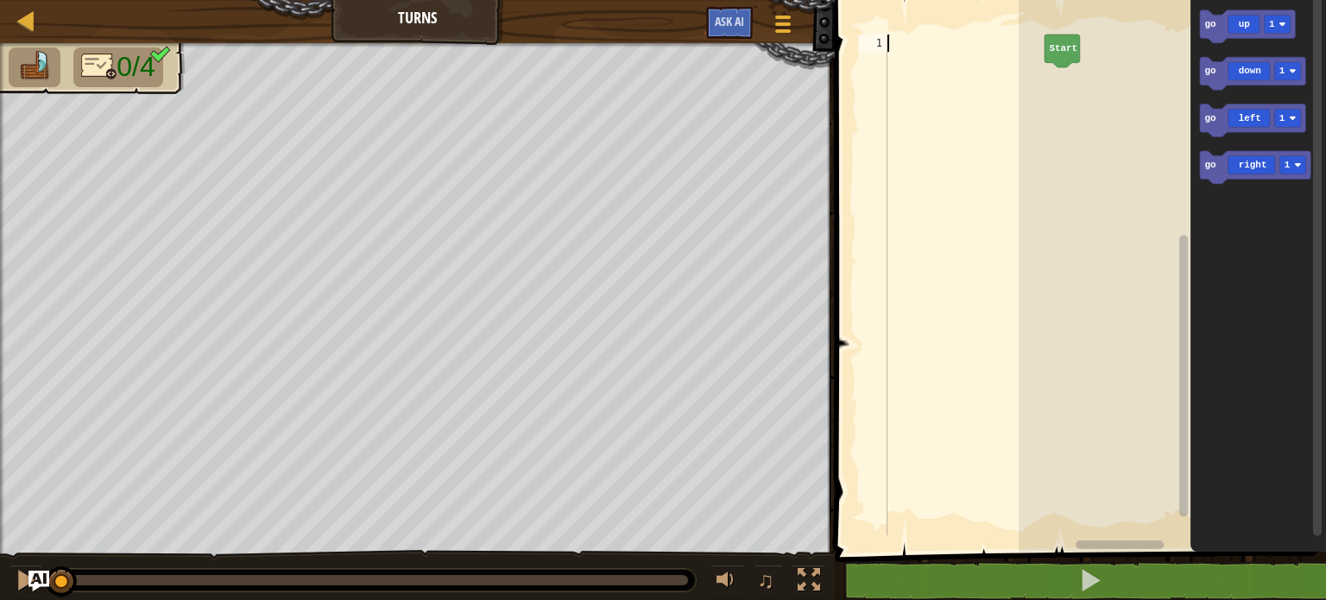
click at [988, 60] on div at bounding box center [964, 302] width 161 height 535
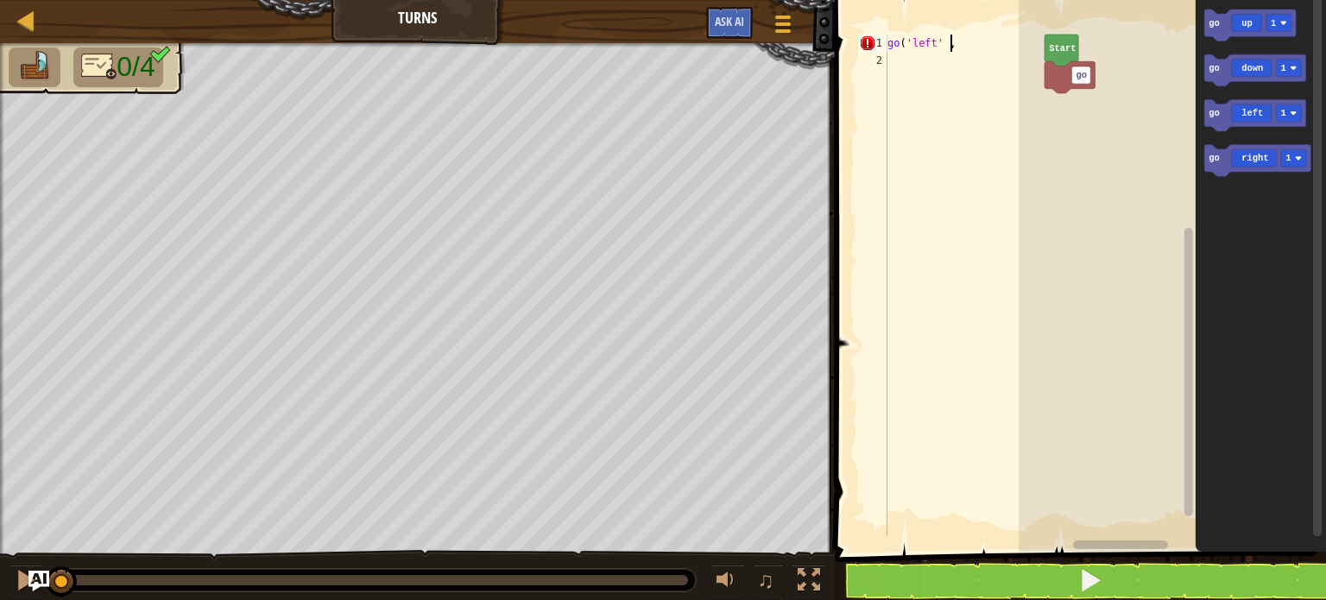
scroll to position [8, 3]
type textarea "go('left' , 2)"
type textarea "go('down' , 2)"
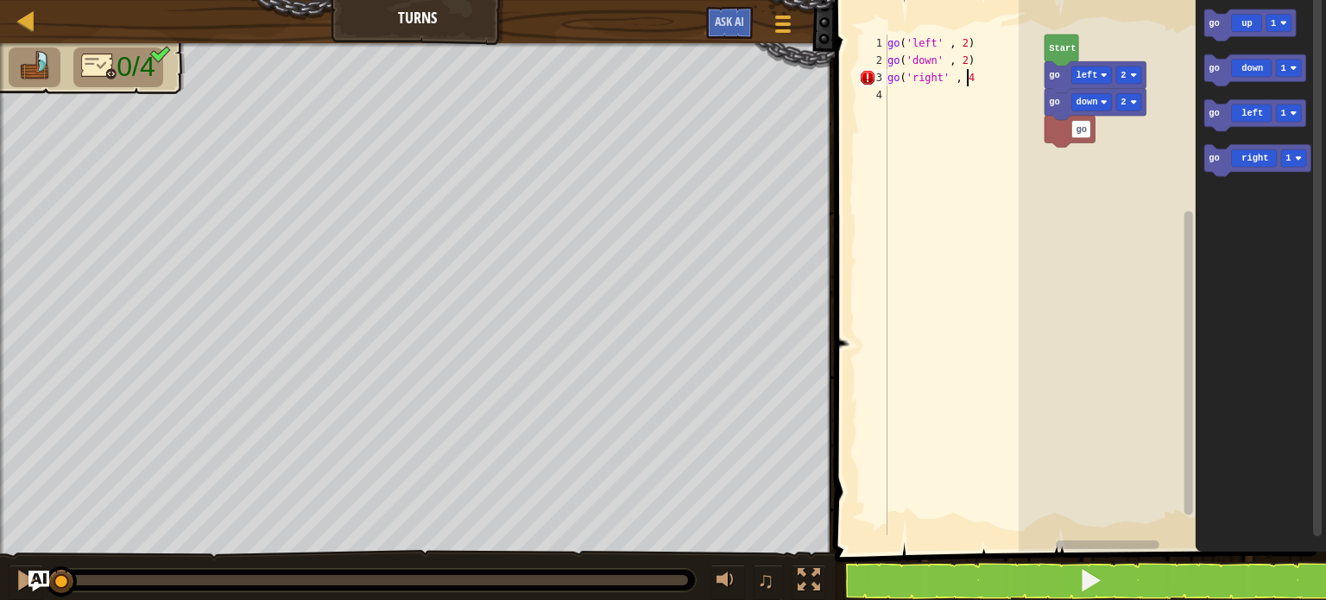
scroll to position [8, 5]
type textarea "go('right' , 4)"
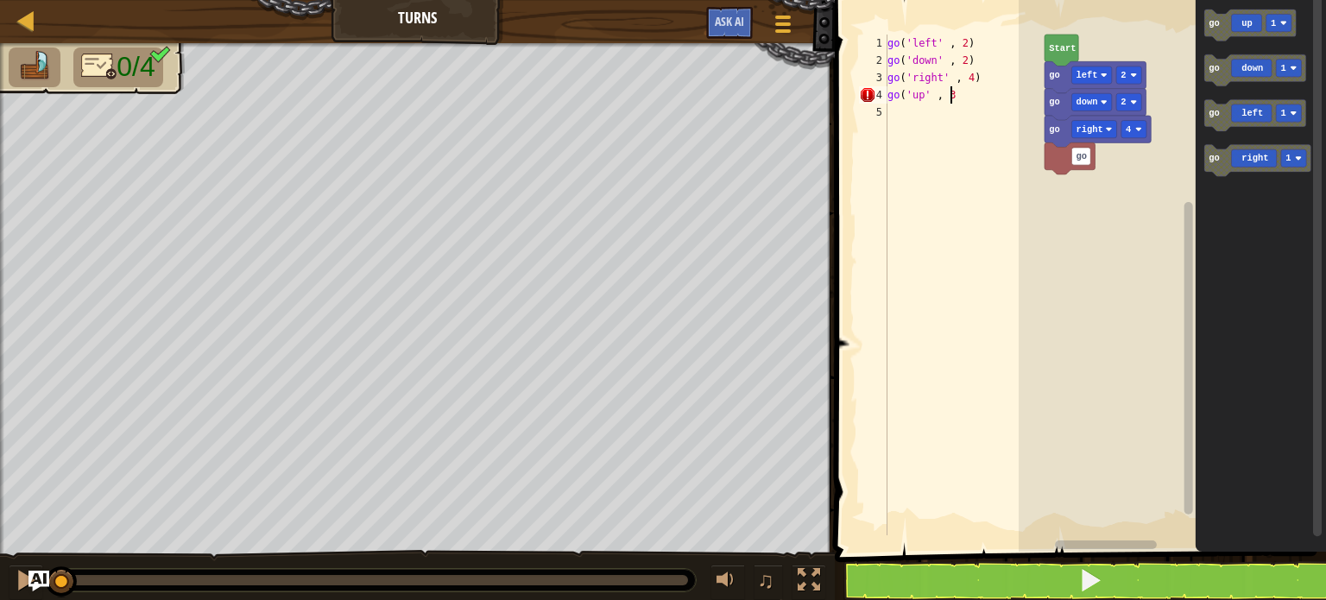
scroll to position [8, 4]
type textarea "go('up' , 3)"
click at [1052, 583] on button at bounding box center [1090, 581] width 496 height 40
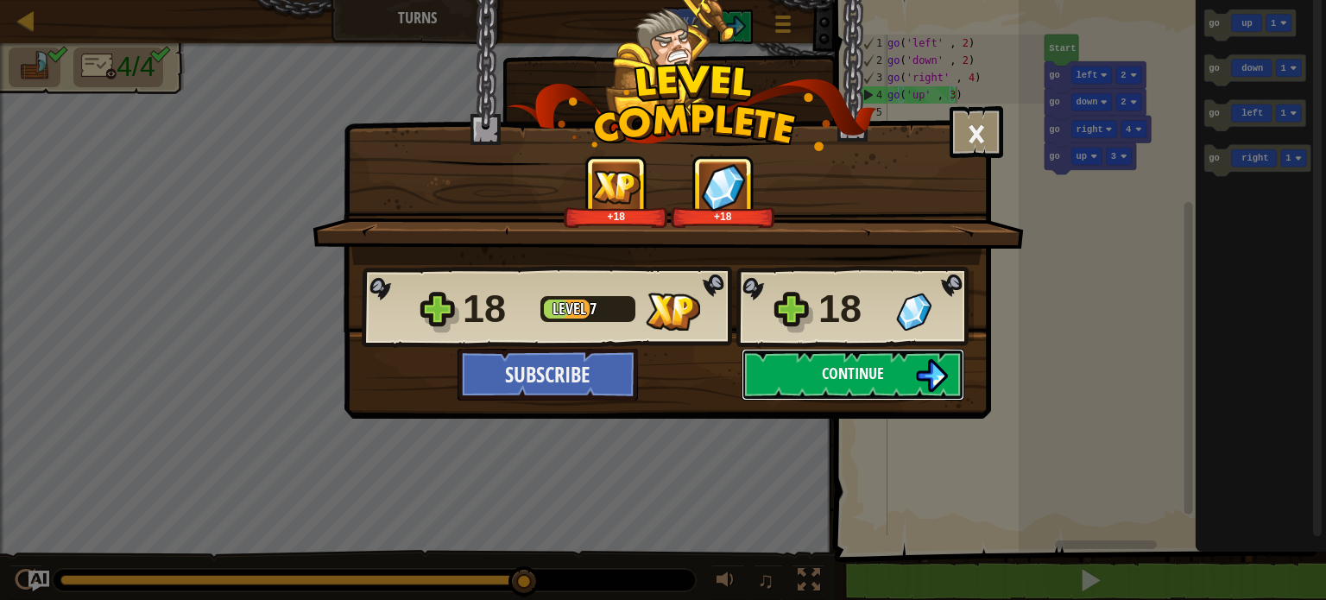
click at [822, 375] on span "Continue" at bounding box center [853, 374] width 62 height 22
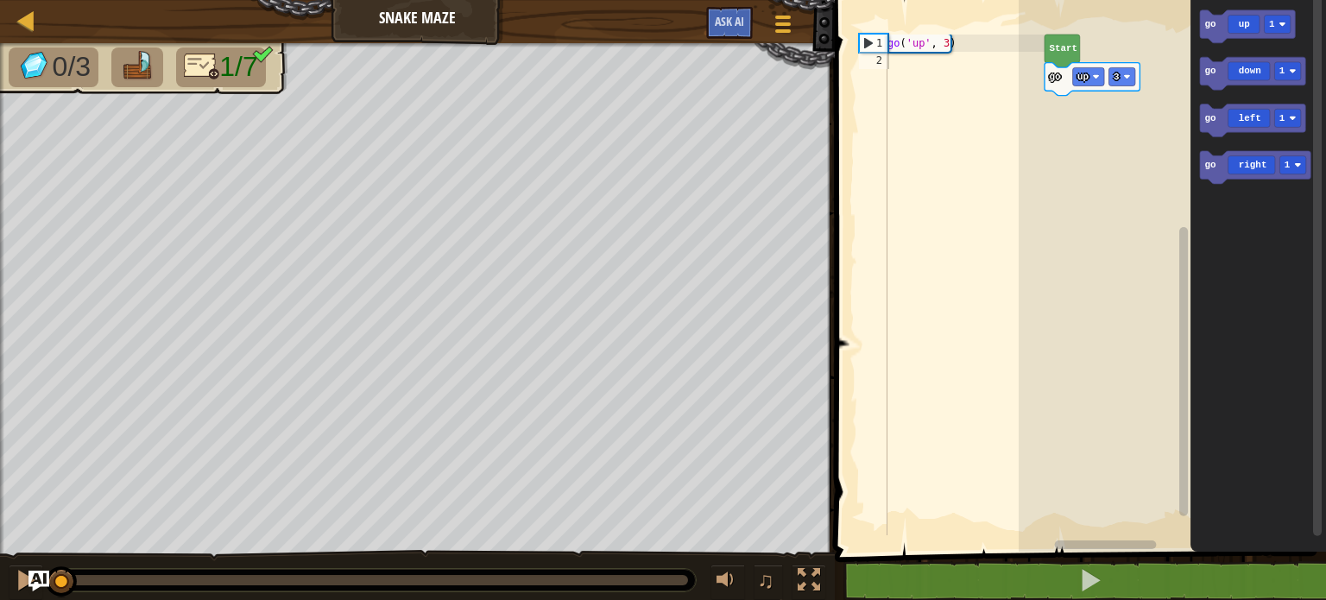
type textarea "go('up', 3)"
click at [957, 38] on div "go ( 'up' , 3 )" at bounding box center [964, 302] width 161 height 535
click at [956, 40] on div "go ( 'up' , 3 )" at bounding box center [964, 302] width 161 height 535
click at [922, 73] on div "go ( 'up' , 3 )" at bounding box center [964, 302] width 161 height 535
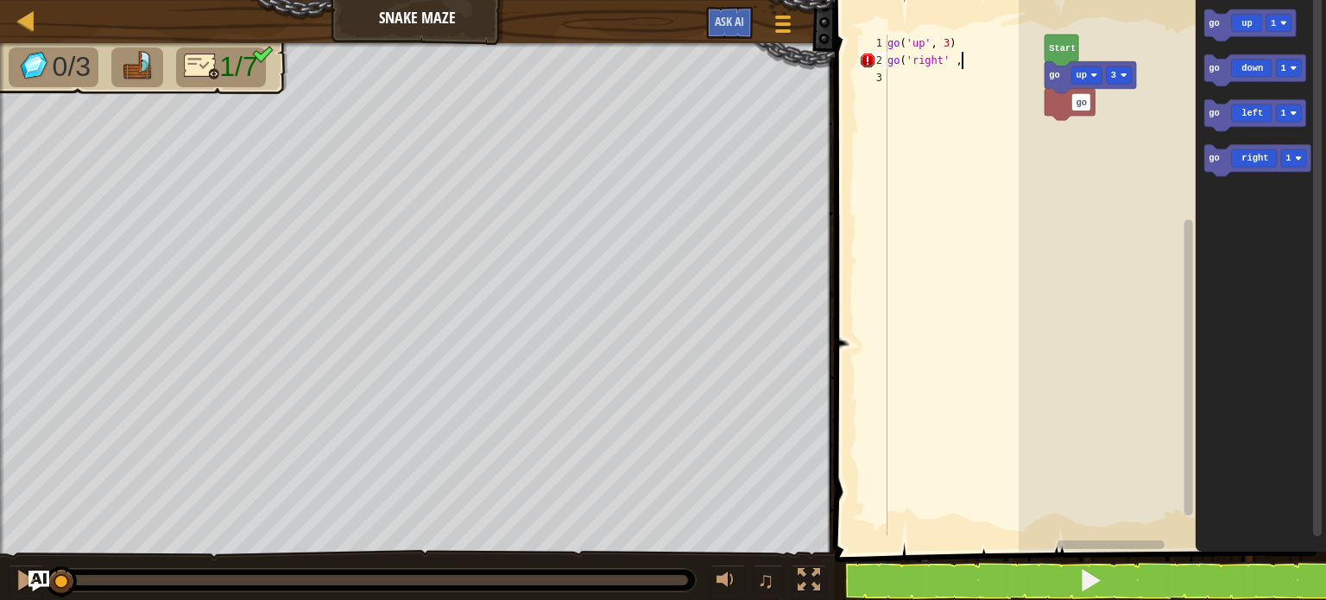
scroll to position [8, 5]
type textarea "go('right' , 2)"
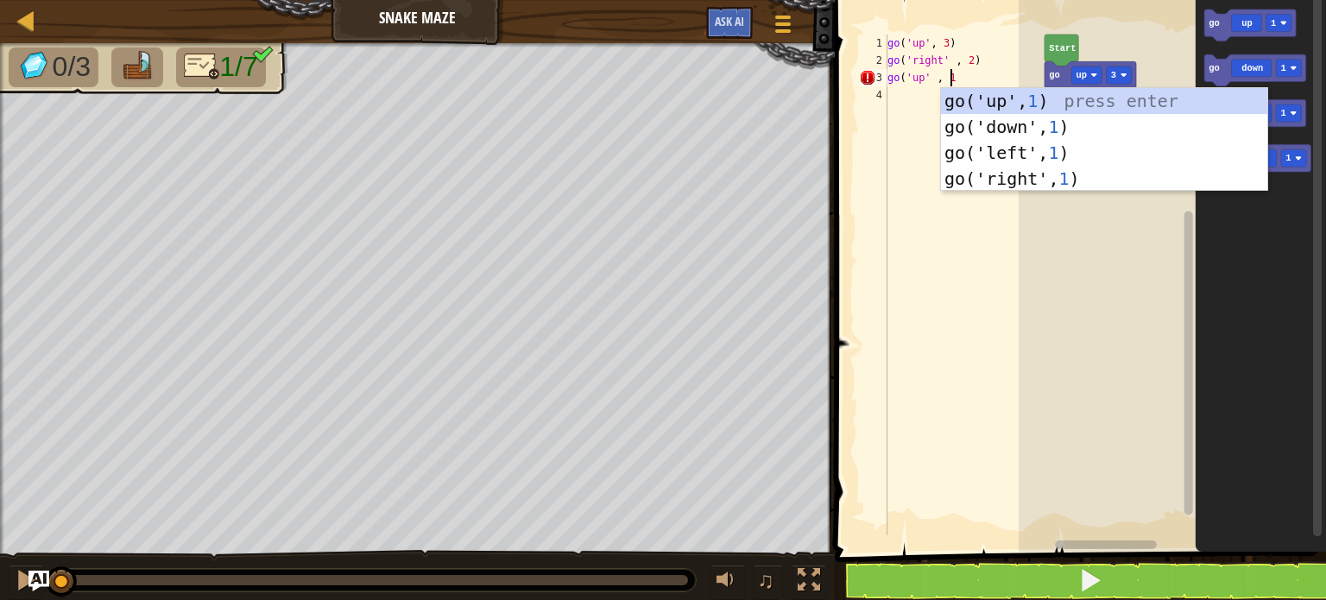
type textarea "go('up' , 1)"
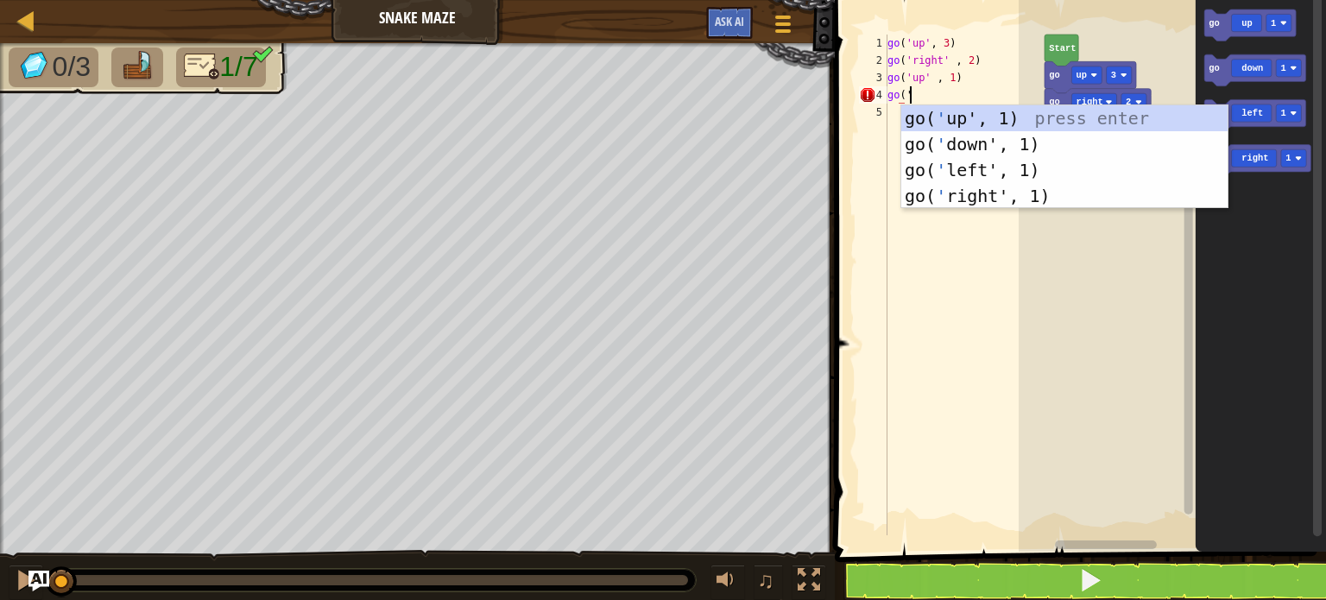
scroll to position [8, 0]
type textarea "go('r"
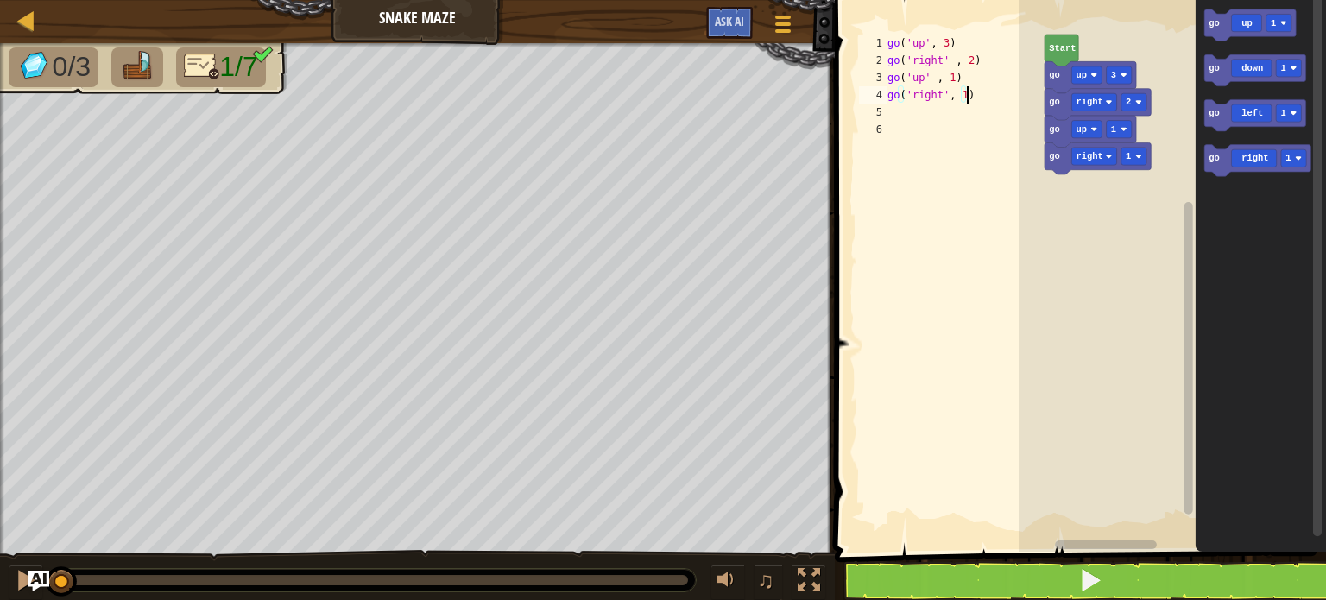
click at [969, 88] on div "go ( 'up' , 3 ) go ( 'right' , 2 ) go ( 'up' , 1 ) go ( 'right' , 1 )" at bounding box center [964, 302] width 161 height 535
type textarea "go('right', 2)"
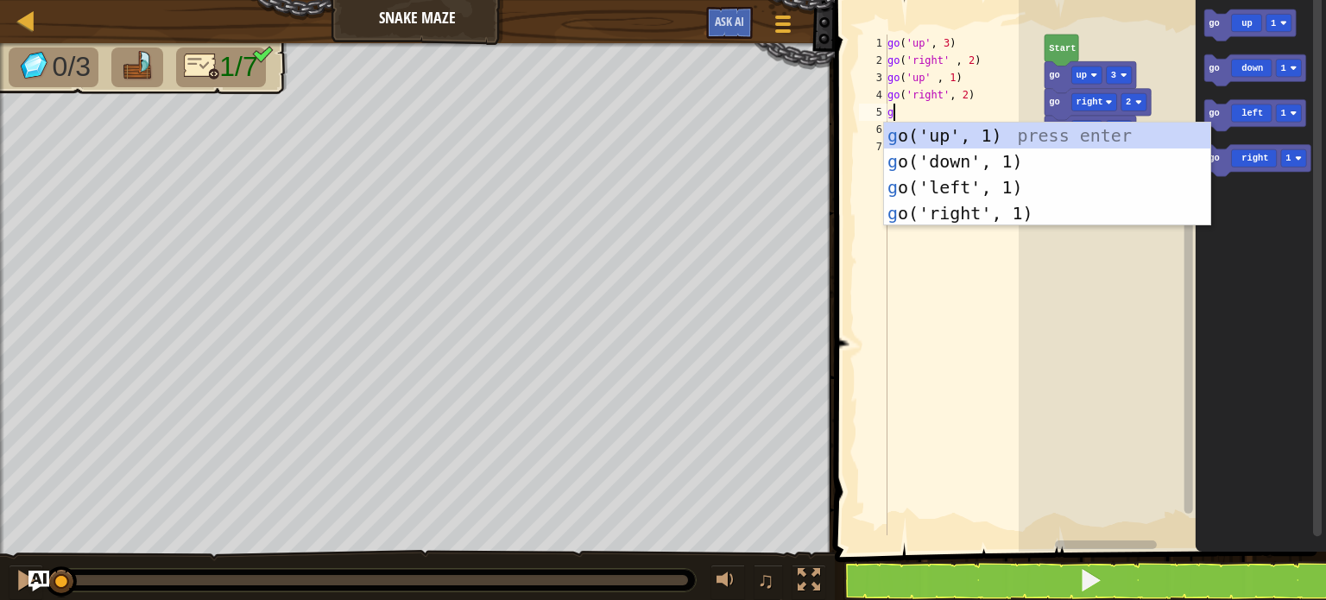
type textarea "go"
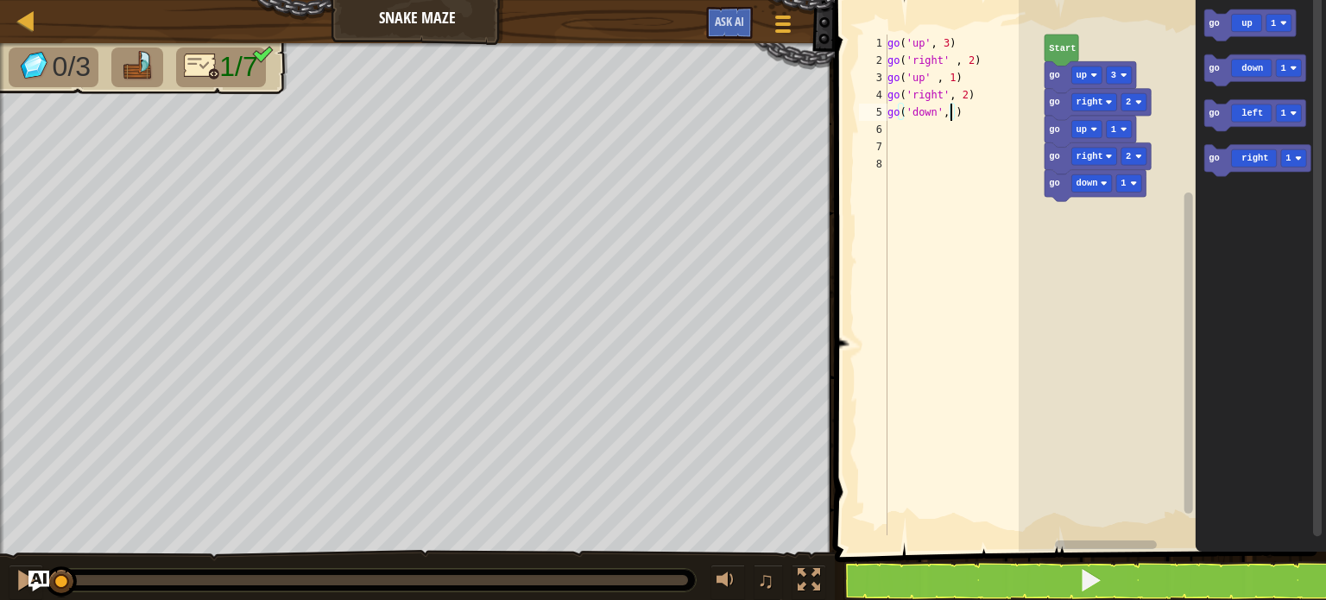
type textarea "go('down', 2)"
type textarea "g"
type textarea "go('right', 2)"
type textarea "g"
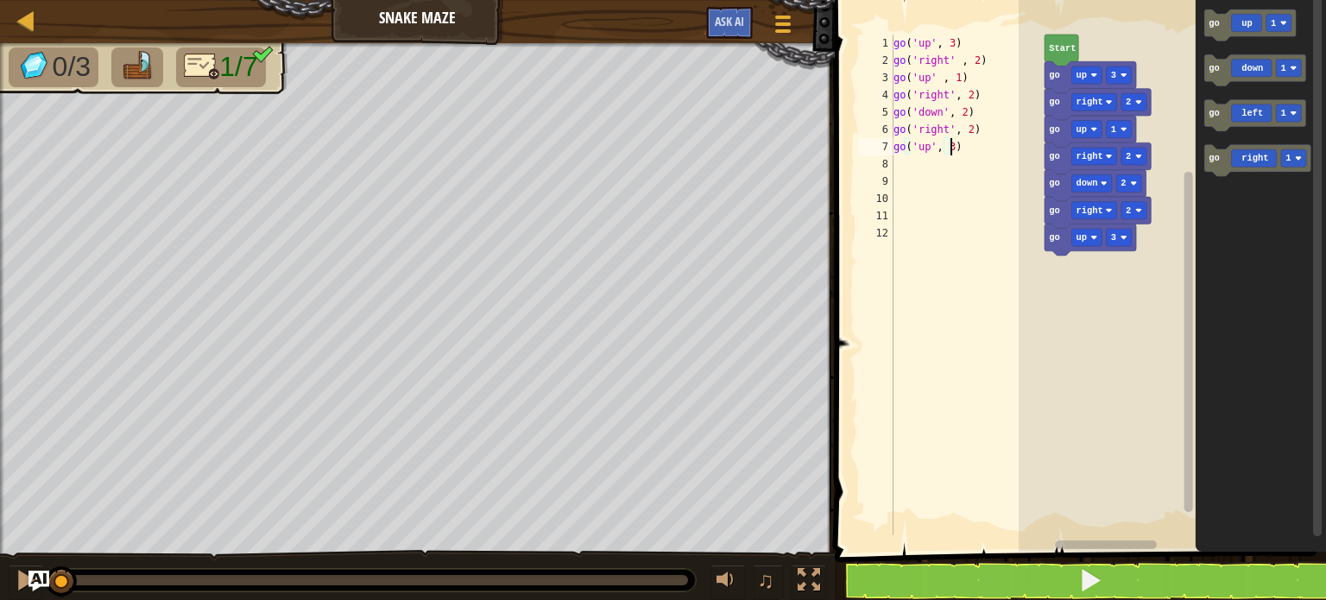
scroll to position [8, 3]
type textarea "go('up', 3)"
click at [1007, 590] on button at bounding box center [1090, 581] width 496 height 40
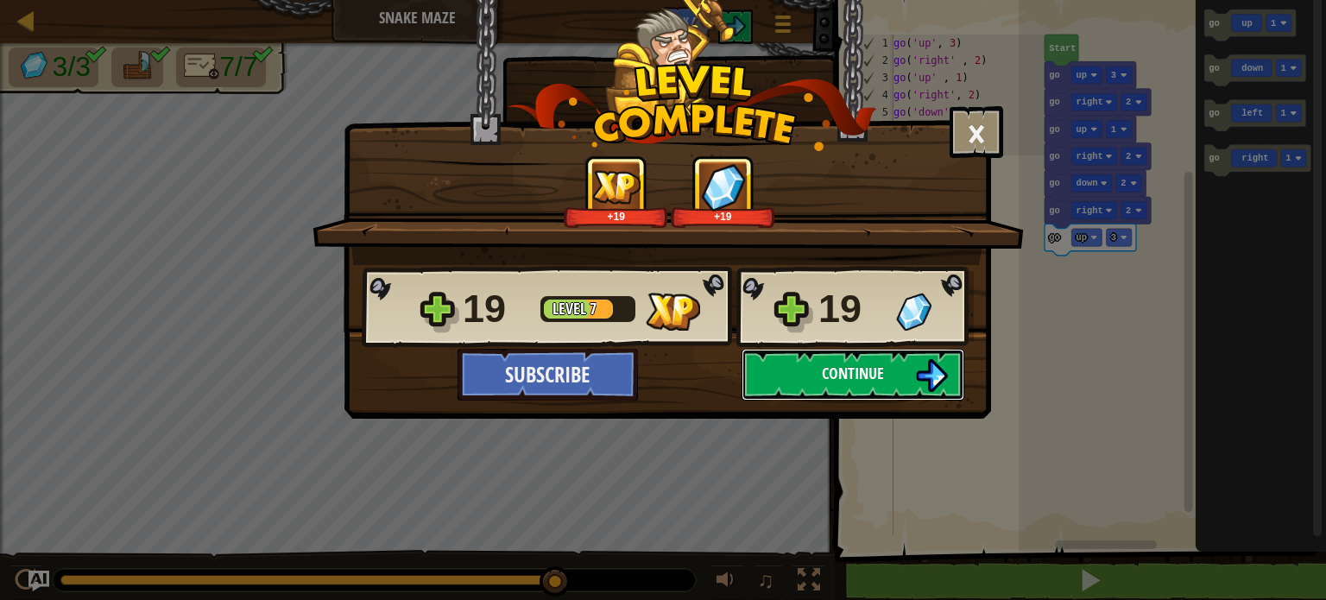
click at [856, 365] on span "Continue" at bounding box center [853, 374] width 62 height 22
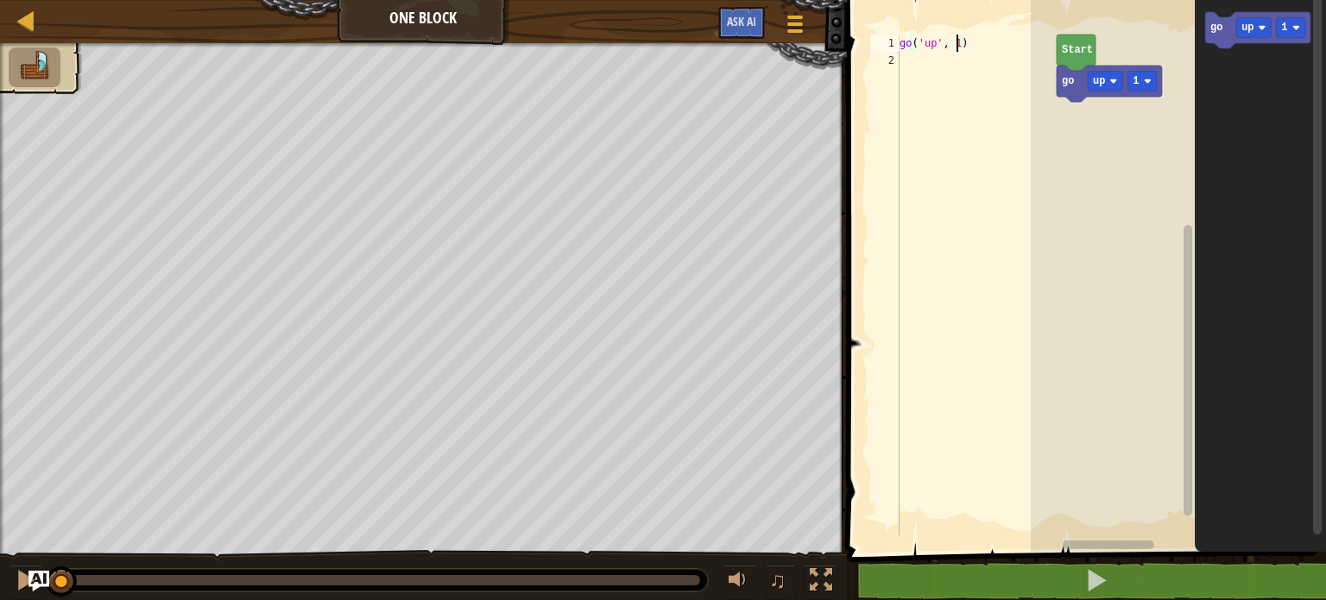
click at [956, 38] on div "go ( 'up' , 1 )" at bounding box center [976, 302] width 161 height 535
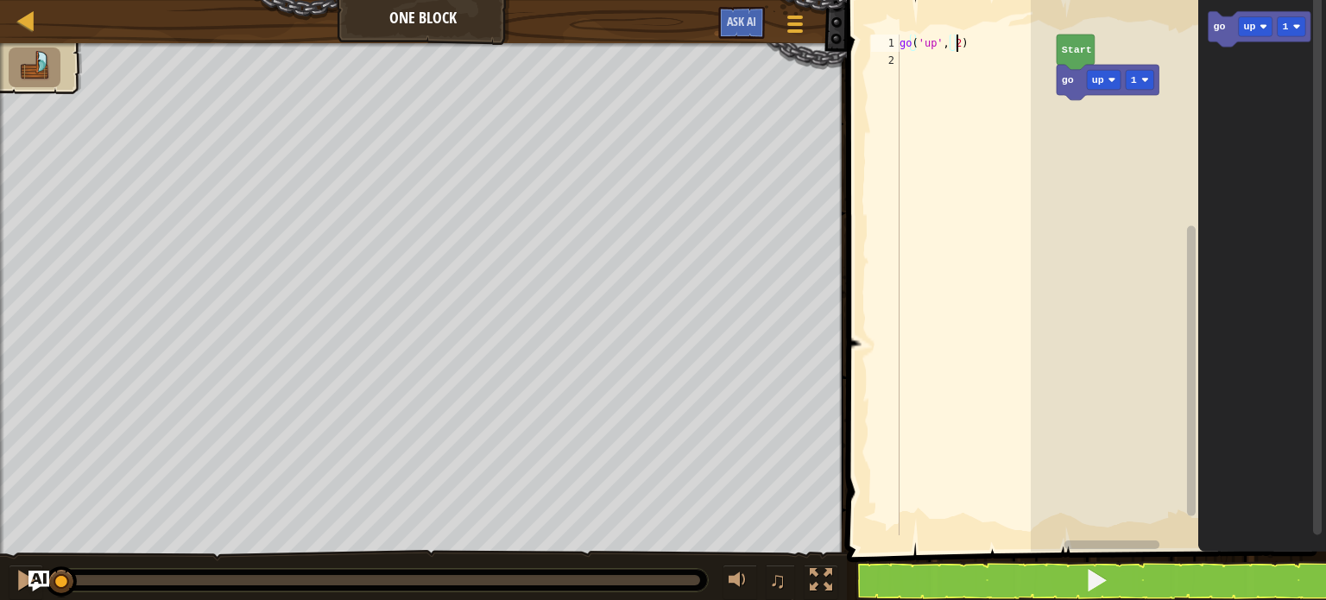
type textarea "go('up', 2)"
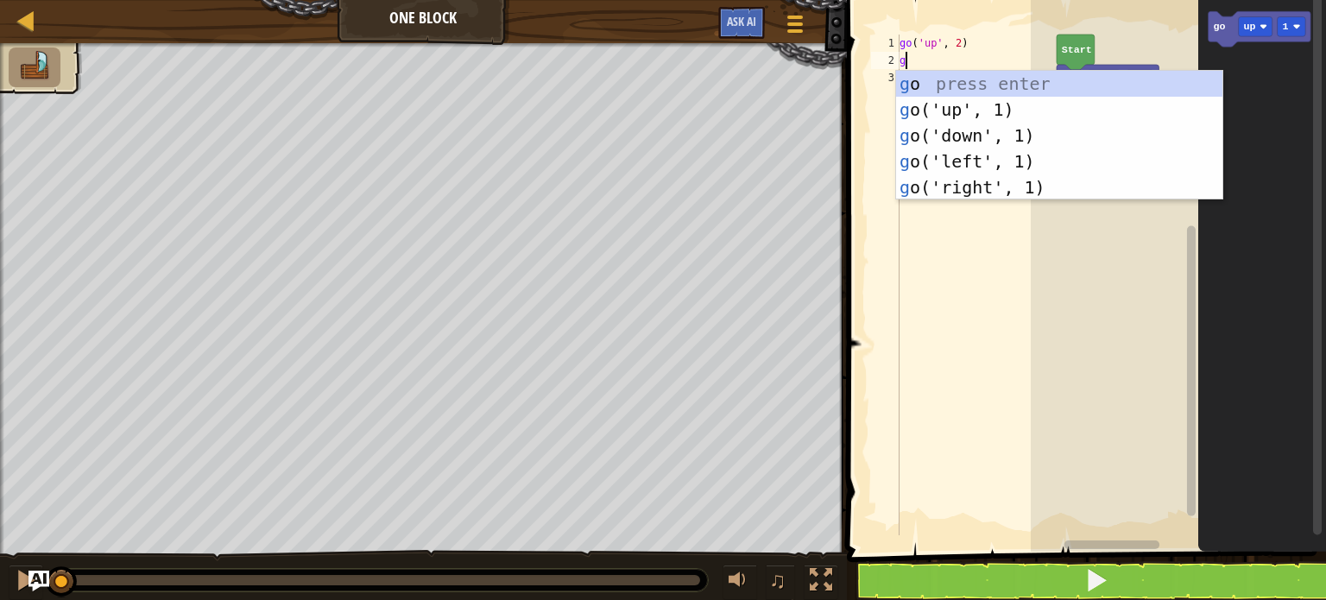
type textarea "go"
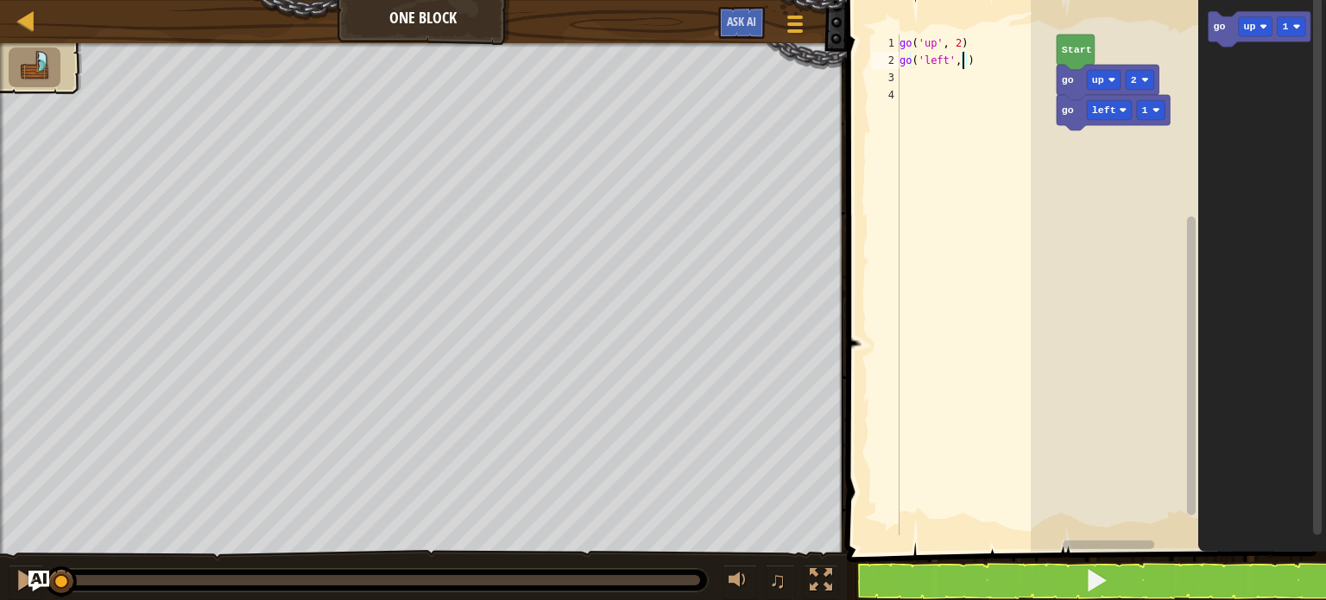
type textarea "go('left', 3)"
type textarea "go('down' , 2)"
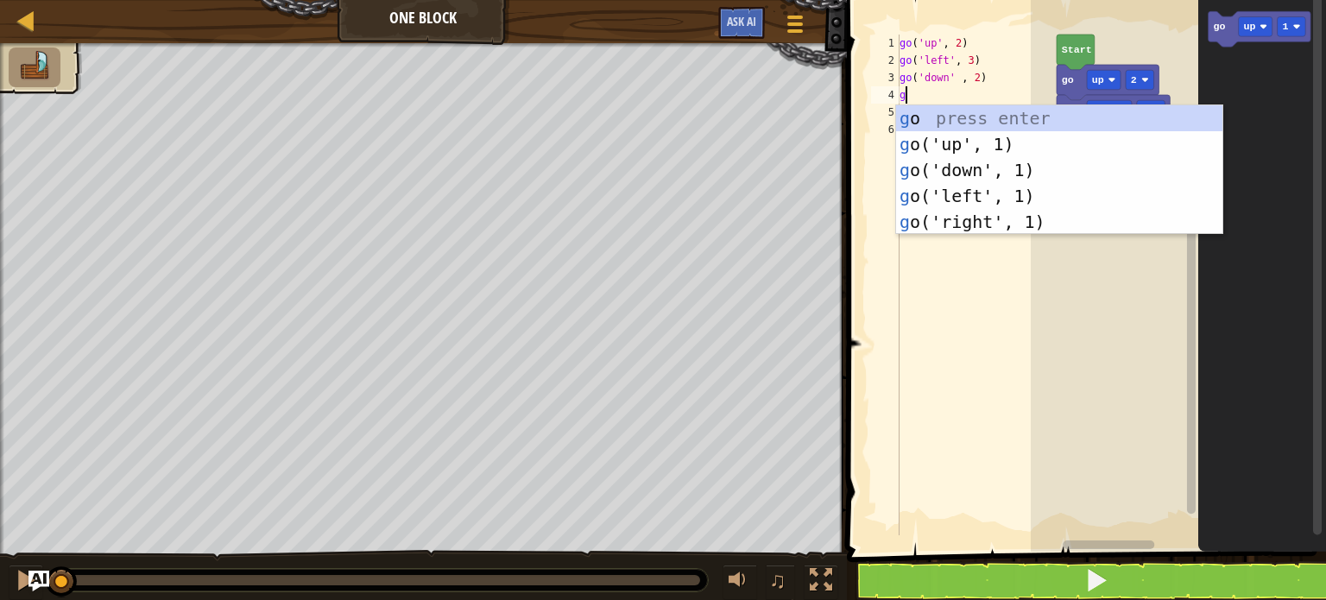
type textarea "go"
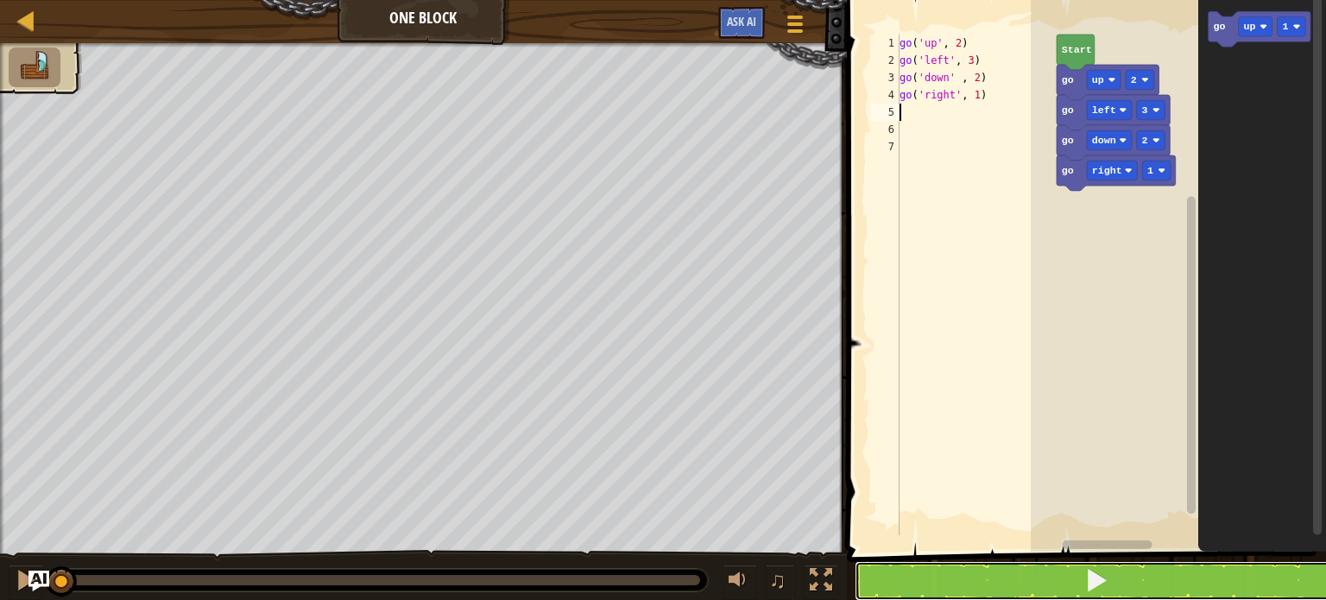
click at [1030, 583] on button at bounding box center [1097, 581] width 484 height 40
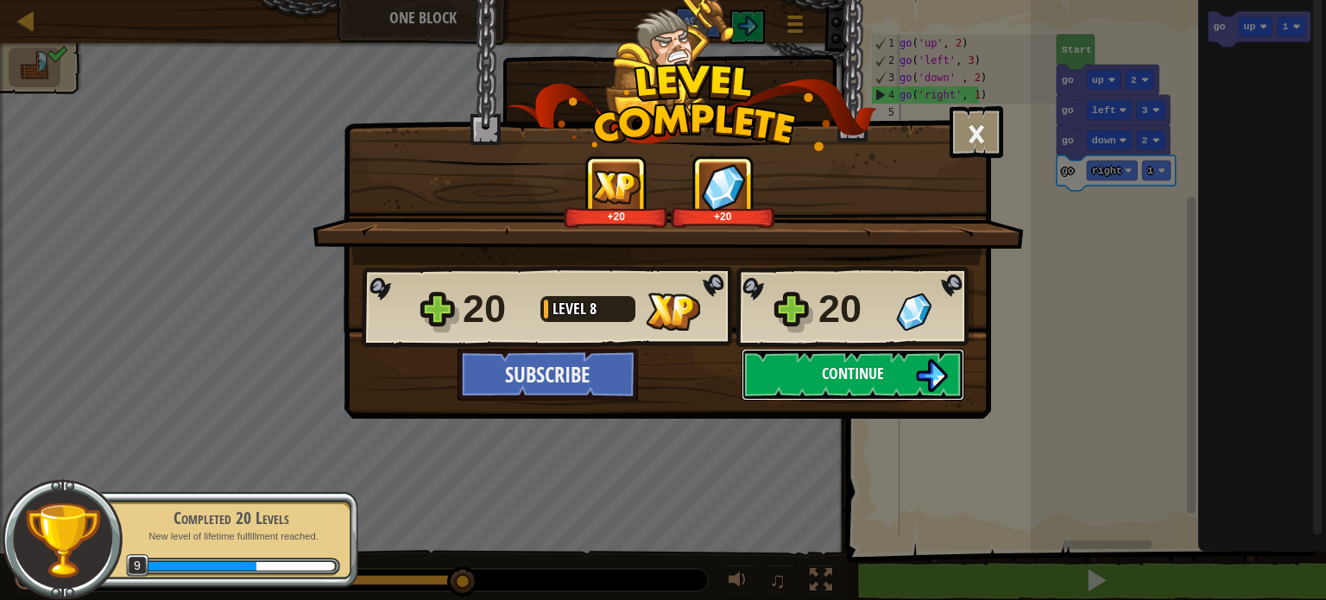
click at [840, 375] on span "Continue" at bounding box center [853, 374] width 62 height 22
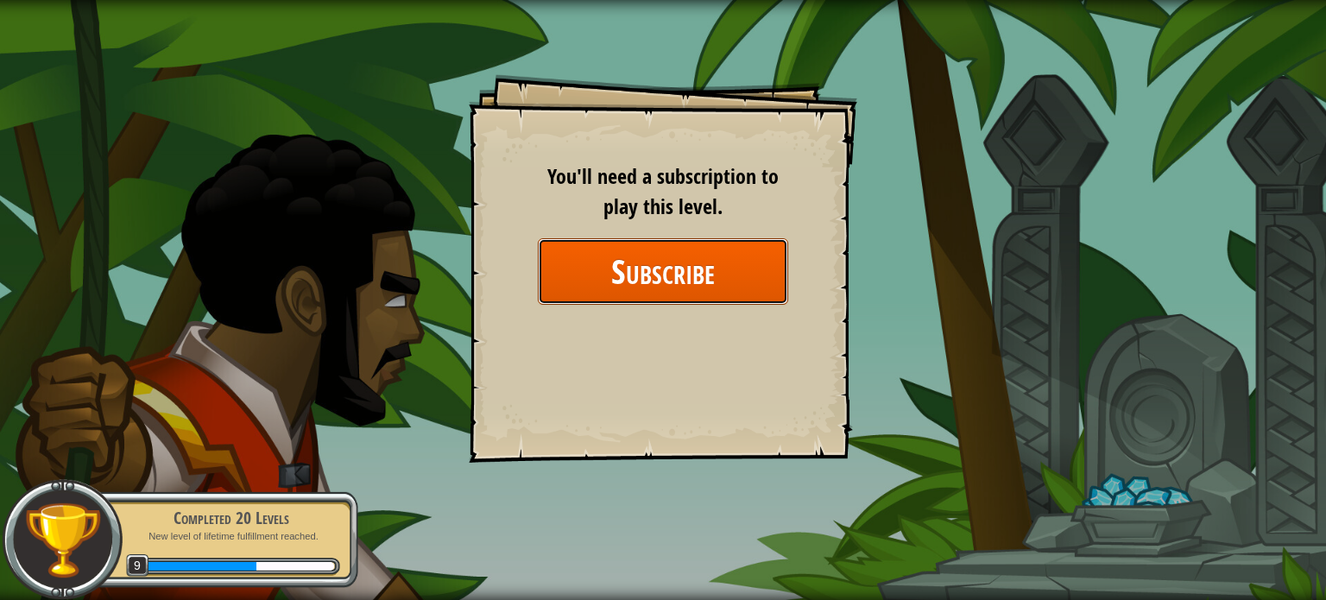
click at [636, 268] on button "Subscribe" at bounding box center [663, 271] width 250 height 66
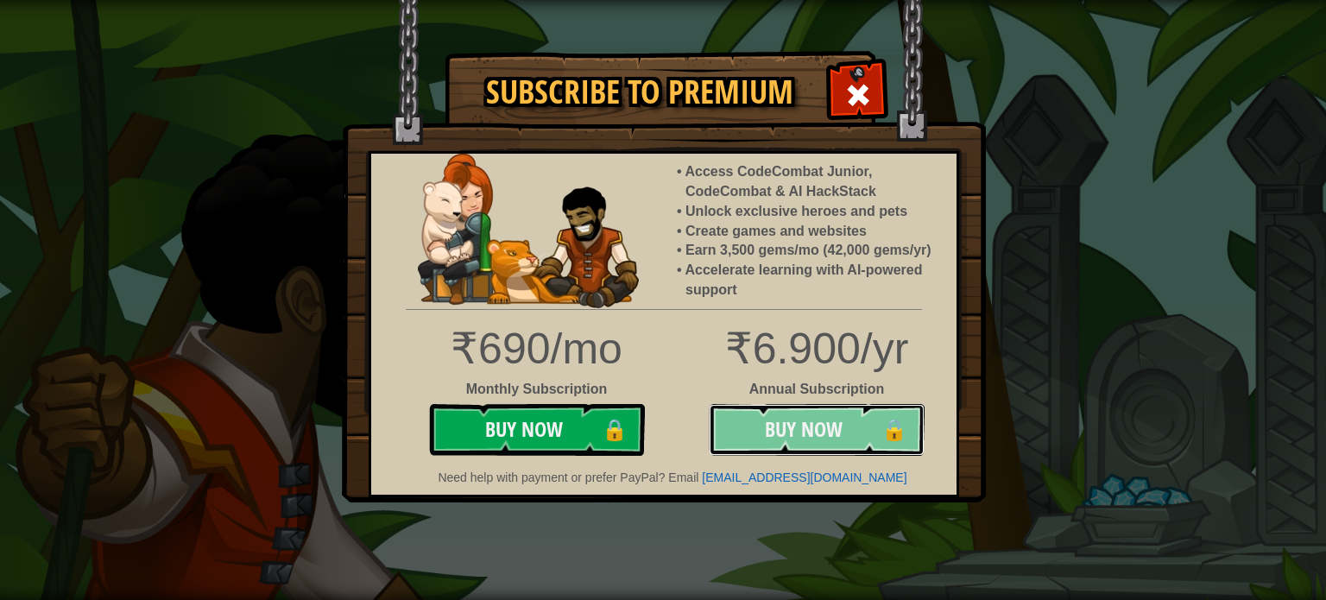
click at [848, 439] on button "Buy Now 🔒" at bounding box center [817, 430] width 216 height 52
click at [821, 410] on button "Buy Now 🔒" at bounding box center [817, 430] width 216 height 52
click at [764, 413] on button "Buy Now 🔒" at bounding box center [817, 430] width 216 height 52
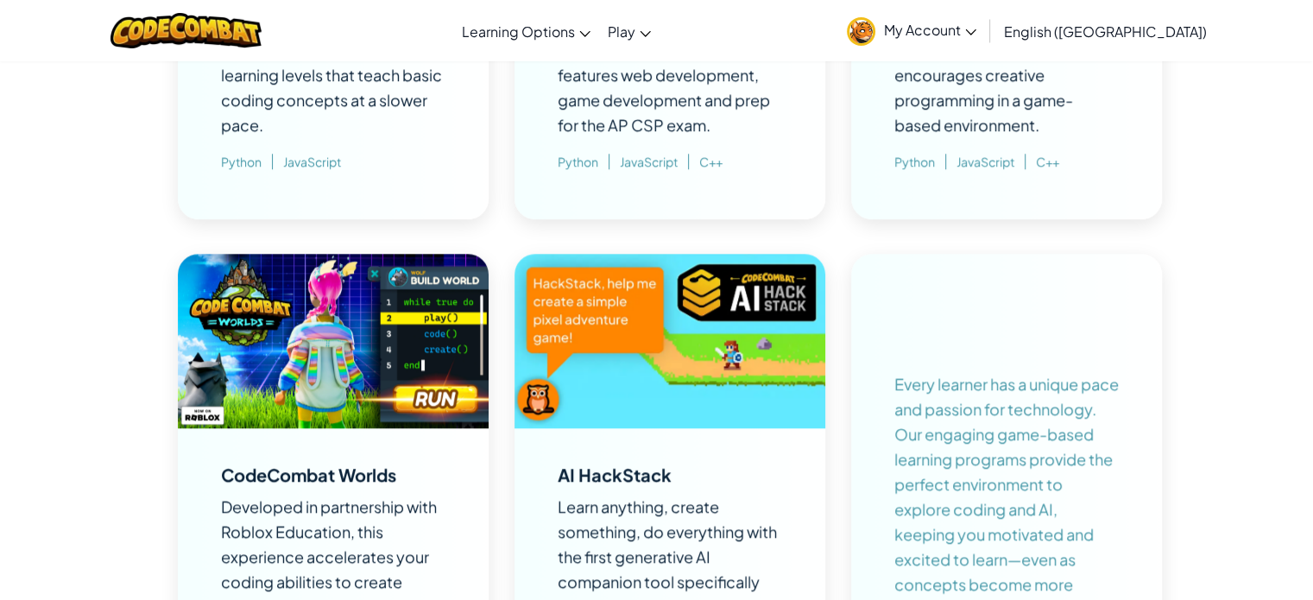
scroll to position [1571, 0]
